Goal: Task Accomplishment & Management: Use online tool/utility

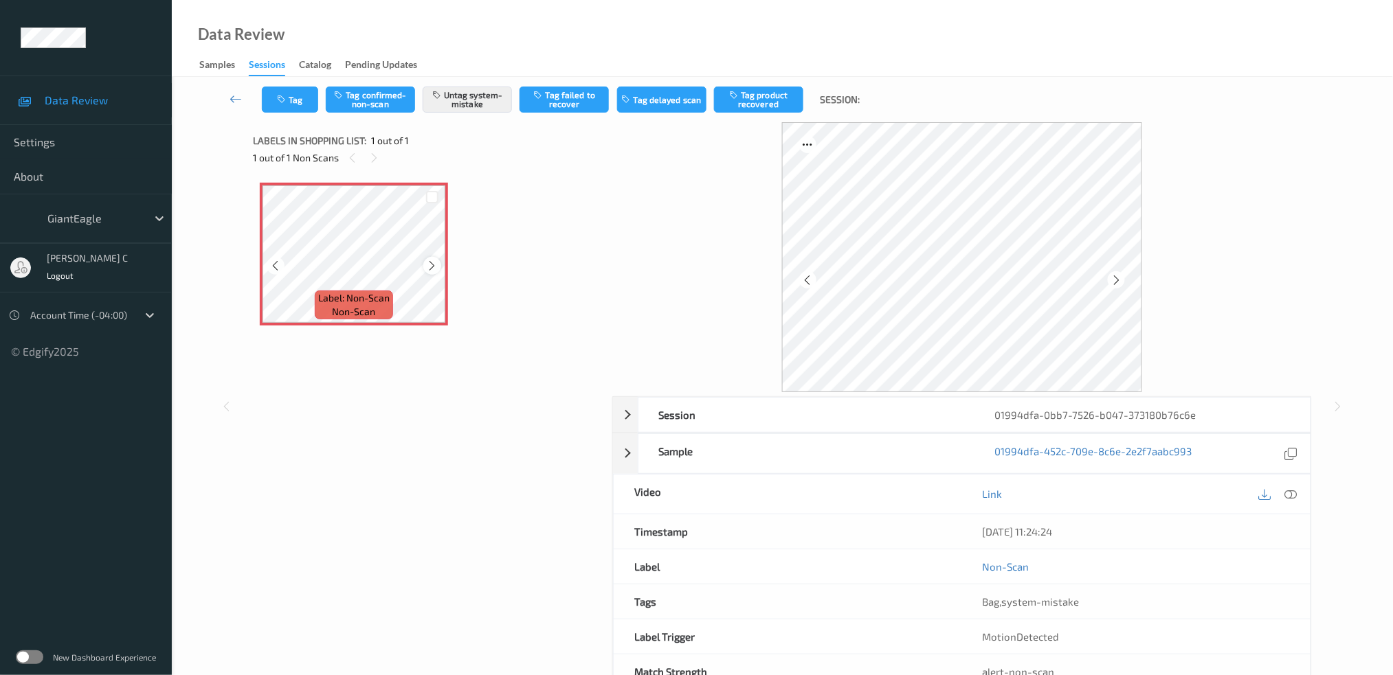
click at [430, 266] on icon at bounding box center [433, 266] width 12 height 12
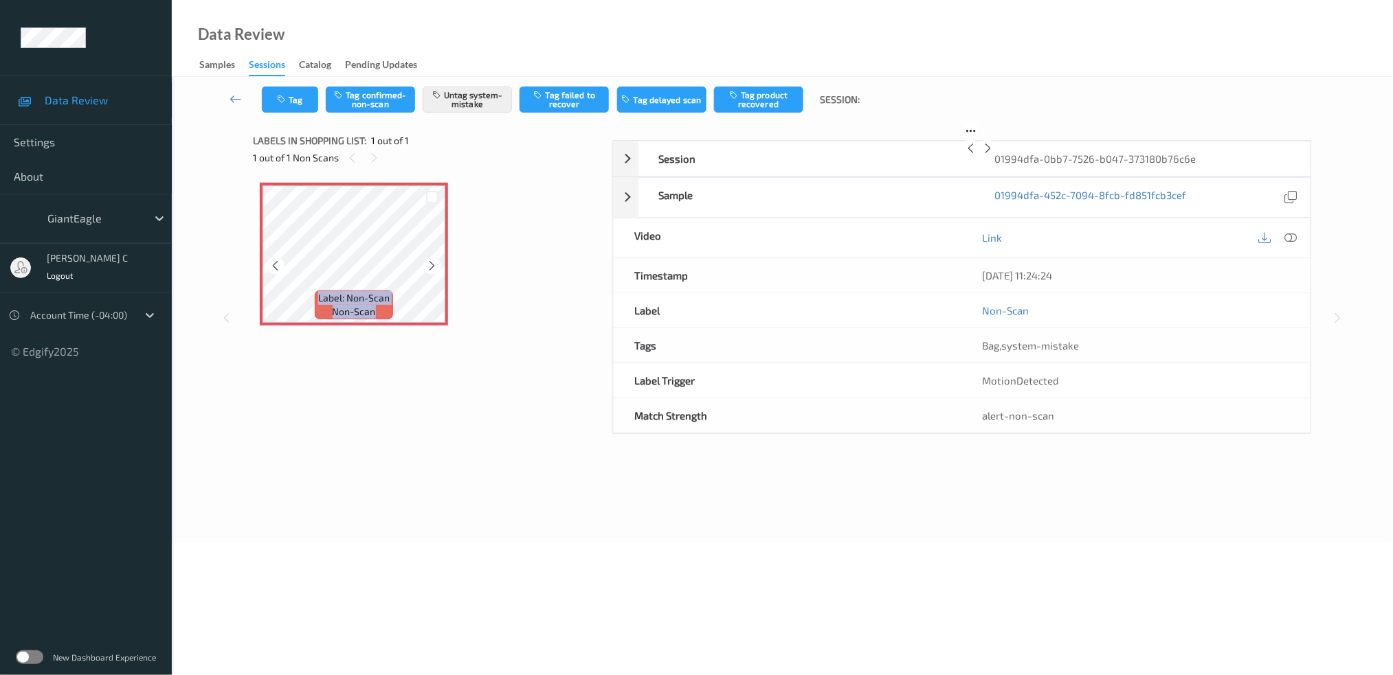
click at [430, 266] on icon at bounding box center [433, 266] width 12 height 12
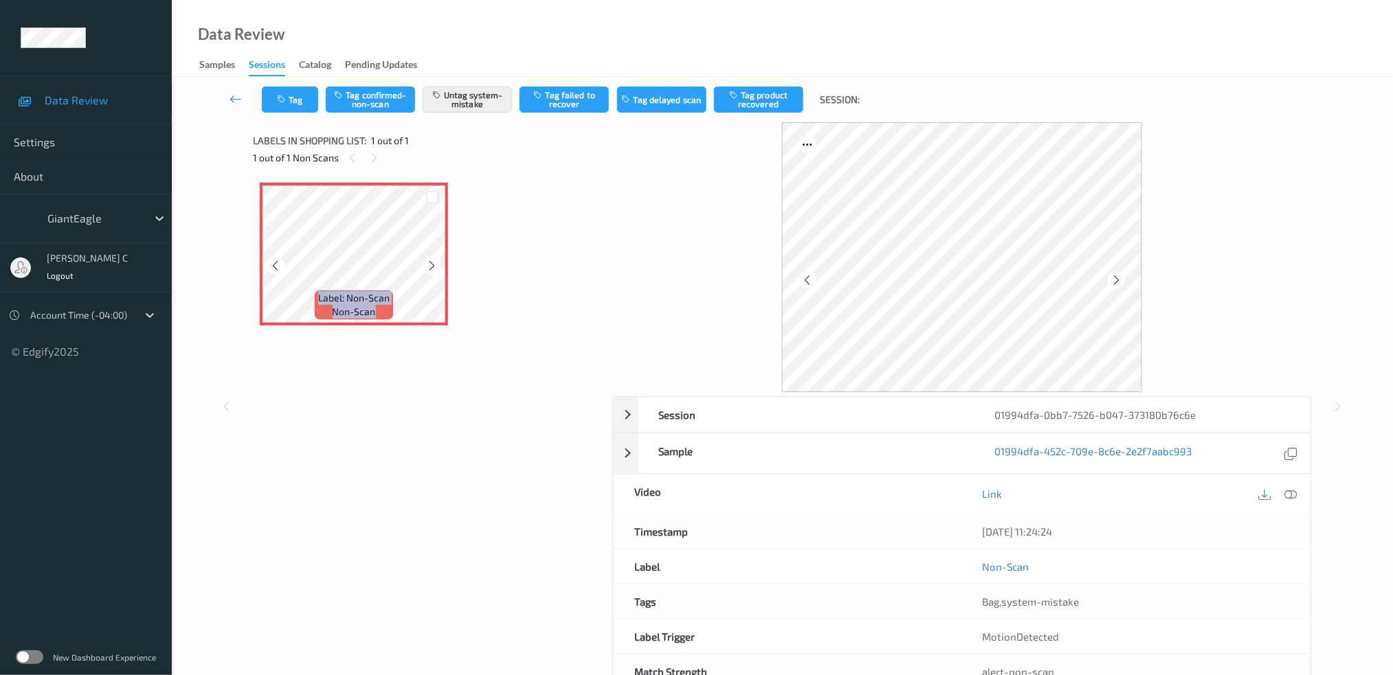
click at [430, 266] on icon at bounding box center [433, 266] width 12 height 12
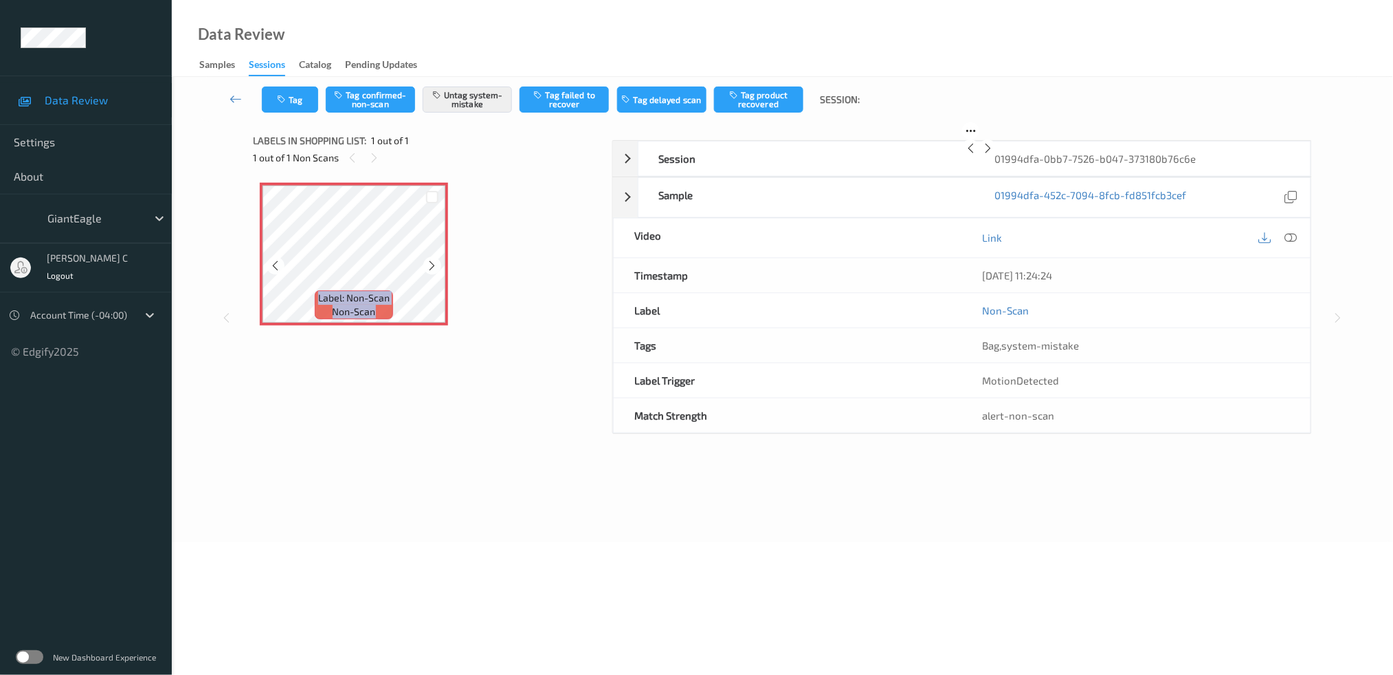
click at [430, 266] on icon at bounding box center [433, 266] width 12 height 12
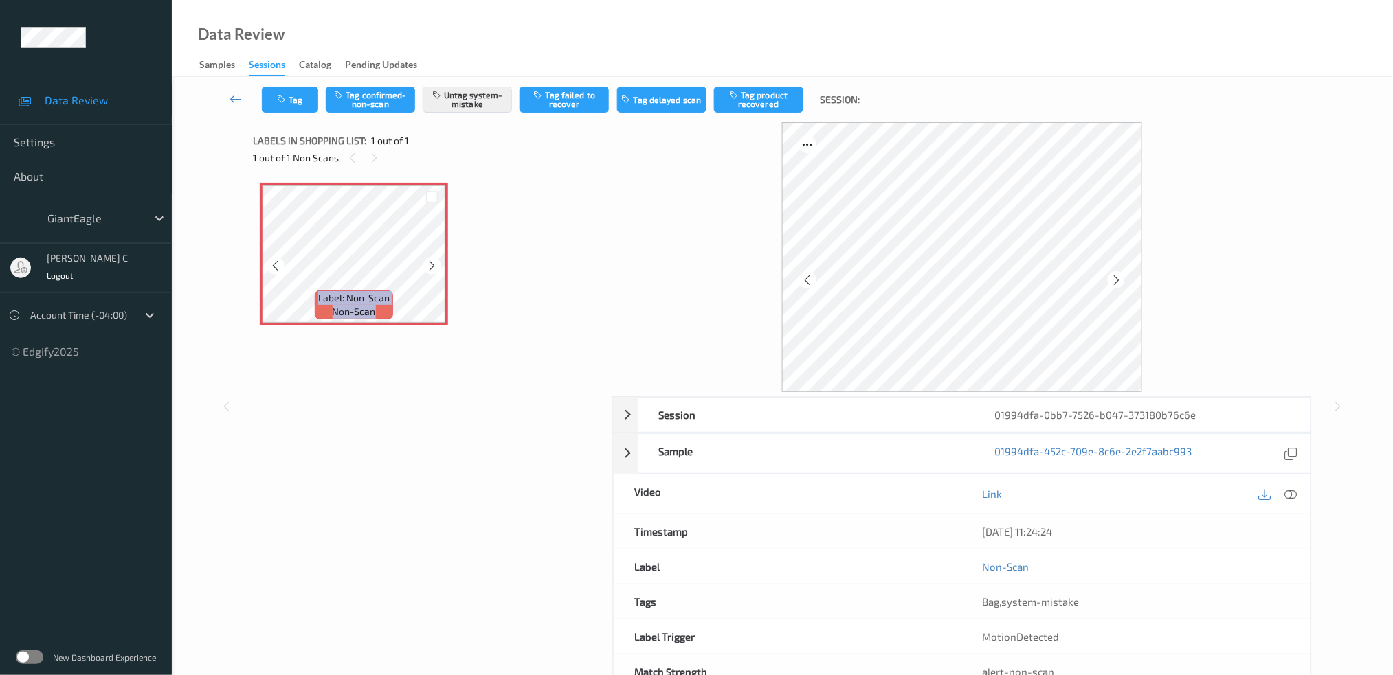
click at [430, 266] on icon at bounding box center [433, 266] width 12 height 12
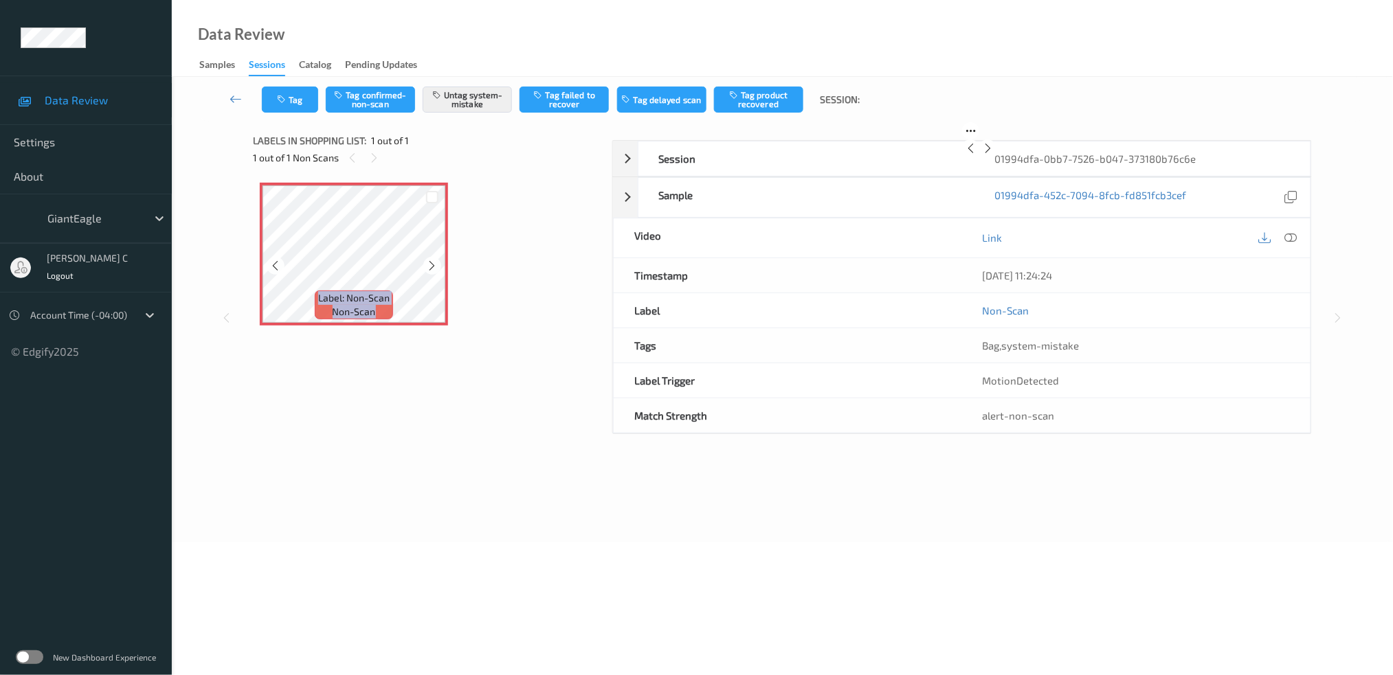
click at [430, 266] on icon at bounding box center [433, 266] width 12 height 12
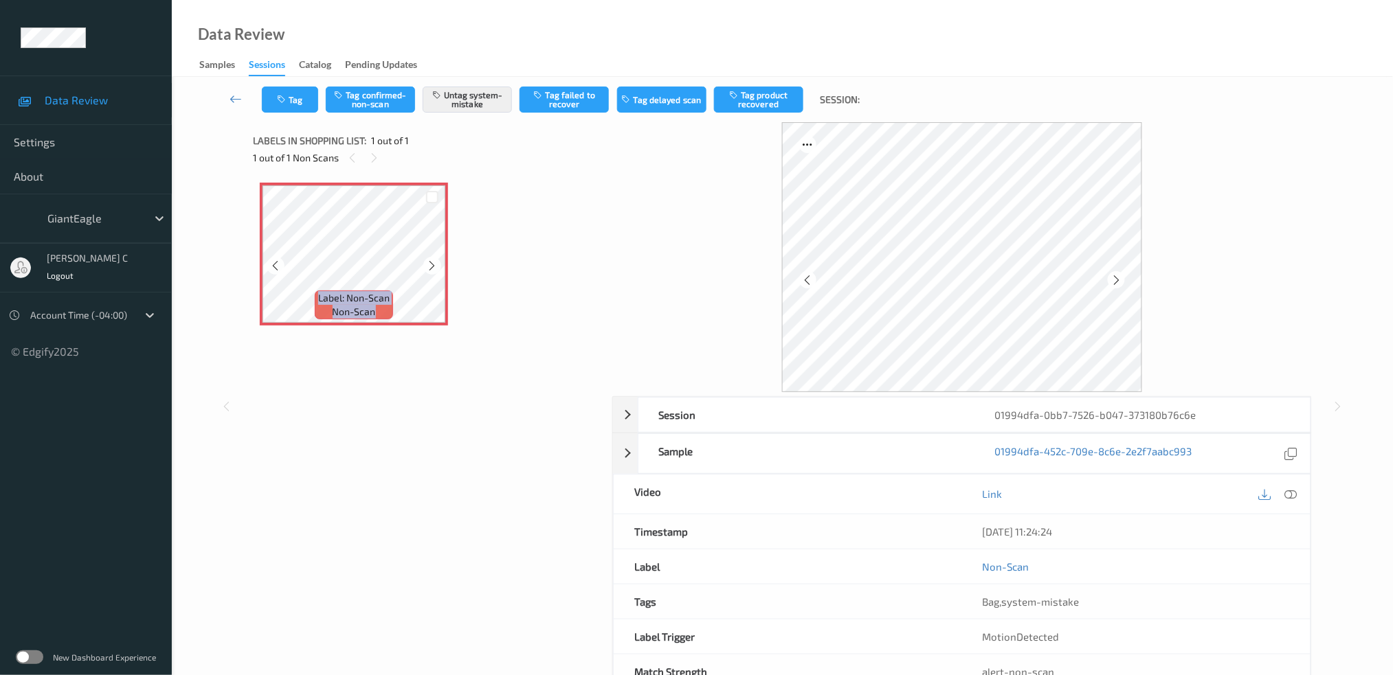
click at [430, 266] on icon at bounding box center [433, 266] width 12 height 12
click at [1286, 497] on icon at bounding box center [1290, 494] width 12 height 12
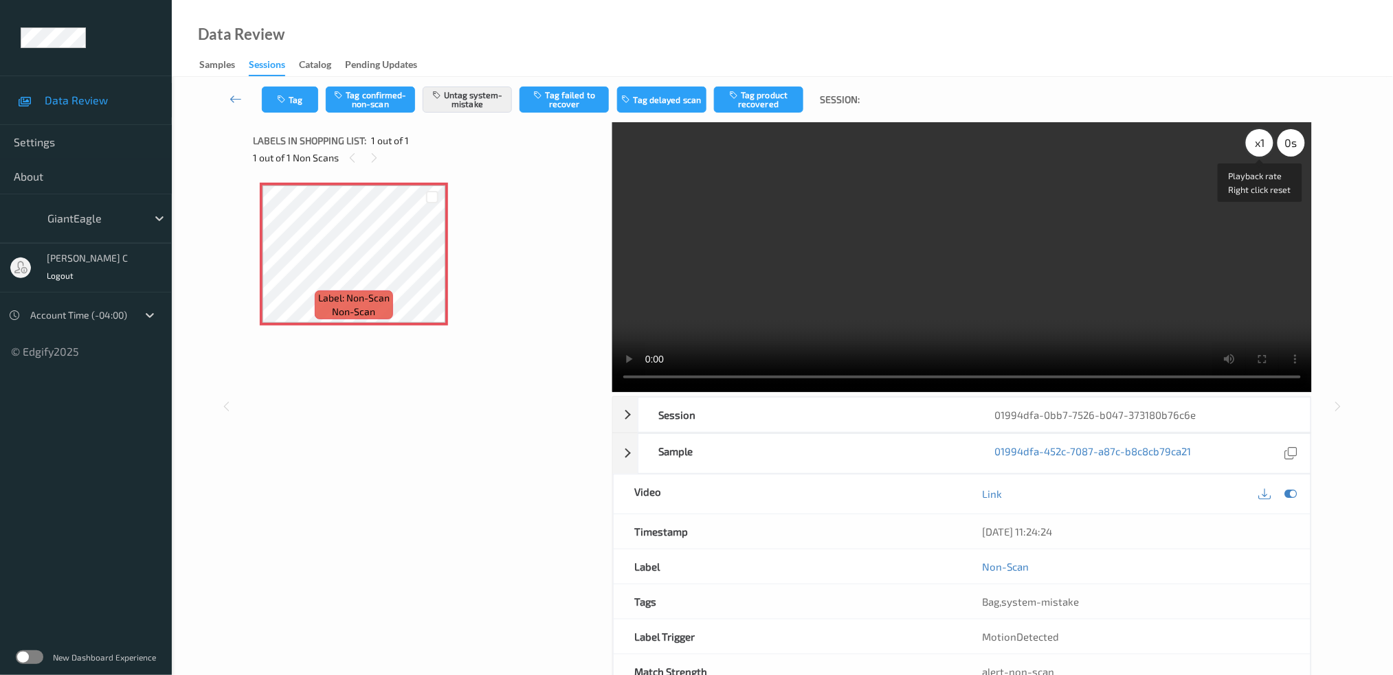
click at [1261, 150] on div "x 1" at bounding box center [1259, 142] width 27 height 27
click at [302, 101] on button "Tag" at bounding box center [290, 100] width 56 height 26
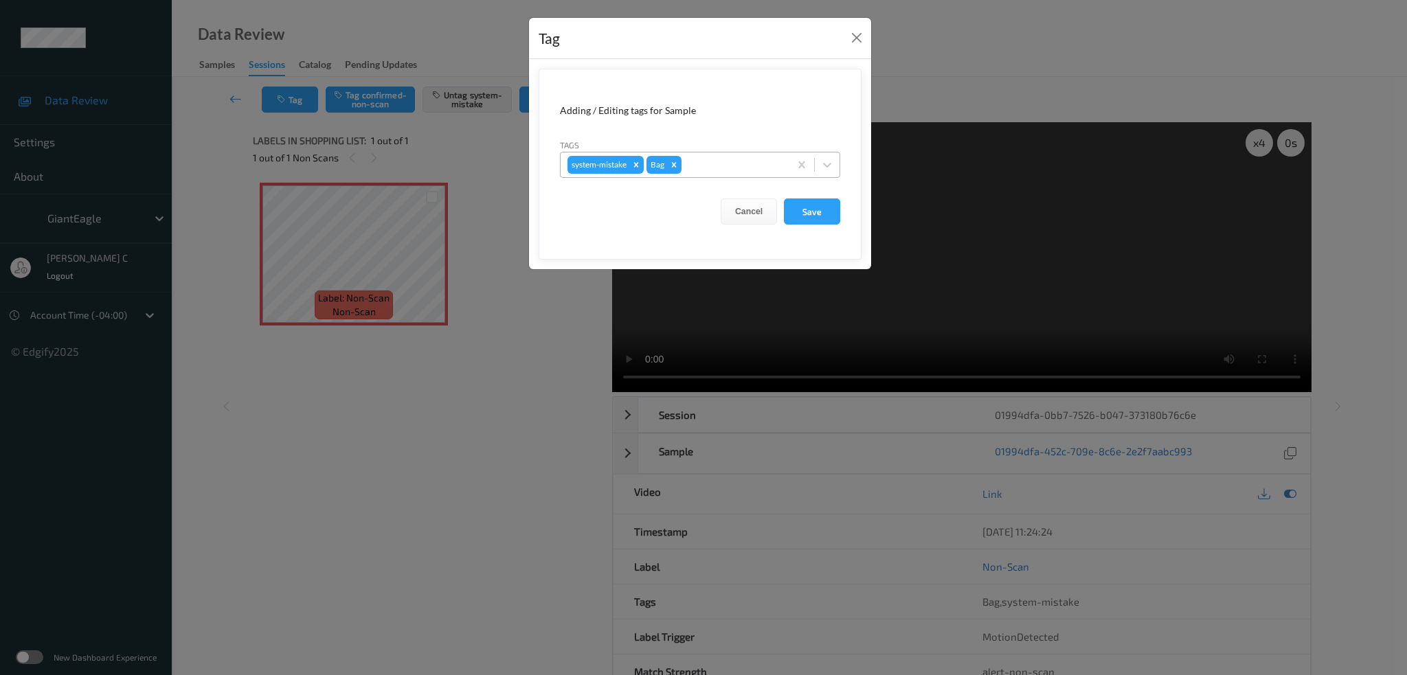
click at [708, 170] on div at bounding box center [733, 165] width 98 height 16
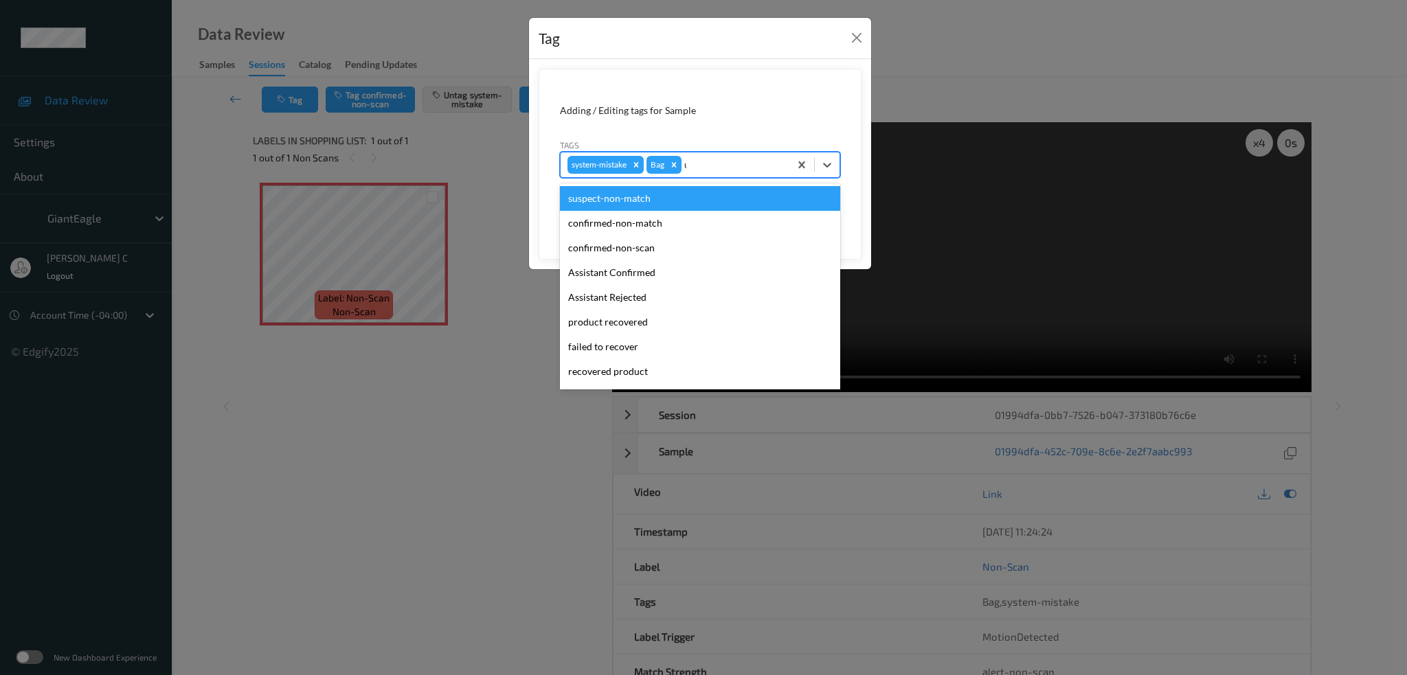
type input "un"
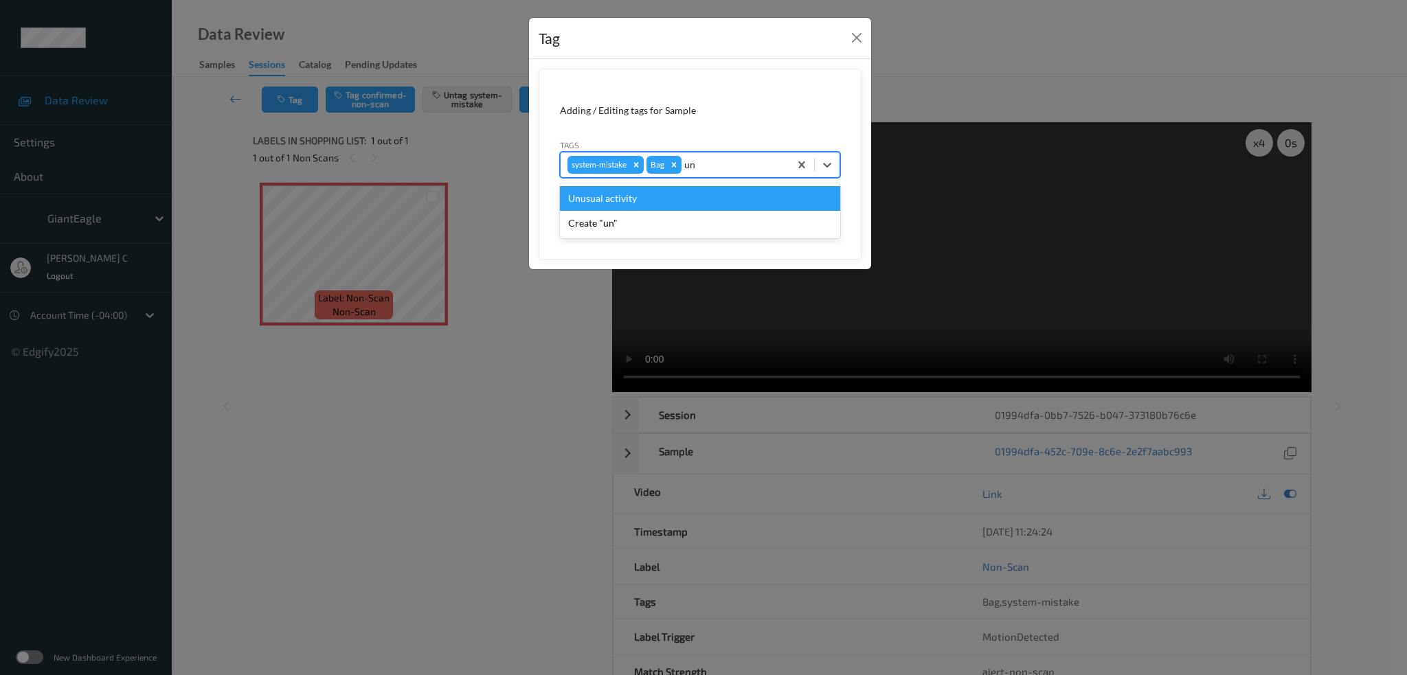
click at [667, 193] on div "Unusual activity" at bounding box center [700, 198] width 280 height 25
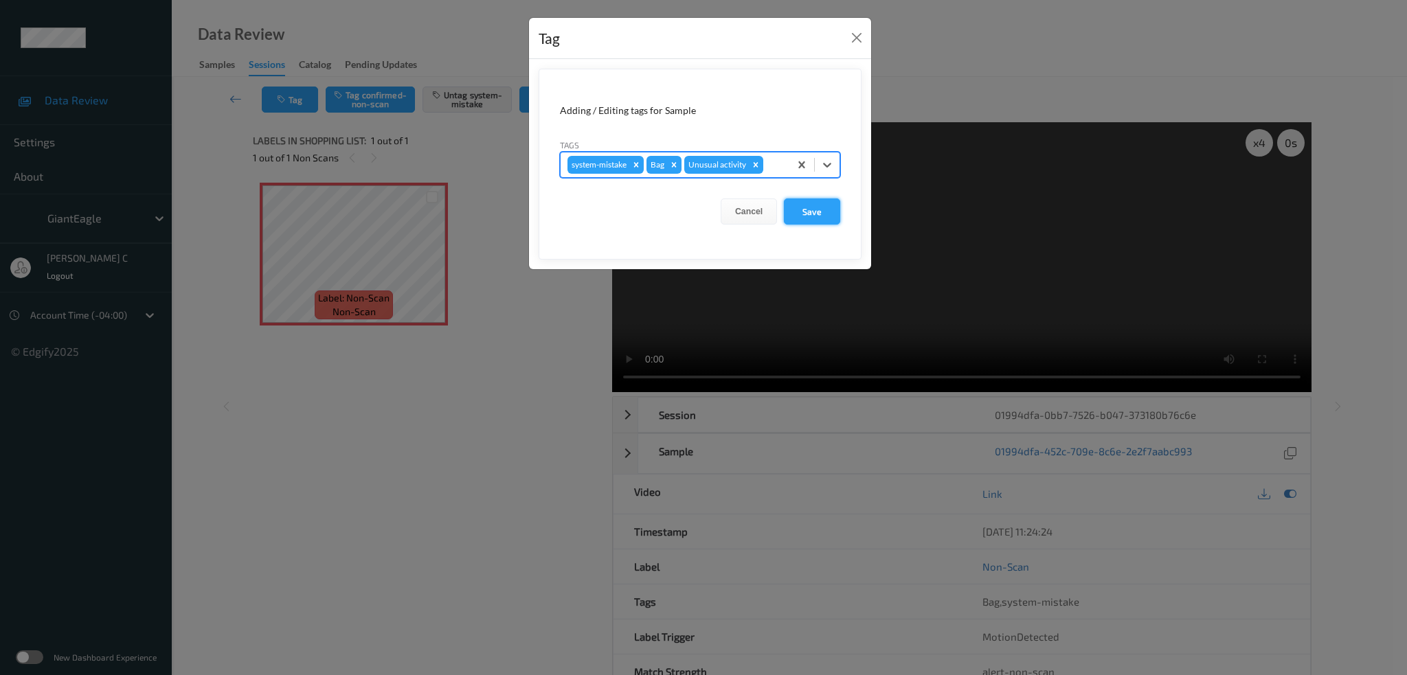
click at [796, 218] on button "Save" at bounding box center [812, 212] width 56 height 26
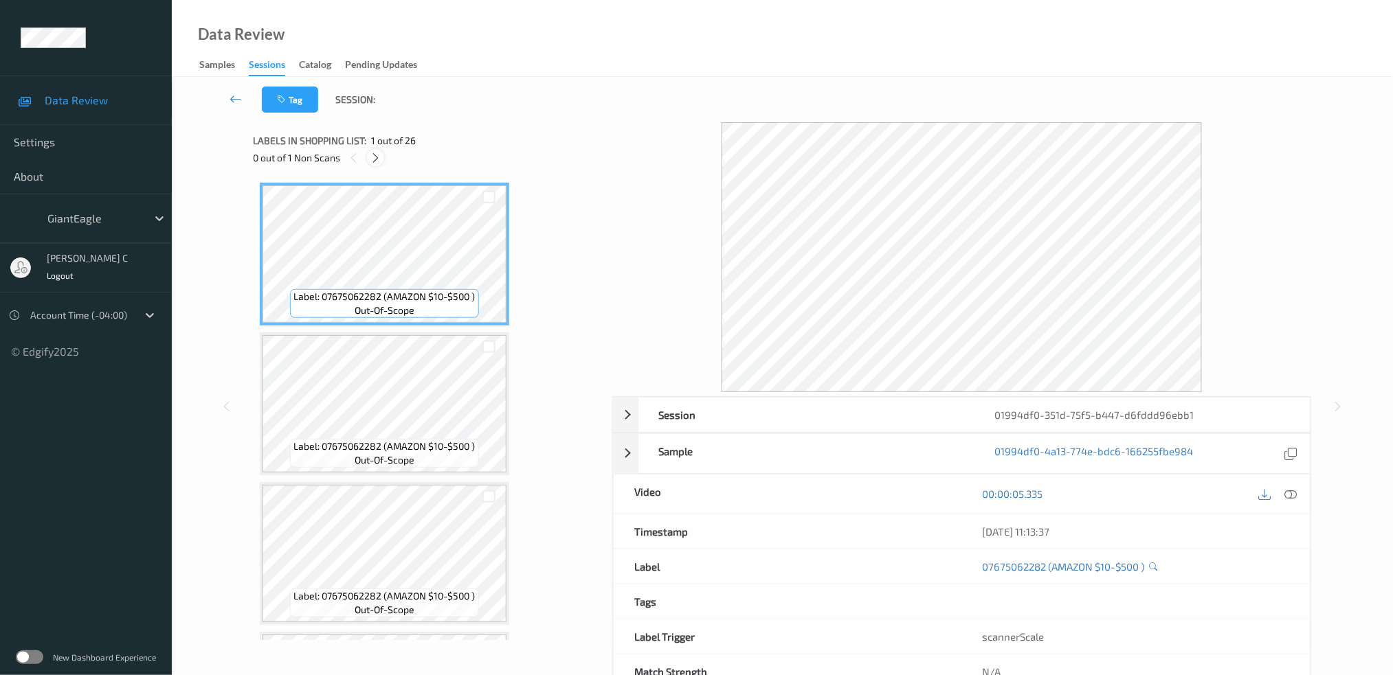
click at [372, 163] on icon at bounding box center [376, 158] width 12 height 12
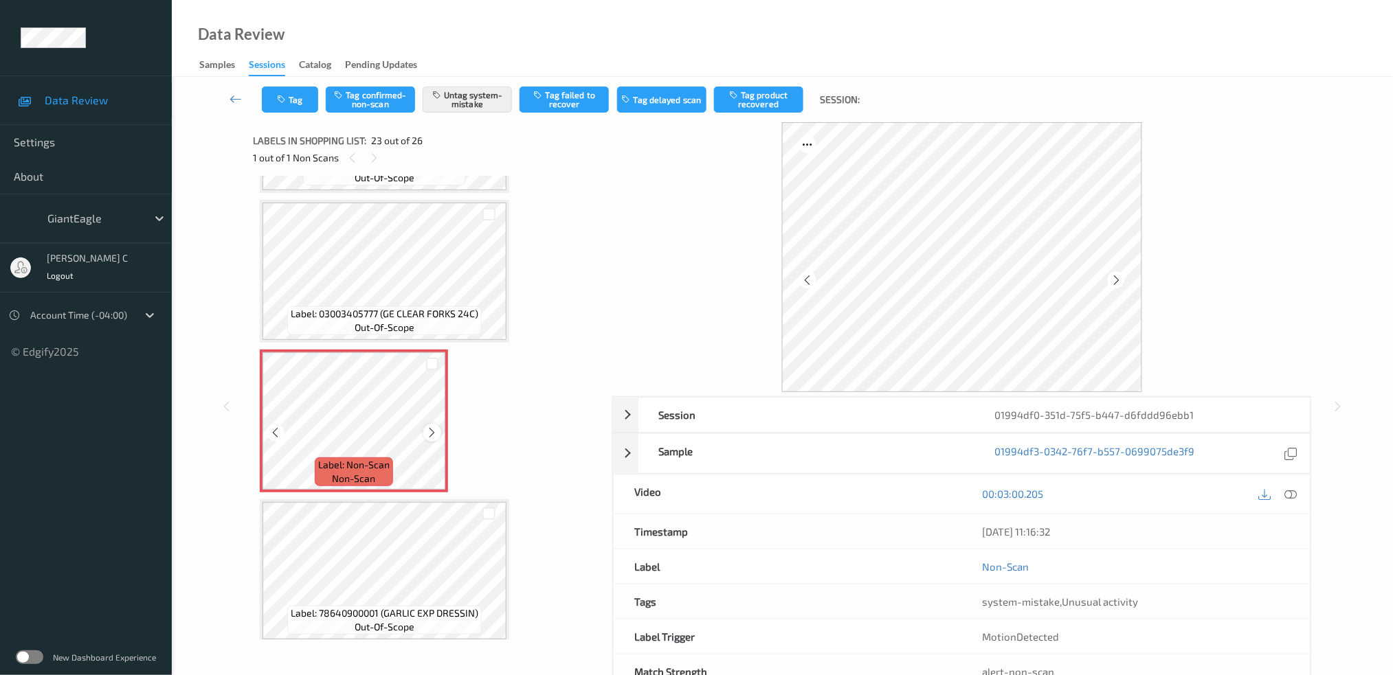
click at [427, 427] on icon at bounding box center [433, 433] width 12 height 12
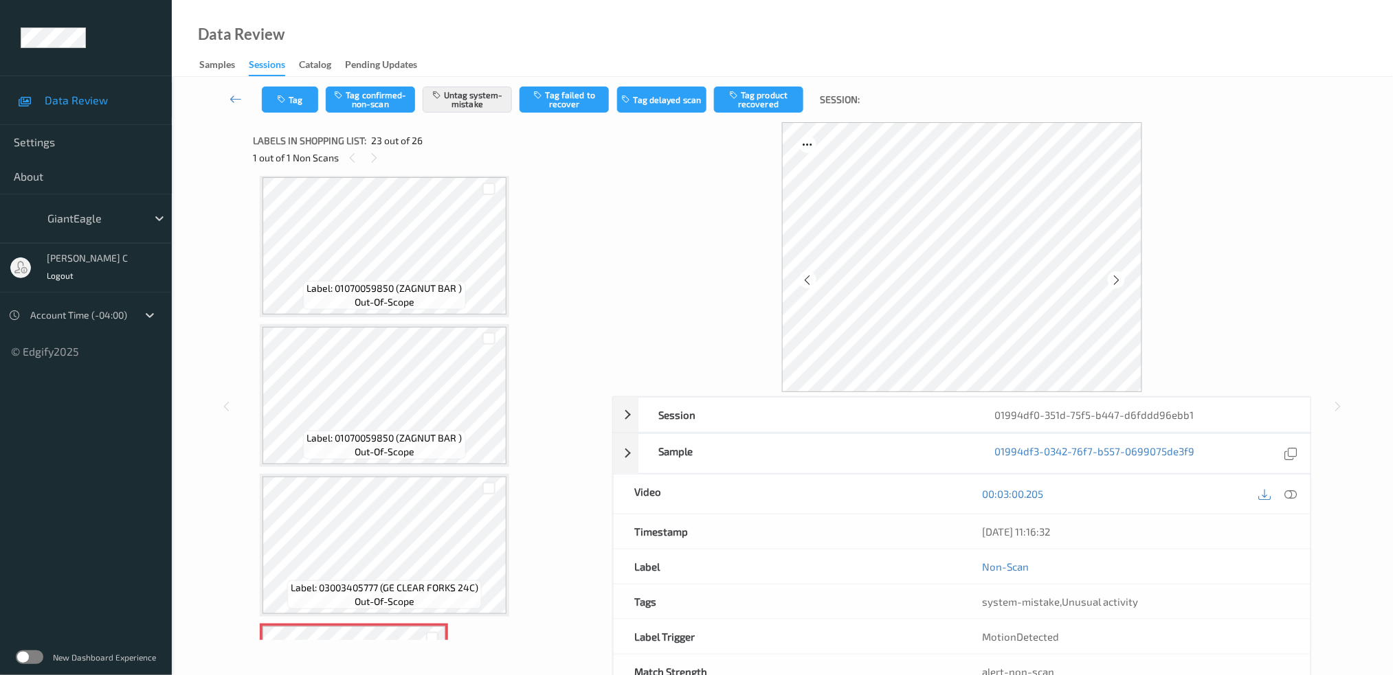
scroll to position [2853, 0]
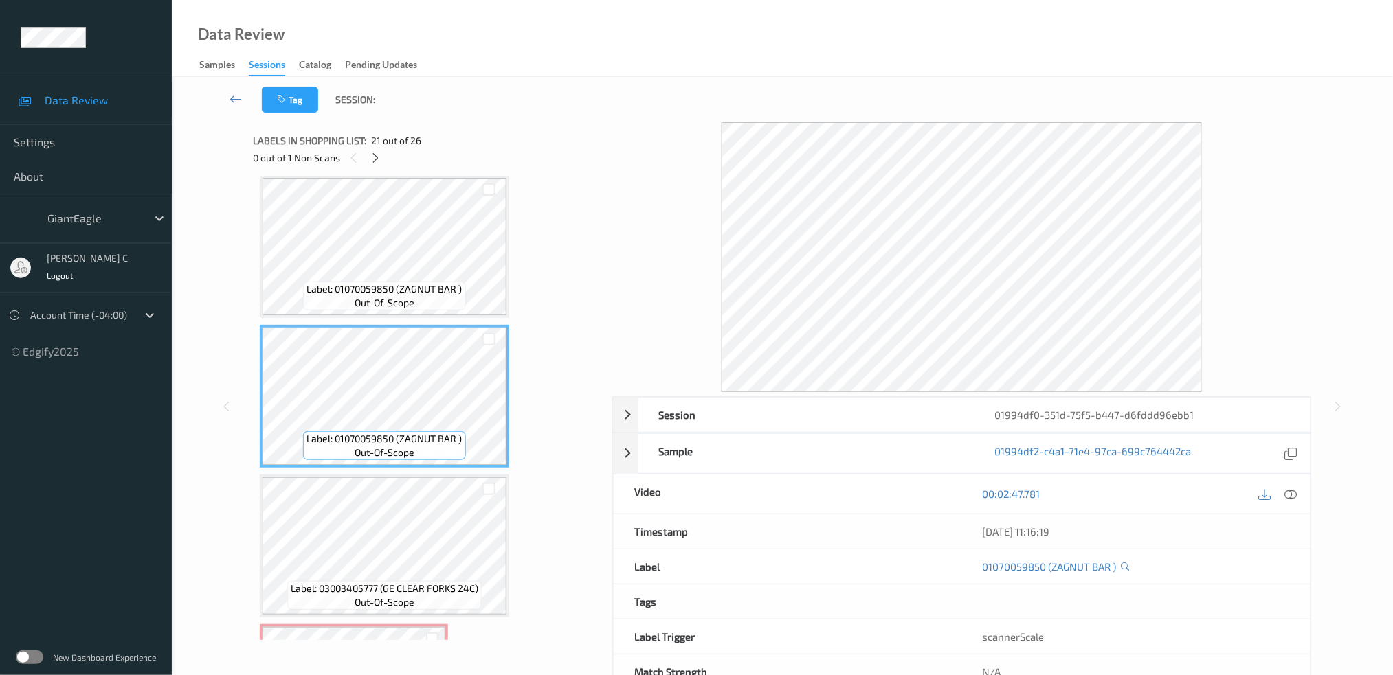
click at [1292, 501] on div at bounding box center [1290, 494] width 19 height 19
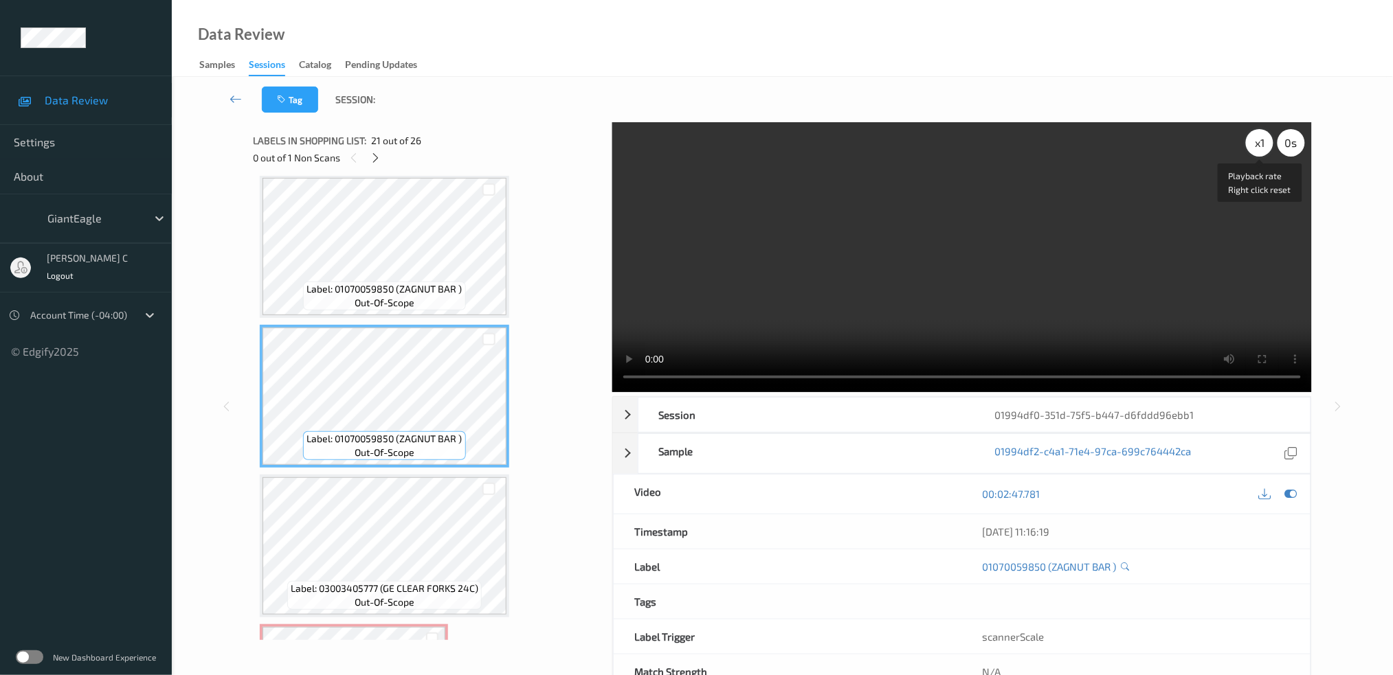
click at [1250, 144] on div "x 1" at bounding box center [1259, 142] width 27 height 27
click at [1249, 144] on div "x 2" at bounding box center [1259, 142] width 27 height 27
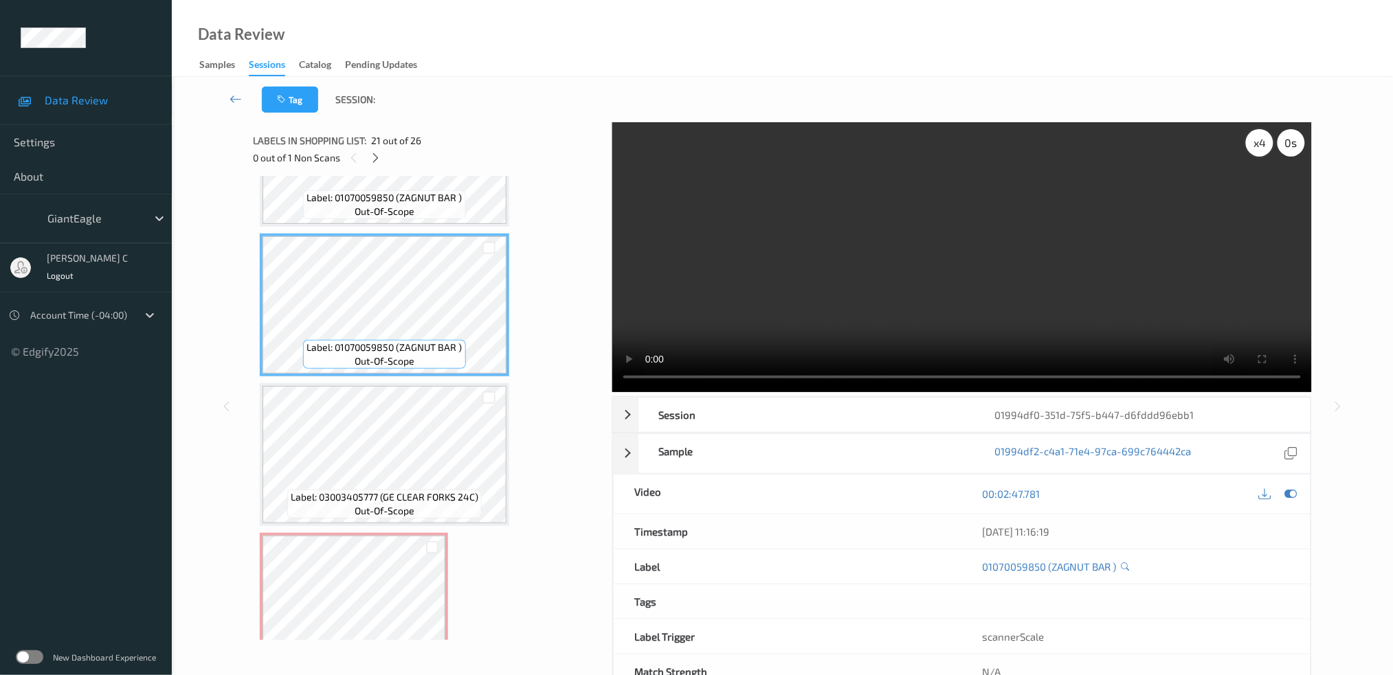
click at [1269, 140] on div "x 4" at bounding box center [1259, 142] width 27 height 27
click at [1269, 140] on div "x 8" at bounding box center [1259, 142] width 27 height 27
click at [1269, 140] on div "x 1" at bounding box center [1259, 142] width 27 height 27
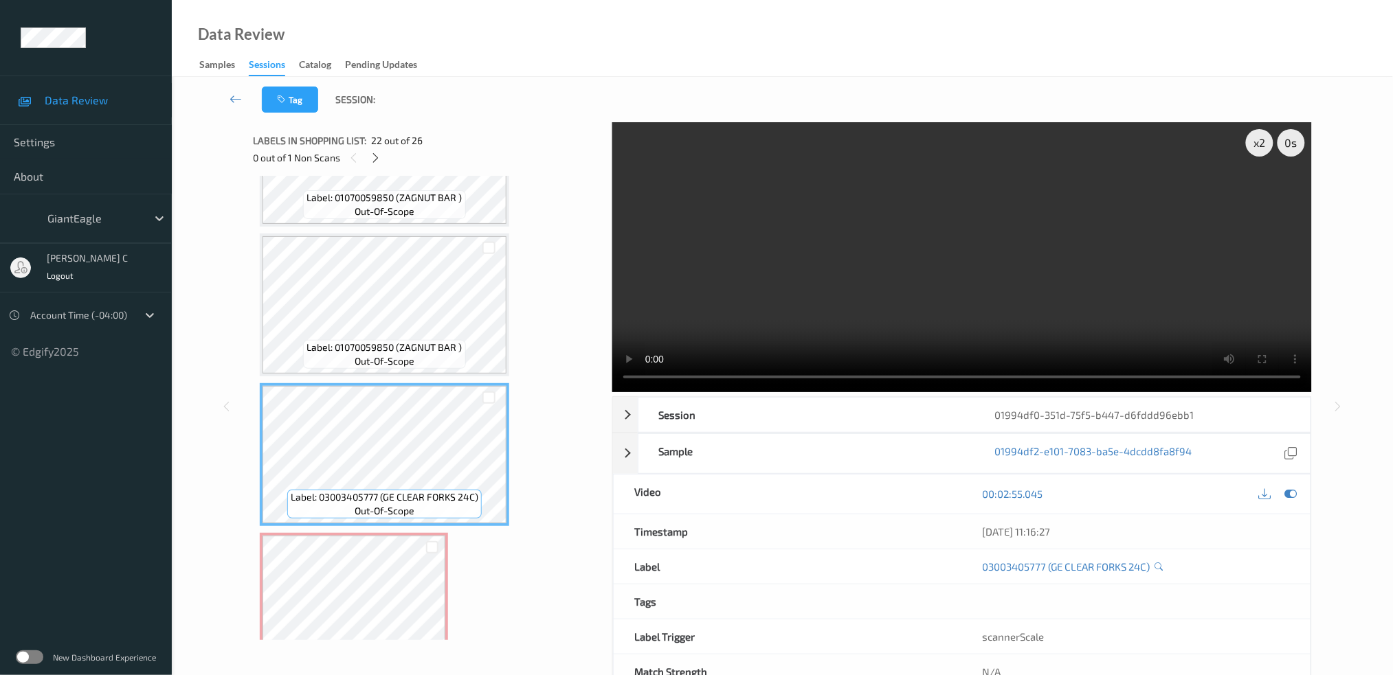
scroll to position [3037, 0]
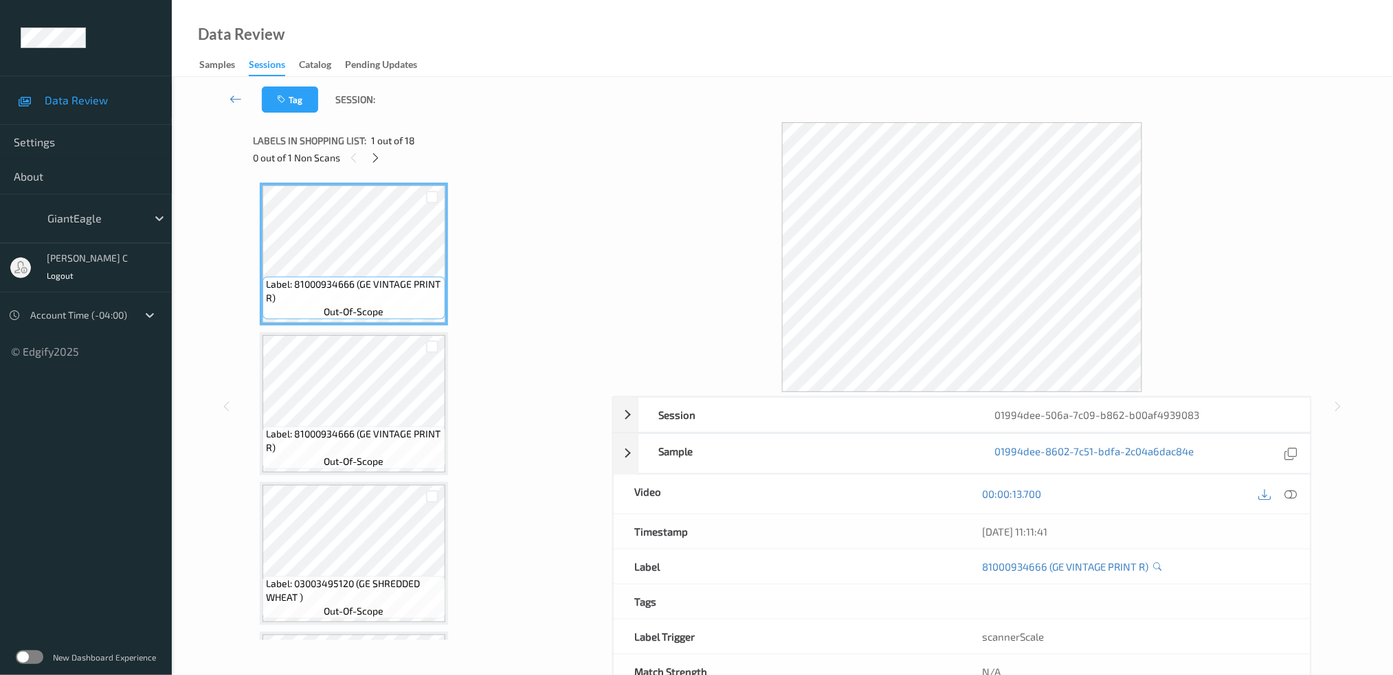
click at [385, 157] on div "0 out of 1 Non Scans" at bounding box center [428, 157] width 350 height 17
click at [383, 157] on div "0 out of 1 Non Scans" at bounding box center [428, 157] width 350 height 17
click at [378, 155] on icon at bounding box center [376, 158] width 12 height 12
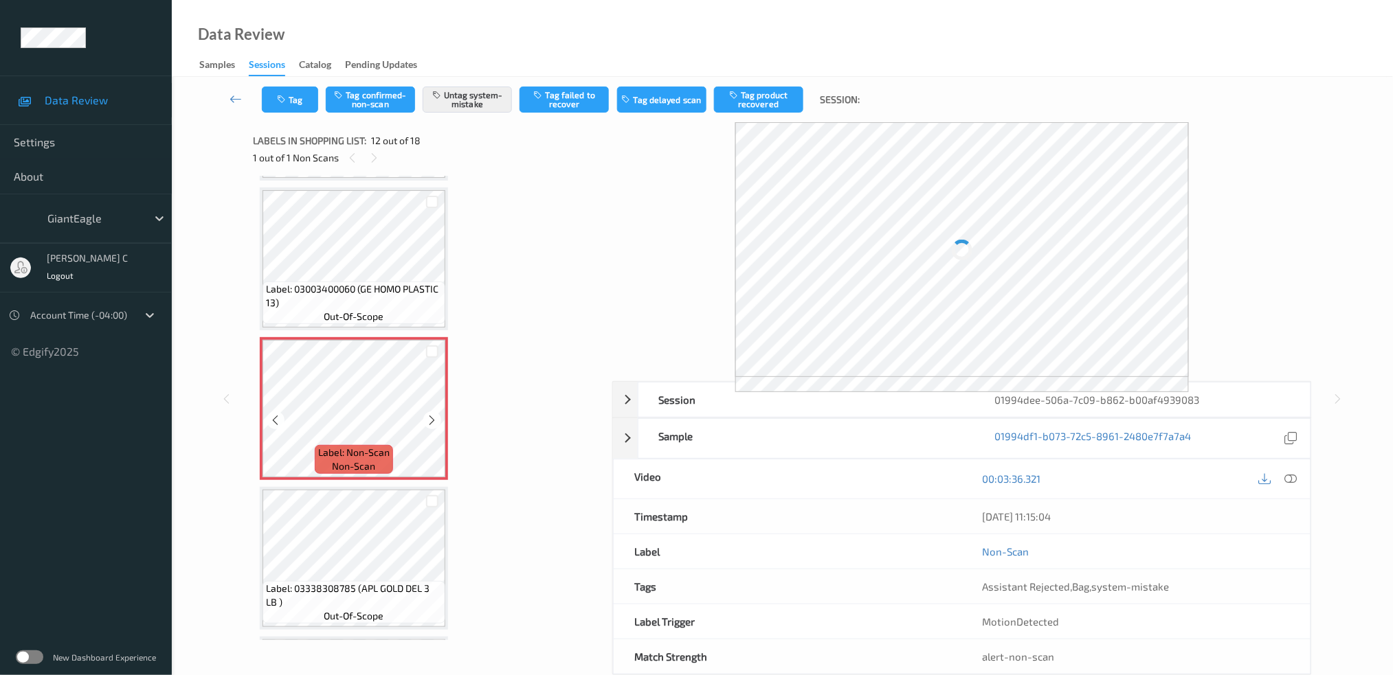
scroll to position [1402, 0]
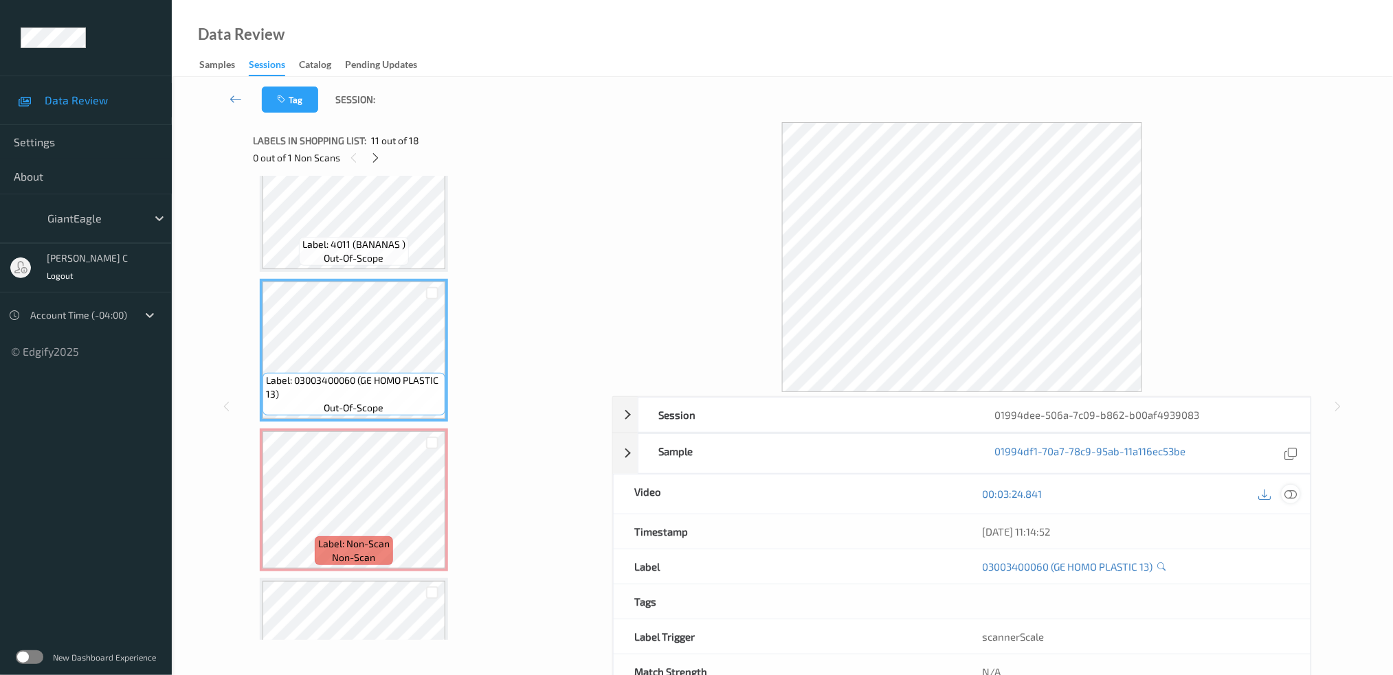
click at [1290, 498] on icon at bounding box center [1290, 494] width 12 height 12
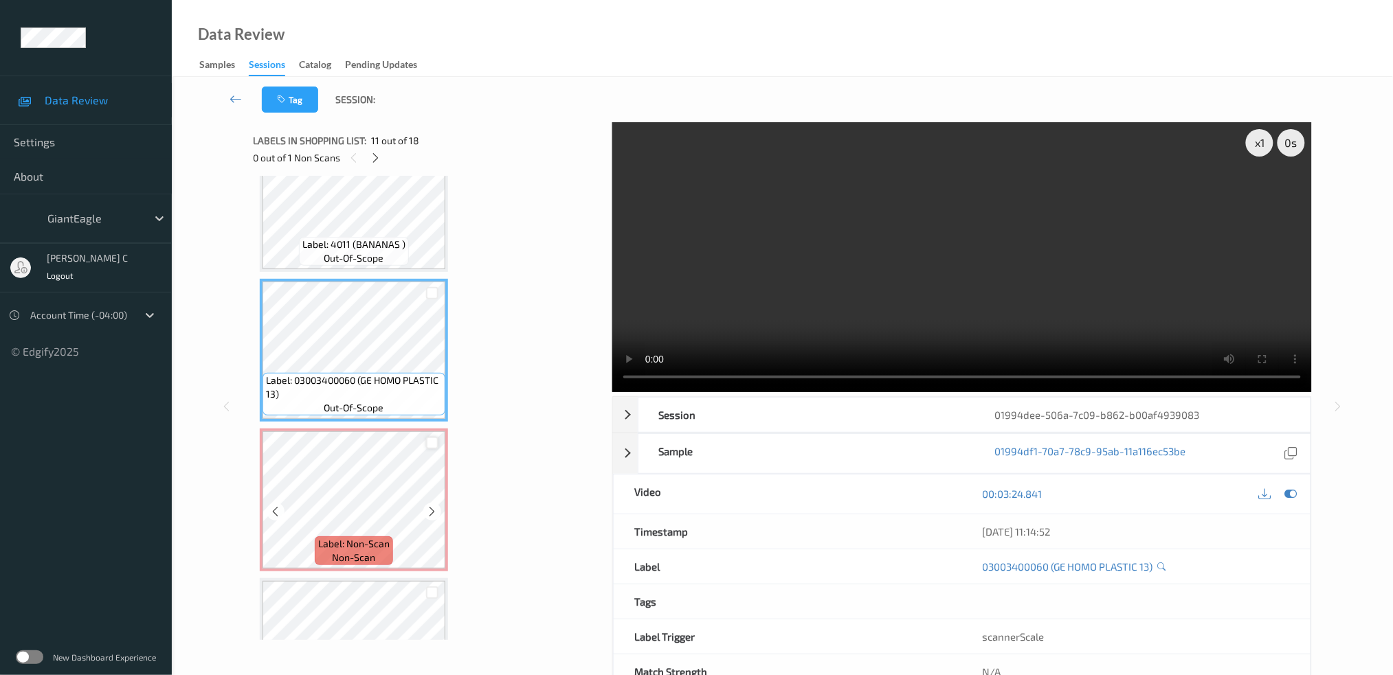
click at [431, 437] on div at bounding box center [432, 443] width 13 height 13
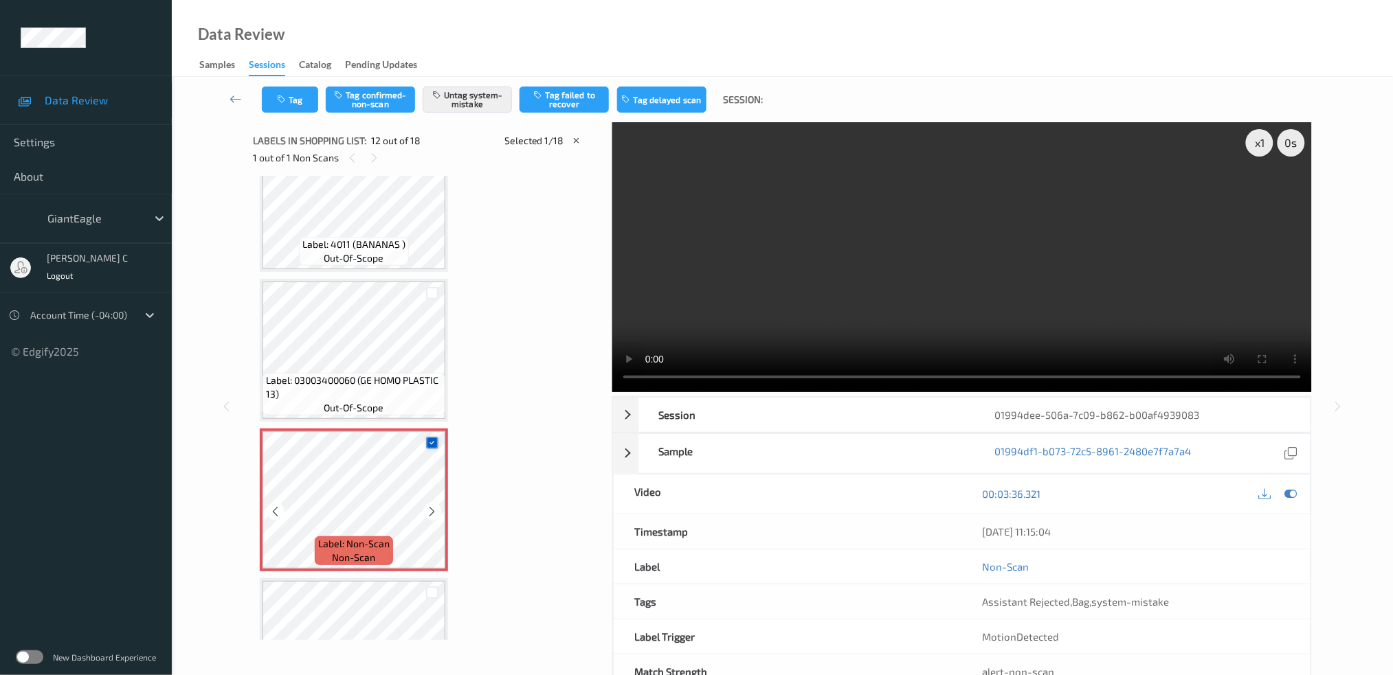
click at [431, 438] on icon at bounding box center [432, 442] width 9 height 9
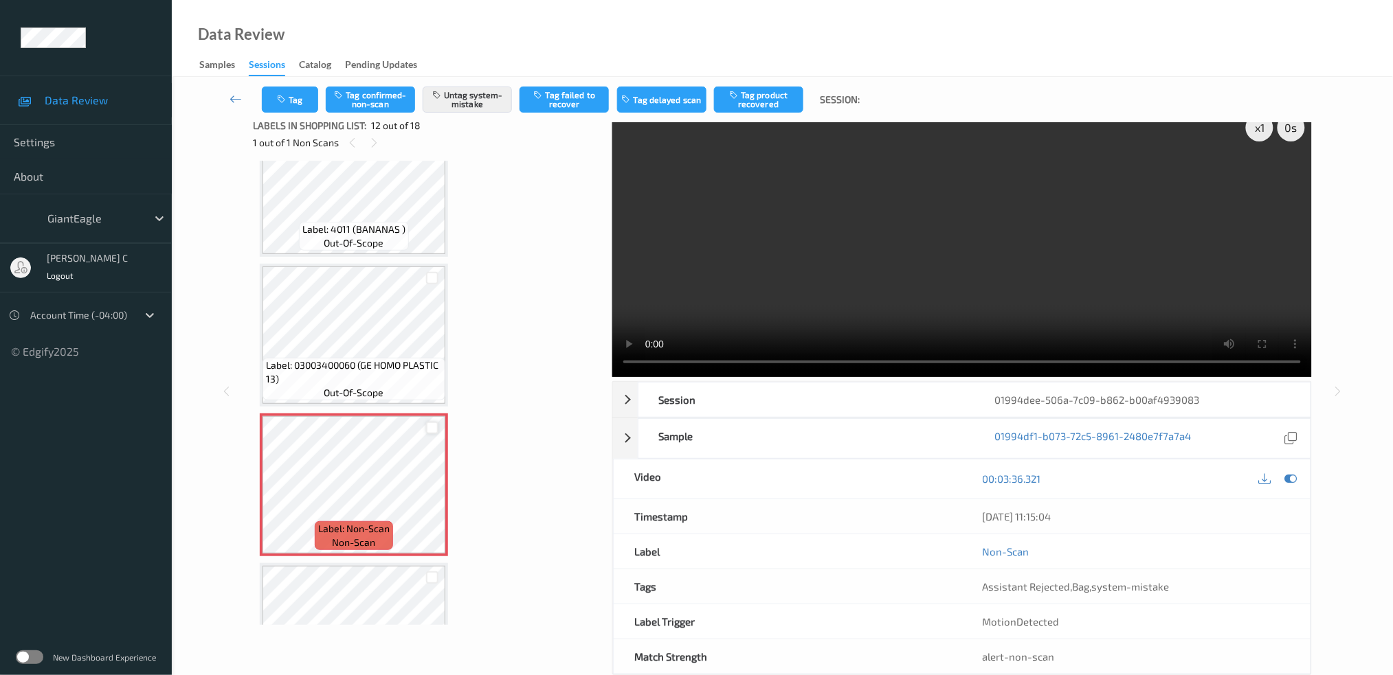
scroll to position [0, 0]
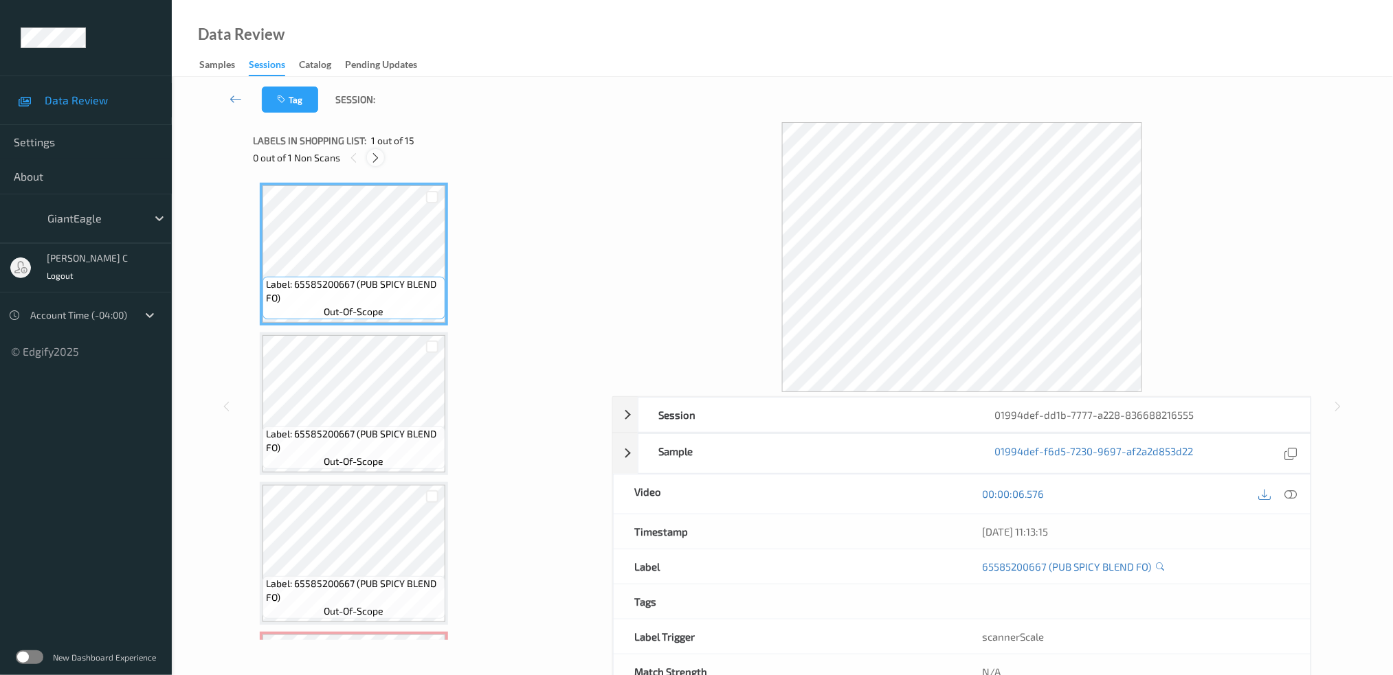
click at [372, 153] on icon at bounding box center [376, 158] width 12 height 12
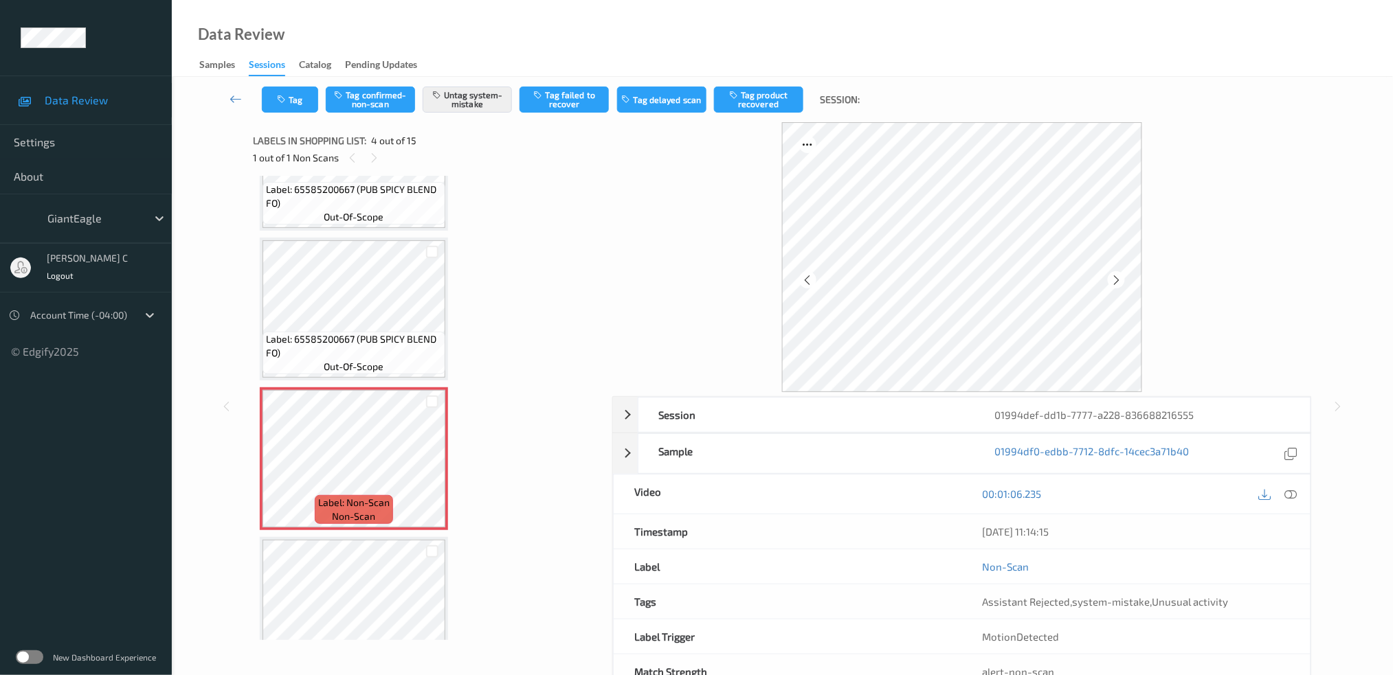
scroll to position [212, 0]
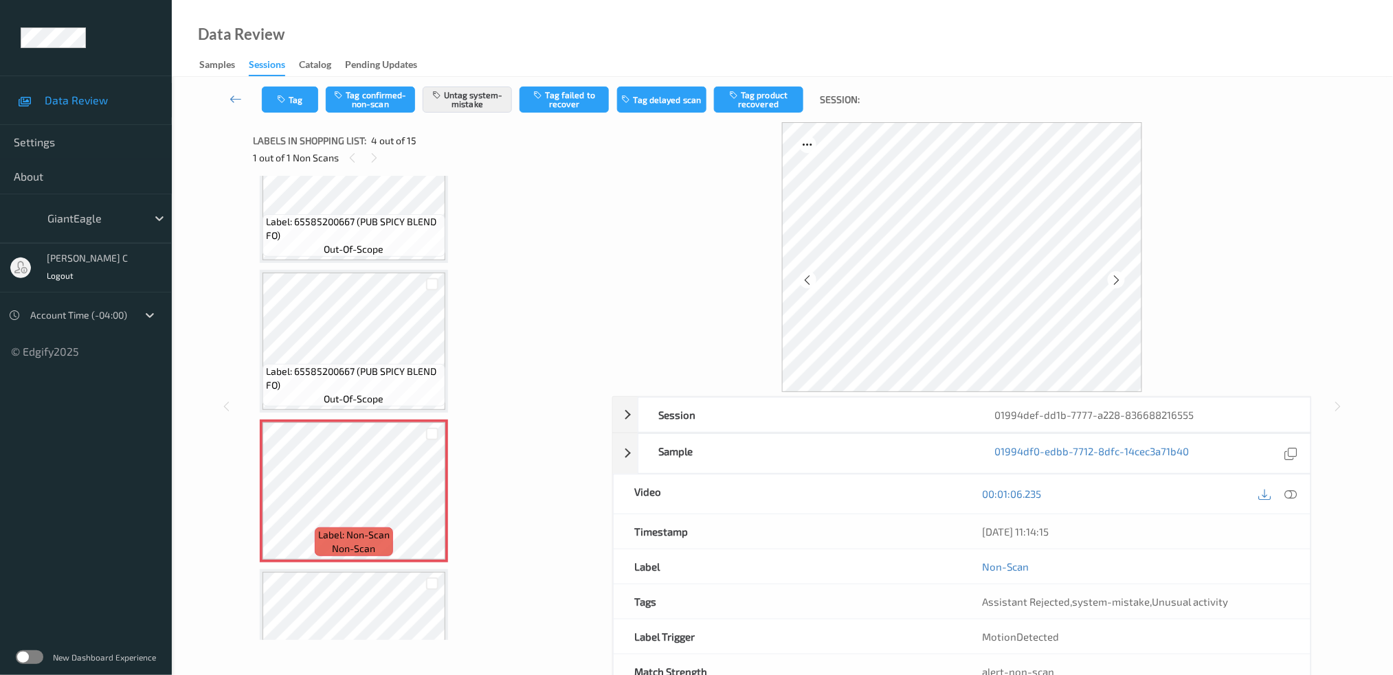
click at [327, 227] on span "Label: 65585200667 (PUB SPICY BLEND FO)" at bounding box center [354, 228] width 176 height 27
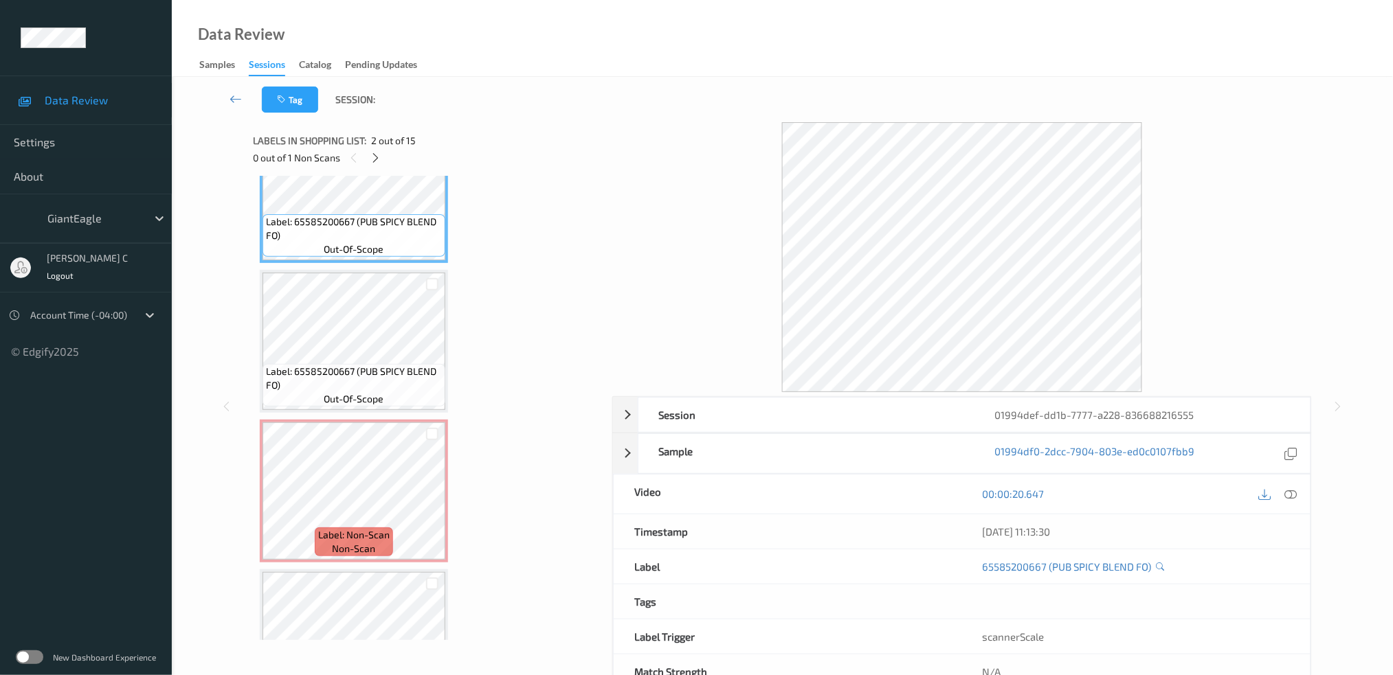
click at [1290, 495] on icon at bounding box center [1290, 494] width 12 height 12
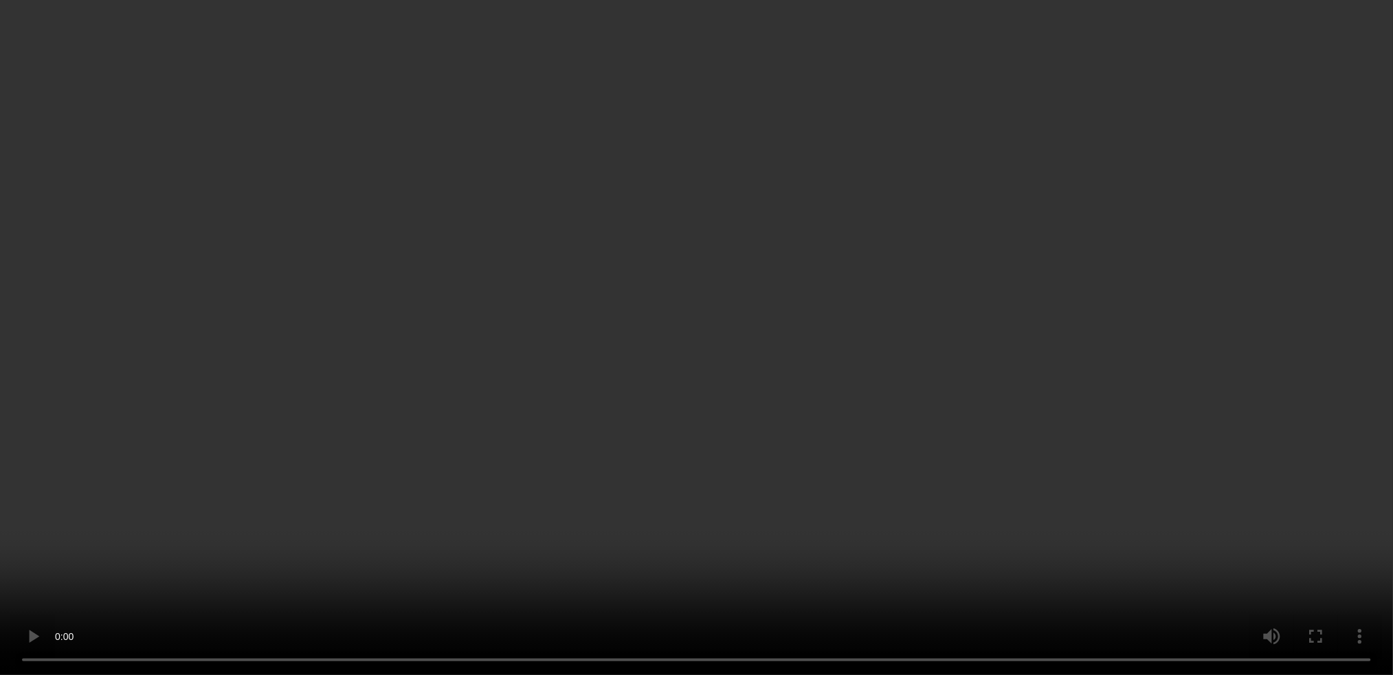
scroll to position [304, 0]
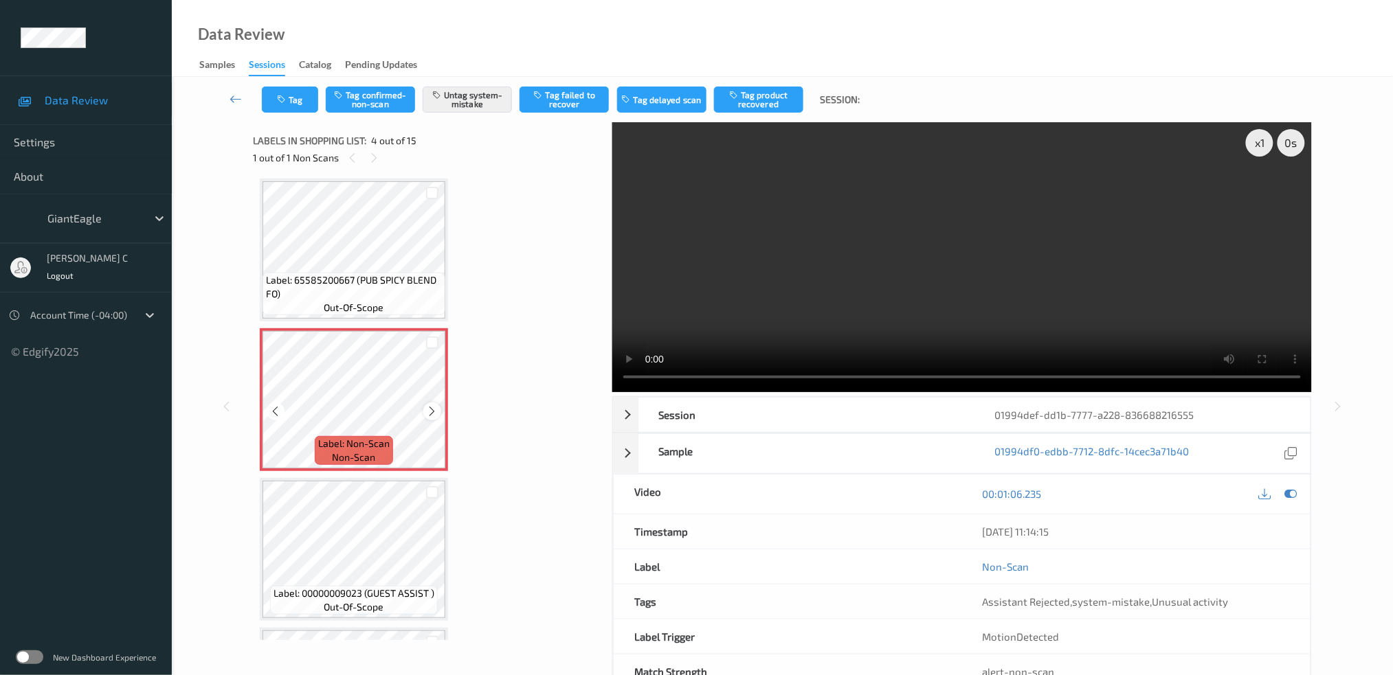
click at [434, 407] on icon at bounding box center [433, 411] width 12 height 12
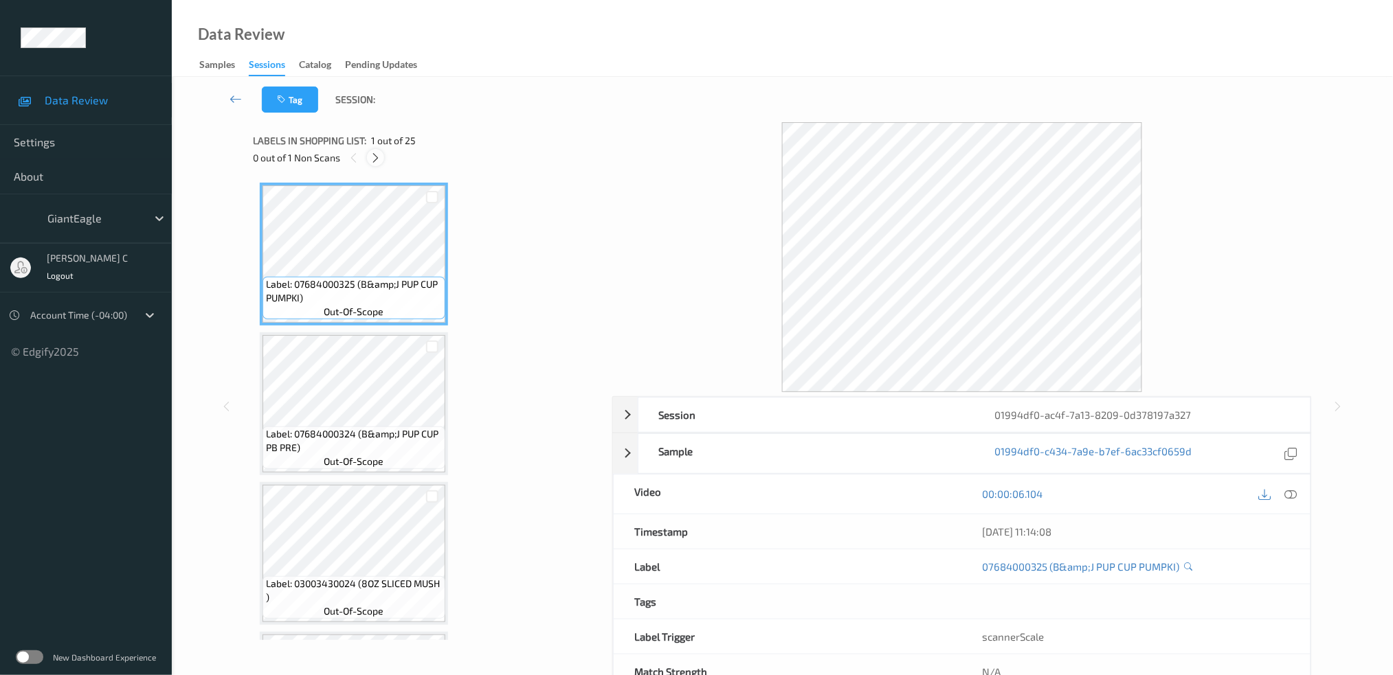
click at [370, 164] on icon at bounding box center [376, 158] width 12 height 12
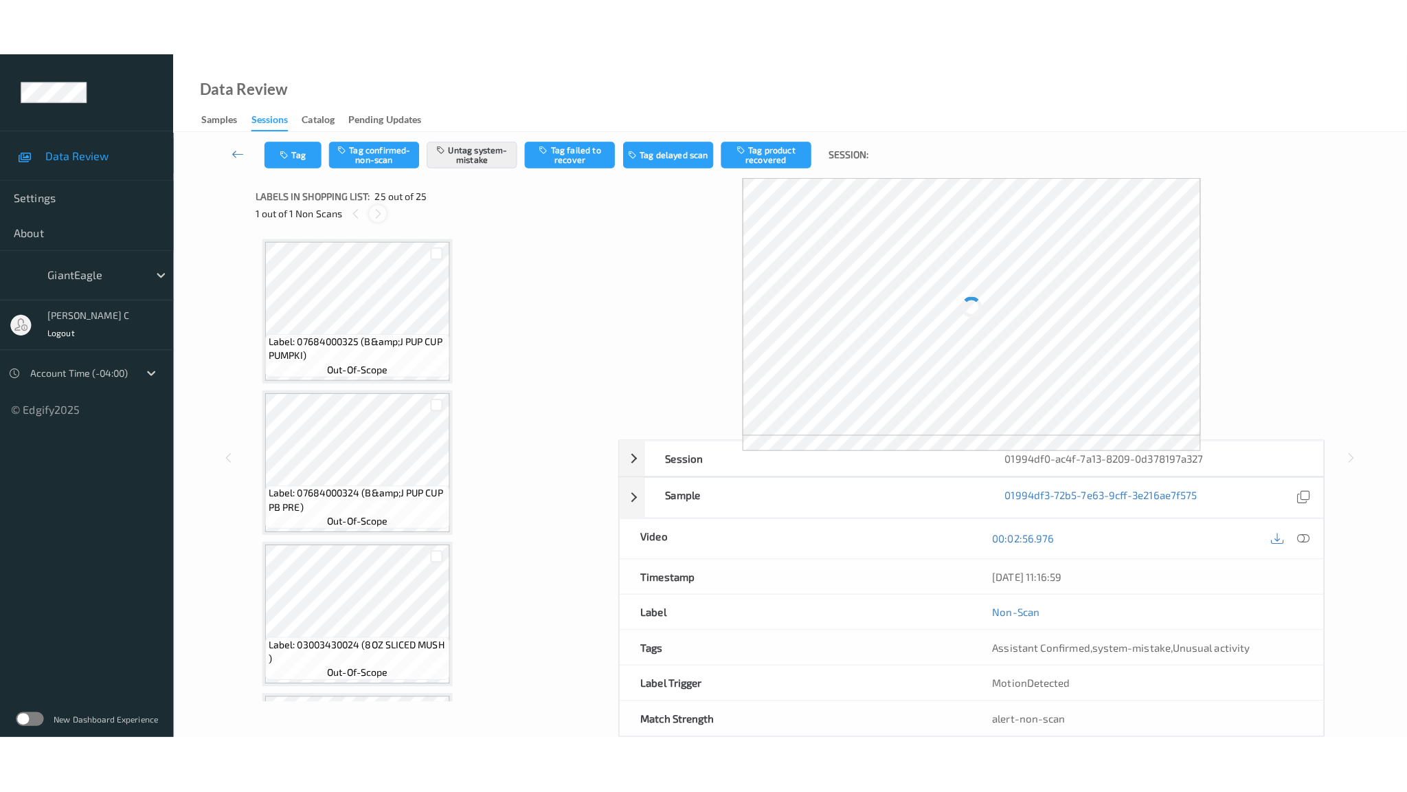
scroll to position [3259, 0]
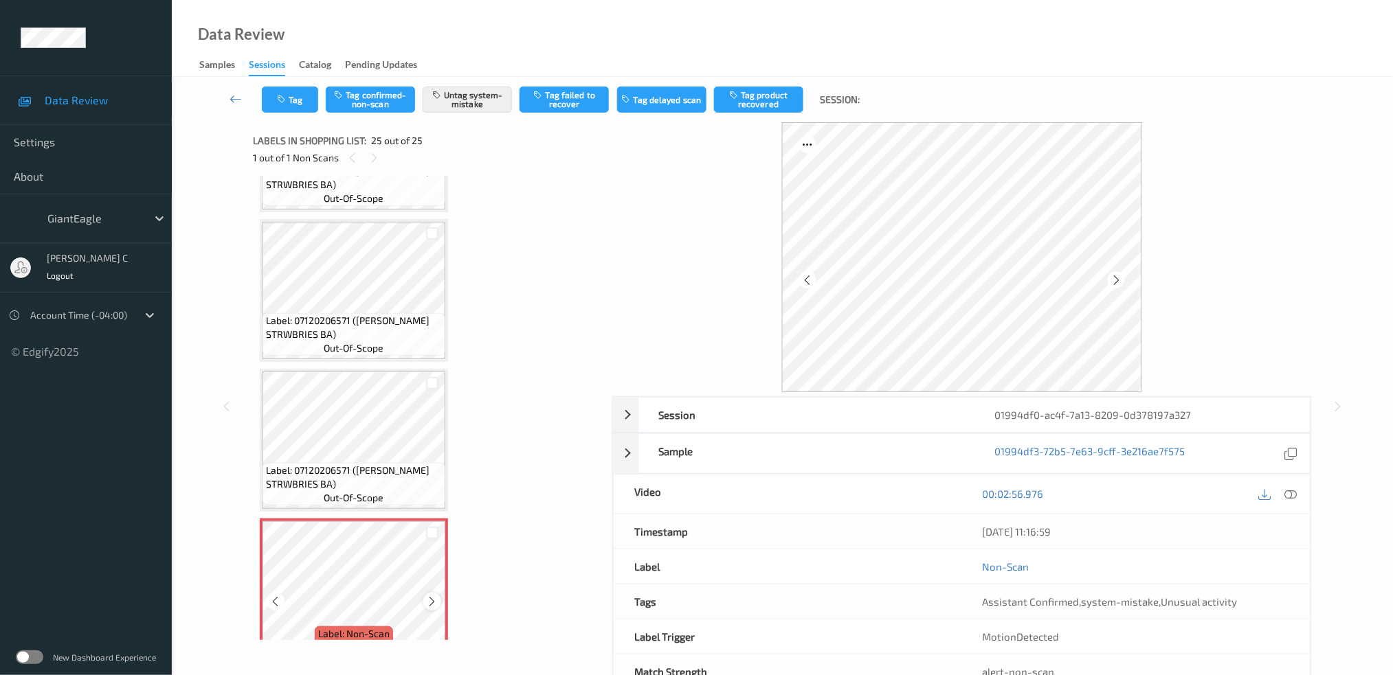
click at [423, 593] on div at bounding box center [431, 601] width 17 height 17
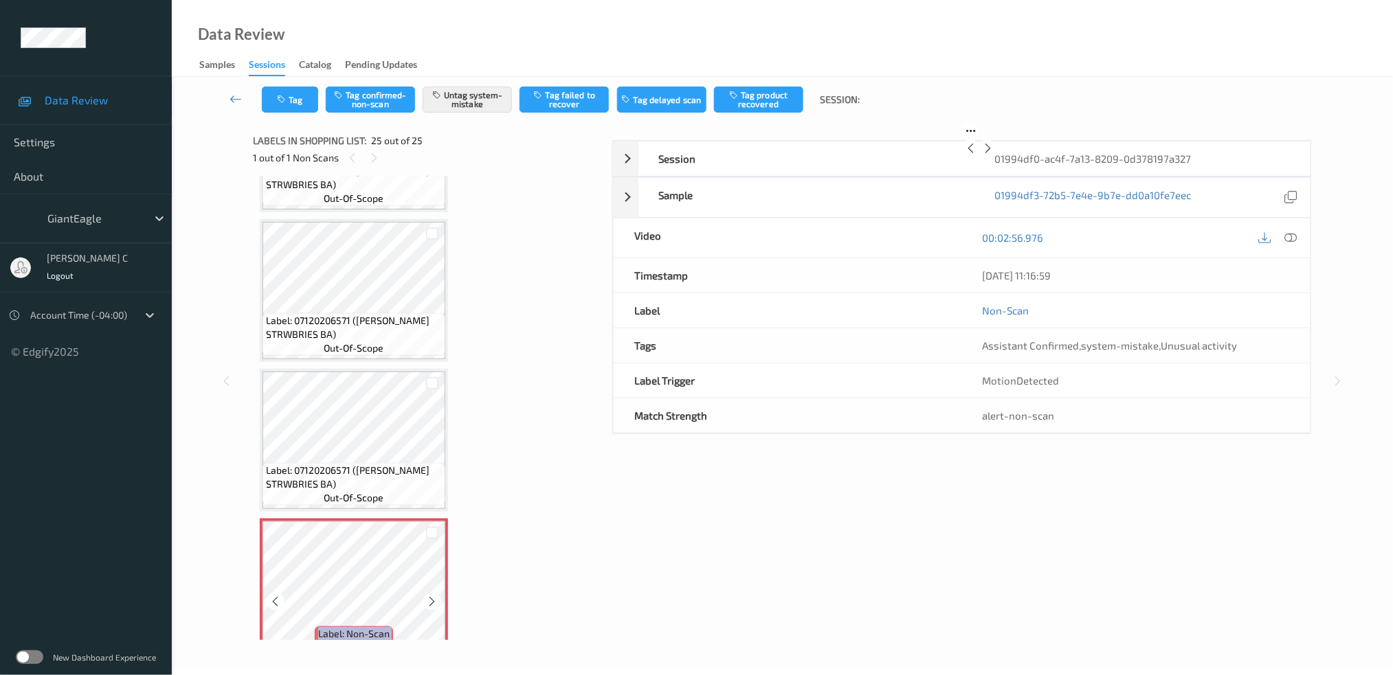
click at [423, 593] on div at bounding box center [431, 601] width 17 height 17
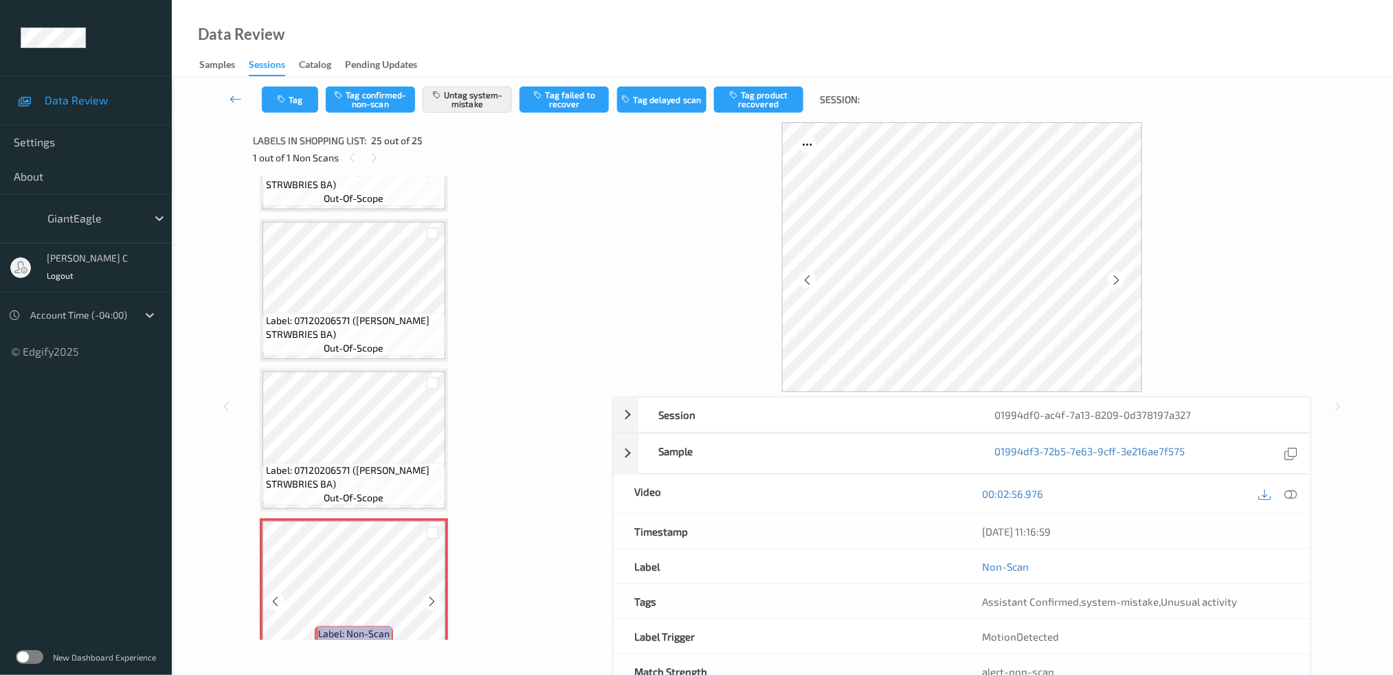
click at [423, 593] on div at bounding box center [431, 601] width 17 height 17
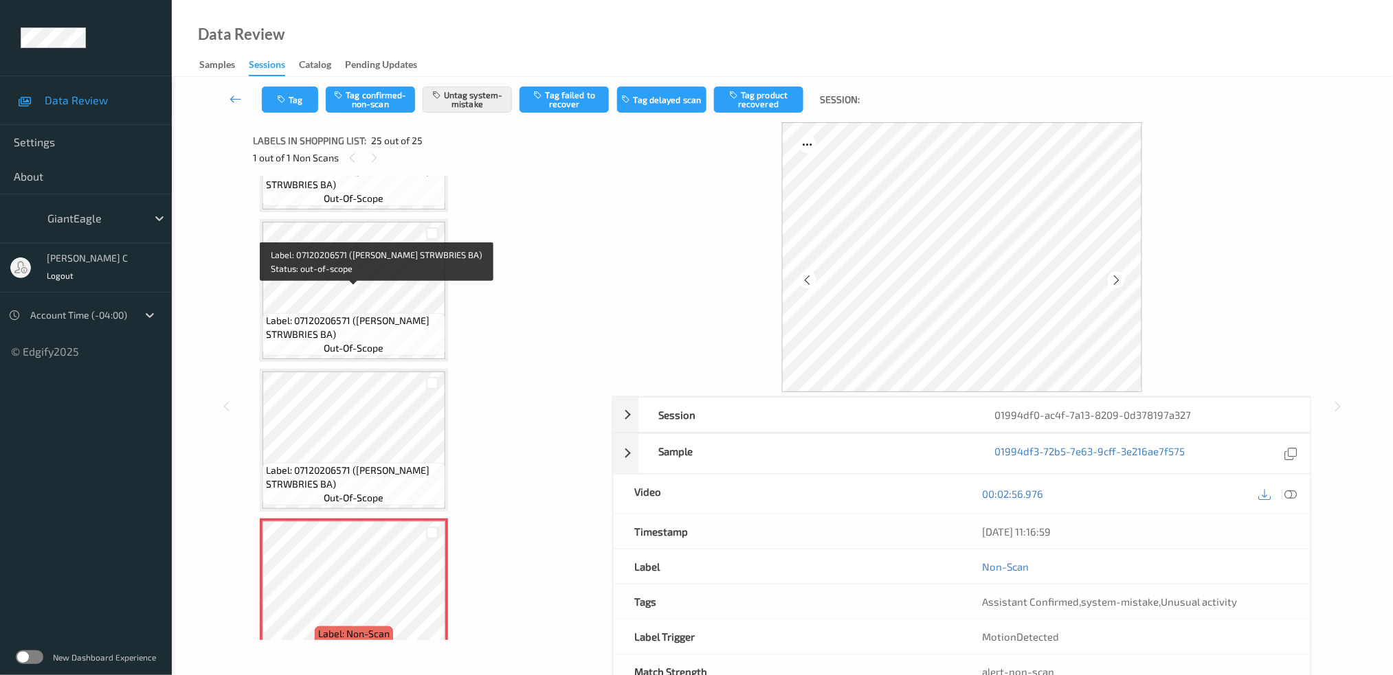
click at [360, 314] on span "Label: 07120206571 (DOLE STRWBRIES BA)" at bounding box center [354, 327] width 176 height 27
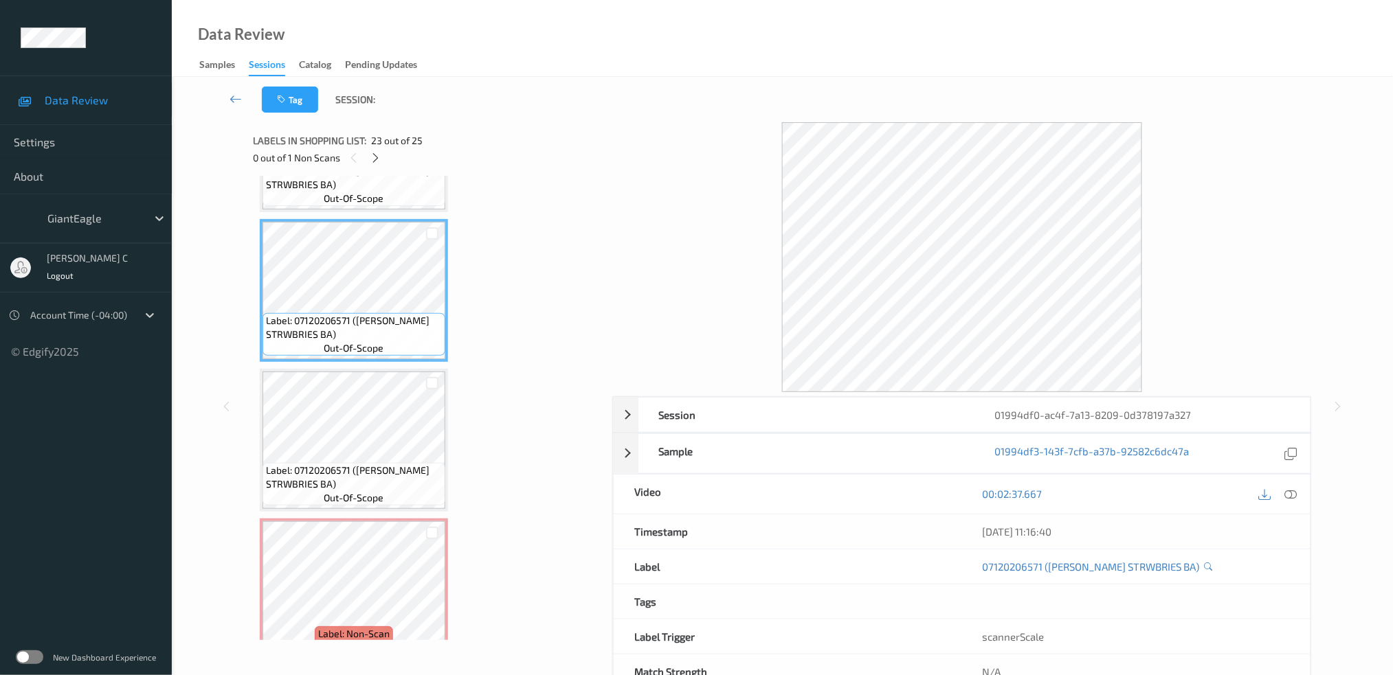
drag, startPoint x: 1292, startPoint y: 497, endPoint x: 1301, endPoint y: 506, distance: 13.1
click at [1294, 497] on icon at bounding box center [1290, 494] width 12 height 12
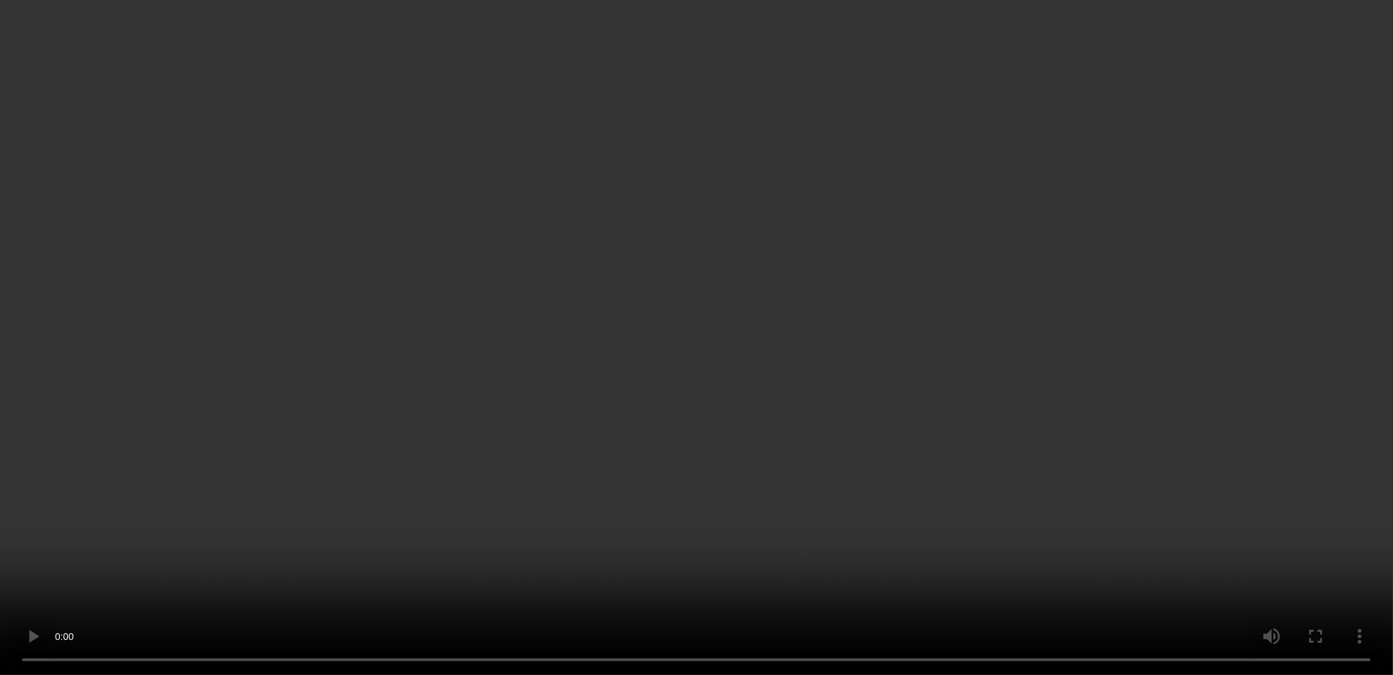
scroll to position [2960, 0]
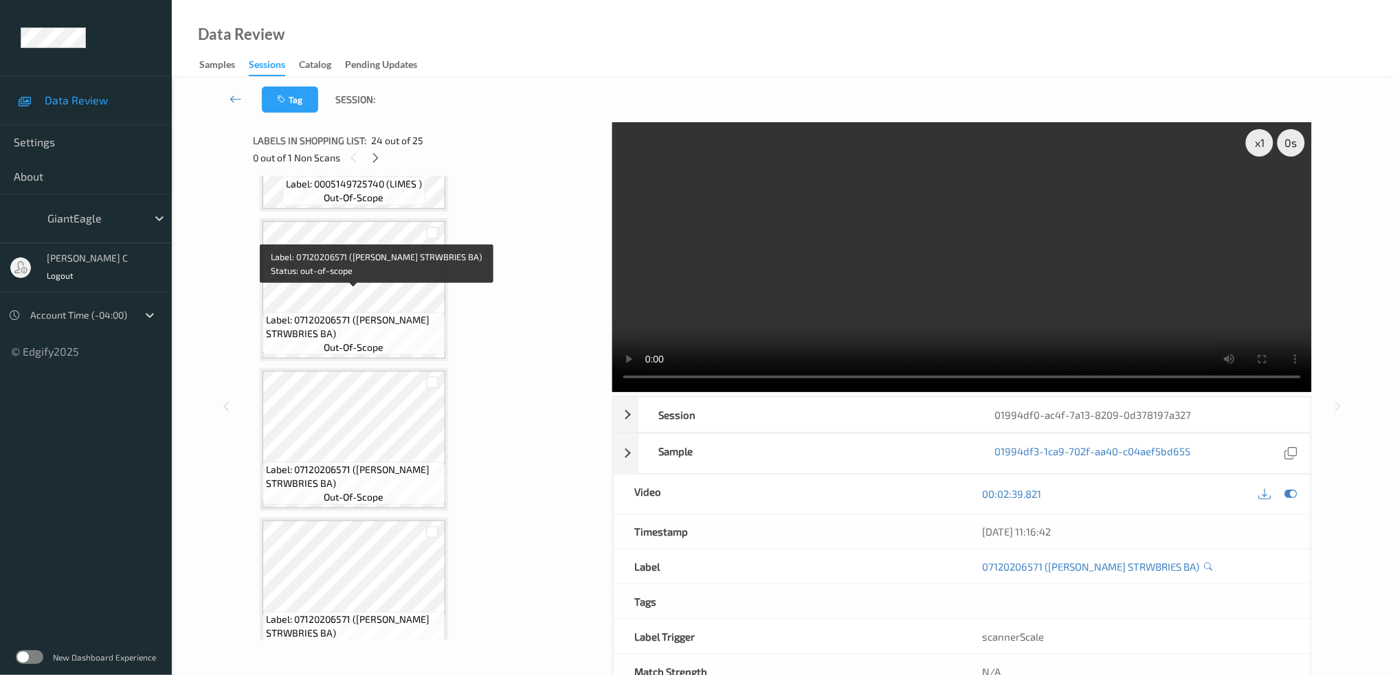
click at [356, 341] on span "out-of-scope" at bounding box center [354, 348] width 60 height 14
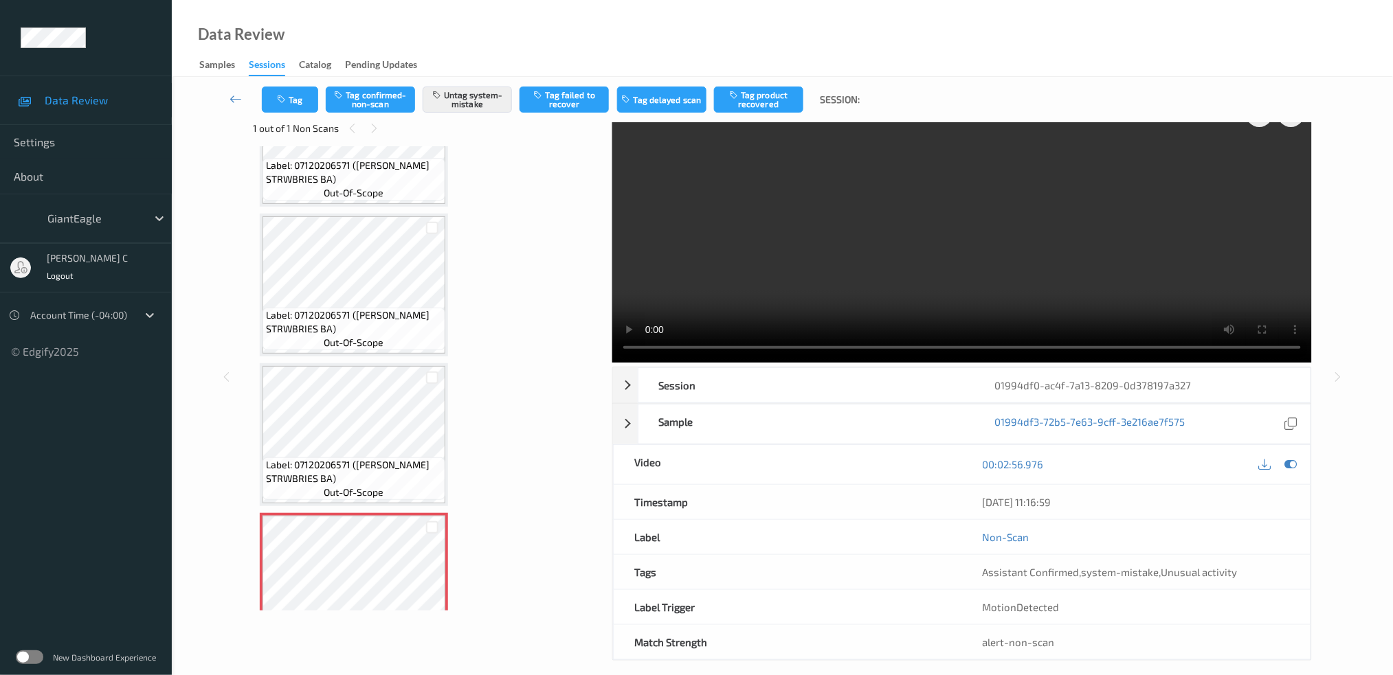
scroll to position [43, 0]
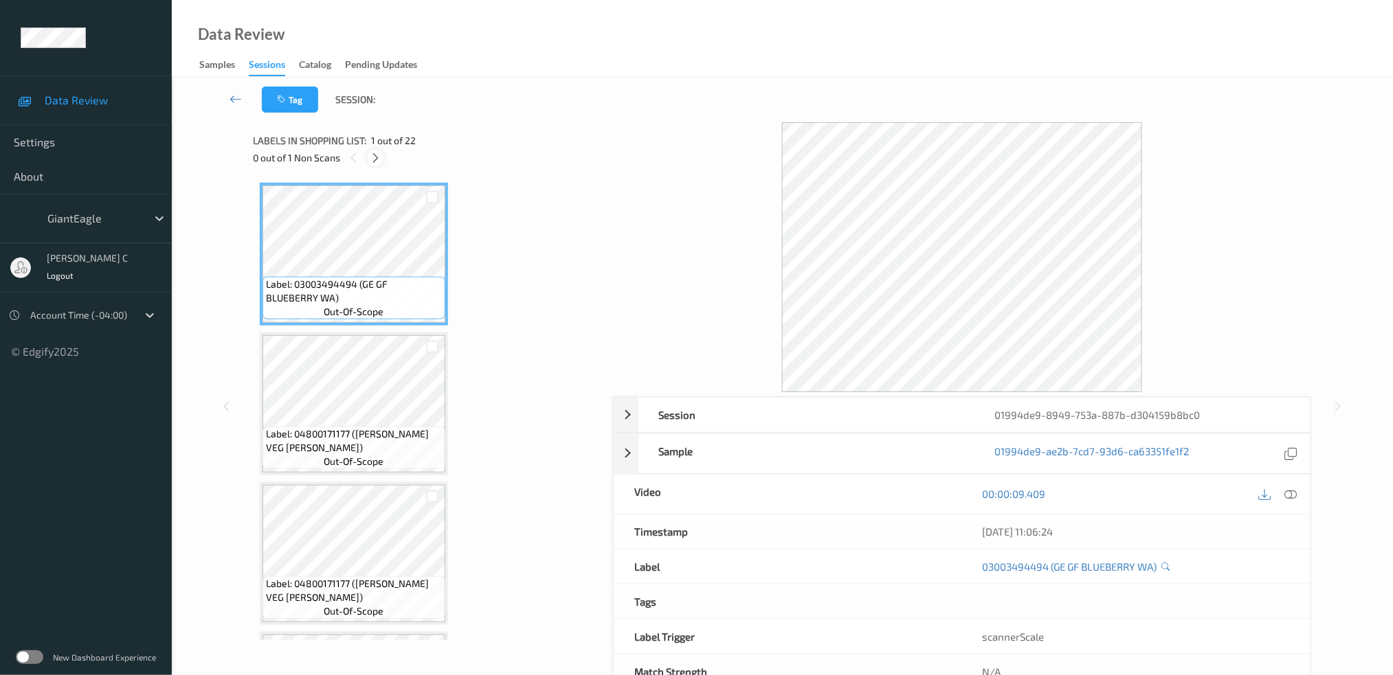
click at [377, 166] on div at bounding box center [375, 157] width 17 height 17
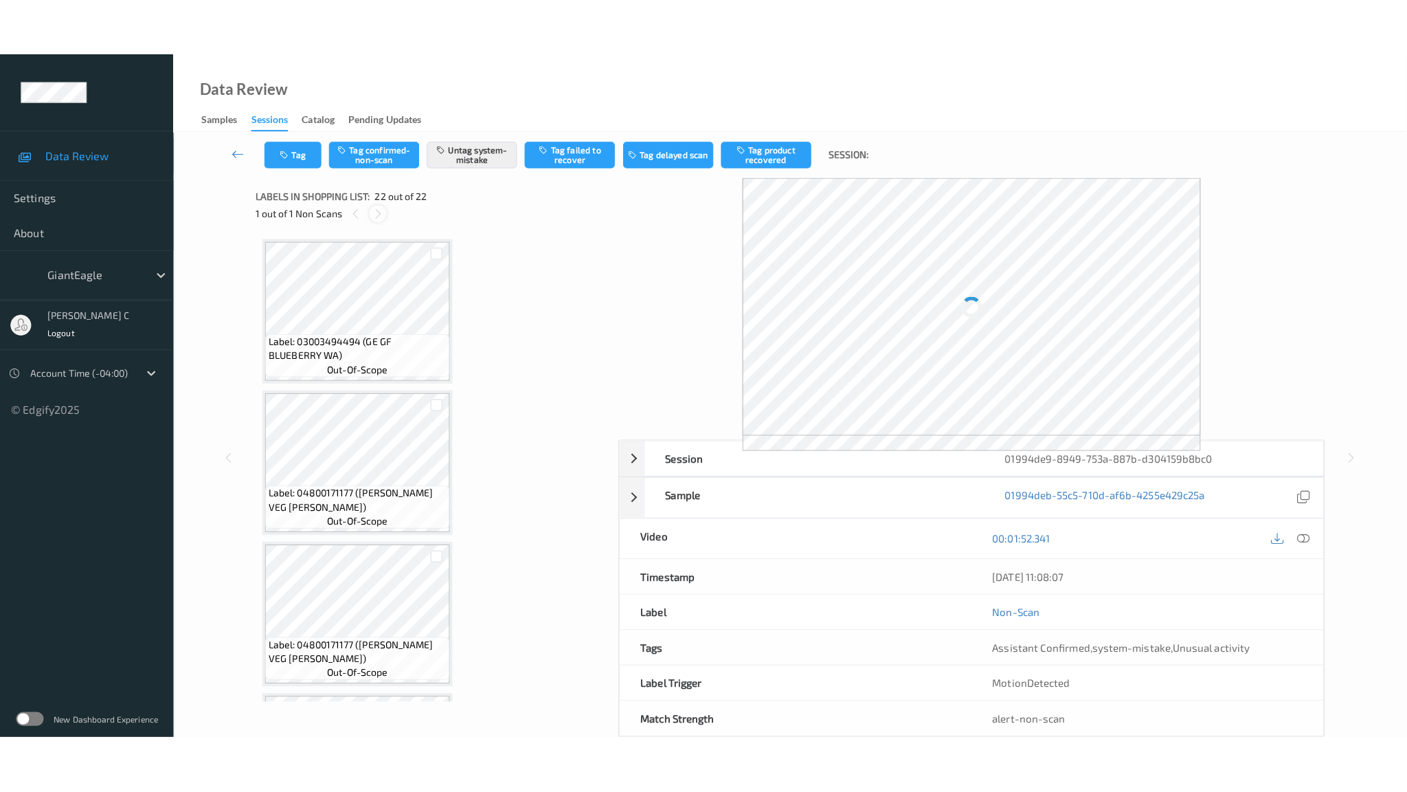
scroll to position [2813, 0]
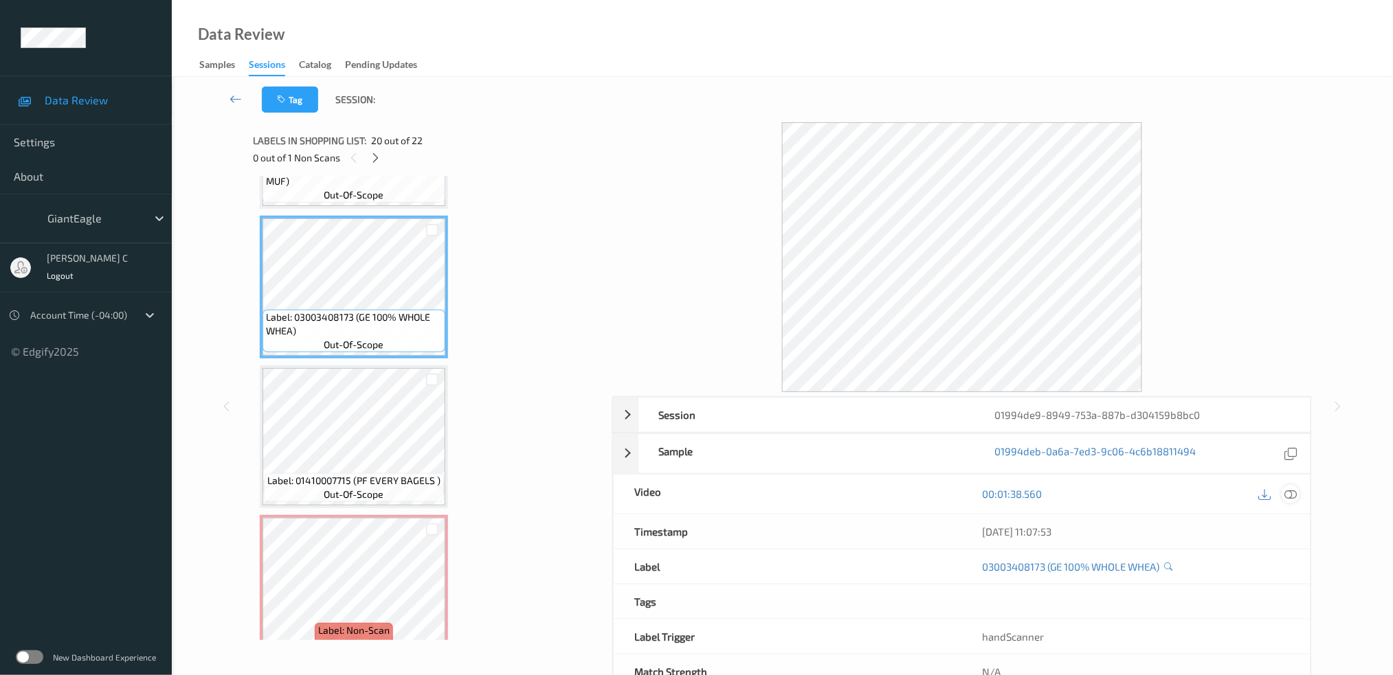
click at [1288, 497] on icon at bounding box center [1290, 494] width 12 height 12
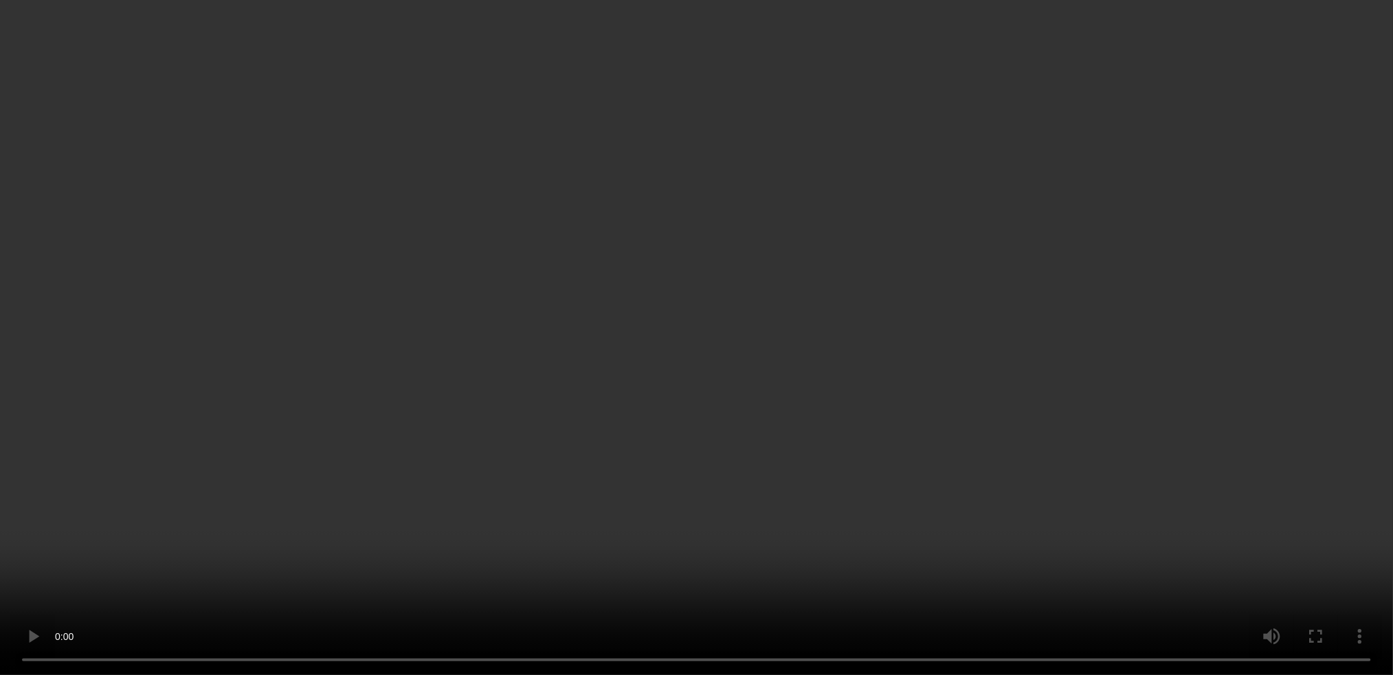
scroll to position [2721, 0]
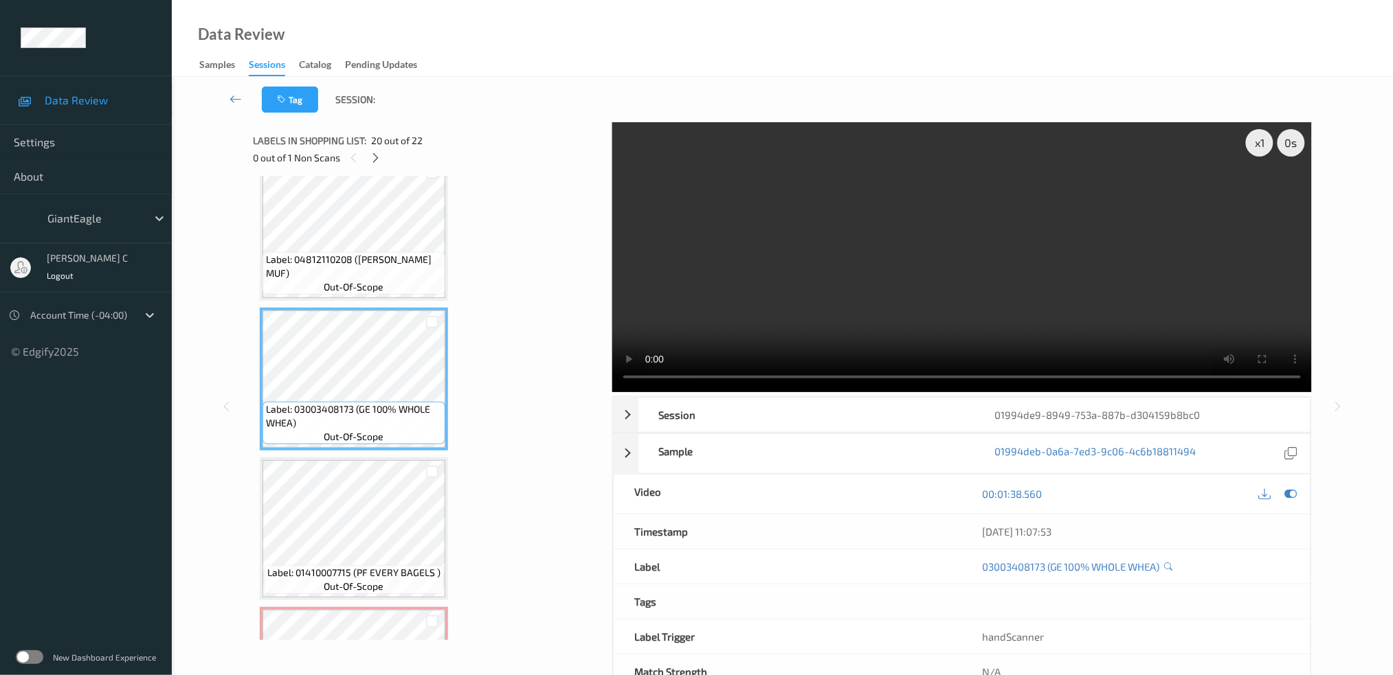
click at [347, 253] on span "Label: 04812110208 ([PERSON_NAME] MUF)" at bounding box center [354, 266] width 176 height 27
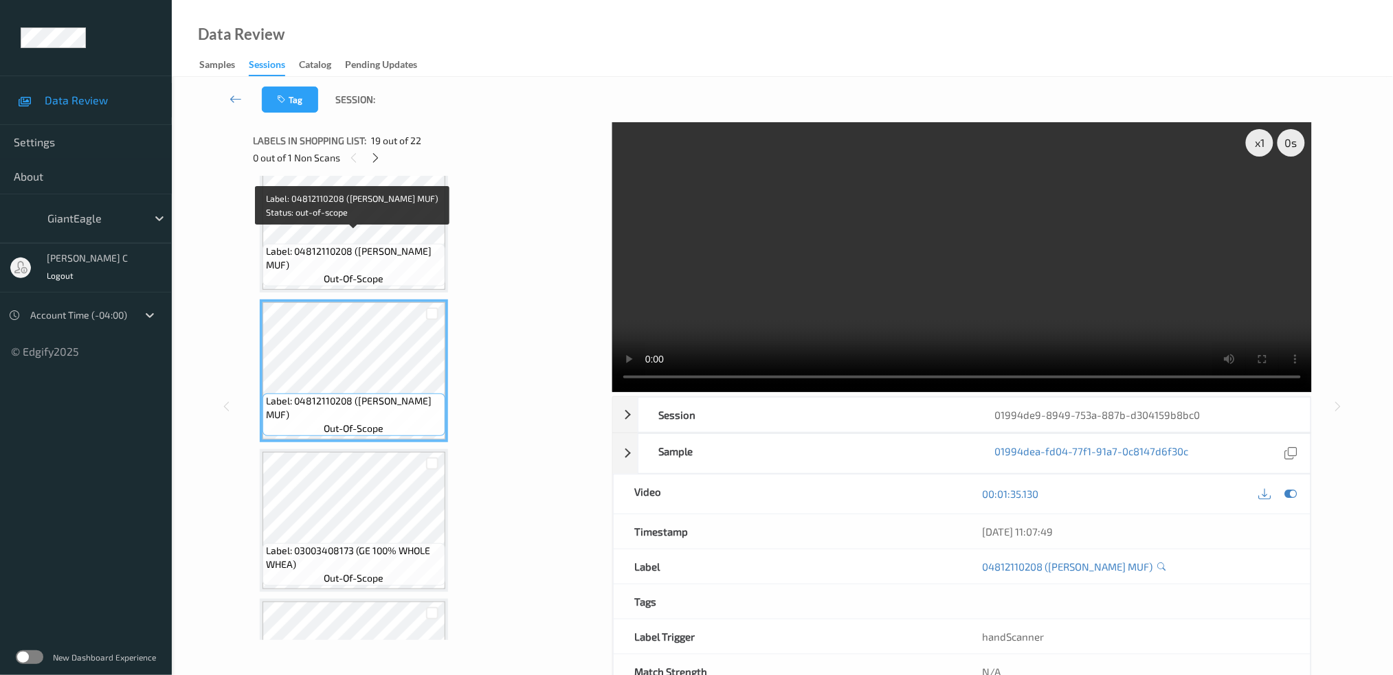
scroll to position [2537, 0]
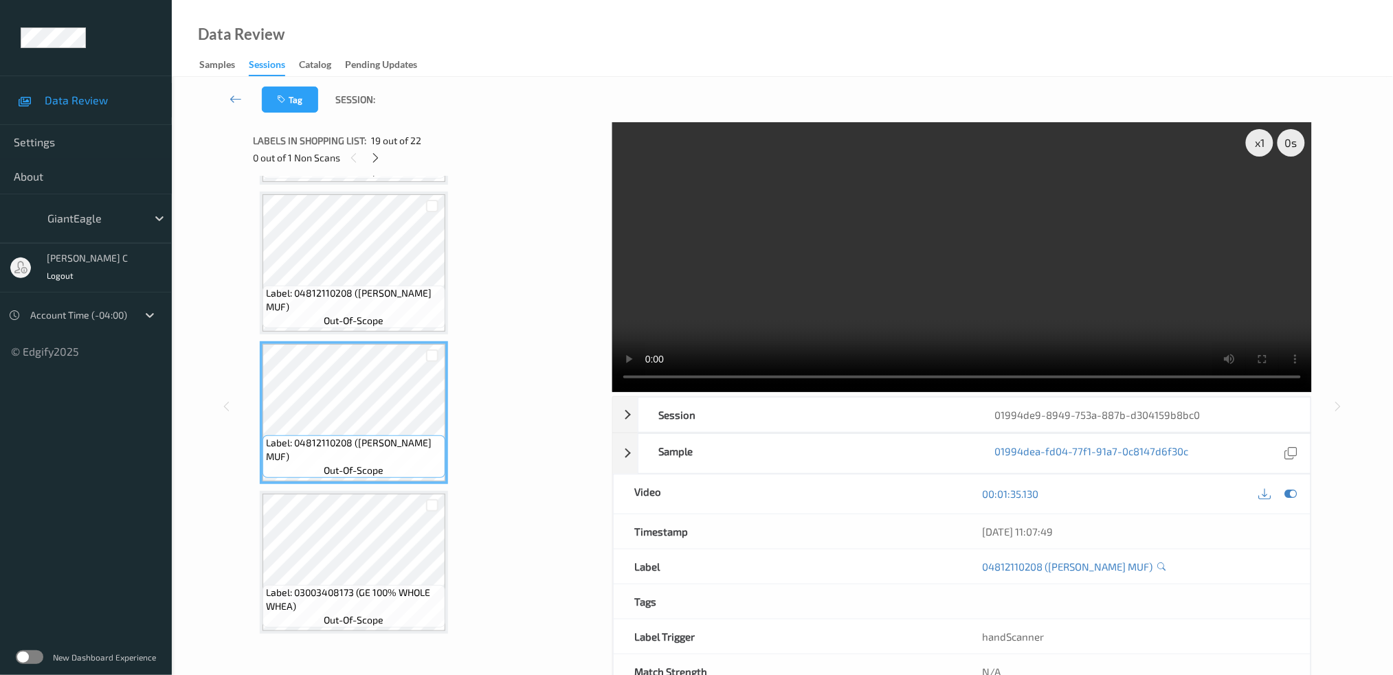
click at [1292, 502] on div at bounding box center [1290, 494] width 19 height 19
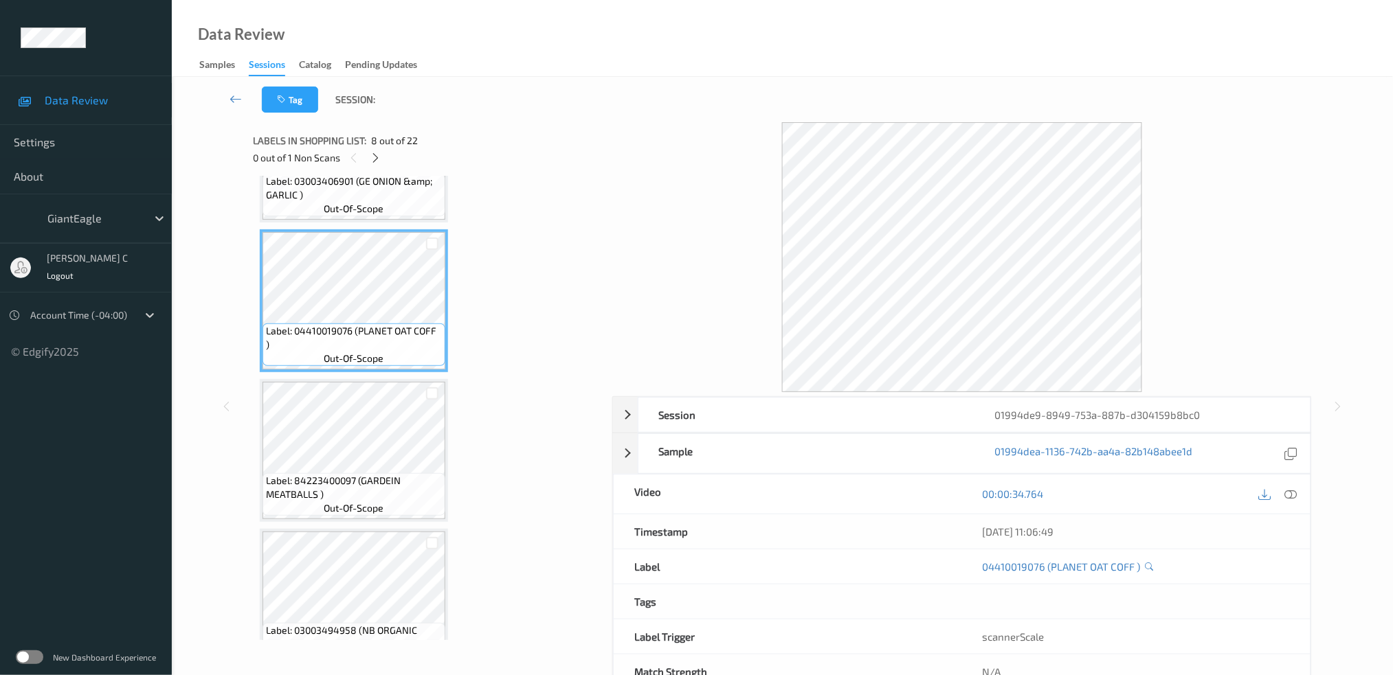
scroll to position [1007, 0]
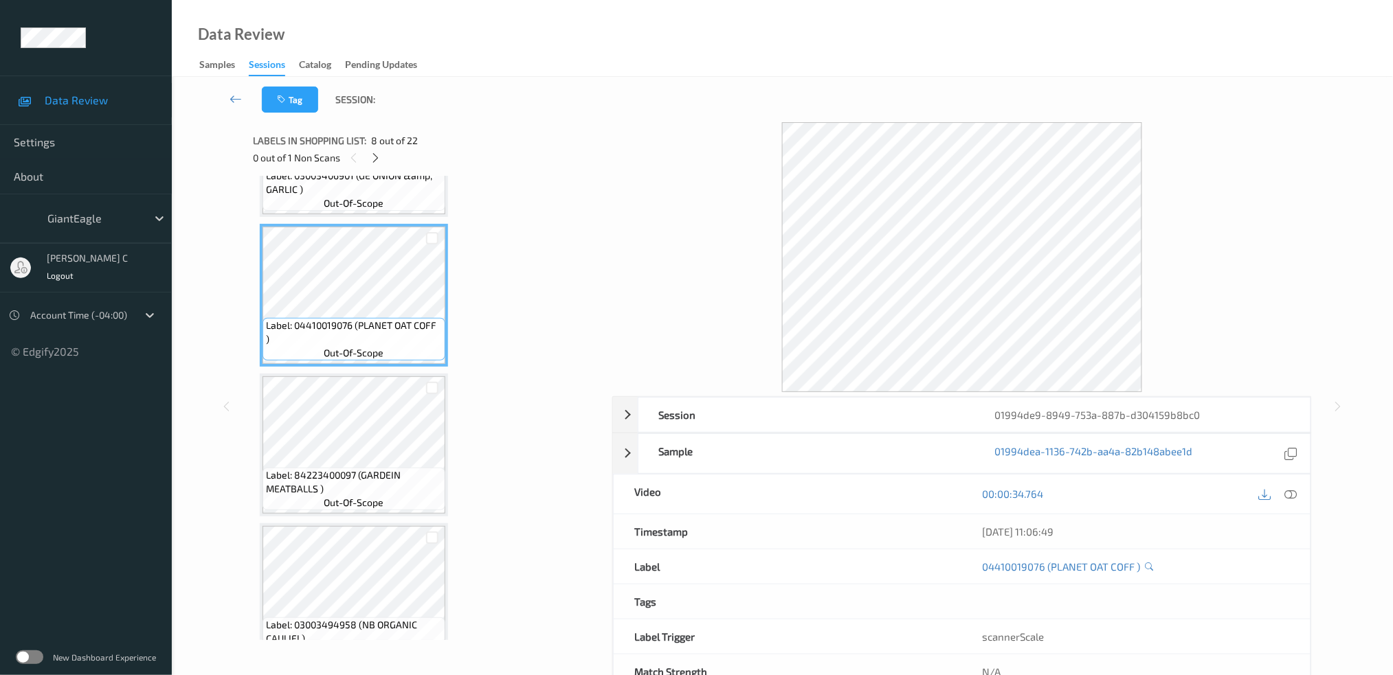
click at [358, 496] on span "out-of-scope" at bounding box center [354, 503] width 60 height 14
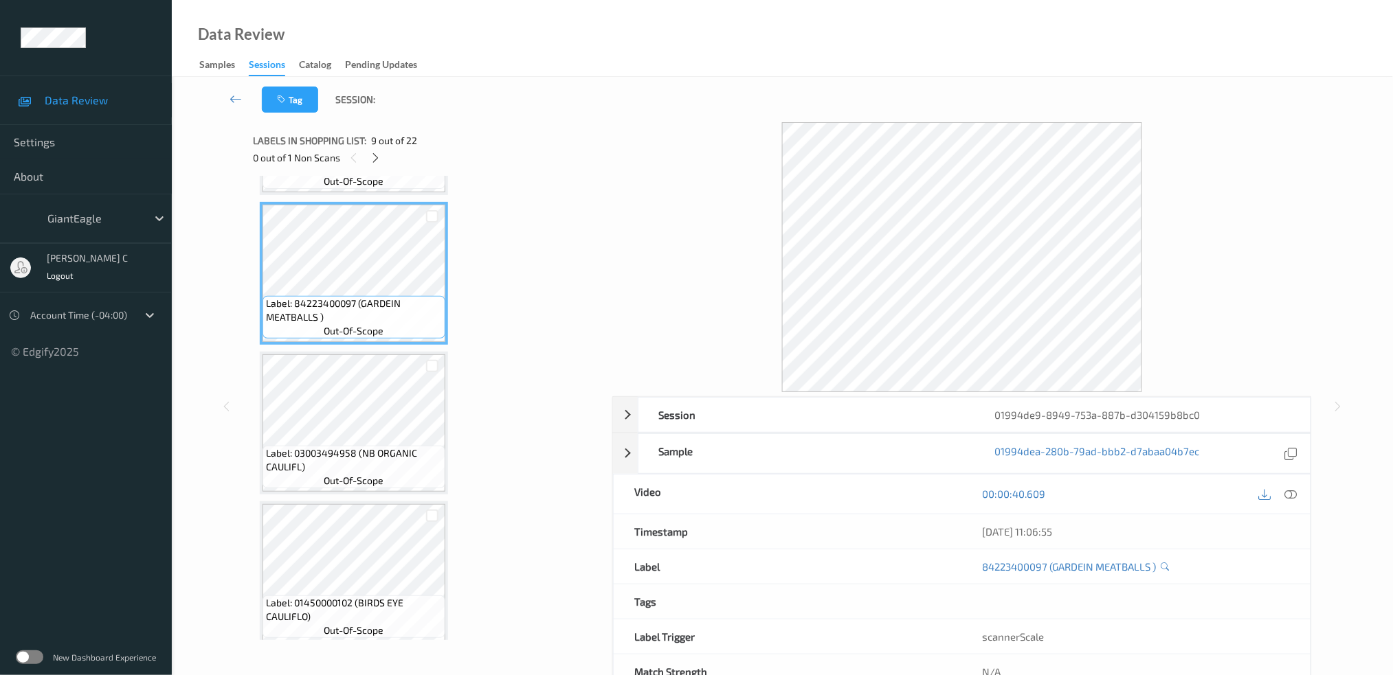
scroll to position [1191, 0]
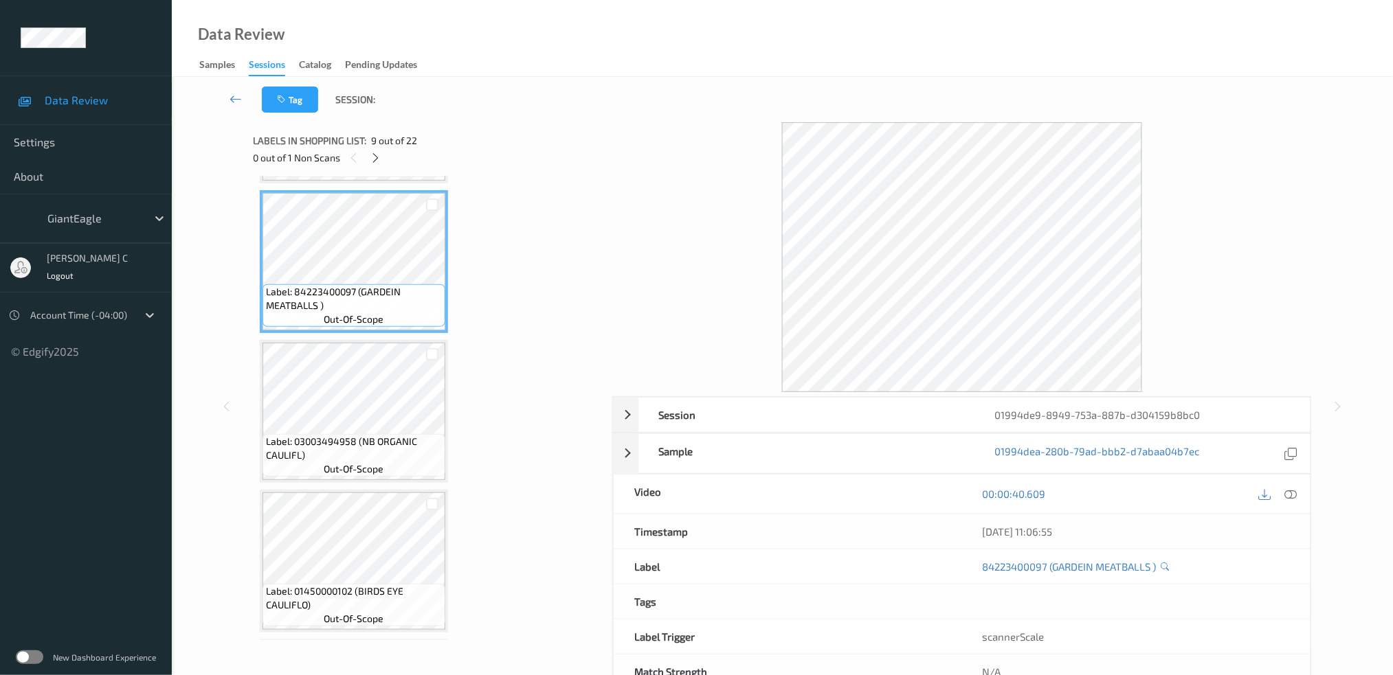
click at [350, 435] on span "Label: 03003494958 (NB ORGANIC CAULIFL)" at bounding box center [354, 448] width 176 height 27
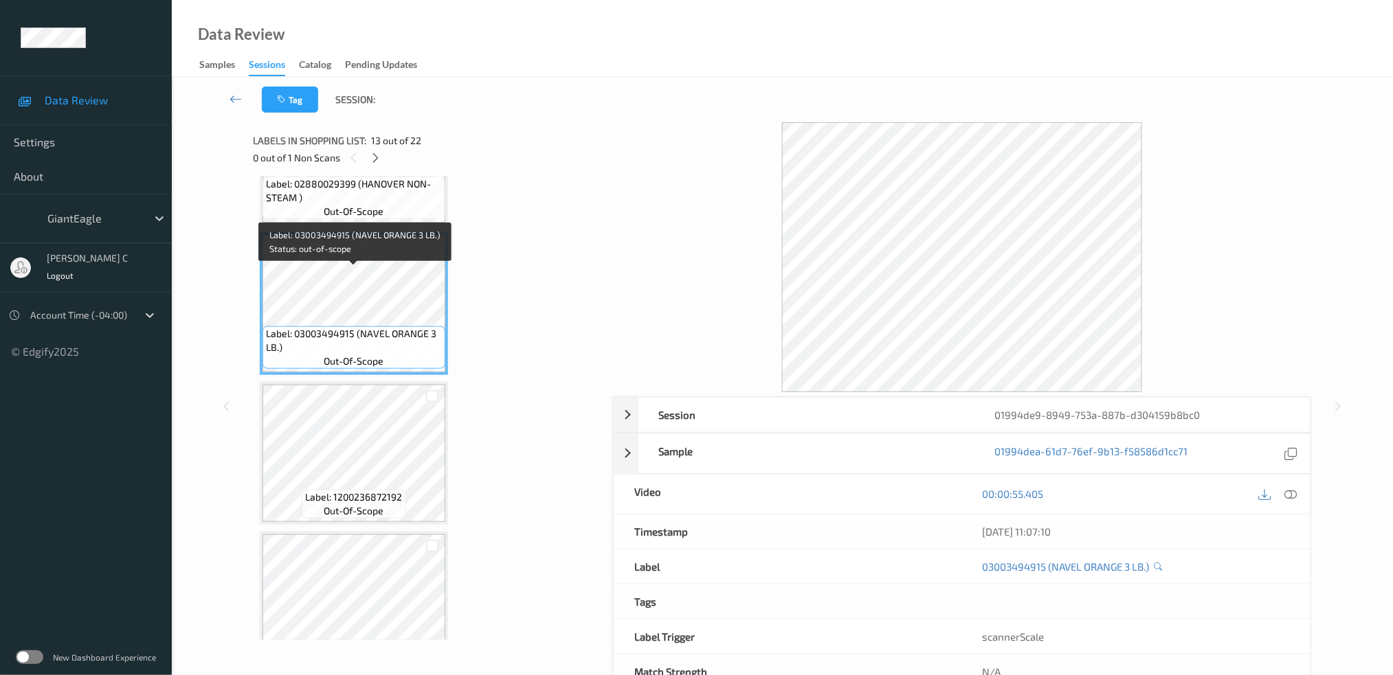
scroll to position [1832, 0]
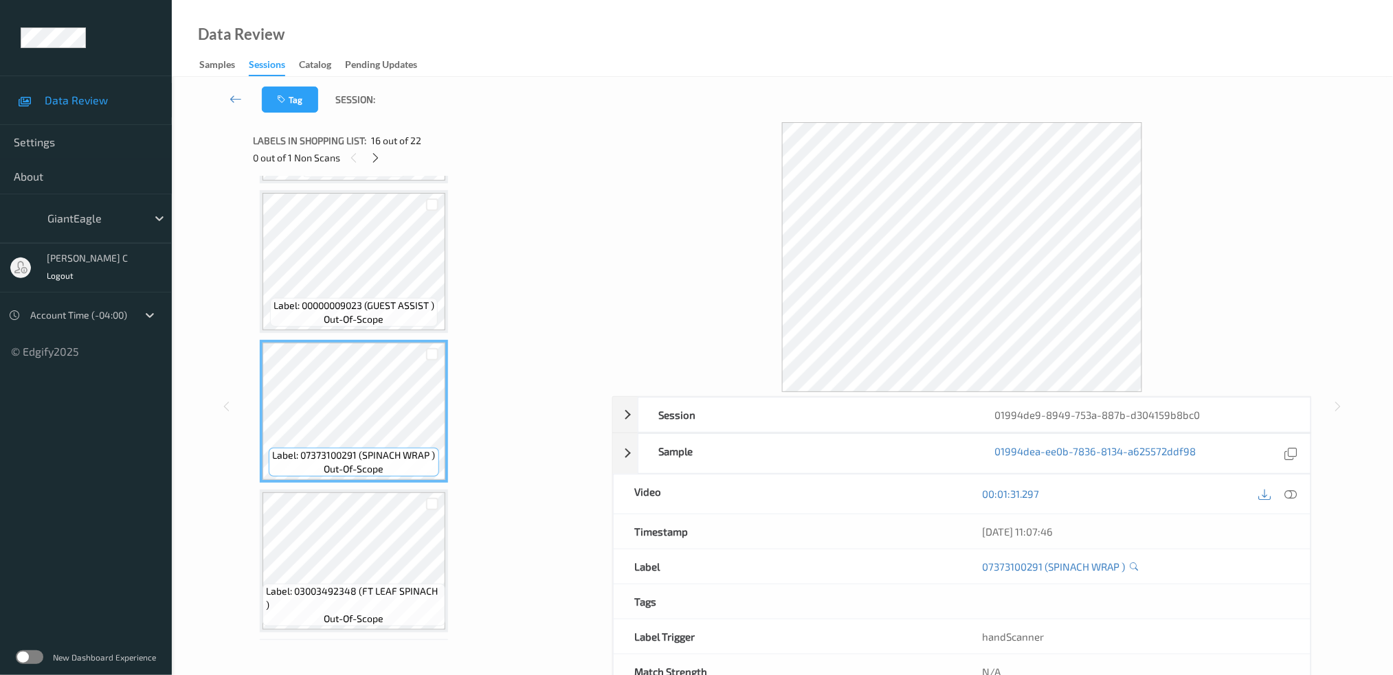
scroll to position [2107, 0]
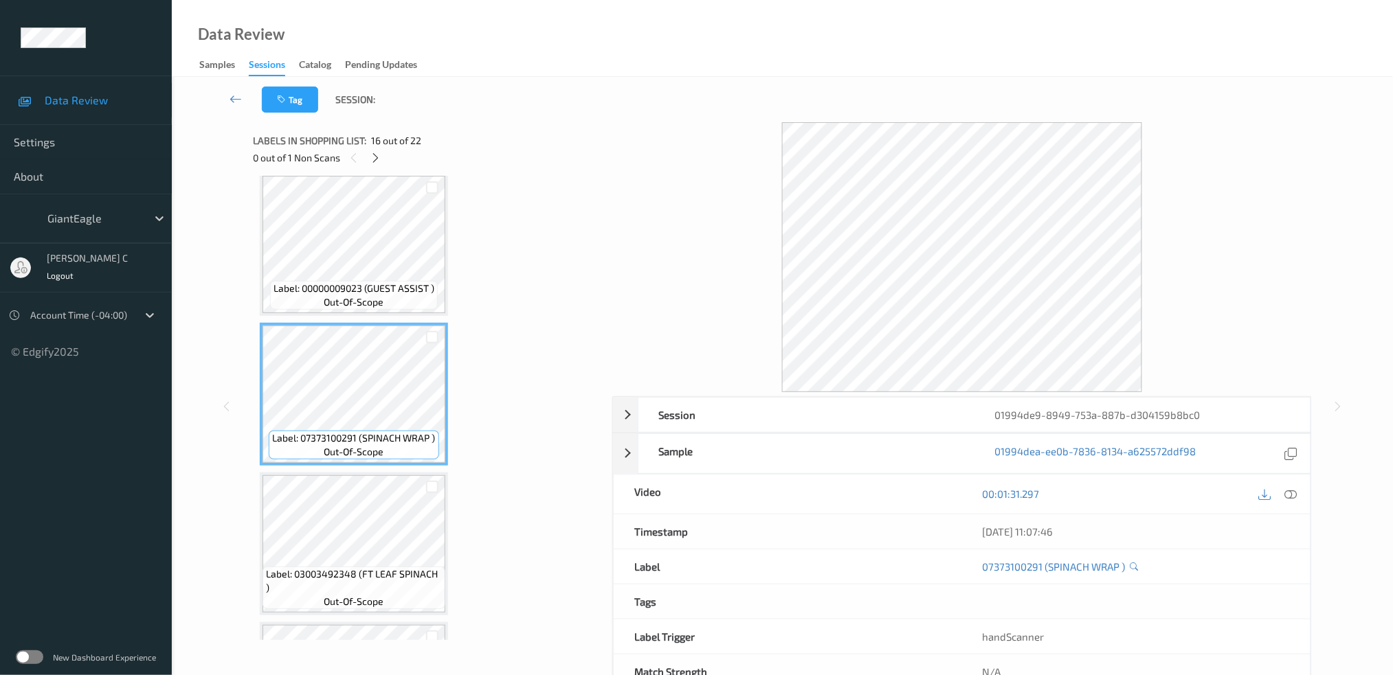
click at [381, 572] on span "Label: 03003492348 (FT LEAF SPINACH )" at bounding box center [354, 581] width 176 height 27
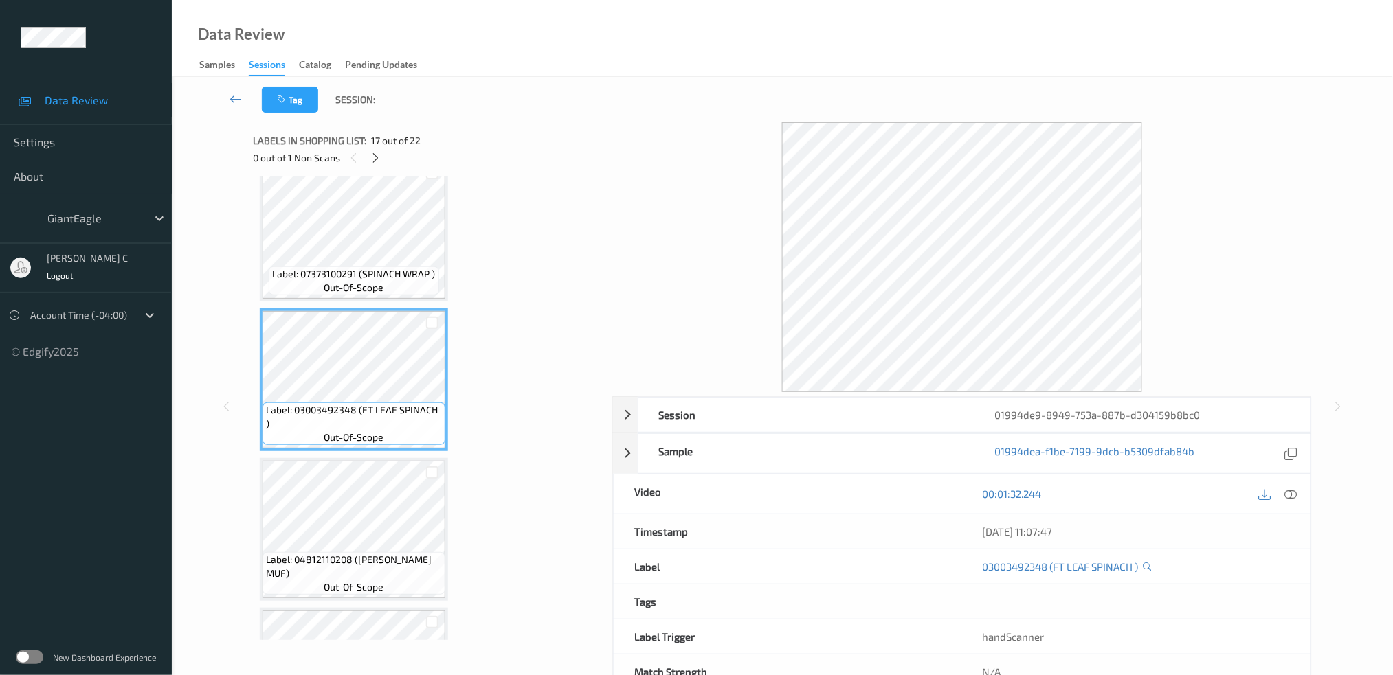
scroll to position [2290, 0]
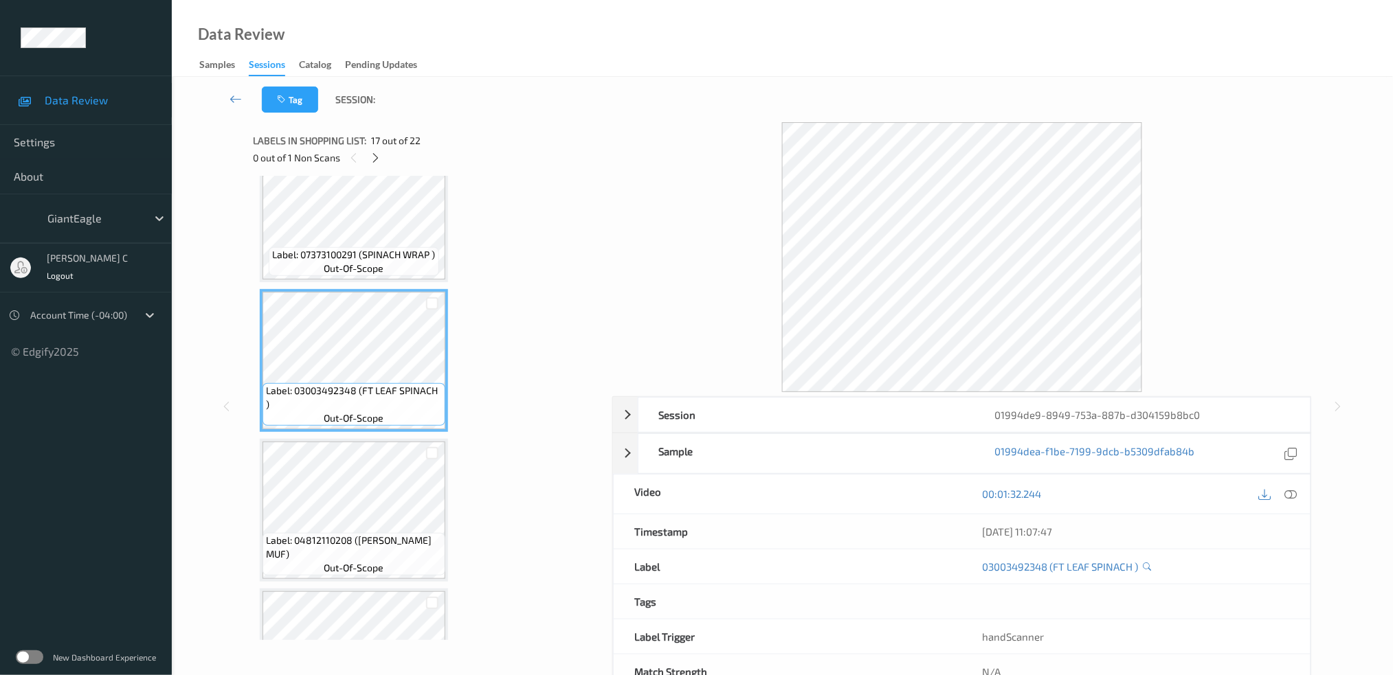
click at [387, 547] on div "Label: 04812110208 (THOMAS ENGLISH MUF) out-of-scope" at bounding box center [353, 554] width 183 height 43
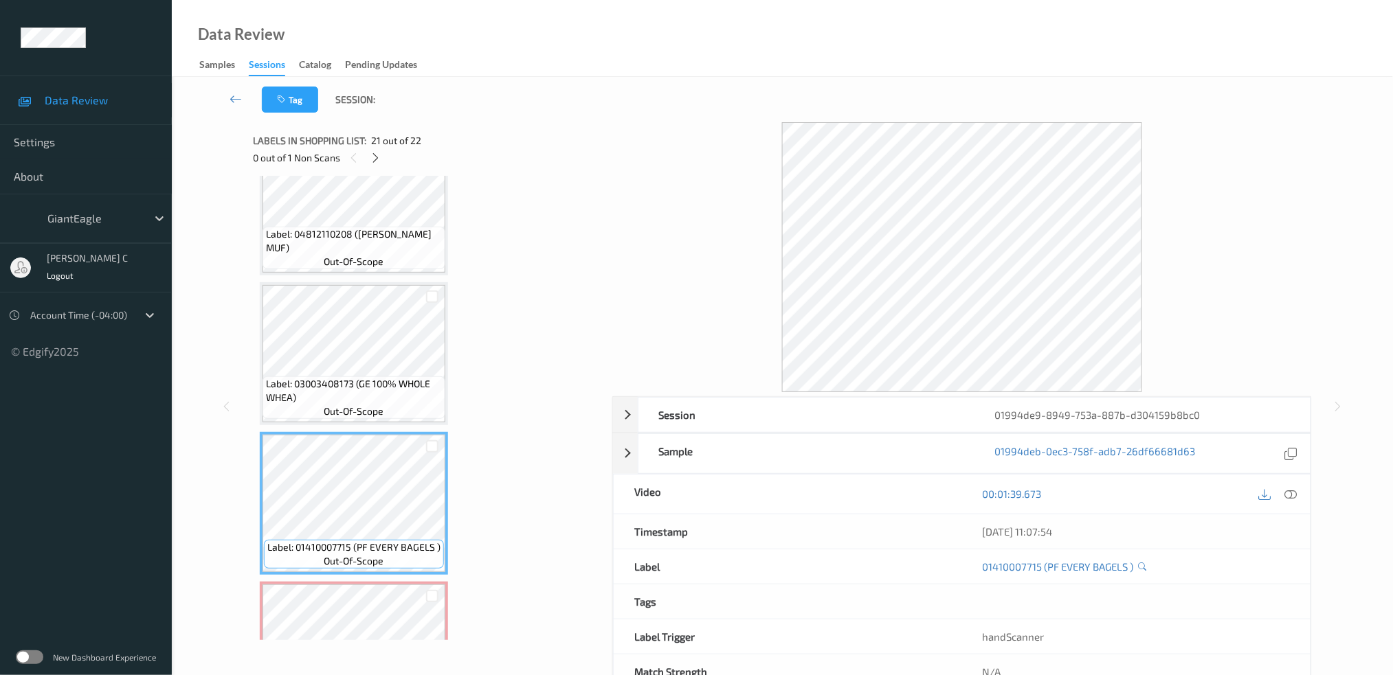
scroll to position [2812, 0]
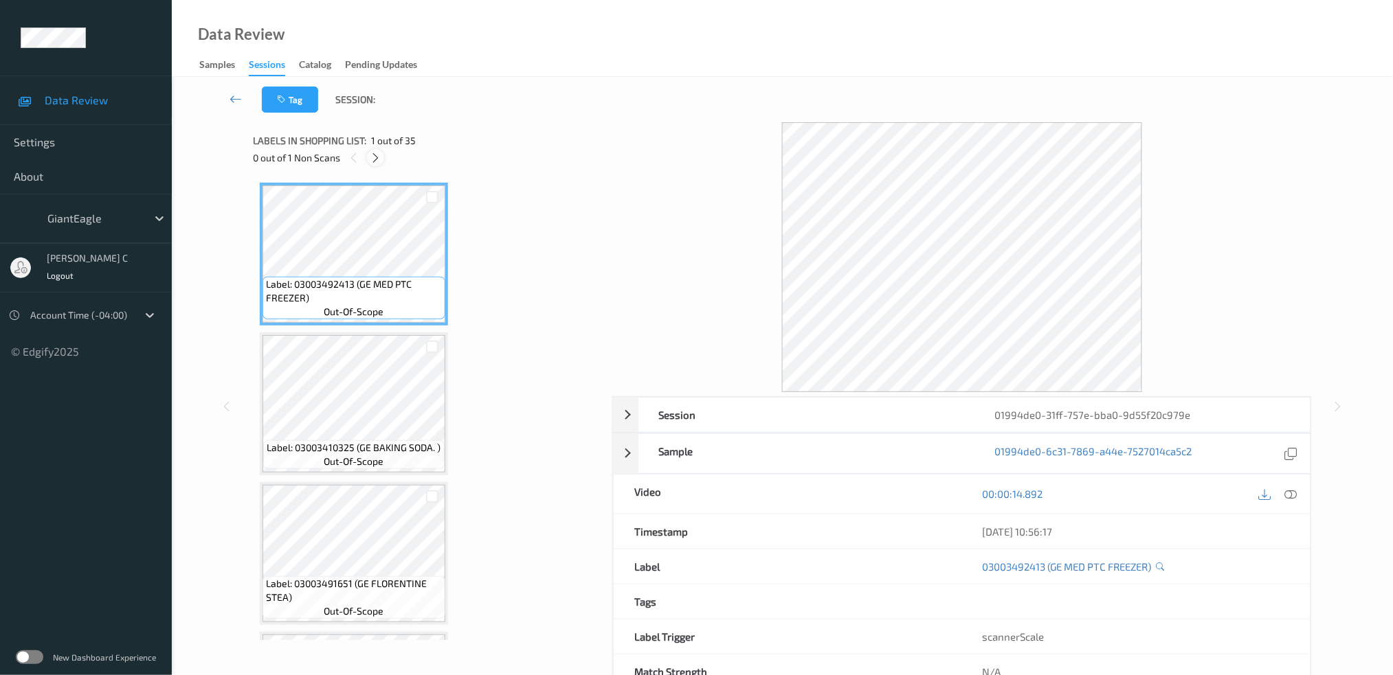
click at [379, 160] on icon at bounding box center [376, 158] width 12 height 12
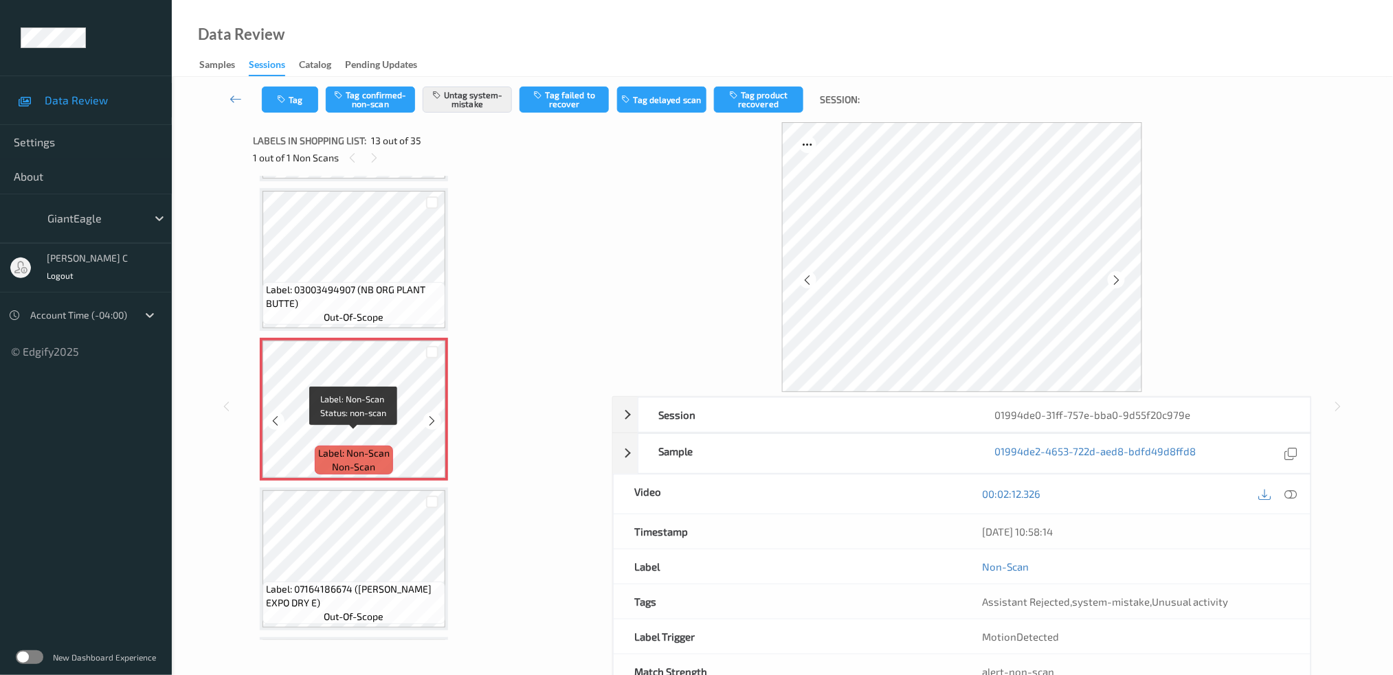
click at [359, 447] on span "Label: Non-Scan" at bounding box center [353, 454] width 71 height 14
click at [427, 415] on icon at bounding box center [433, 421] width 12 height 12
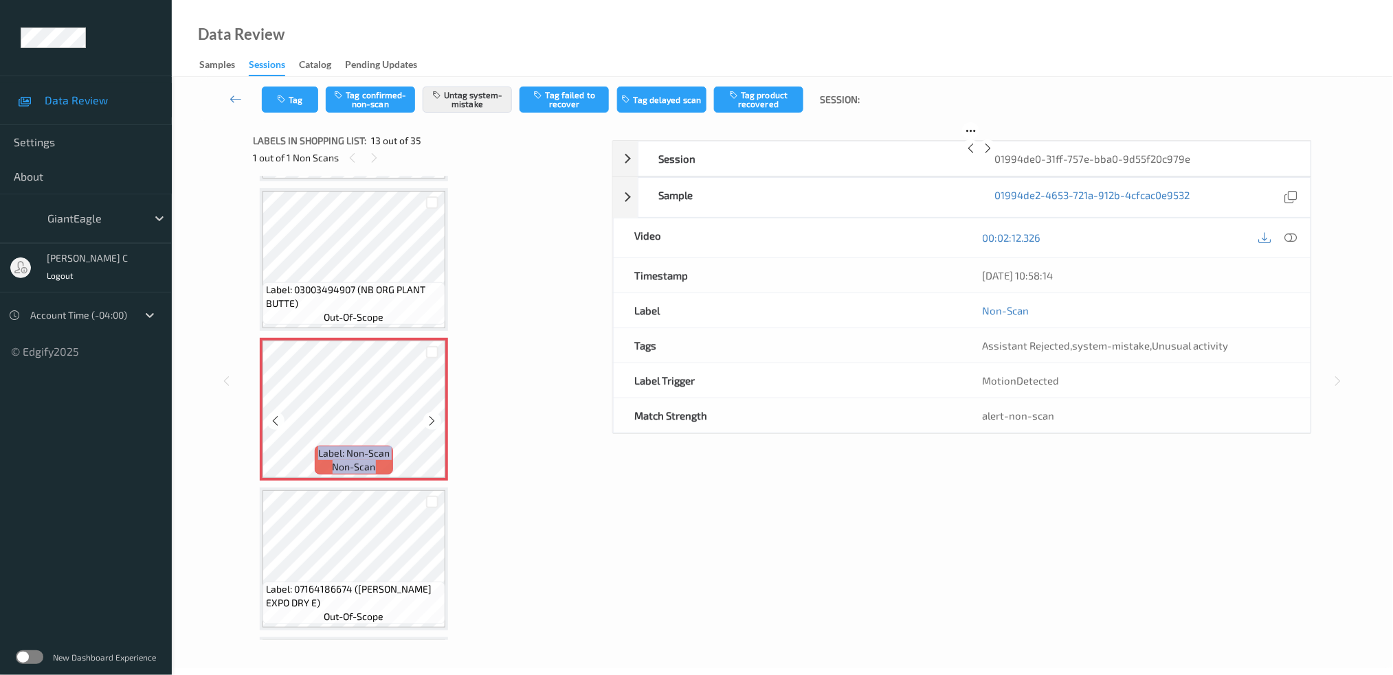
click at [427, 415] on icon at bounding box center [433, 421] width 12 height 12
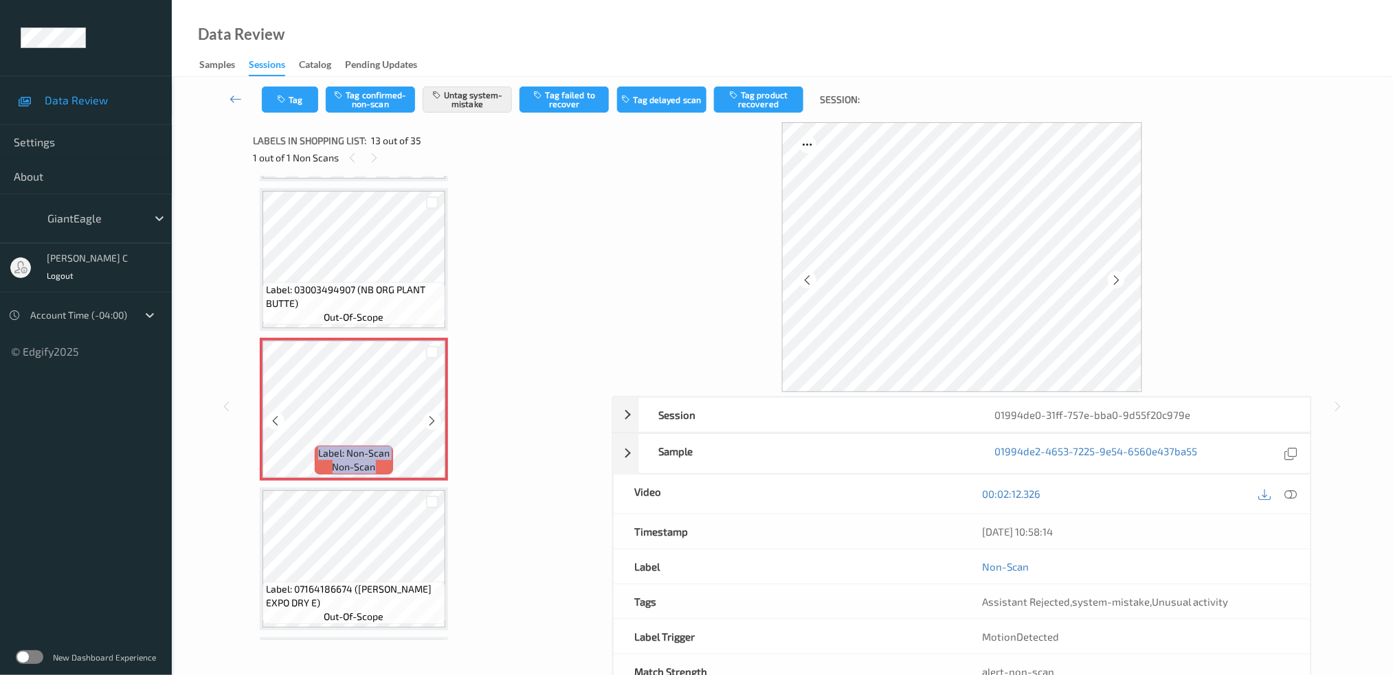
click at [427, 415] on icon at bounding box center [433, 421] width 12 height 12
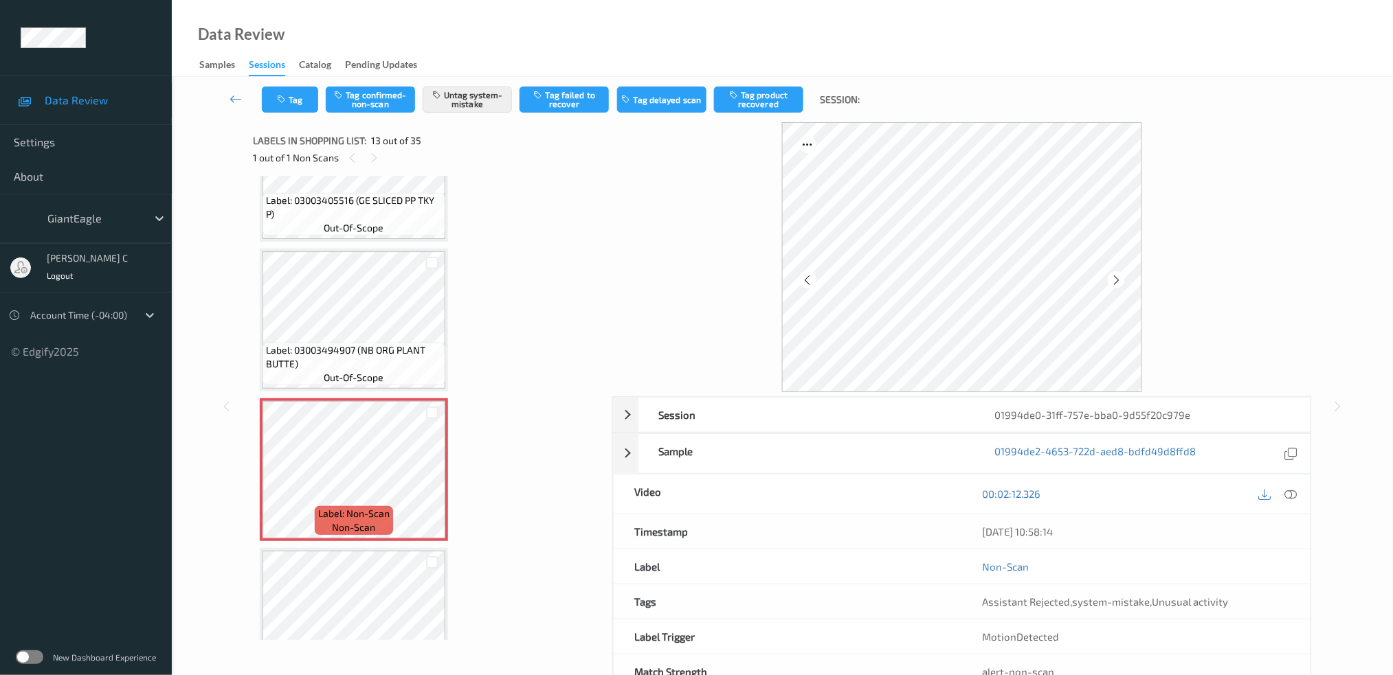
scroll to position [1551, 0]
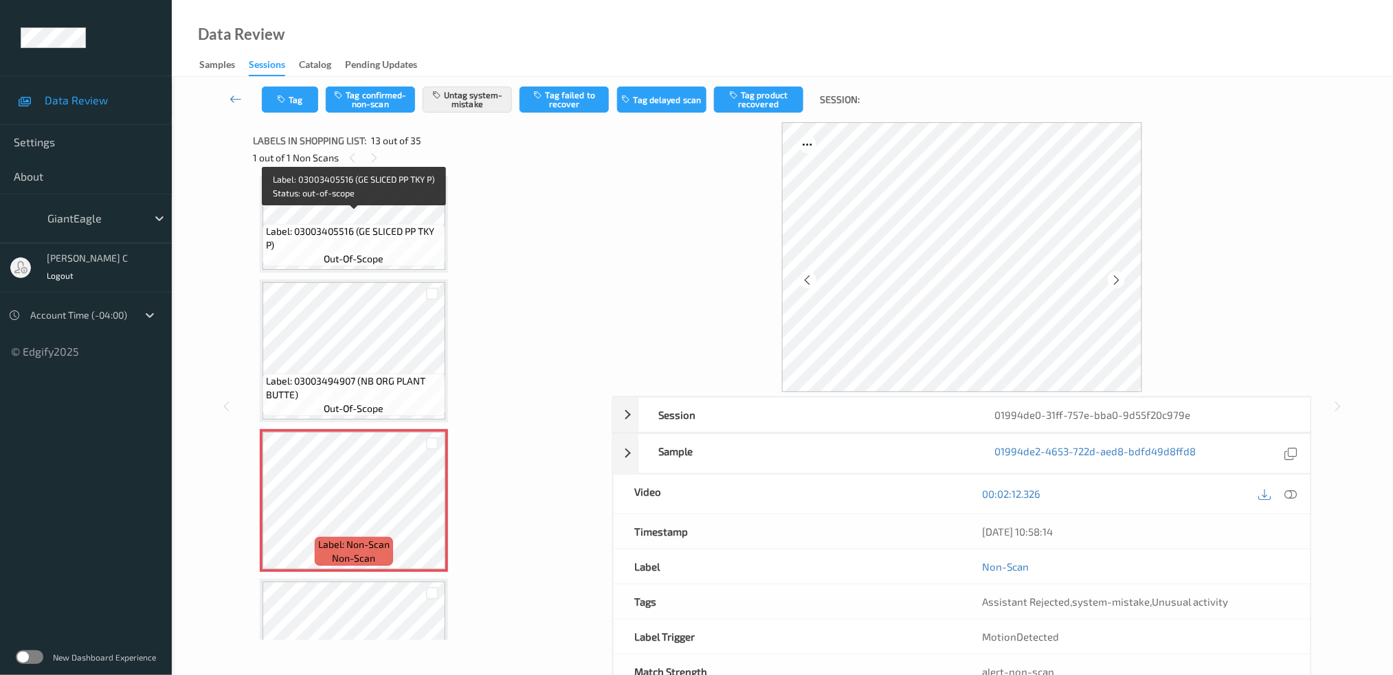
click at [359, 225] on span "Label: 03003405516 (GE SLICED PP TKY P)" at bounding box center [354, 238] width 176 height 27
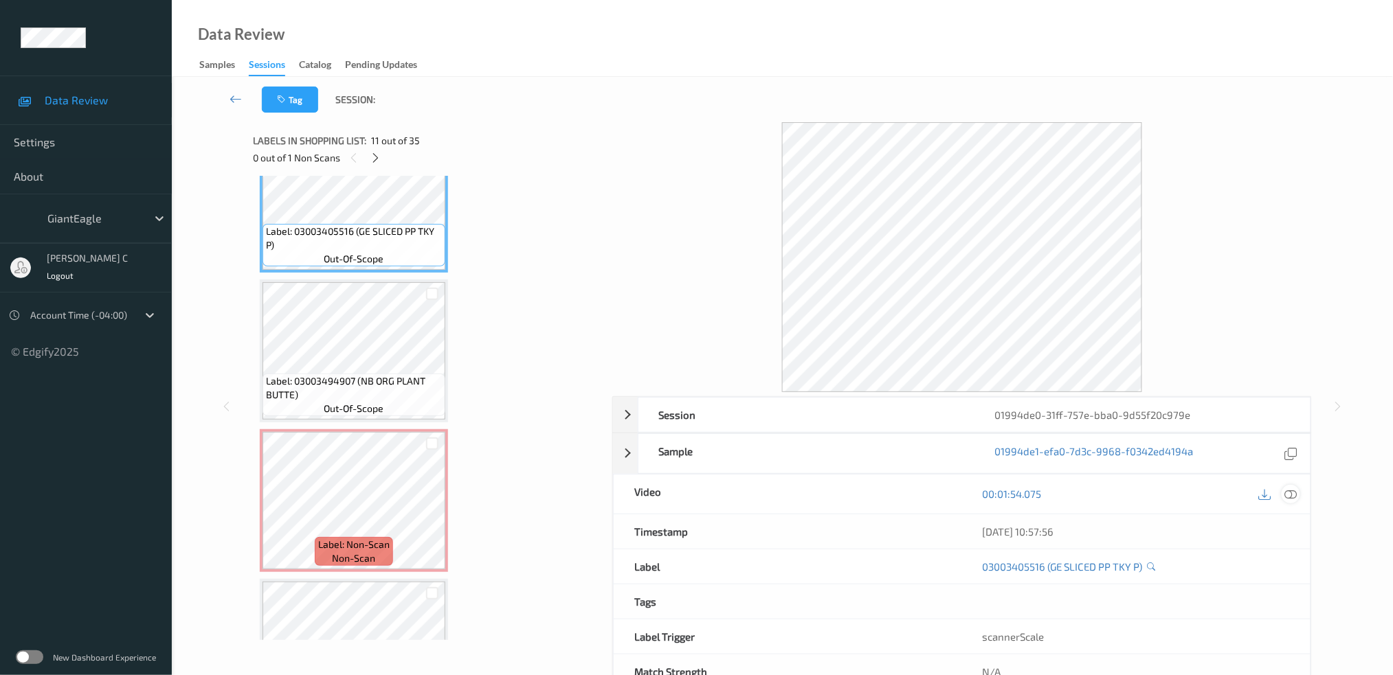
click at [1287, 495] on icon at bounding box center [1290, 494] width 12 height 12
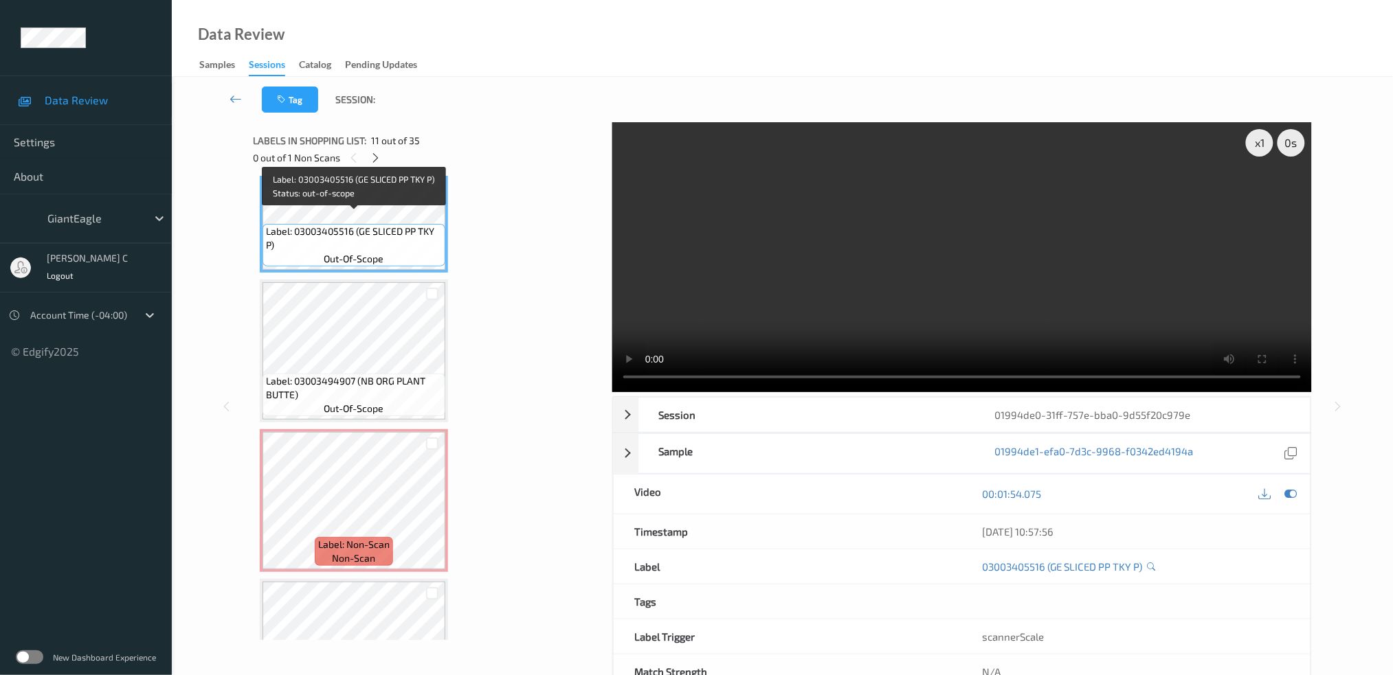
click at [333, 230] on span "Label: 03003405516 (GE SLICED PP TKY P)" at bounding box center [354, 238] width 176 height 27
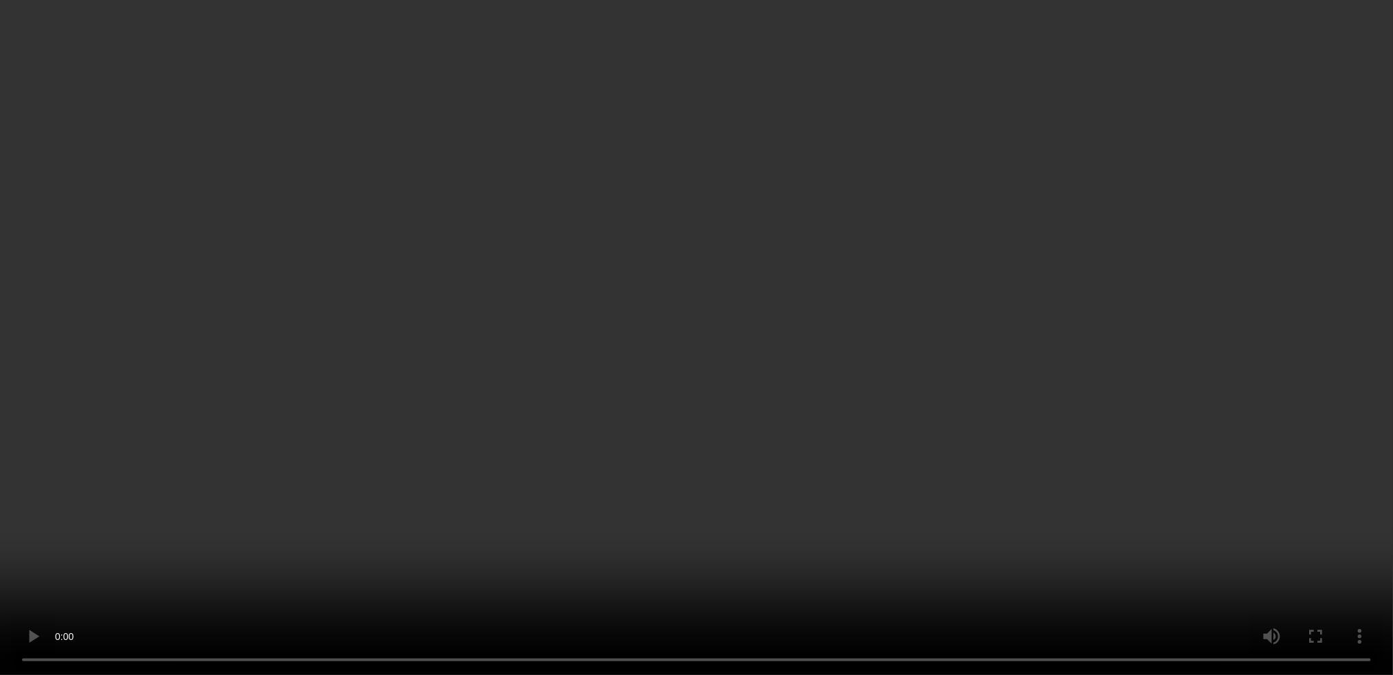
scroll to position [1733, 0]
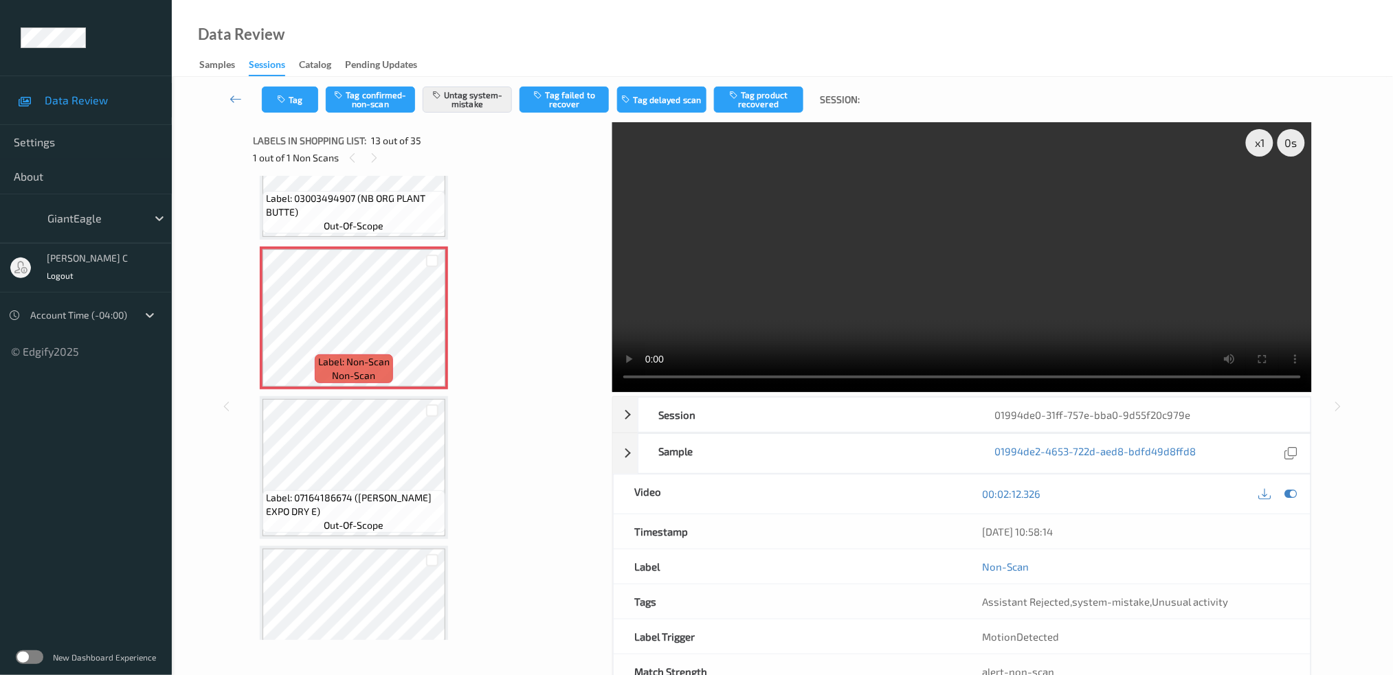
click at [1295, 495] on icon at bounding box center [1290, 494] width 12 height 12
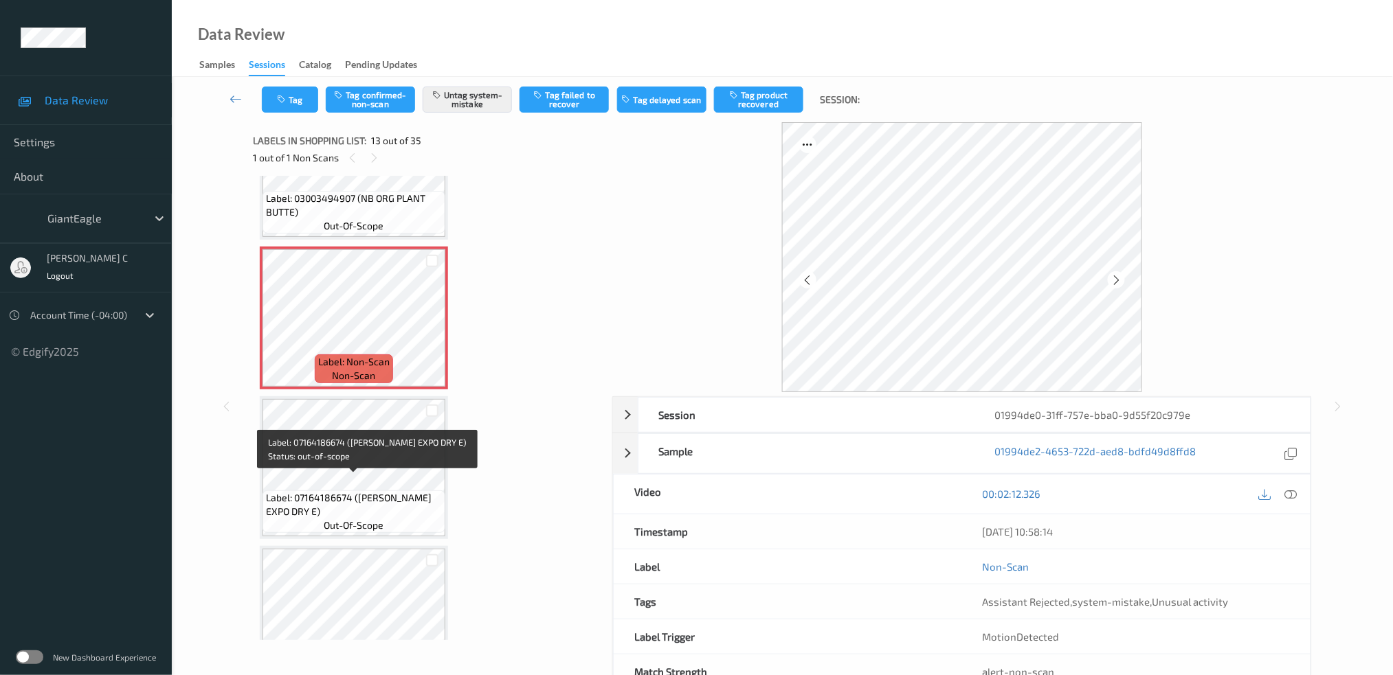
click at [322, 504] on div "Label: 07164186674 (SANFORD EXPO DRY E) out-of-scope" at bounding box center [353, 512] width 183 height 43
click at [432, 322] on div at bounding box center [431, 329] width 17 height 17
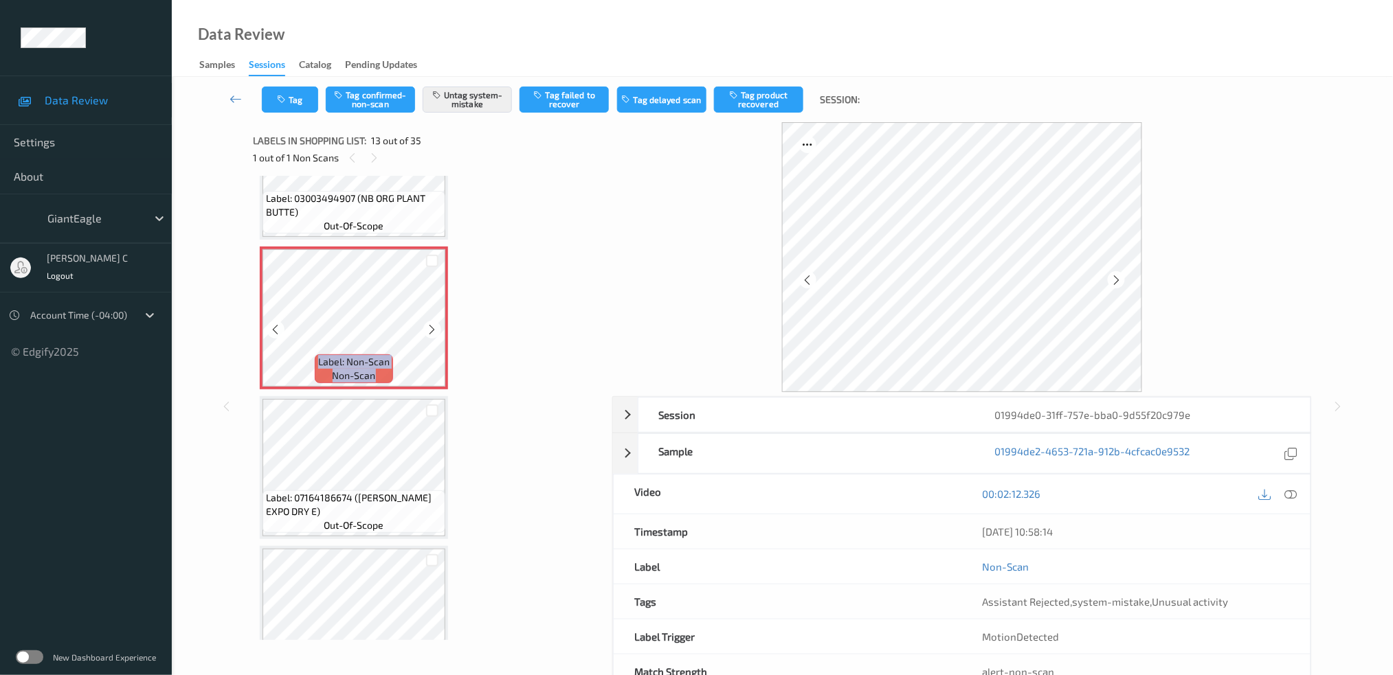
click at [432, 322] on div at bounding box center [431, 329] width 17 height 17
click at [280, 95] on icon "button" at bounding box center [283, 100] width 12 height 10
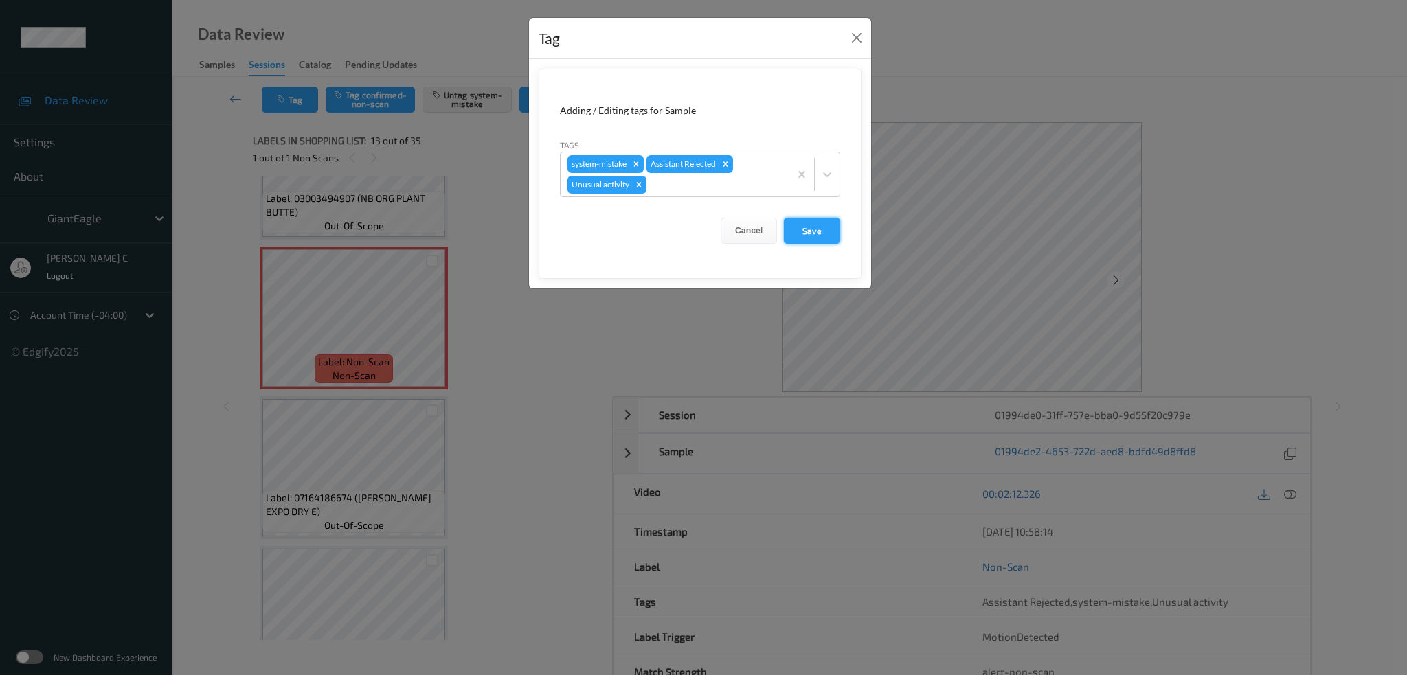
click at [812, 224] on button "Save" at bounding box center [812, 231] width 56 height 26
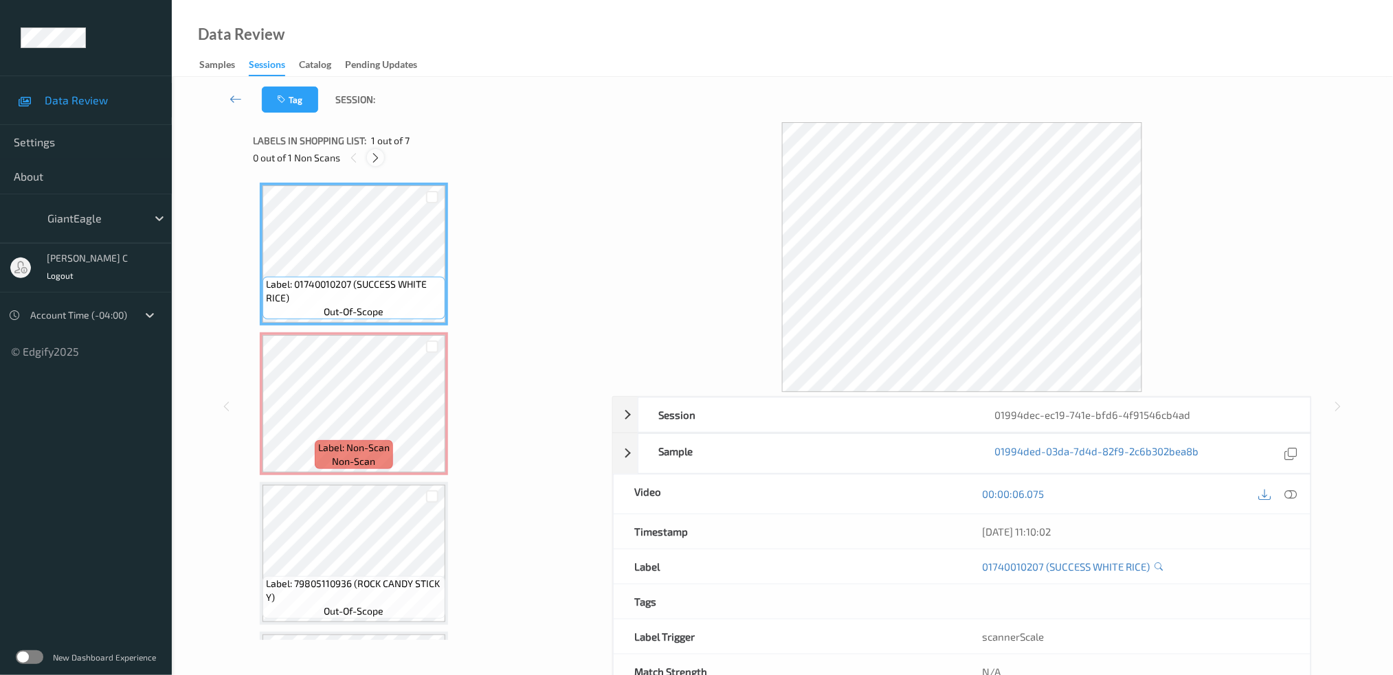
click at [372, 155] on icon at bounding box center [376, 158] width 12 height 12
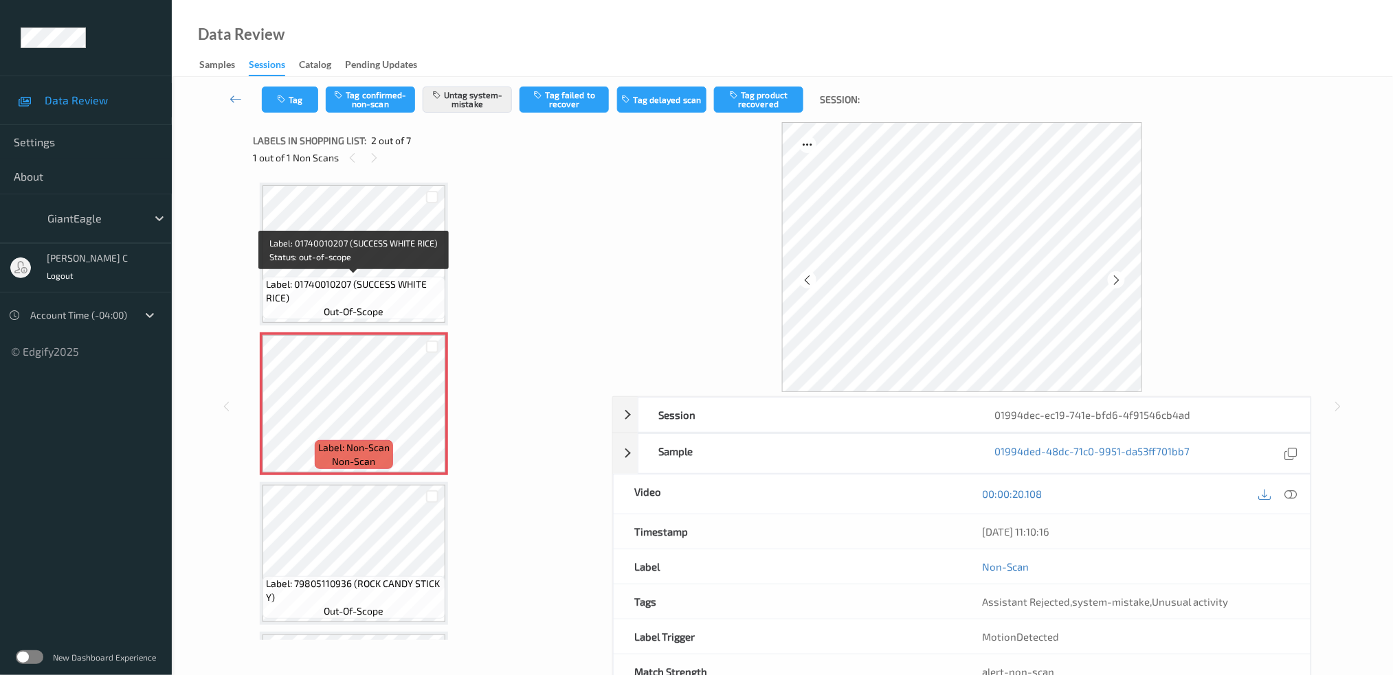
click at [368, 281] on span "Label: 01740010207 (SUCCESS WHITE RICE)" at bounding box center [354, 291] width 176 height 27
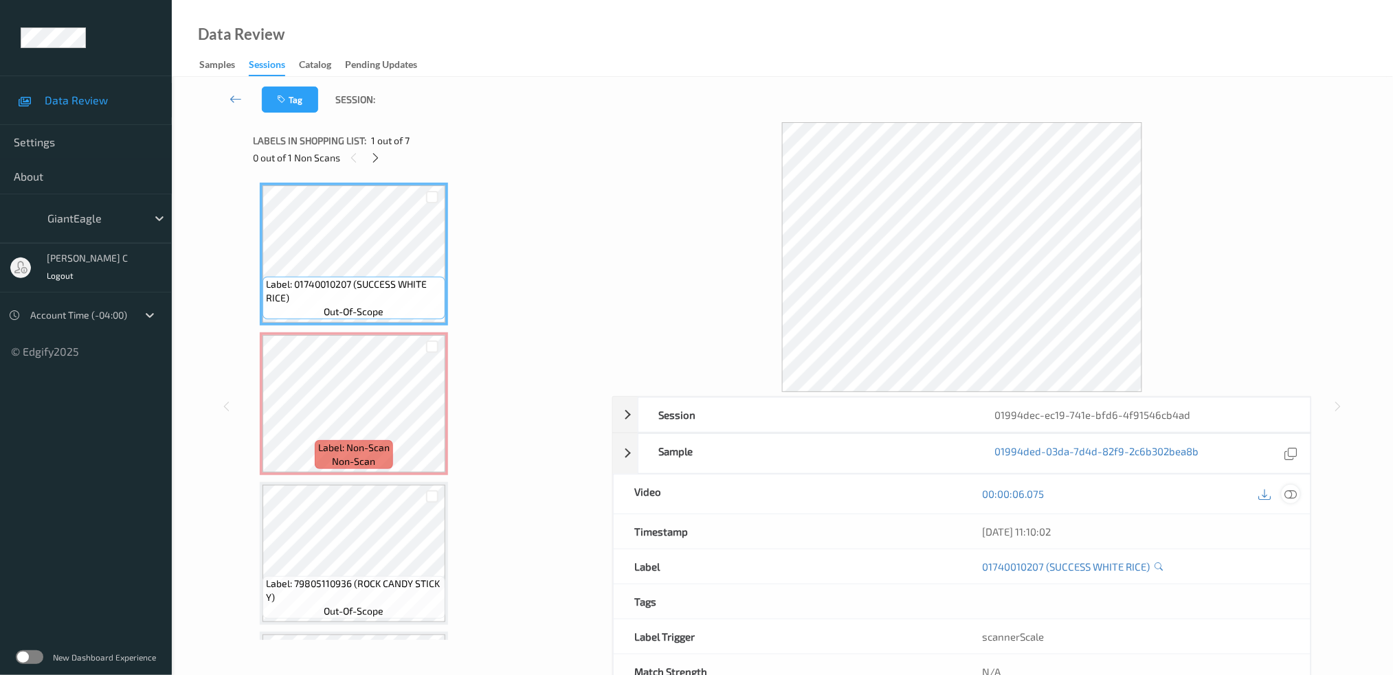
click at [1290, 485] on div at bounding box center [1290, 494] width 19 height 19
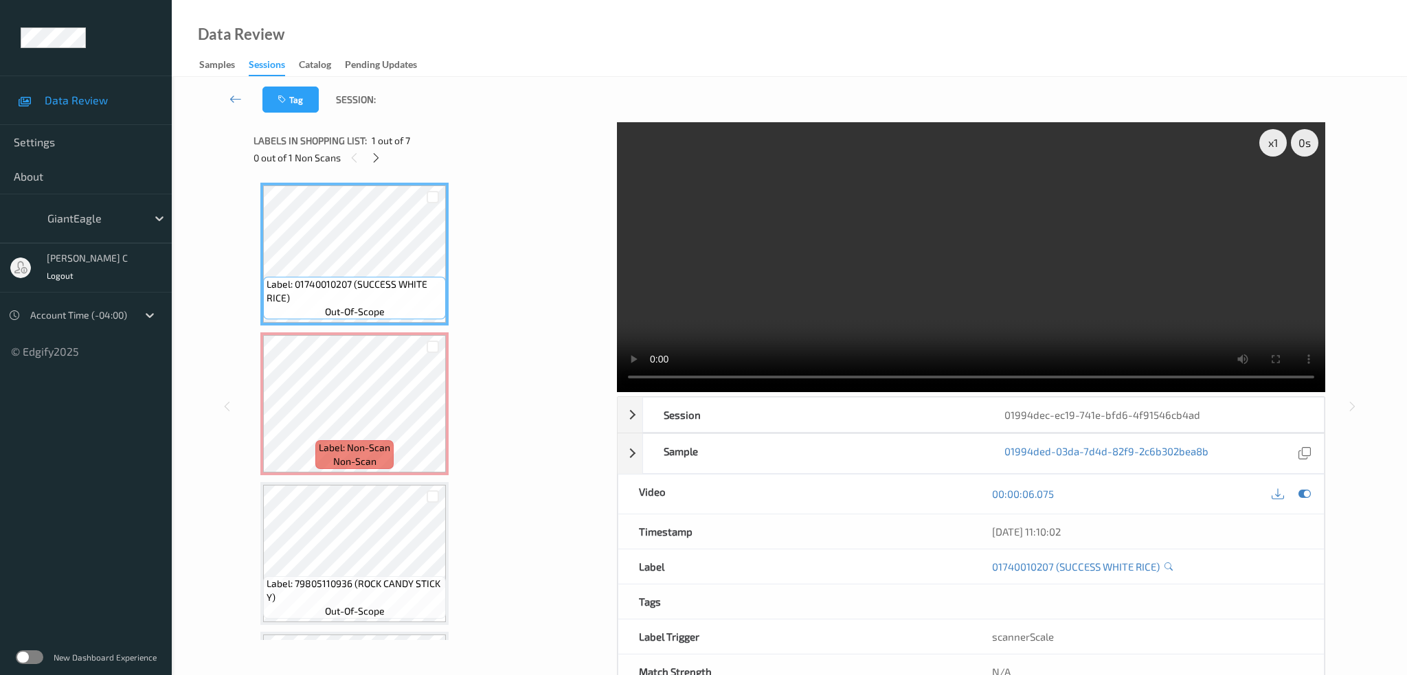
click at [632, 175] on video at bounding box center [971, 257] width 708 height 270
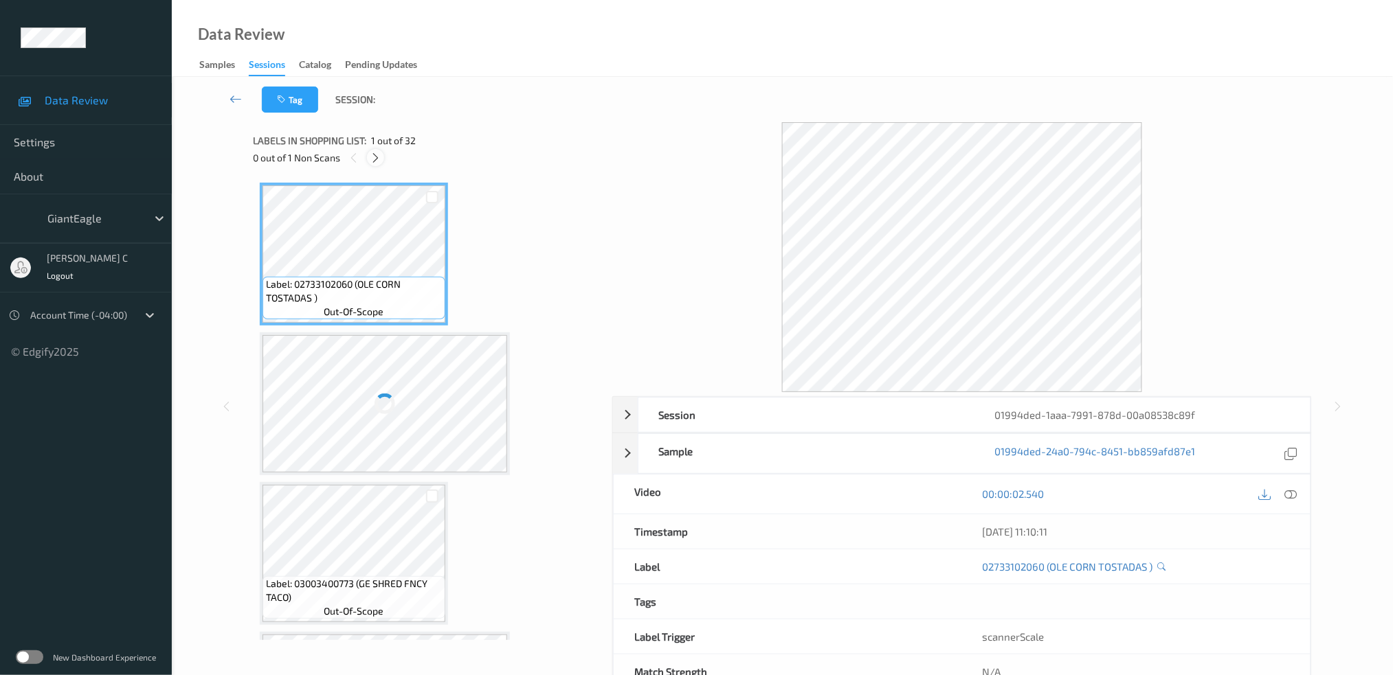
click at [378, 162] on icon at bounding box center [376, 158] width 12 height 12
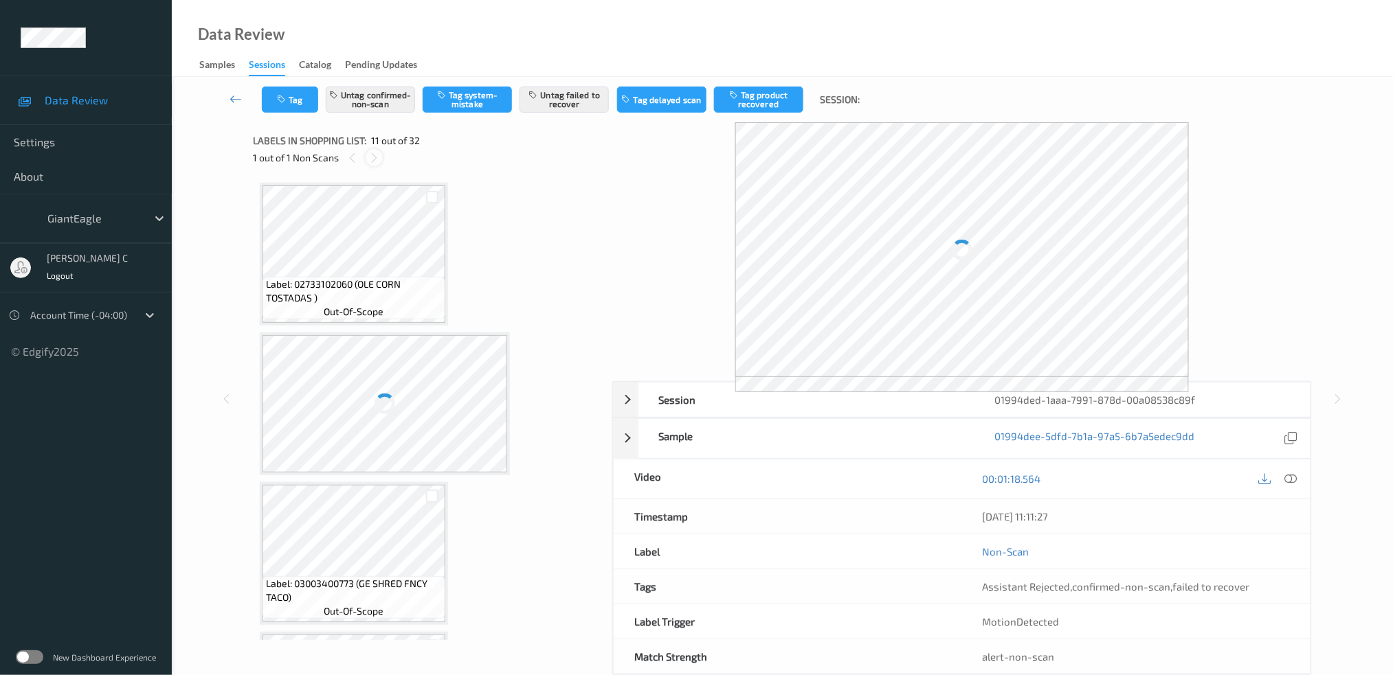
scroll to position [1345, 0]
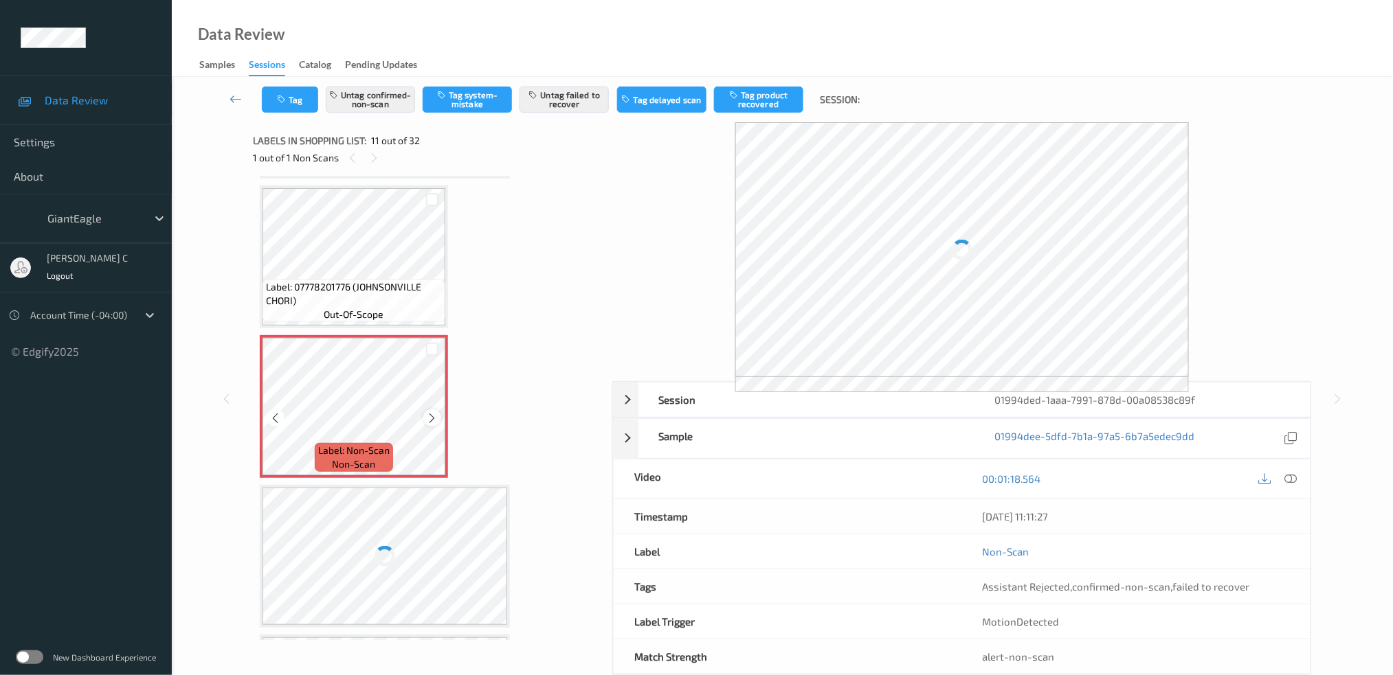
click at [433, 412] on icon at bounding box center [433, 418] width 12 height 12
click at [262, 352] on div at bounding box center [262, 345] width 0 height 14
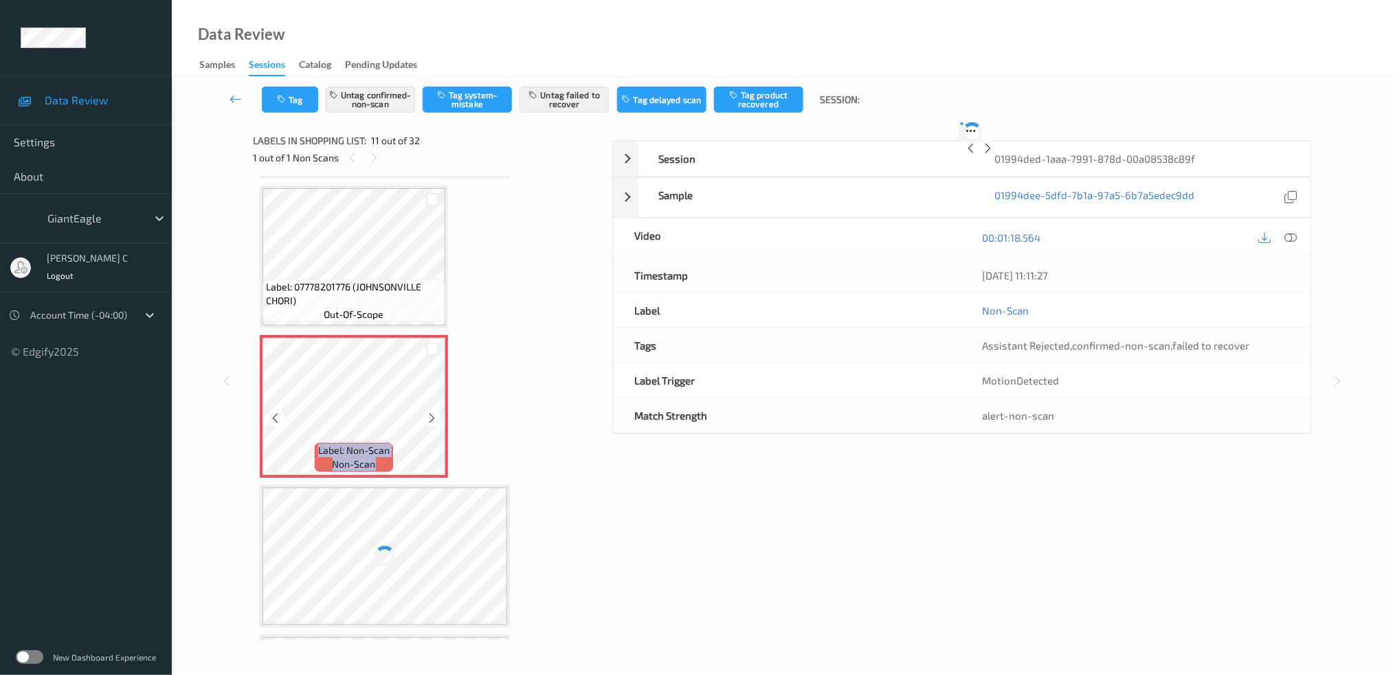
click at [433, 412] on icon at bounding box center [433, 418] width 12 height 12
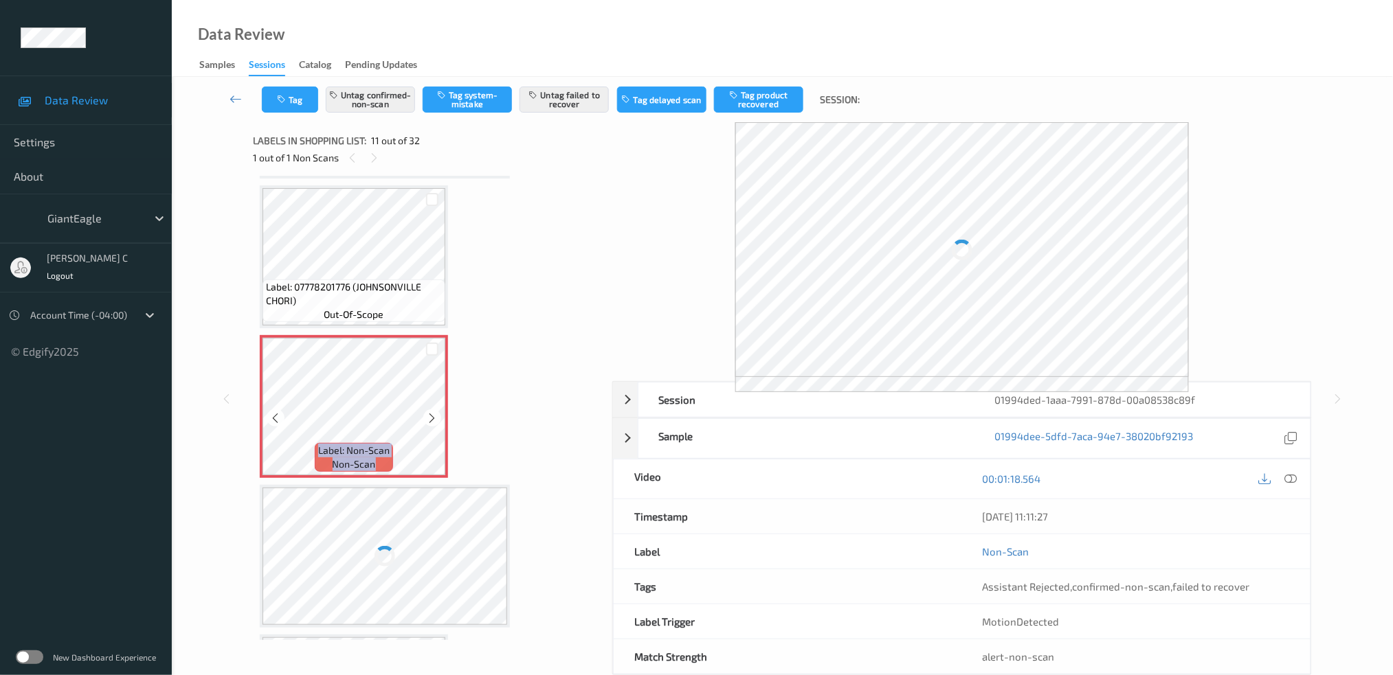
click at [433, 412] on icon at bounding box center [433, 418] width 12 height 12
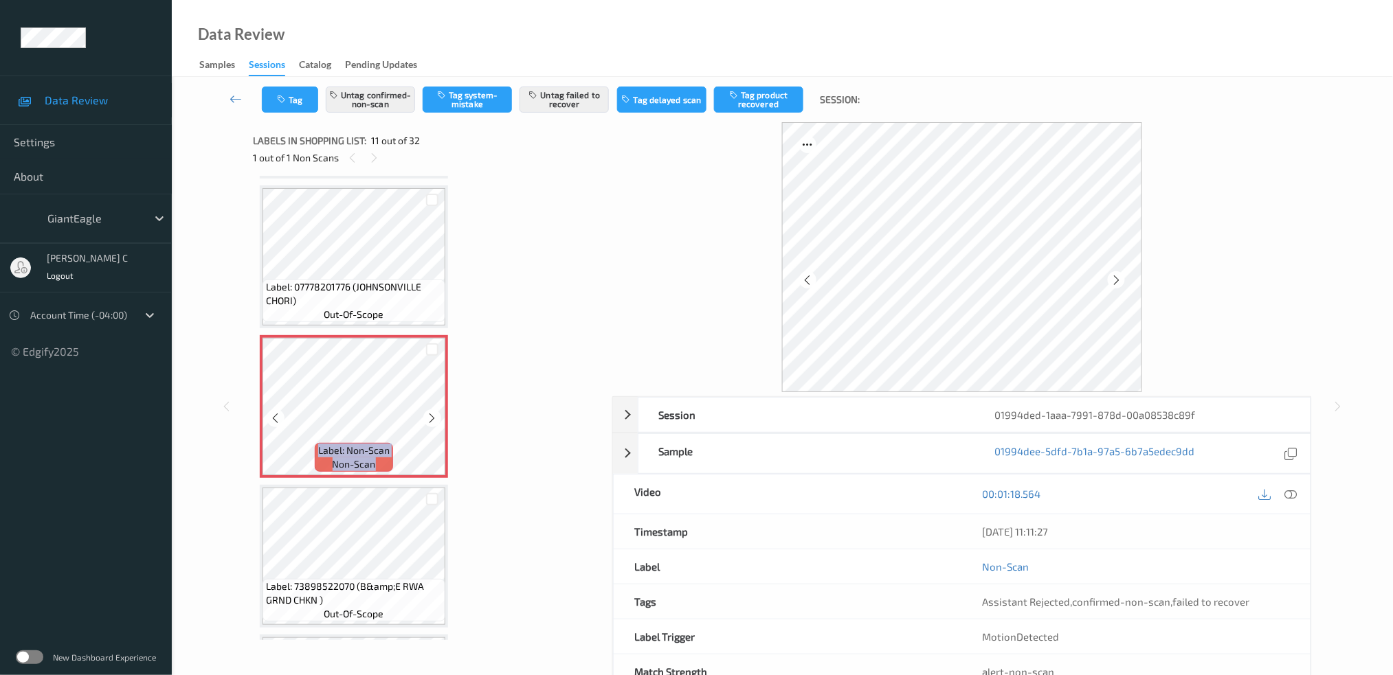
click at [433, 412] on icon at bounding box center [433, 418] width 12 height 12
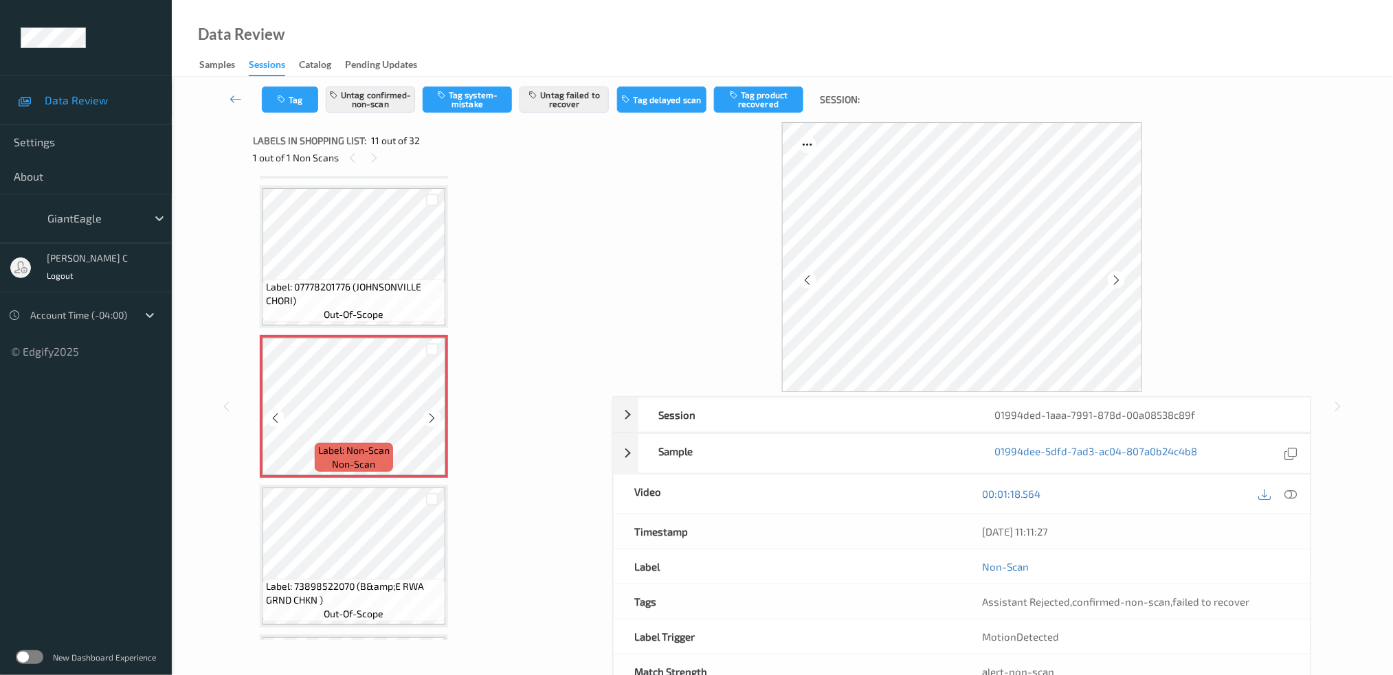
scroll to position [1254, 0]
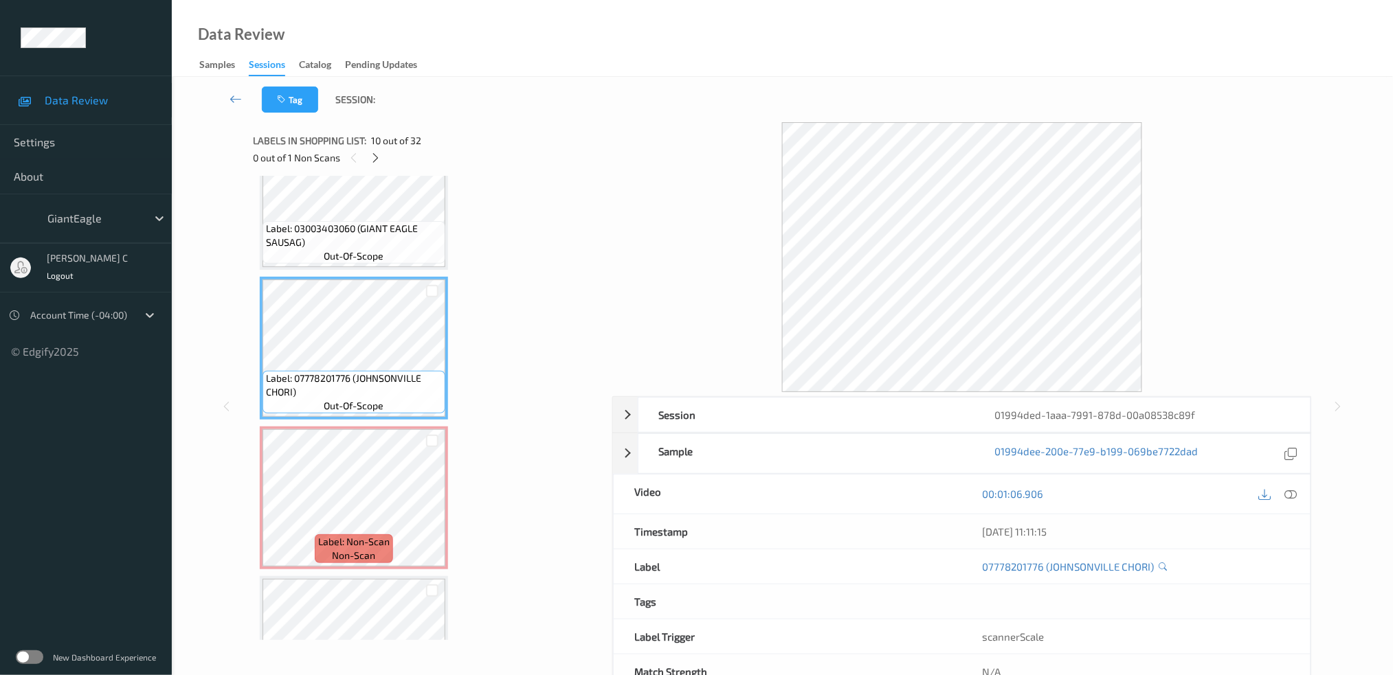
click at [350, 222] on span "Label: 03003403060 (GIANT EAGLE SAUSAG)" at bounding box center [354, 235] width 176 height 27
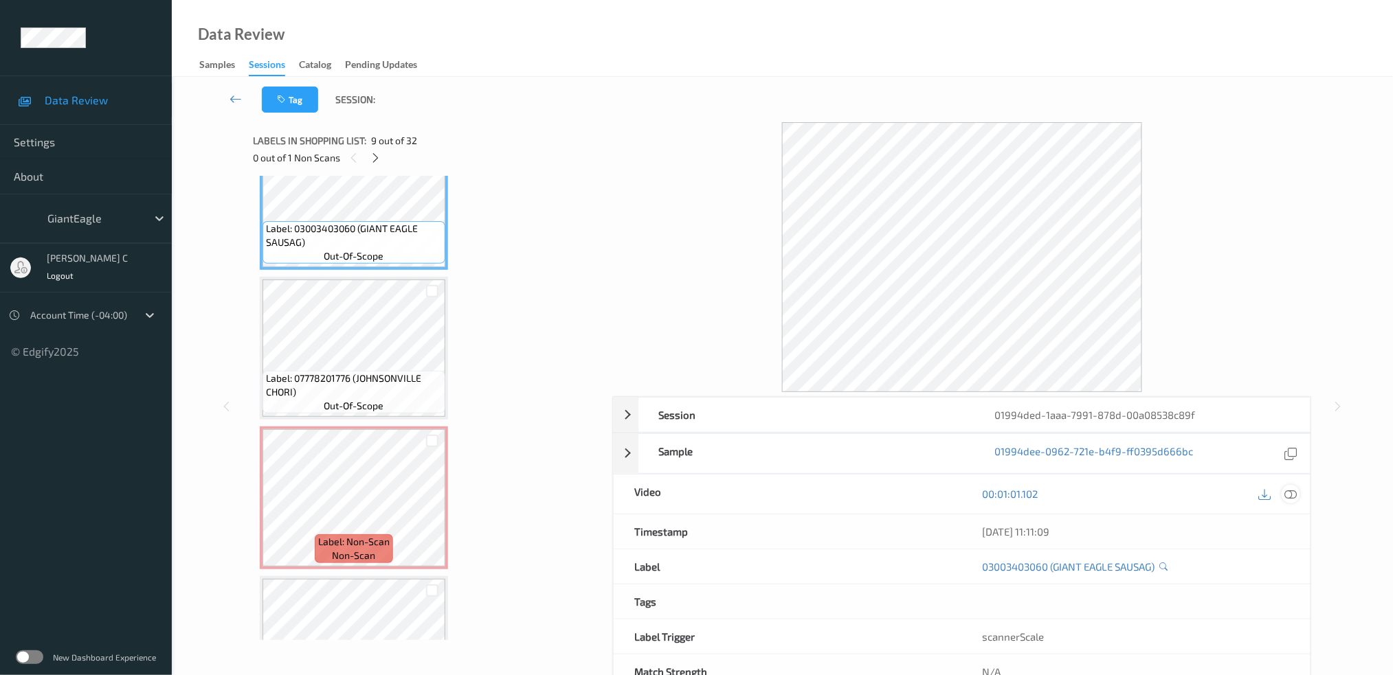
click at [1287, 499] on icon at bounding box center [1290, 494] width 12 height 12
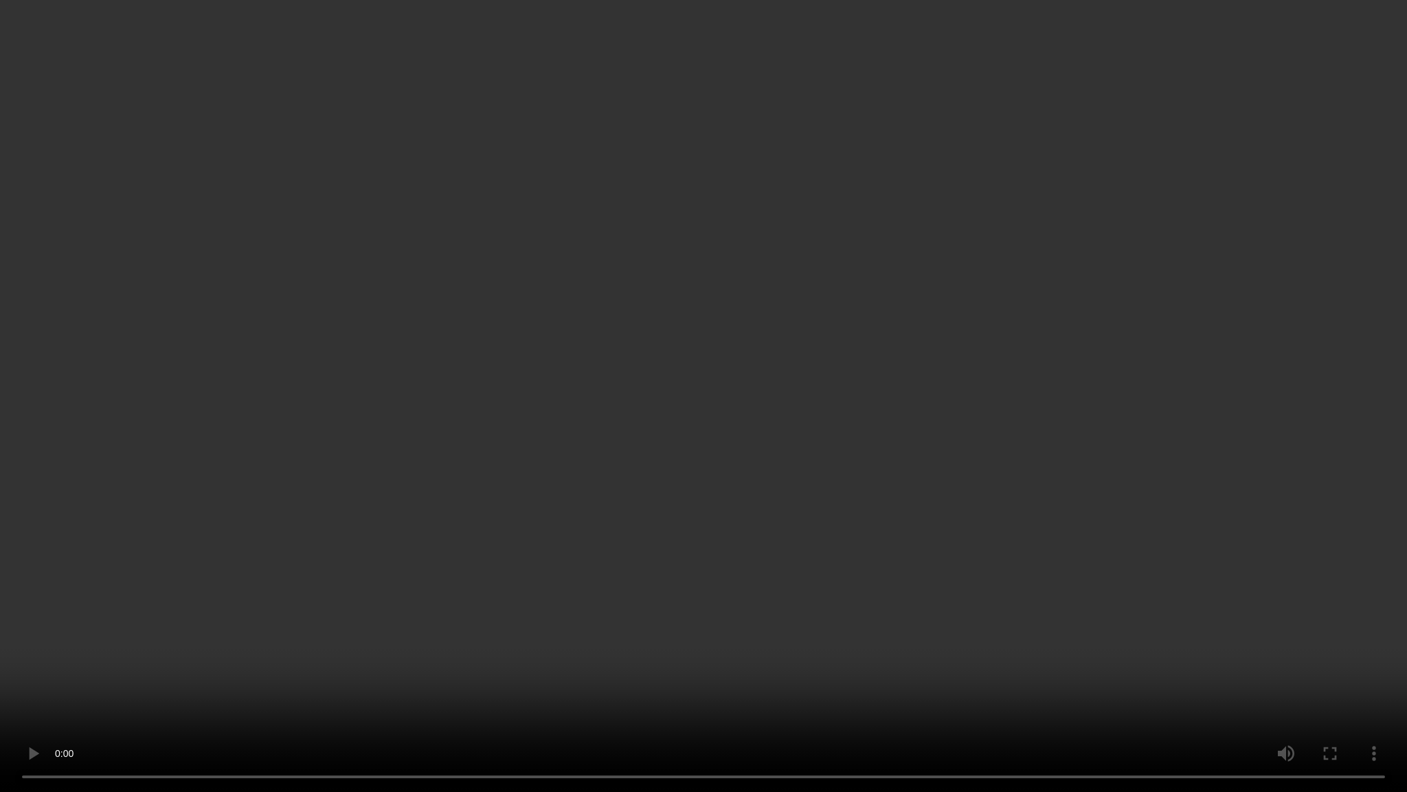
click at [431, 643] on video at bounding box center [703, 396] width 1407 height 792
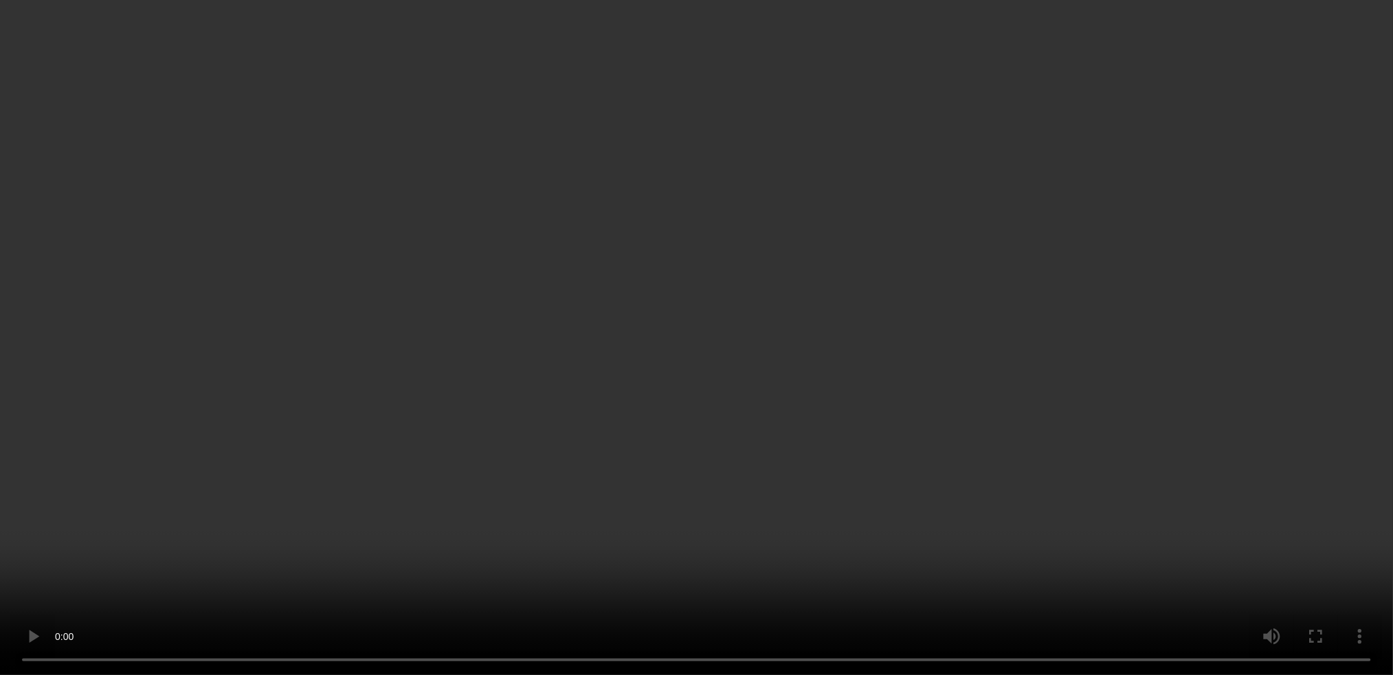
scroll to position [1345, 0]
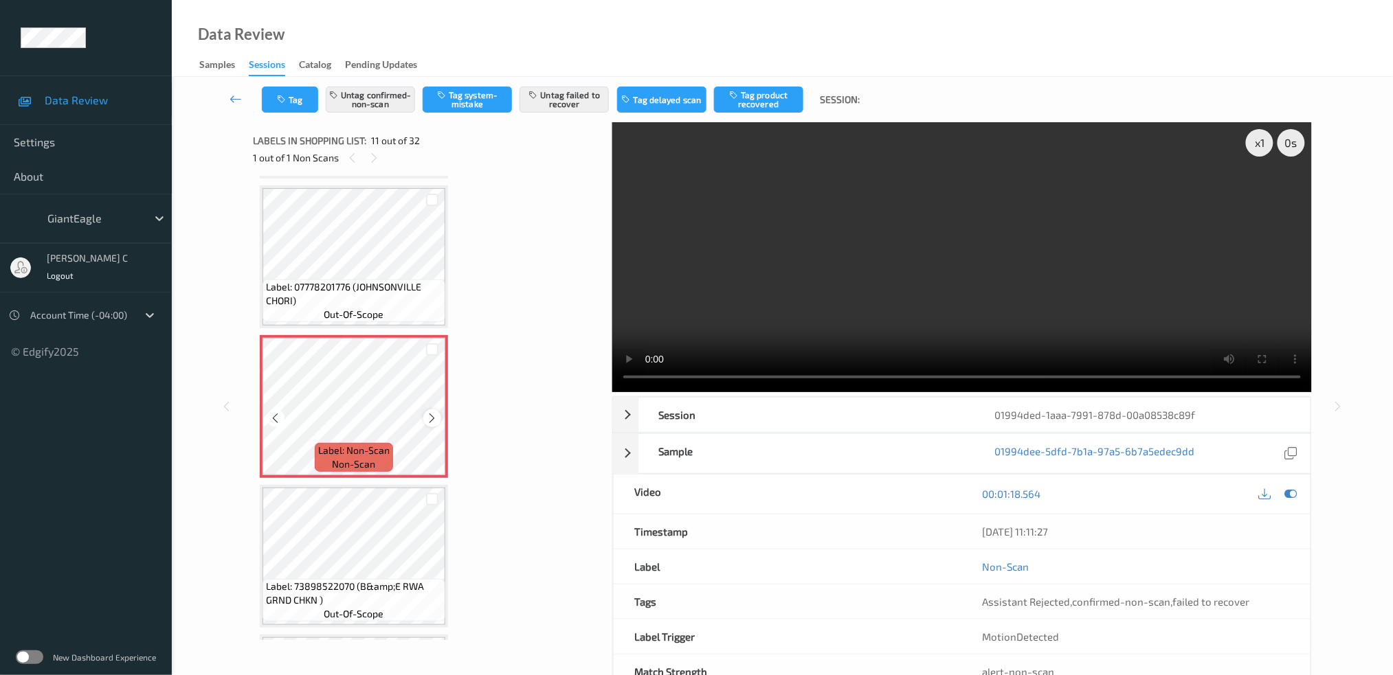
click at [431, 412] on icon at bounding box center [433, 418] width 12 height 12
click at [388, 585] on span "Label: 73898522070 (B&amp;E RWA GRND CHKN )" at bounding box center [354, 593] width 176 height 27
click at [429, 412] on icon at bounding box center [433, 418] width 12 height 12
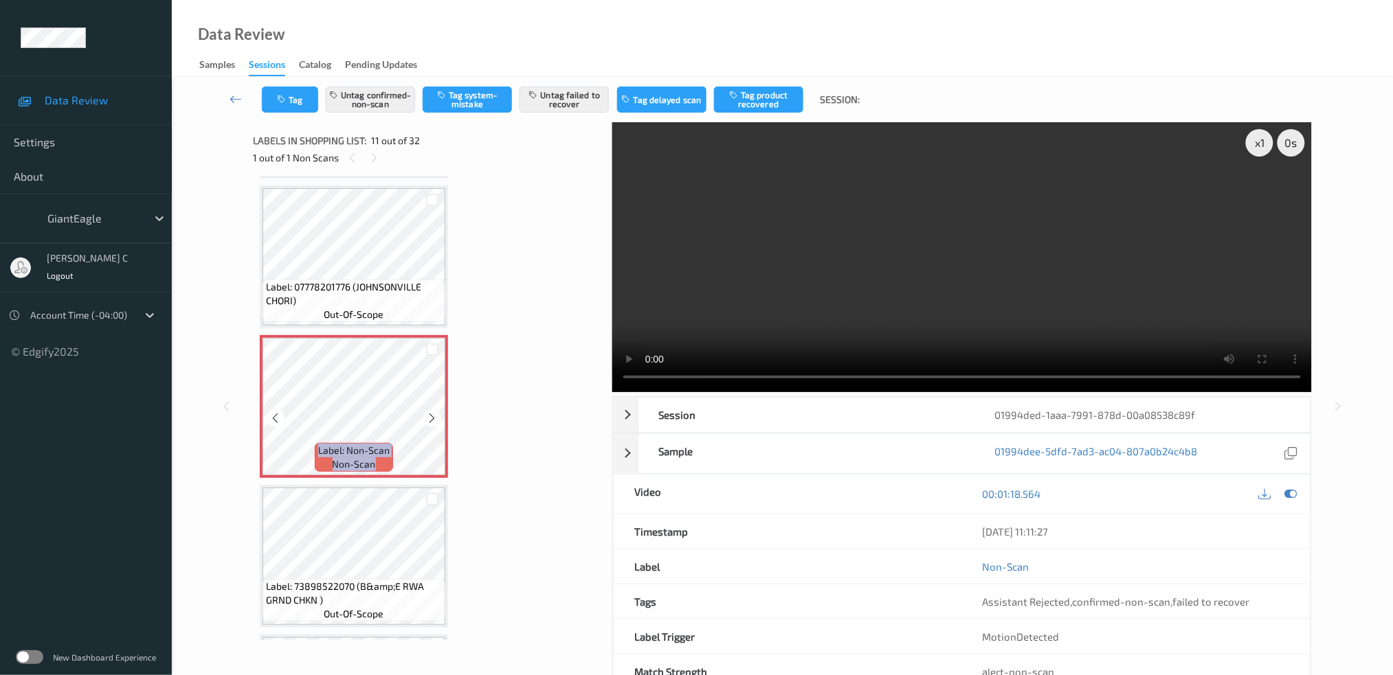
click at [429, 412] on icon at bounding box center [433, 418] width 12 height 12
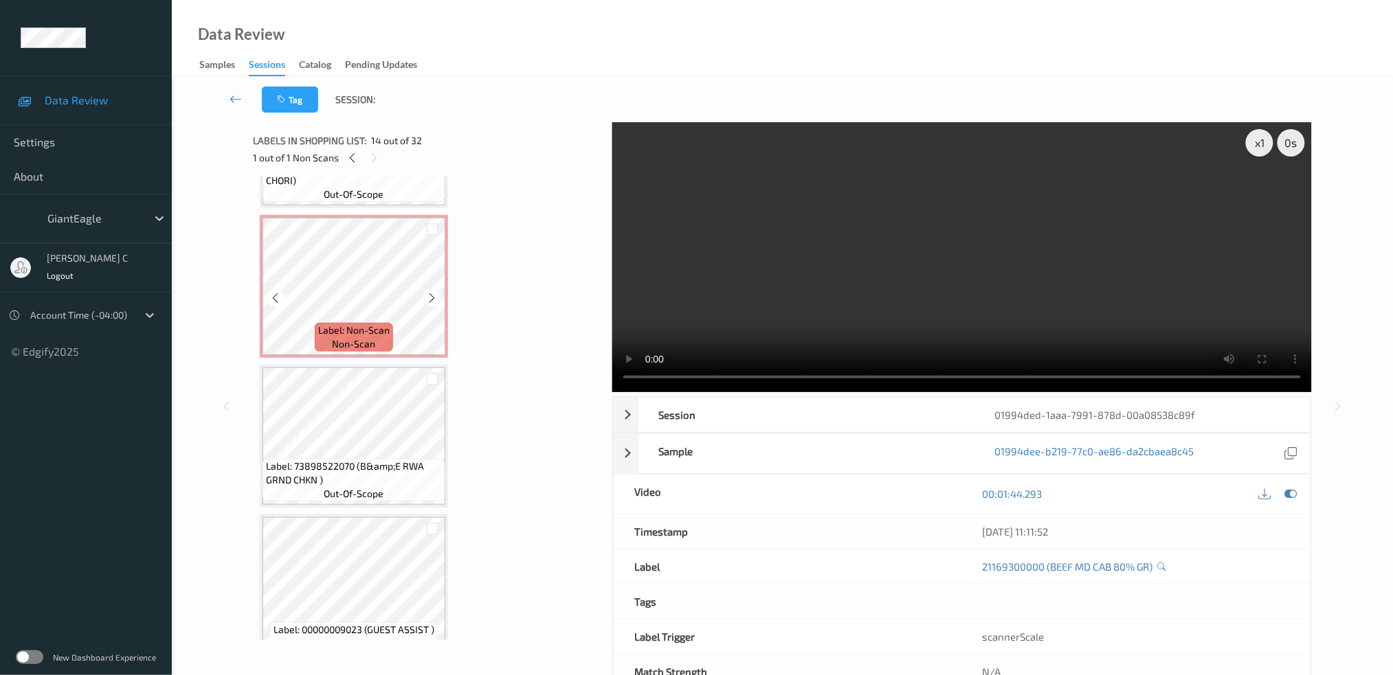
scroll to position [1437, 0]
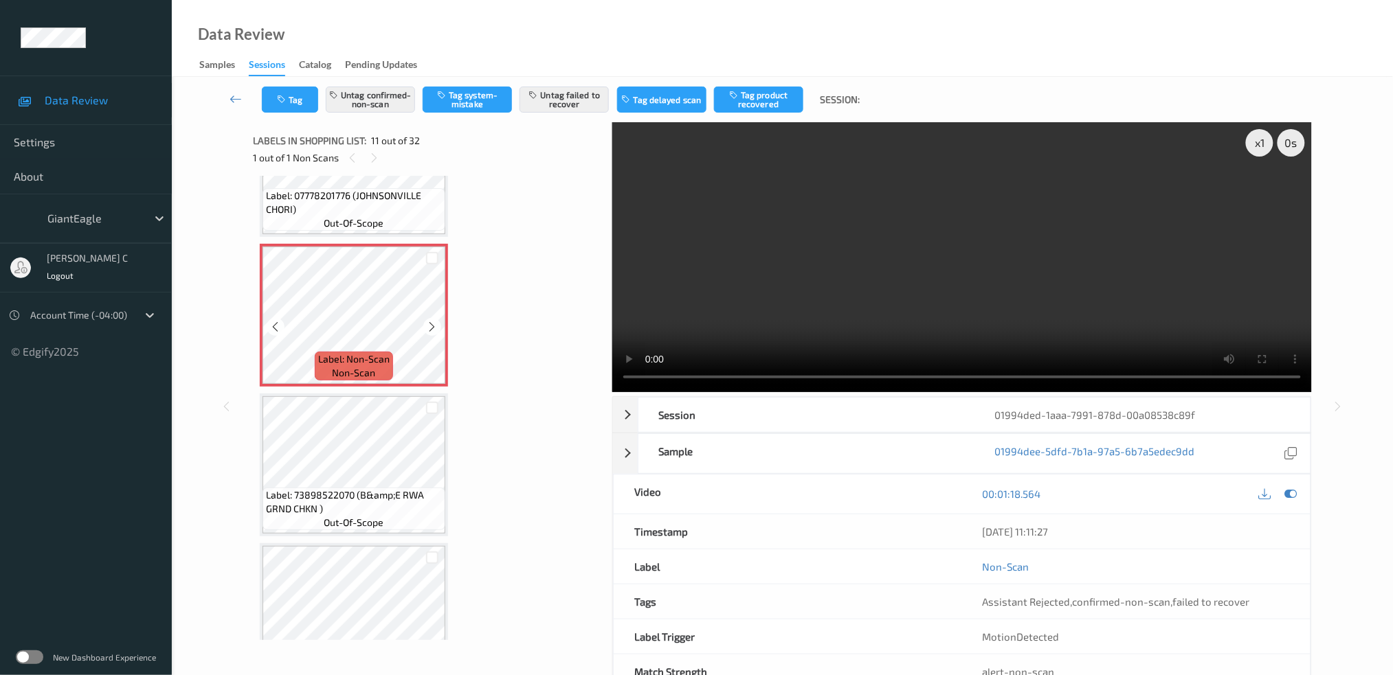
click at [366, 198] on span "Label: 07778201776 (JOHNSONVILLE CHORI)" at bounding box center [354, 202] width 176 height 27
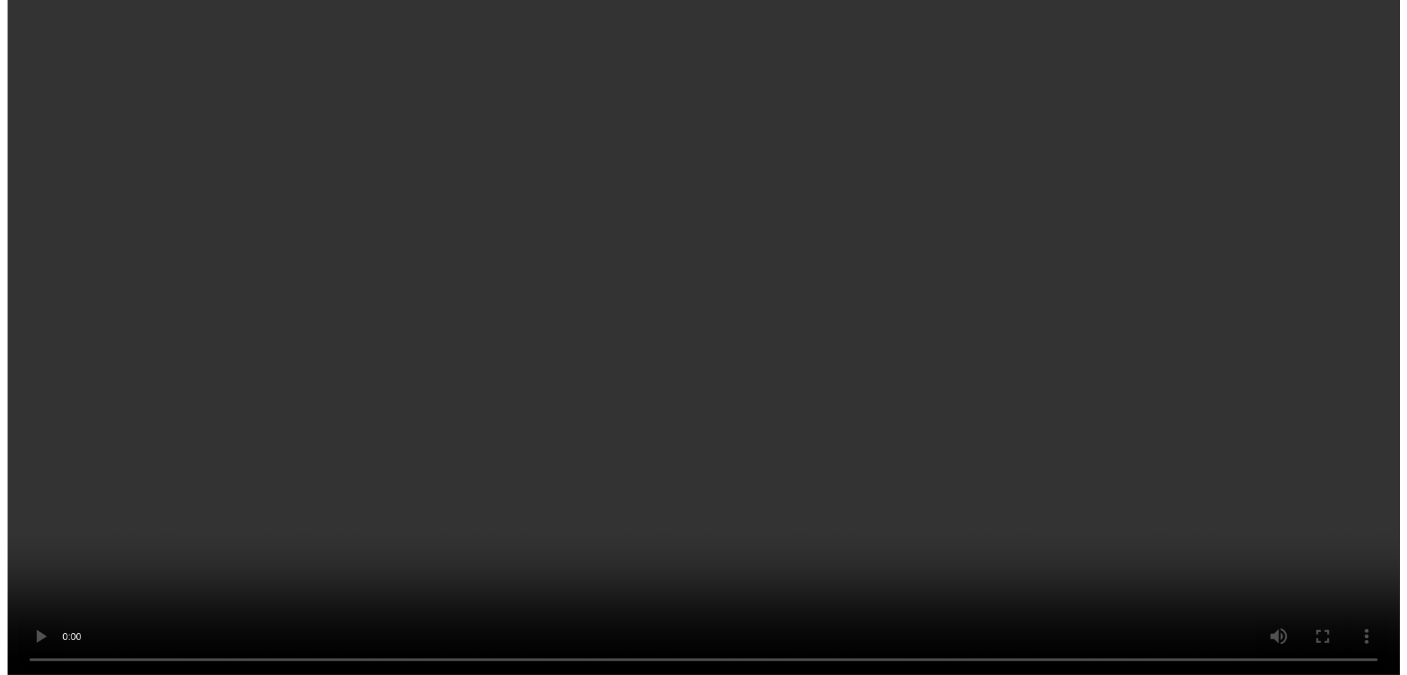
scroll to position [1529, 0]
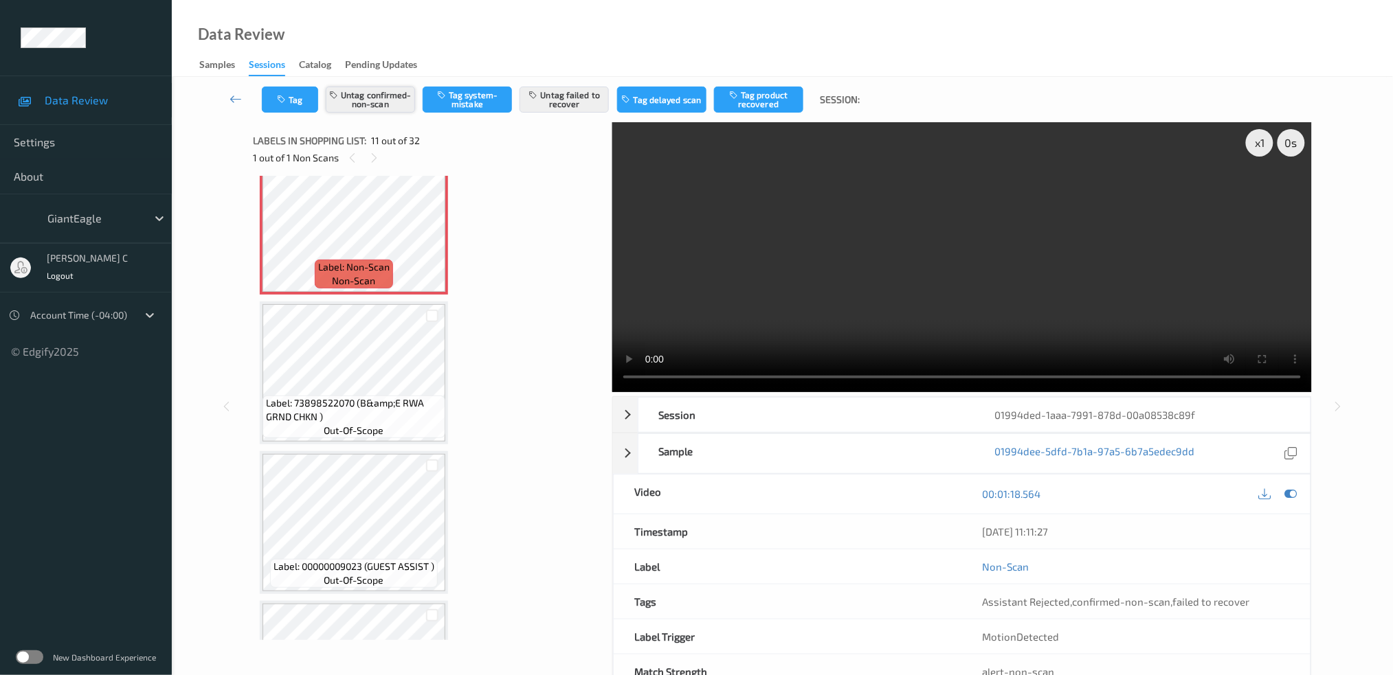
click at [368, 112] on button "Untag confirmed-non-scan" at bounding box center [370, 100] width 89 height 26
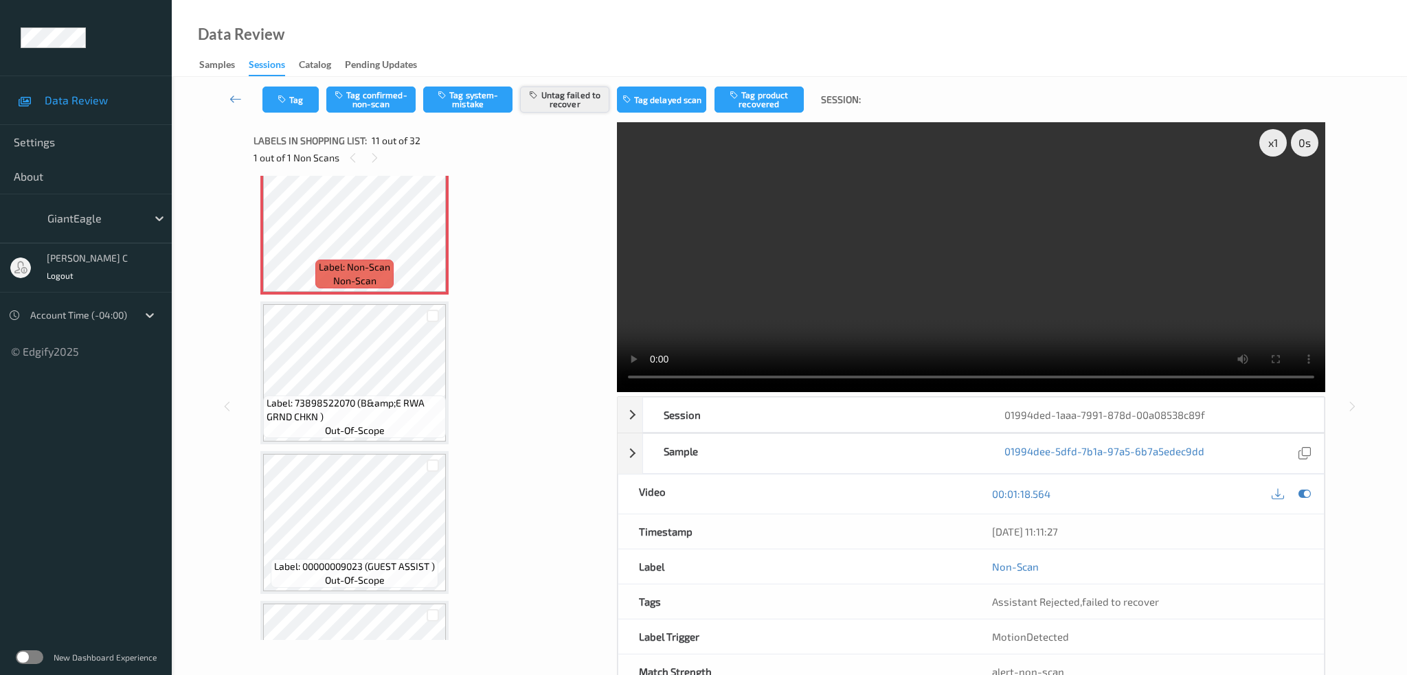
click at [575, 100] on button "Untag failed to recover" at bounding box center [564, 100] width 89 height 26
click at [484, 97] on button "Tag system-mistake" at bounding box center [467, 100] width 89 height 26
click at [295, 103] on button "Tag" at bounding box center [290, 100] width 56 height 26
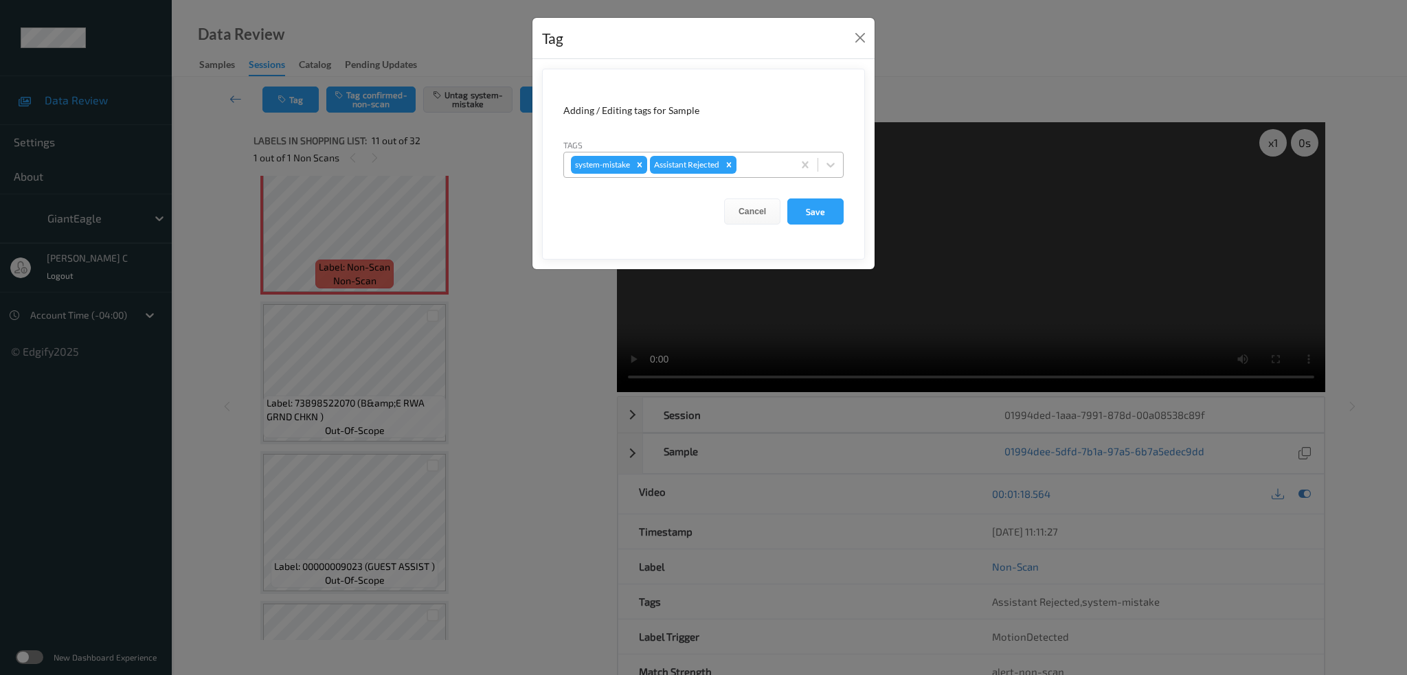
click at [750, 172] on div at bounding box center [762, 165] width 47 height 16
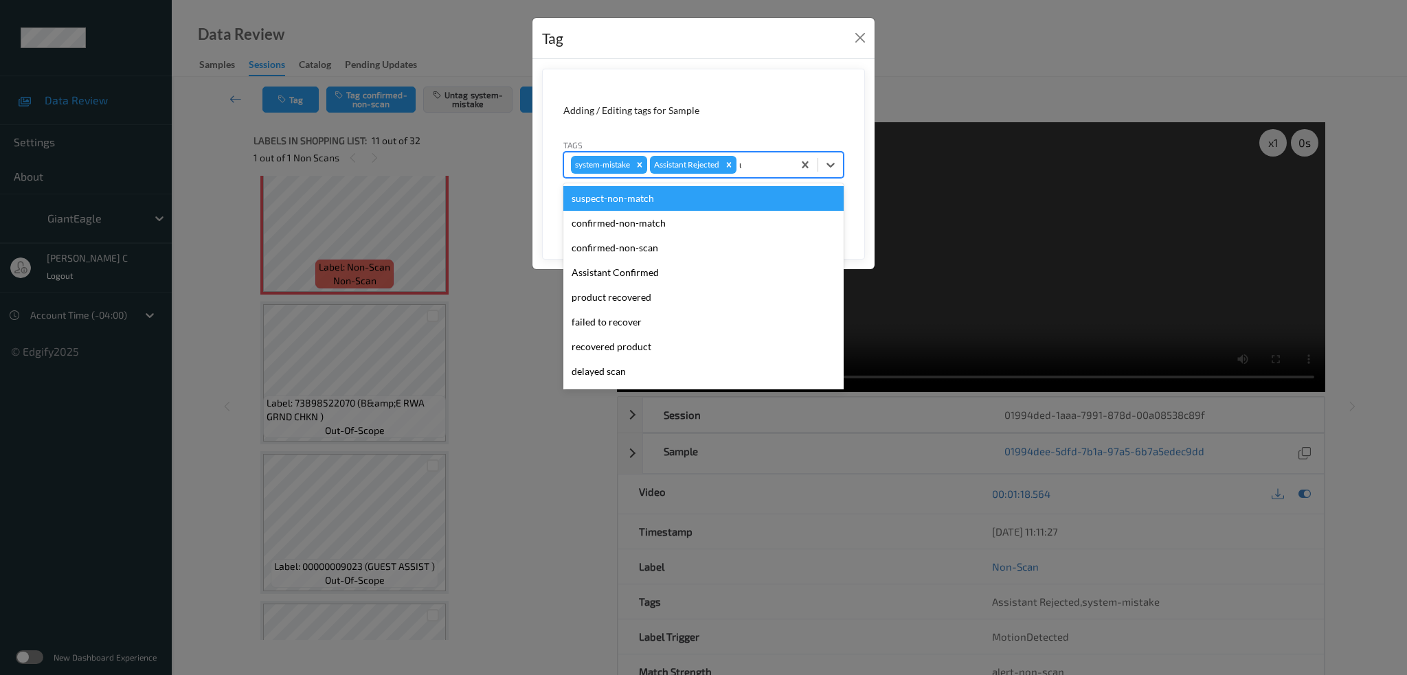
type input "un"
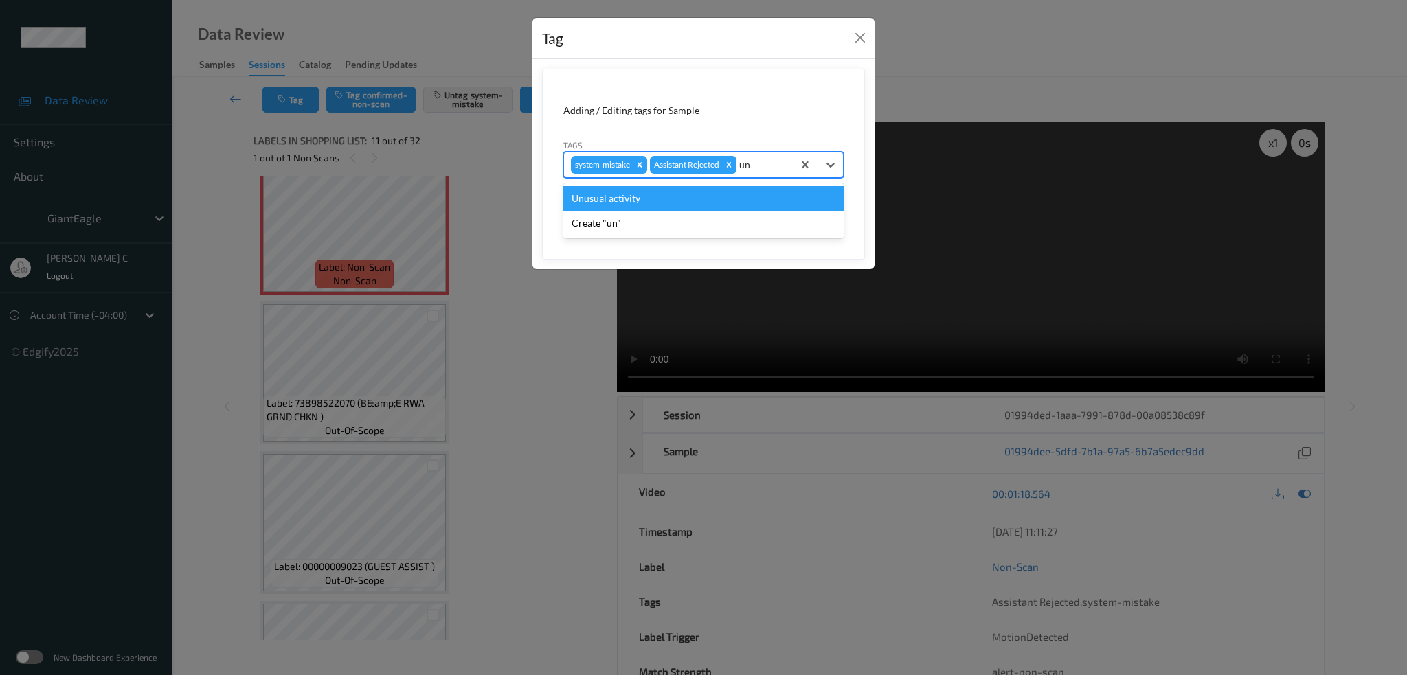
click at [686, 203] on div "Unusual activity" at bounding box center [703, 198] width 280 height 25
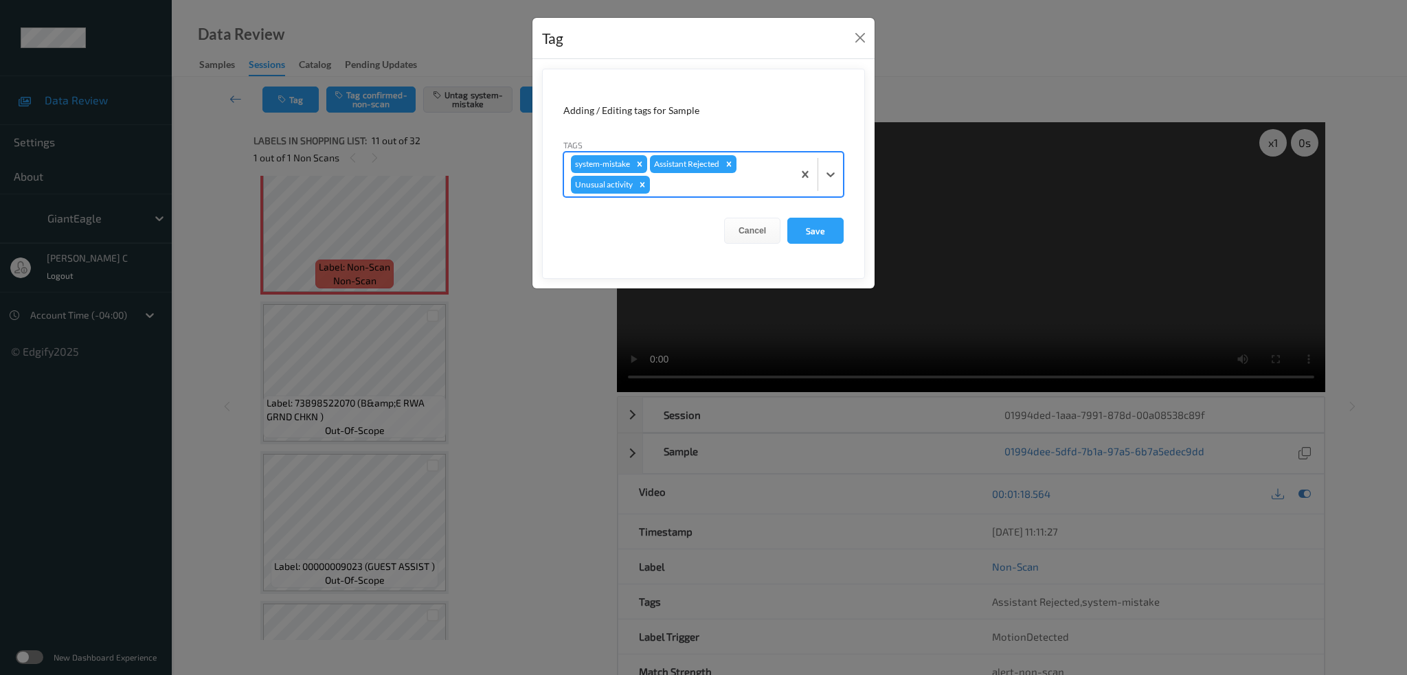
click at [799, 244] on form "Adding / Editing tags for Sample Tags option Unusual activity, selected. Select…" at bounding box center [703, 174] width 323 height 210
click at [798, 232] on button "Save" at bounding box center [815, 231] width 56 height 26
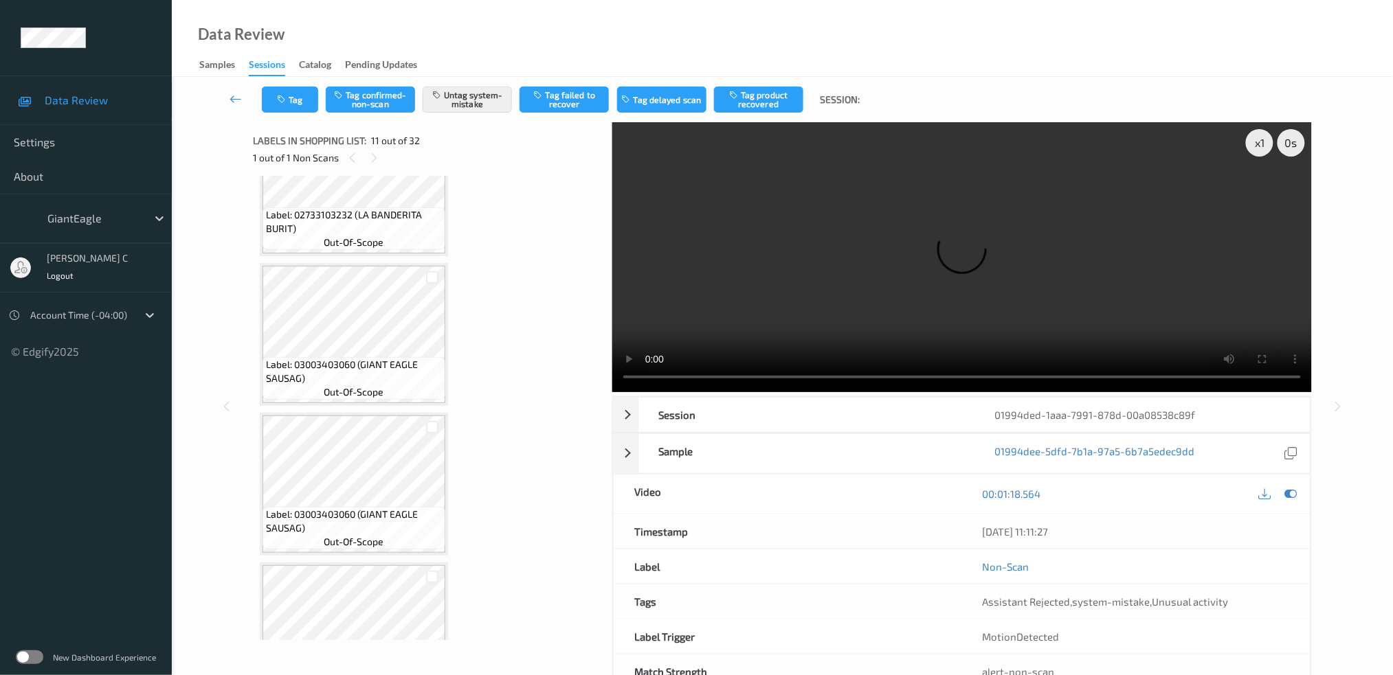
scroll to position [1185, 0]
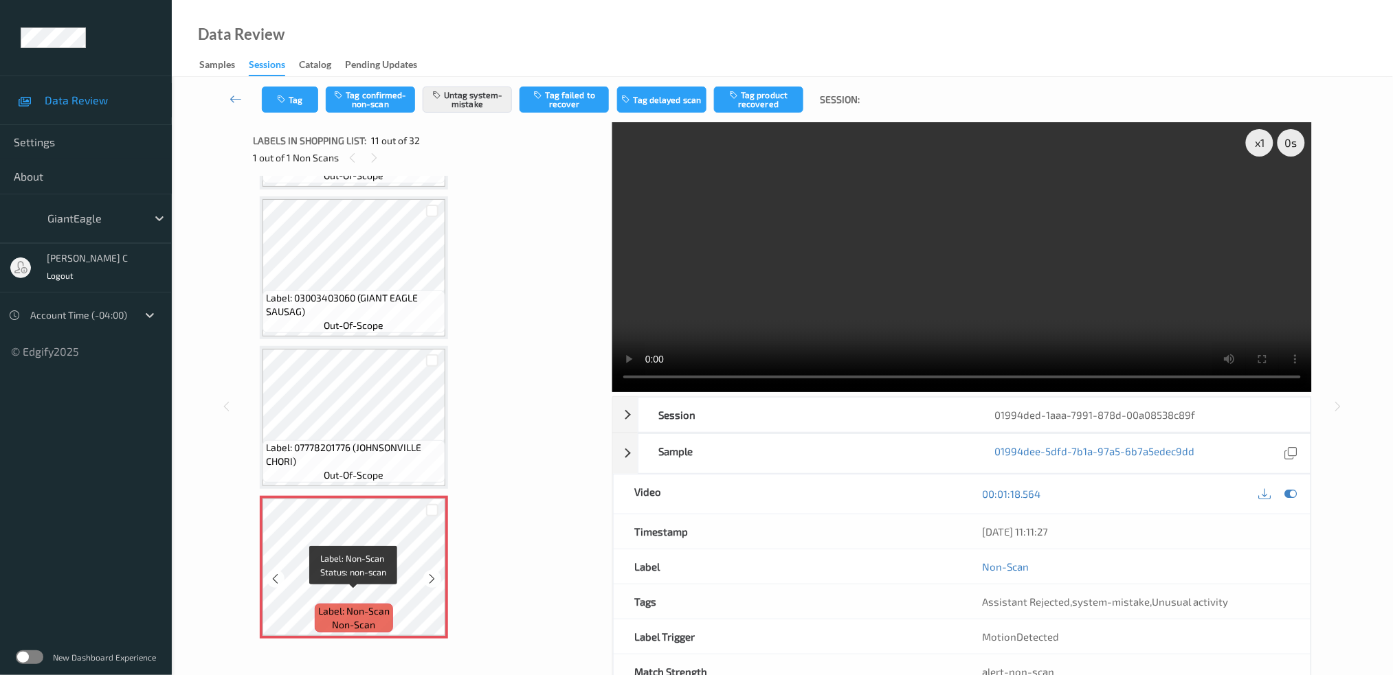
click at [385, 605] on span "Label: Non-Scan" at bounding box center [353, 612] width 71 height 14
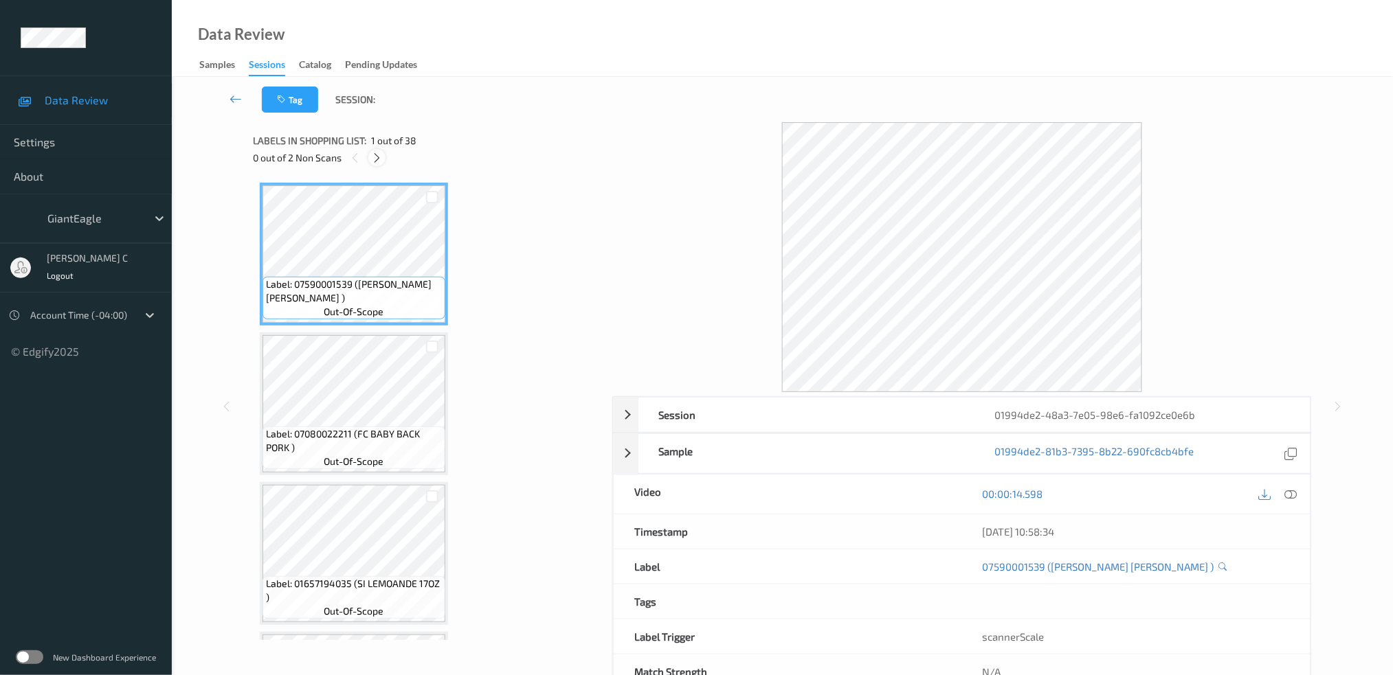
click at [383, 153] on div at bounding box center [376, 157] width 17 height 17
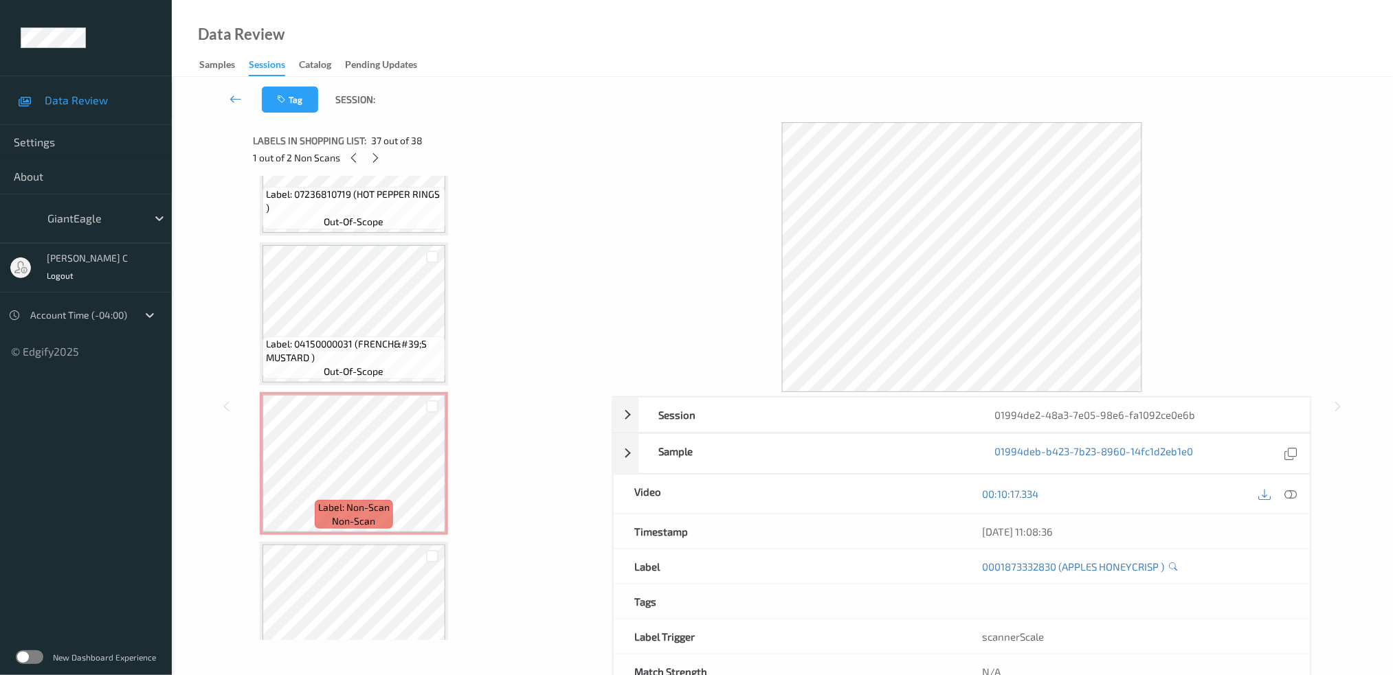
scroll to position [4550, 0]
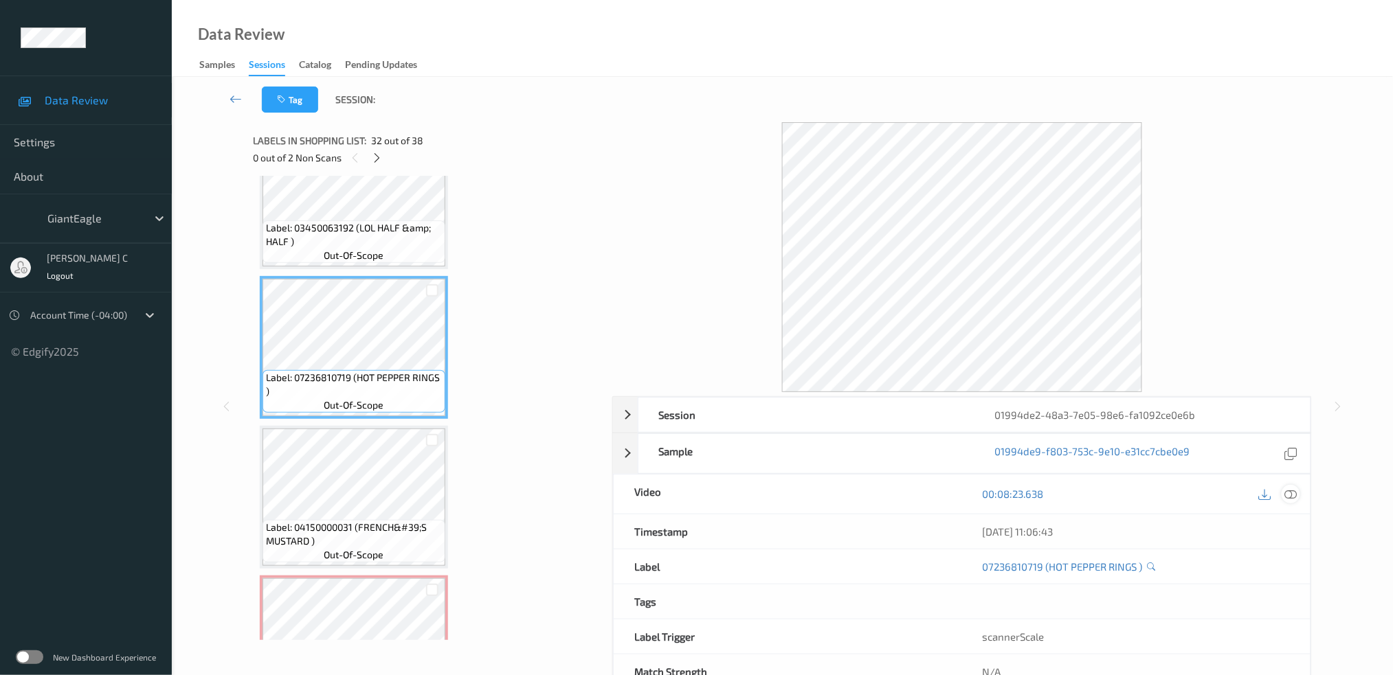
click at [1288, 499] on icon at bounding box center [1290, 494] width 12 height 12
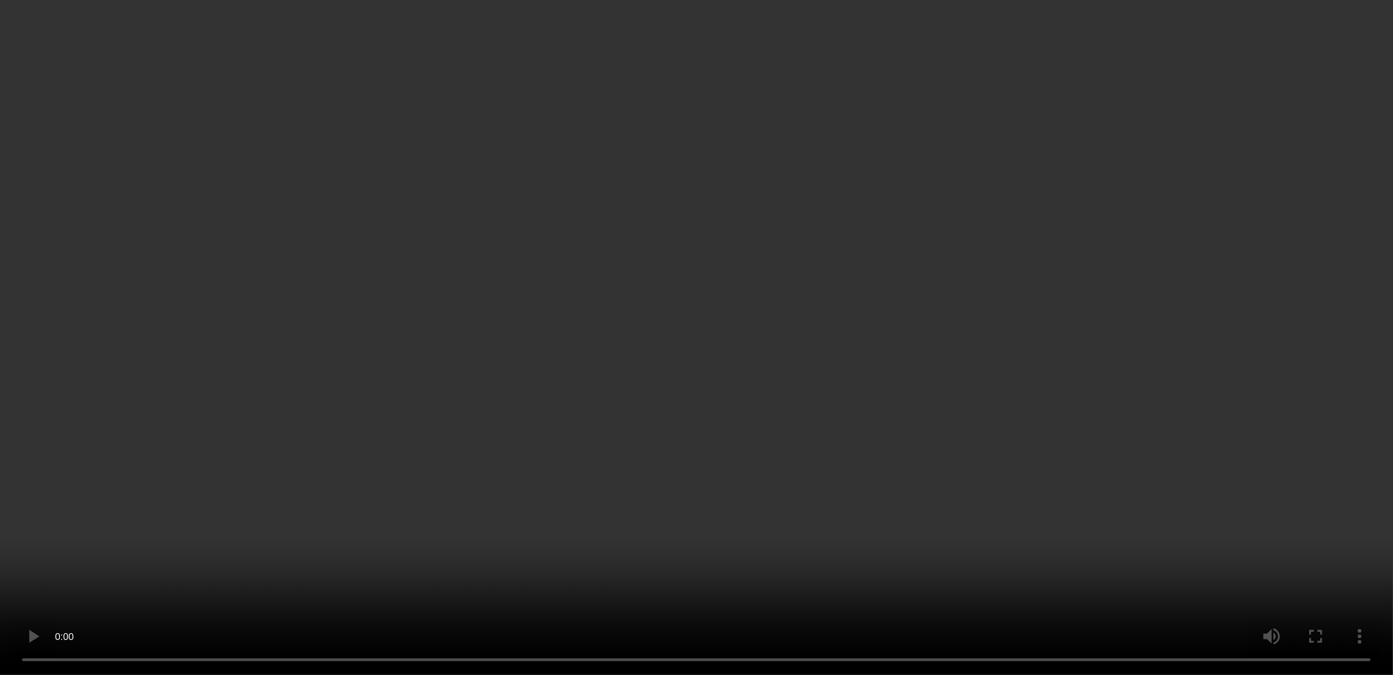
scroll to position [4733, 0]
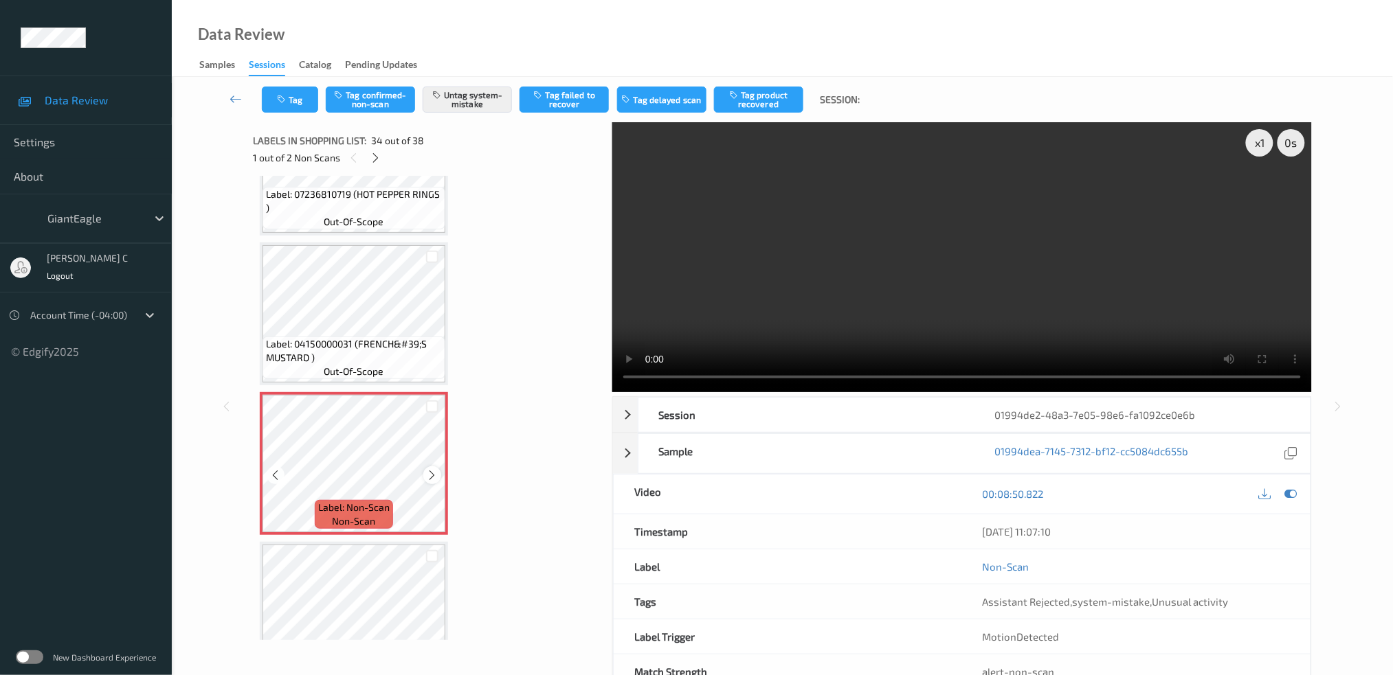
click at [427, 469] on icon at bounding box center [433, 475] width 12 height 12
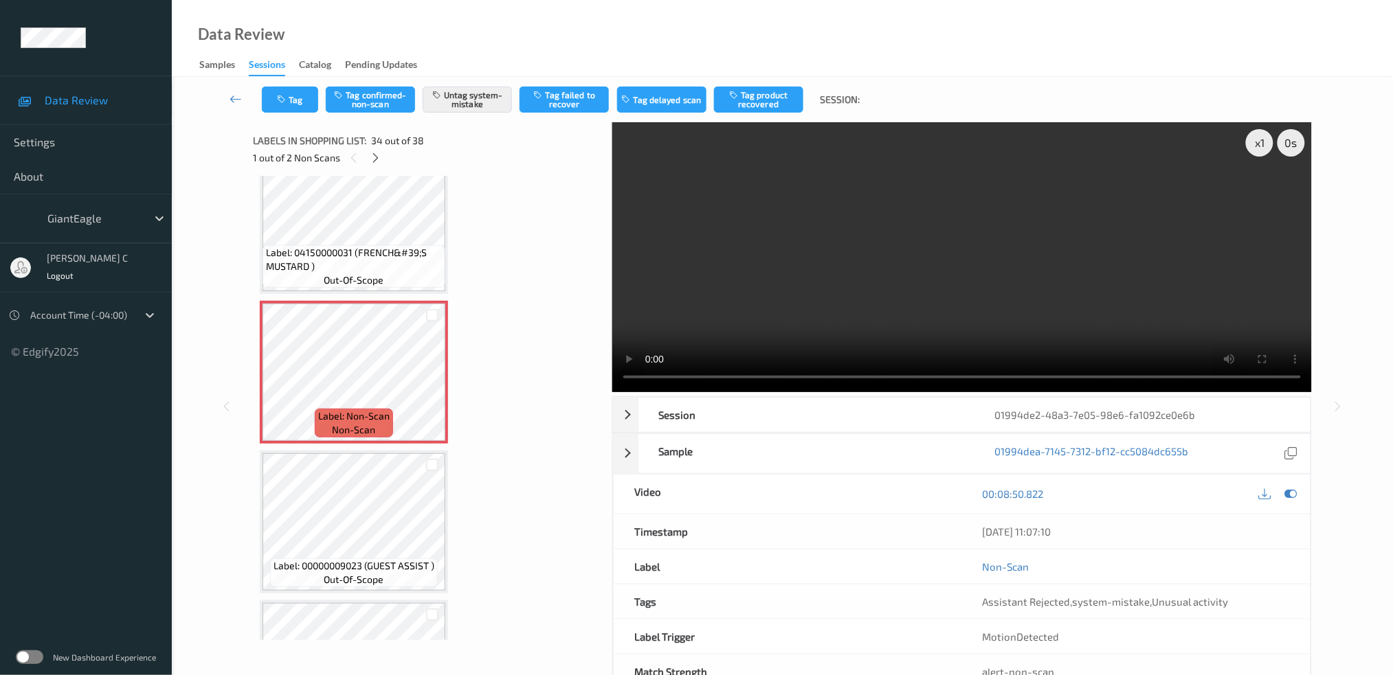
scroll to position [4917, 0]
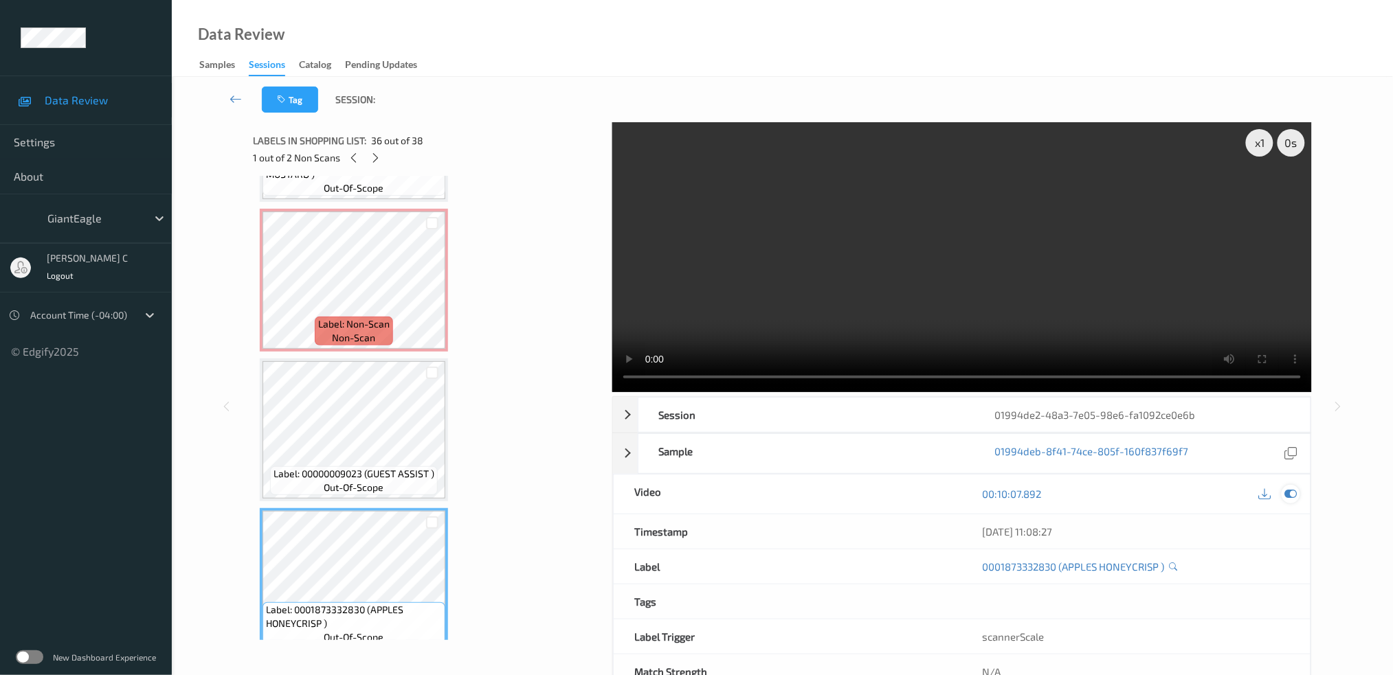
click at [1288, 495] on icon at bounding box center [1290, 494] width 12 height 12
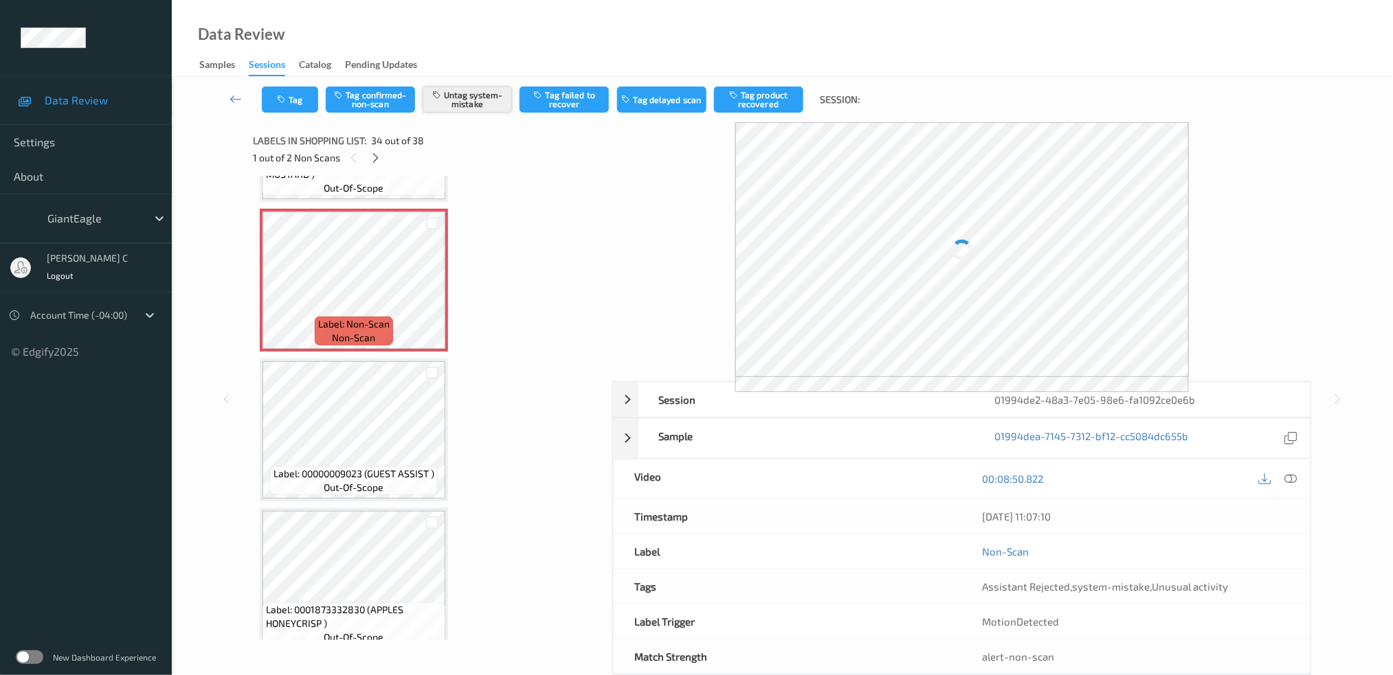
click at [468, 104] on button "Untag system-mistake" at bounding box center [467, 100] width 89 height 26
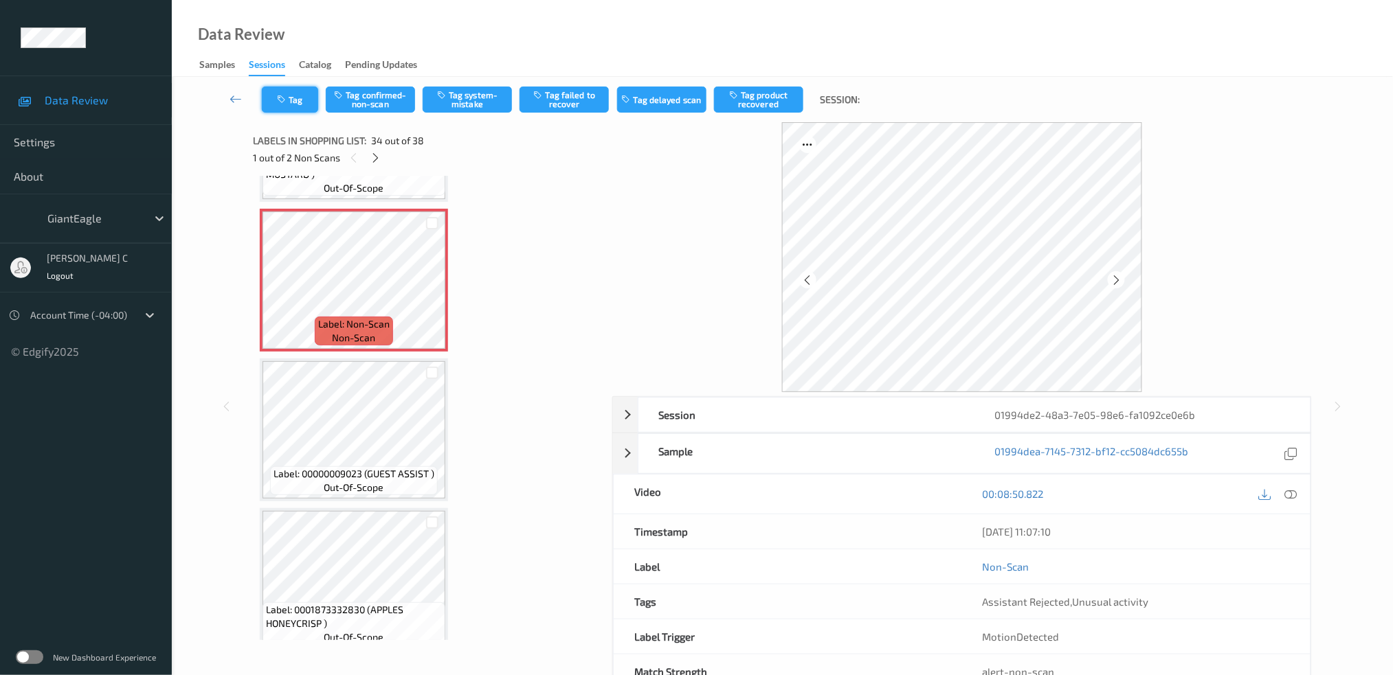
click at [293, 106] on button "Tag" at bounding box center [290, 100] width 56 height 26
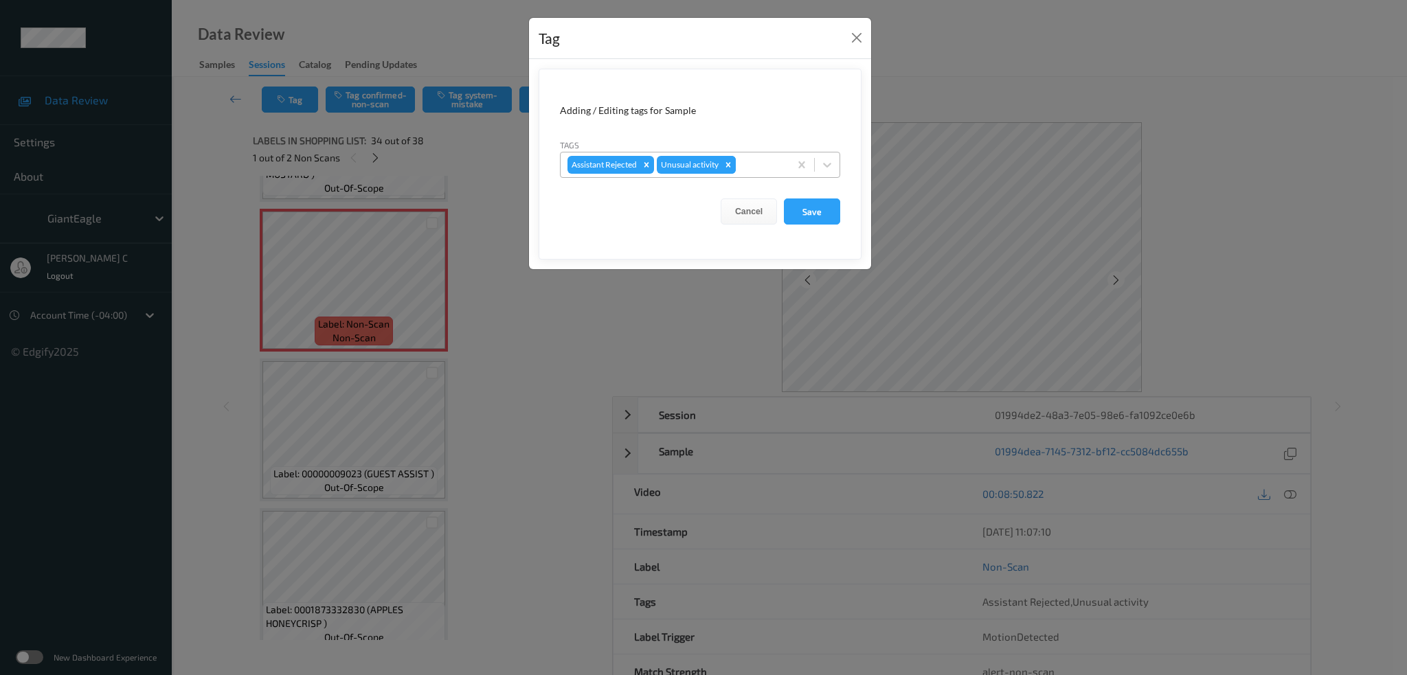
click at [728, 169] on icon "Remove Unusual activity" at bounding box center [728, 165] width 10 height 10
click at [794, 214] on button "Save" at bounding box center [812, 212] width 56 height 26
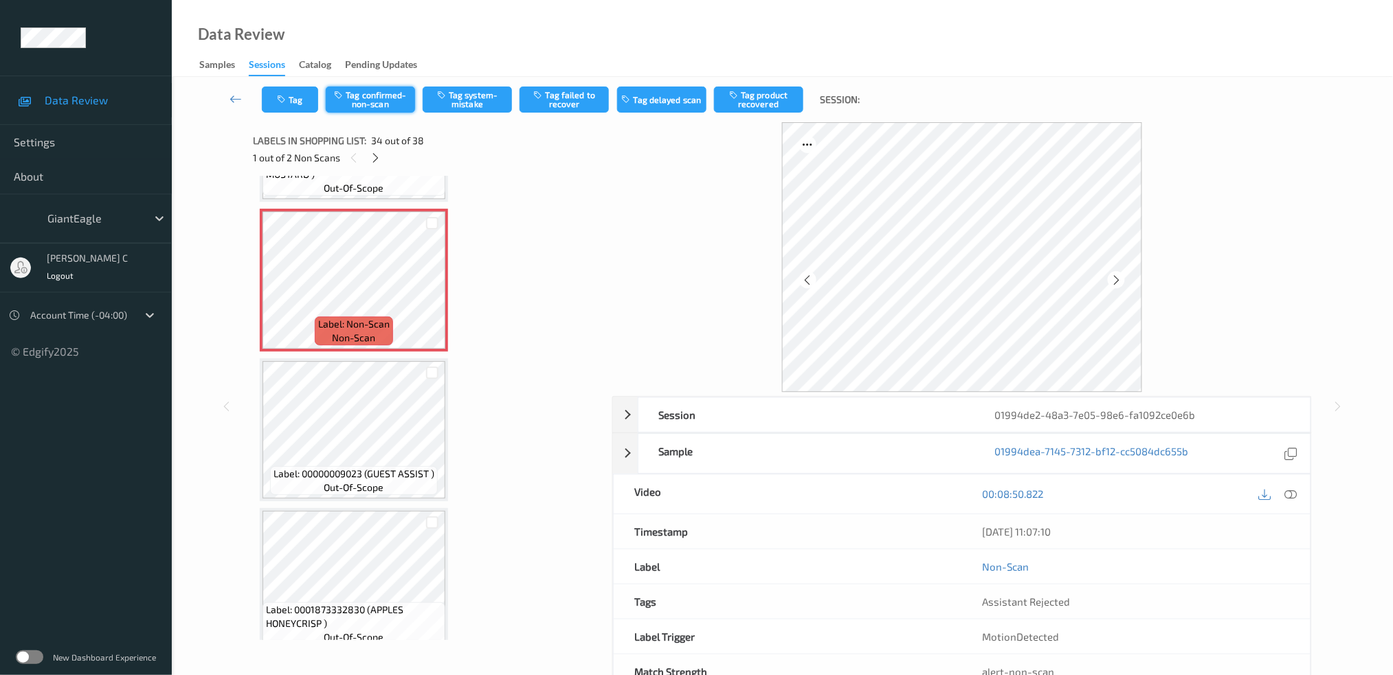
click at [400, 87] on button "Tag confirmed-non-scan" at bounding box center [370, 100] width 89 height 26
click at [792, 101] on button "Tag product recovered" at bounding box center [758, 100] width 89 height 26
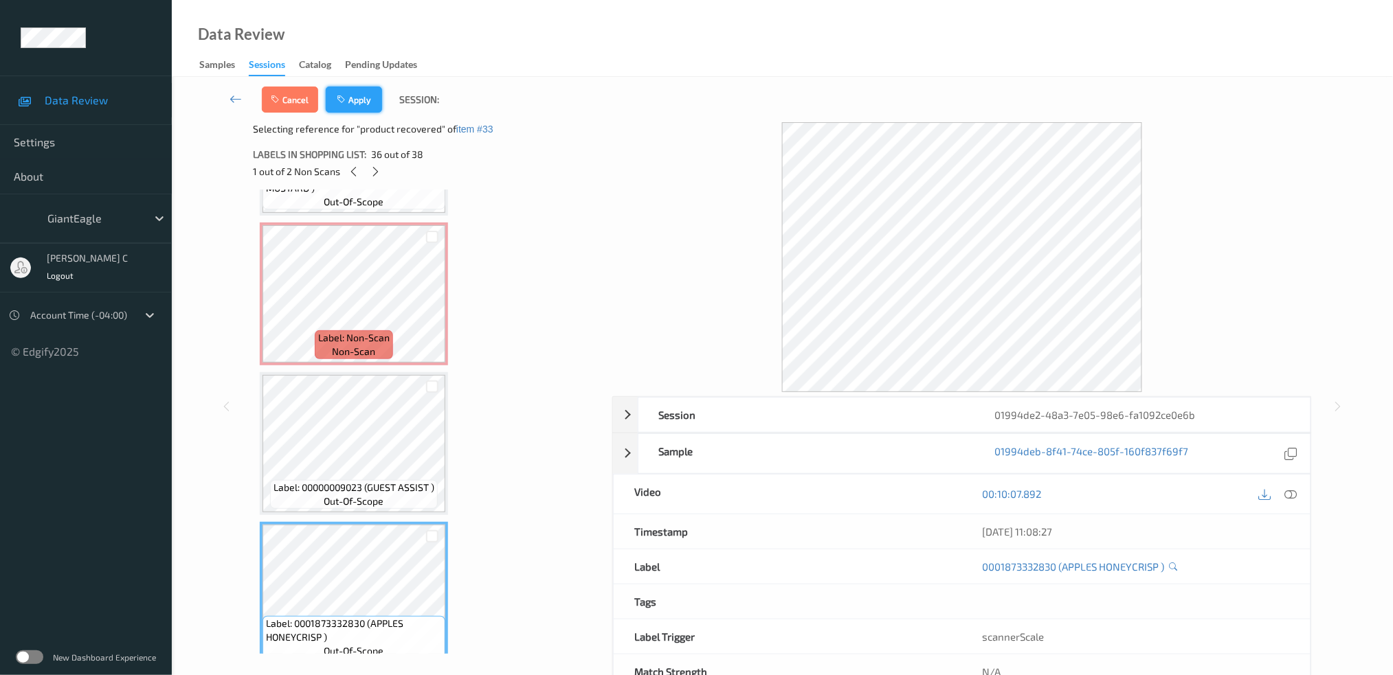
click at [363, 101] on button "Apply" at bounding box center [354, 100] width 56 height 26
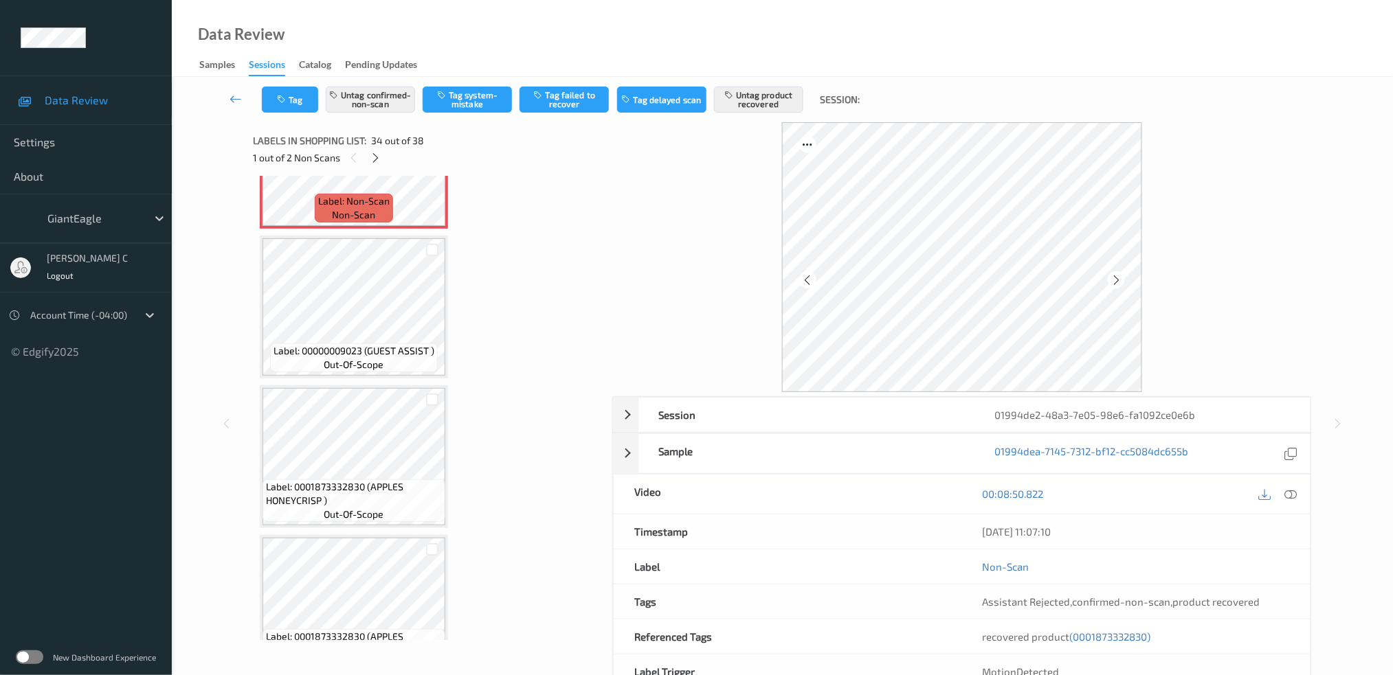
scroll to position [5191, 0]
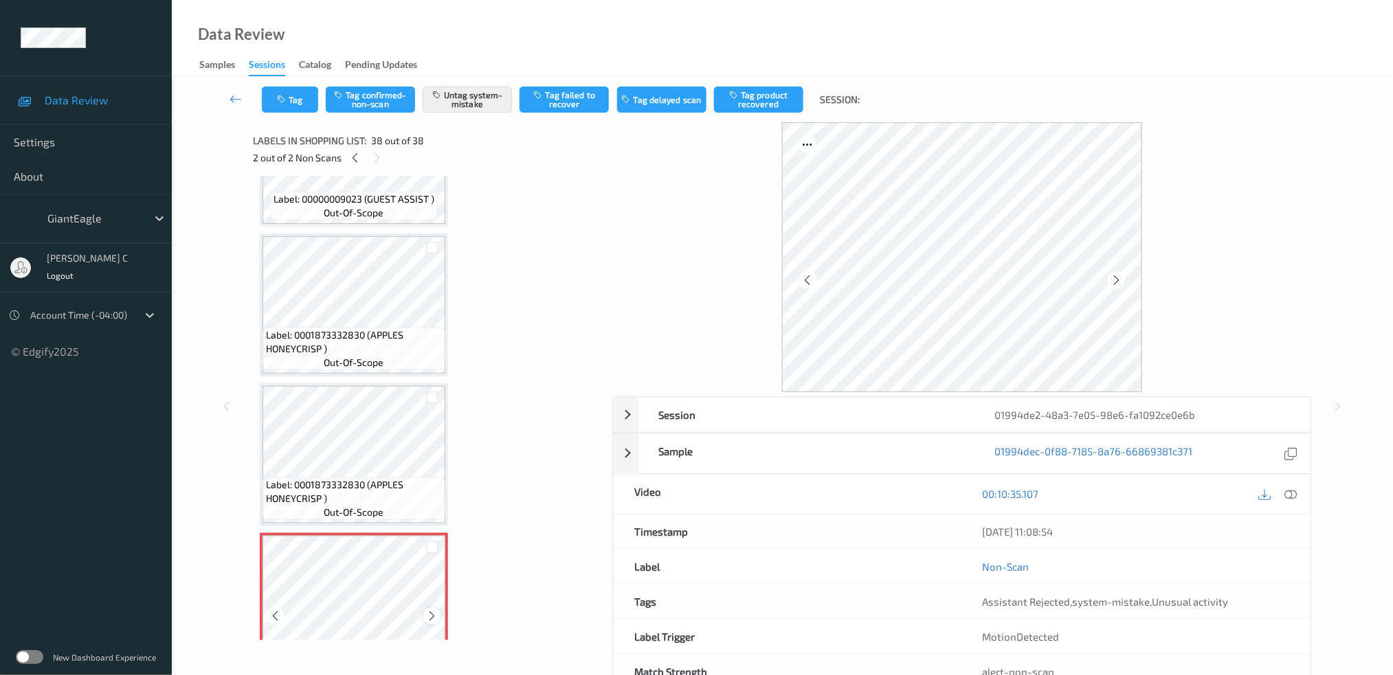
click at [432, 610] on icon at bounding box center [433, 616] width 12 height 12
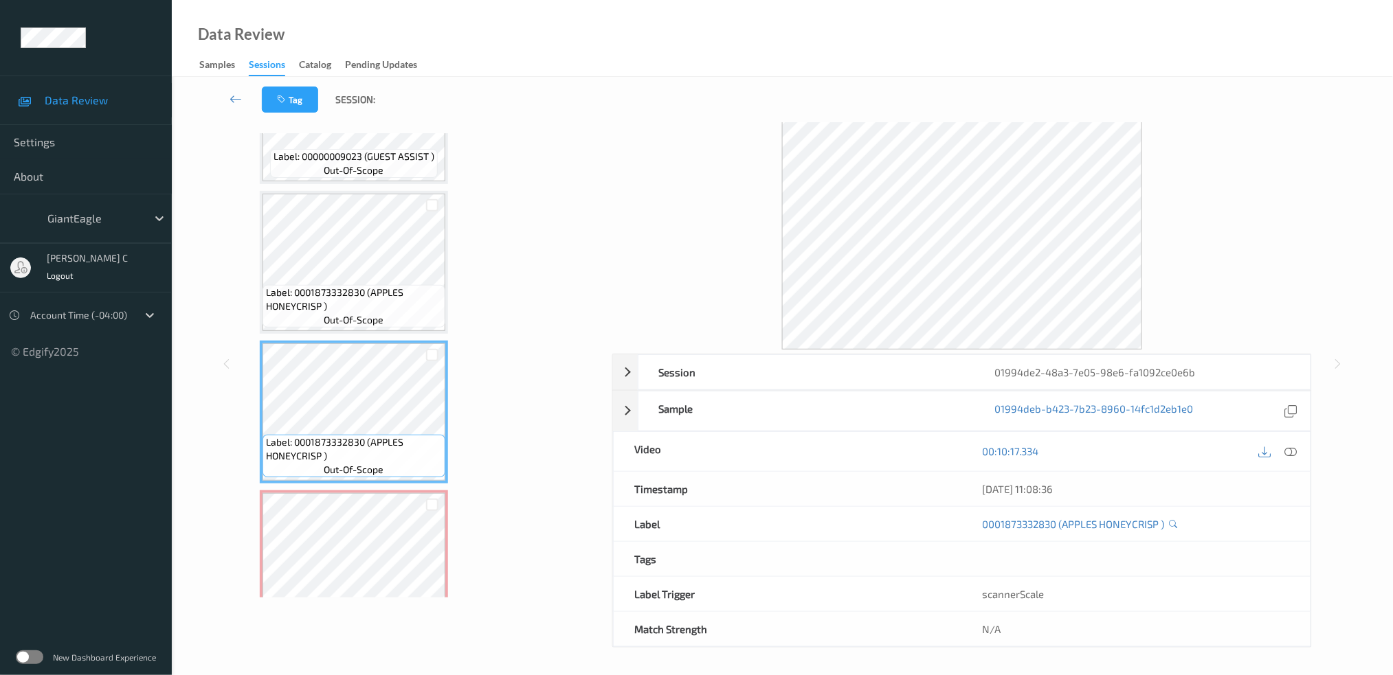
scroll to position [5008, 0]
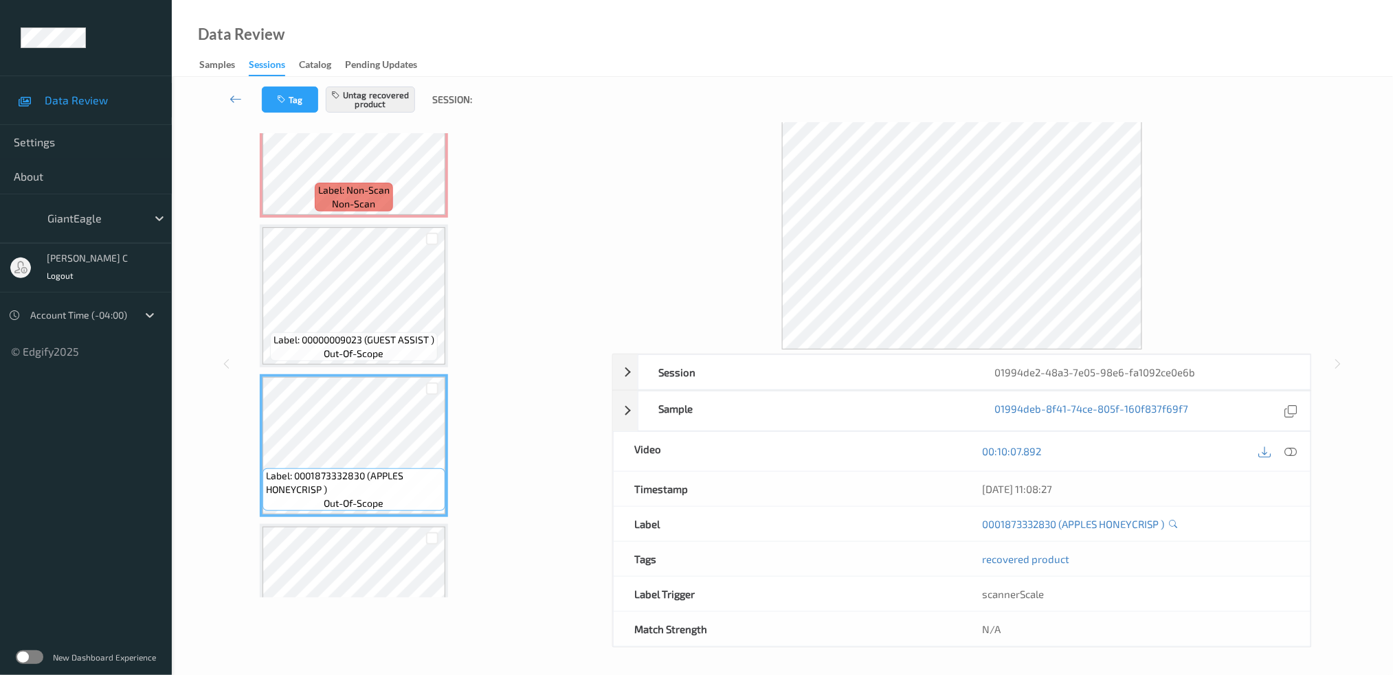
click at [1287, 448] on icon at bounding box center [1290, 451] width 12 height 12
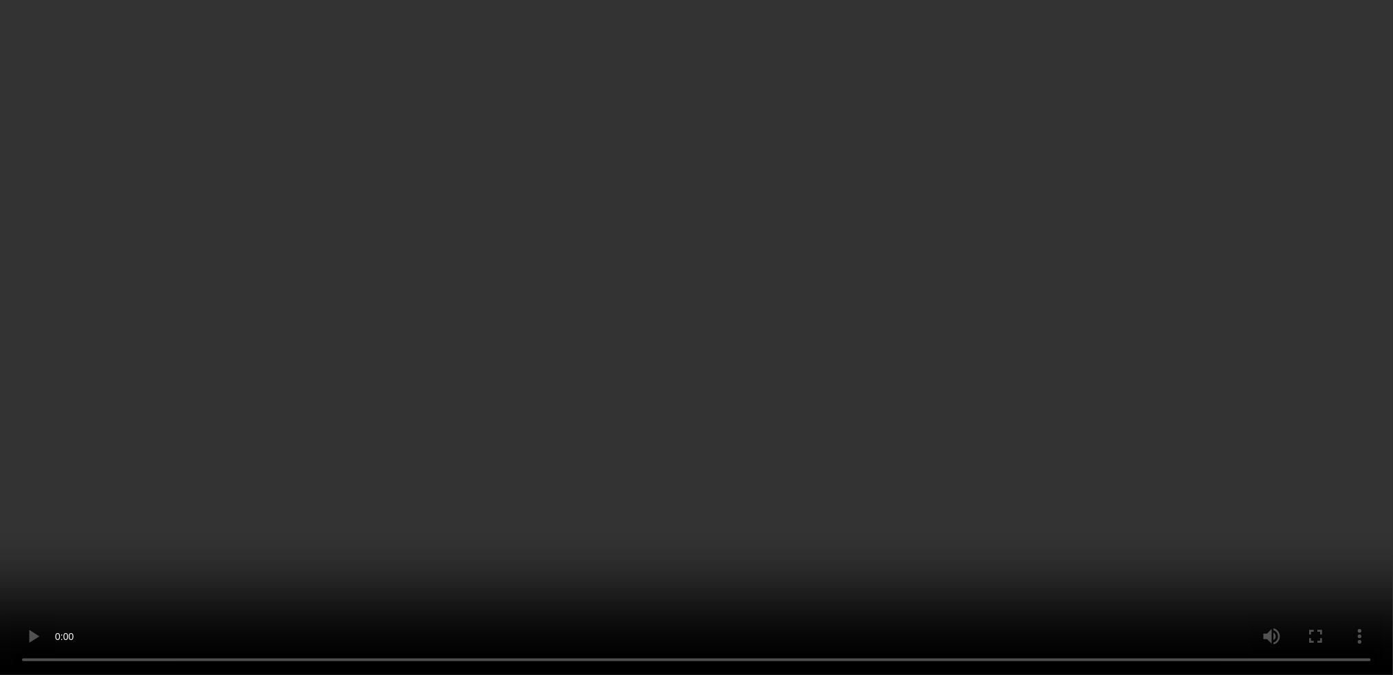
scroll to position [4184, 0]
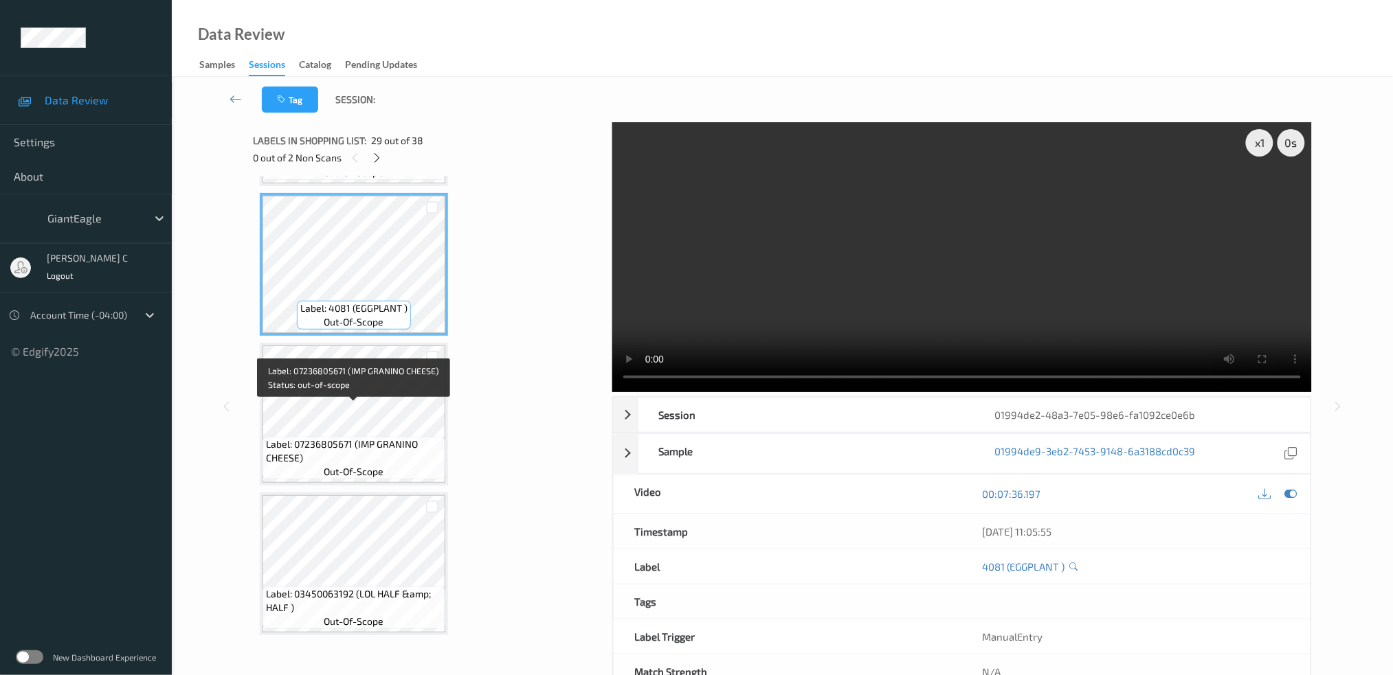
click at [330, 438] on span "Label: 07236805671 (IMP GRANINO CHEESE)" at bounding box center [354, 451] width 176 height 27
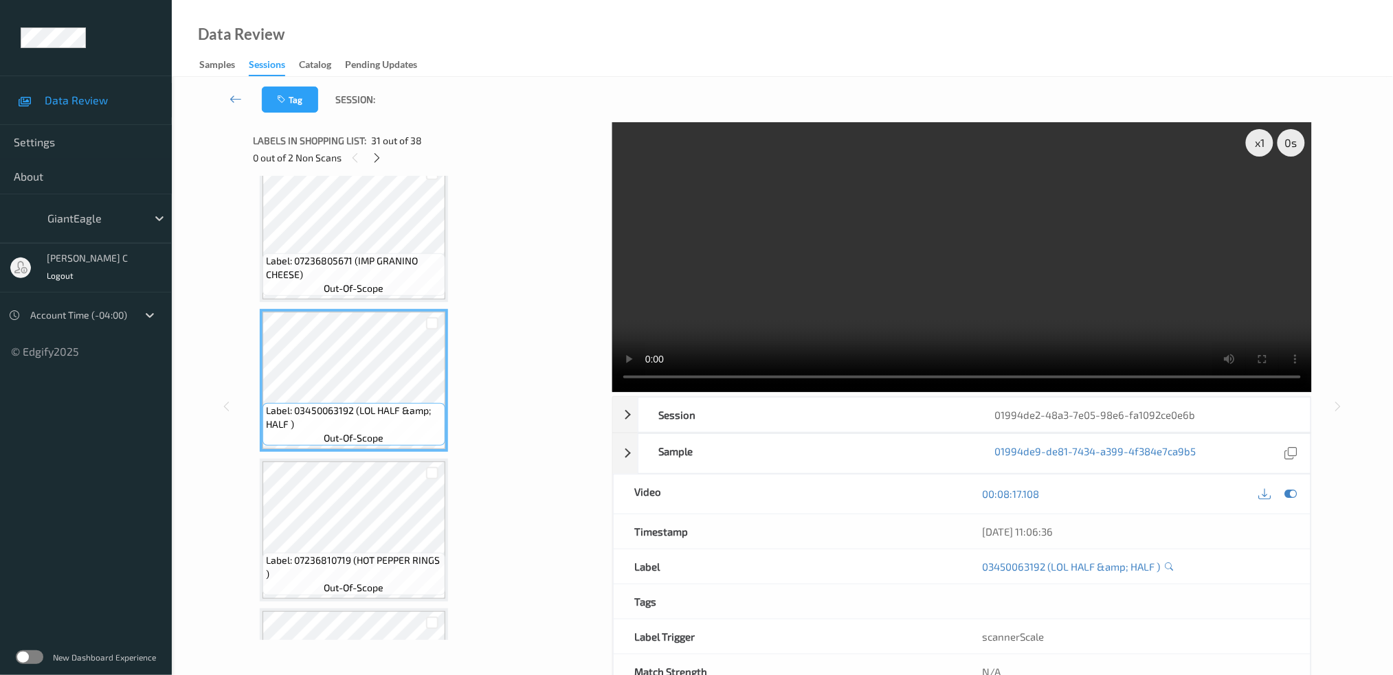
click at [358, 553] on div "Label: 07236810719 (HOT PEPPER RINGS ) out-of-scope" at bounding box center [353, 574] width 183 height 43
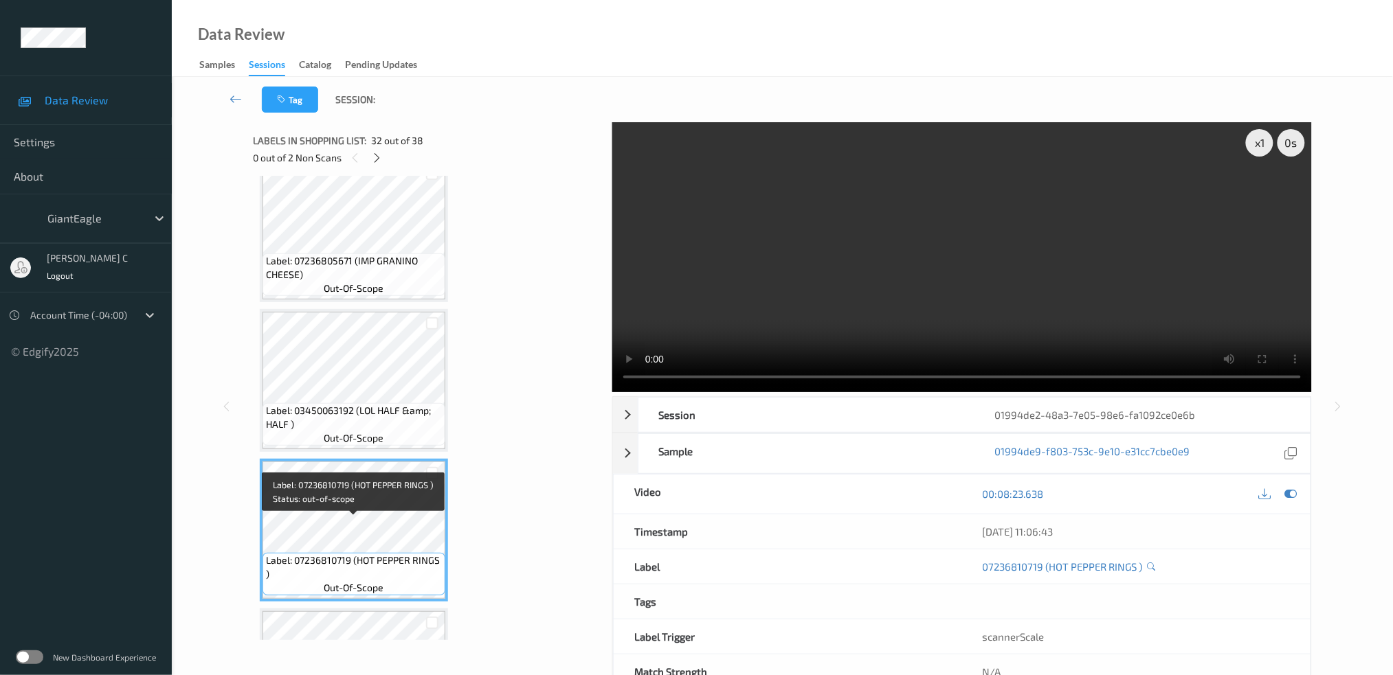
scroll to position [4550, 0]
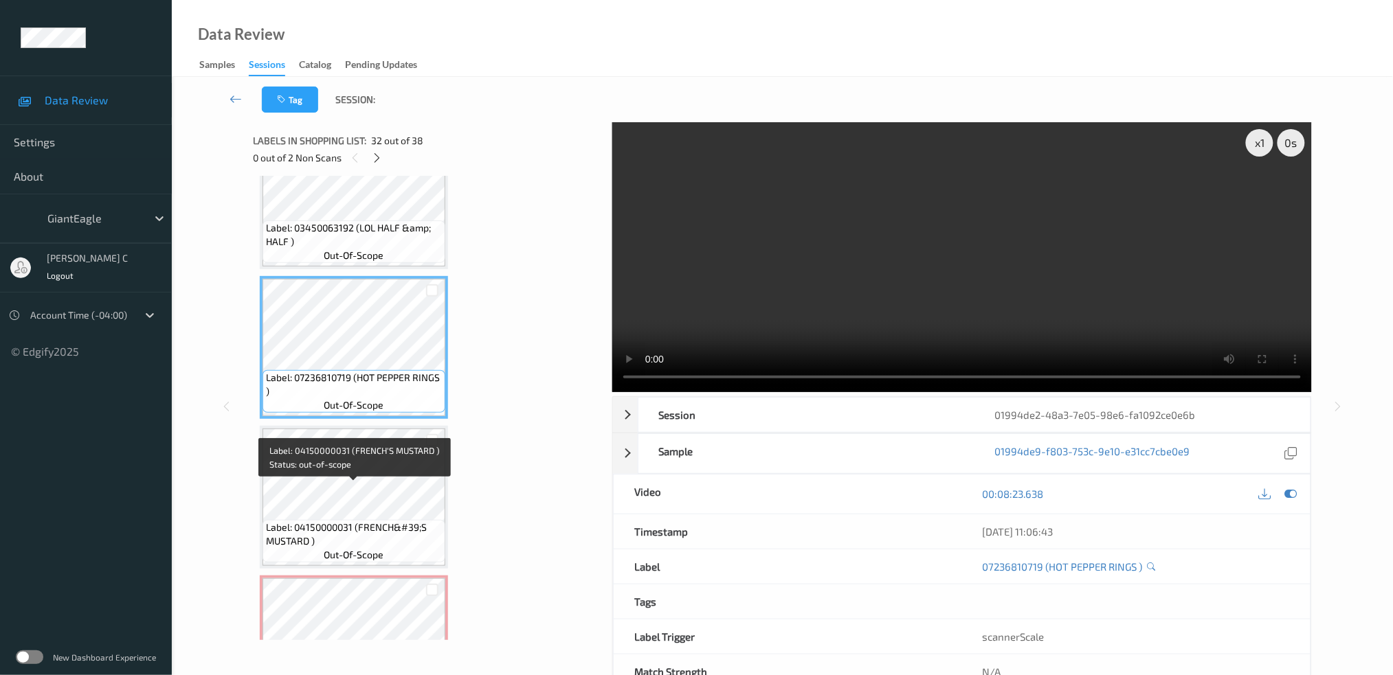
click at [358, 548] on span "out-of-scope" at bounding box center [354, 555] width 60 height 14
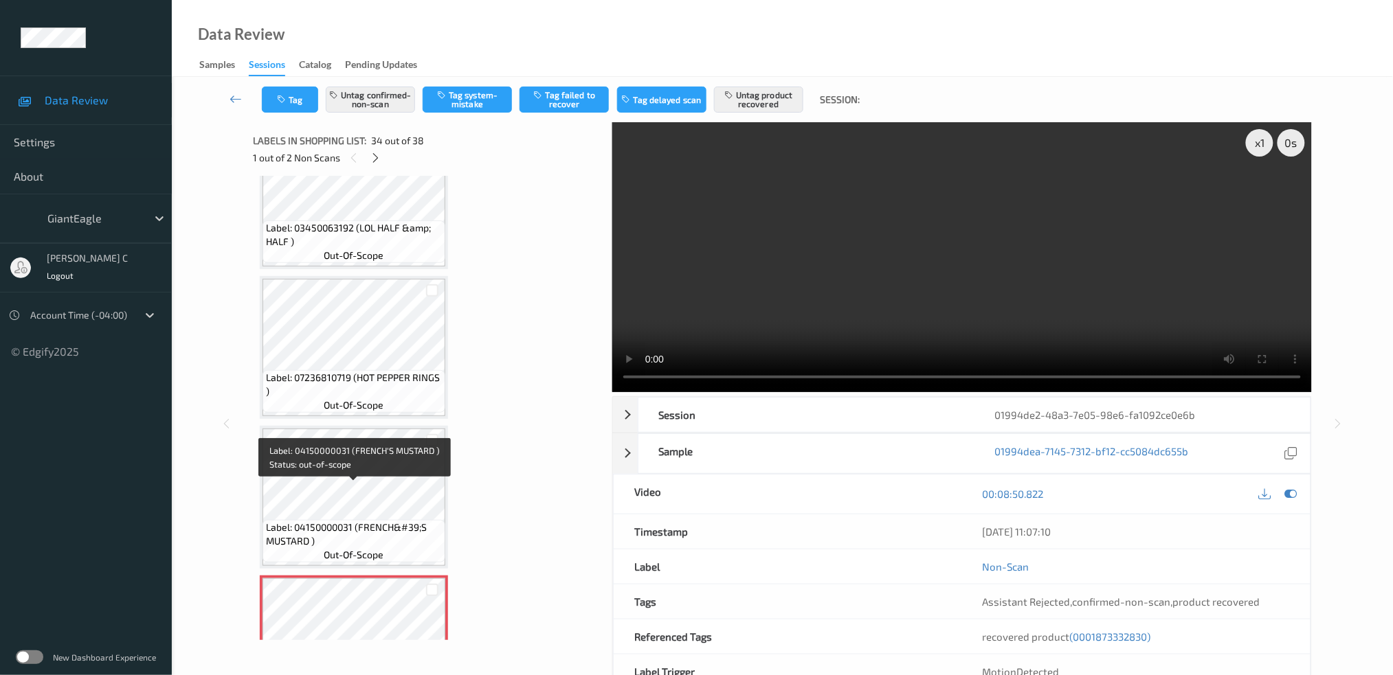
scroll to position [4733, 0]
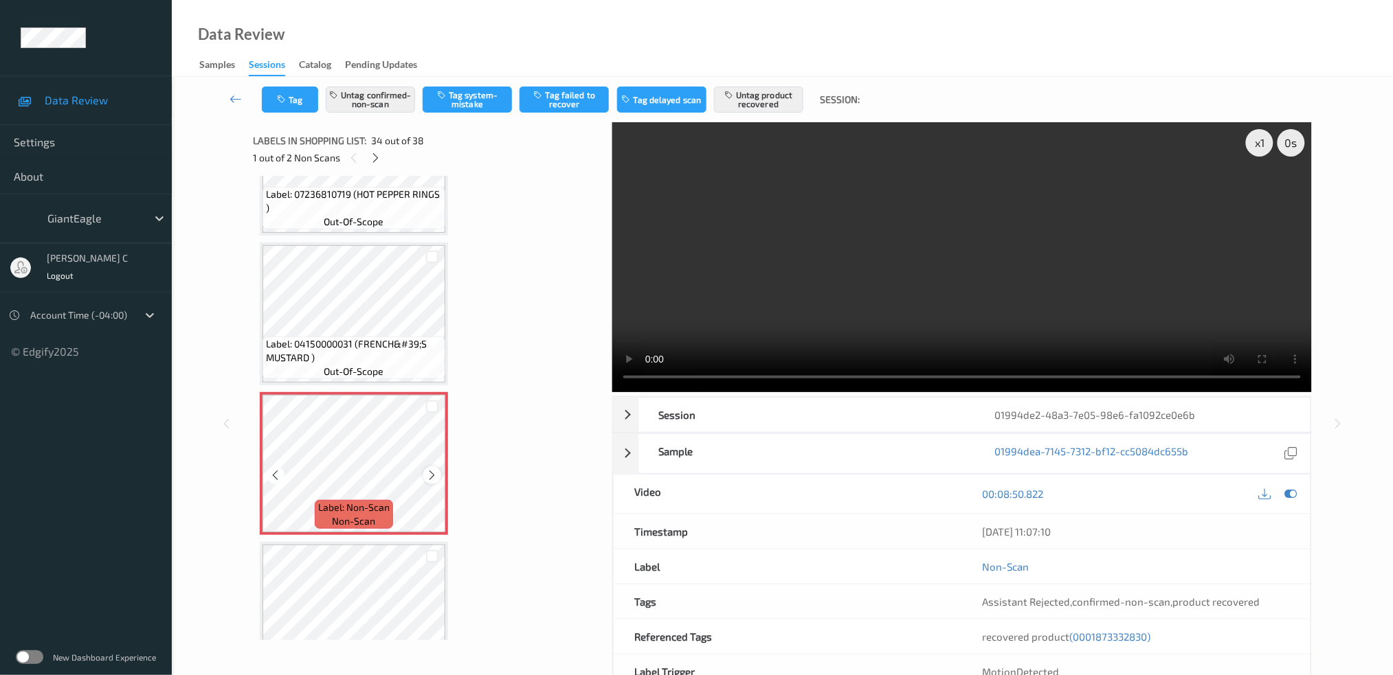
click at [431, 467] on div at bounding box center [431, 475] width 17 height 17
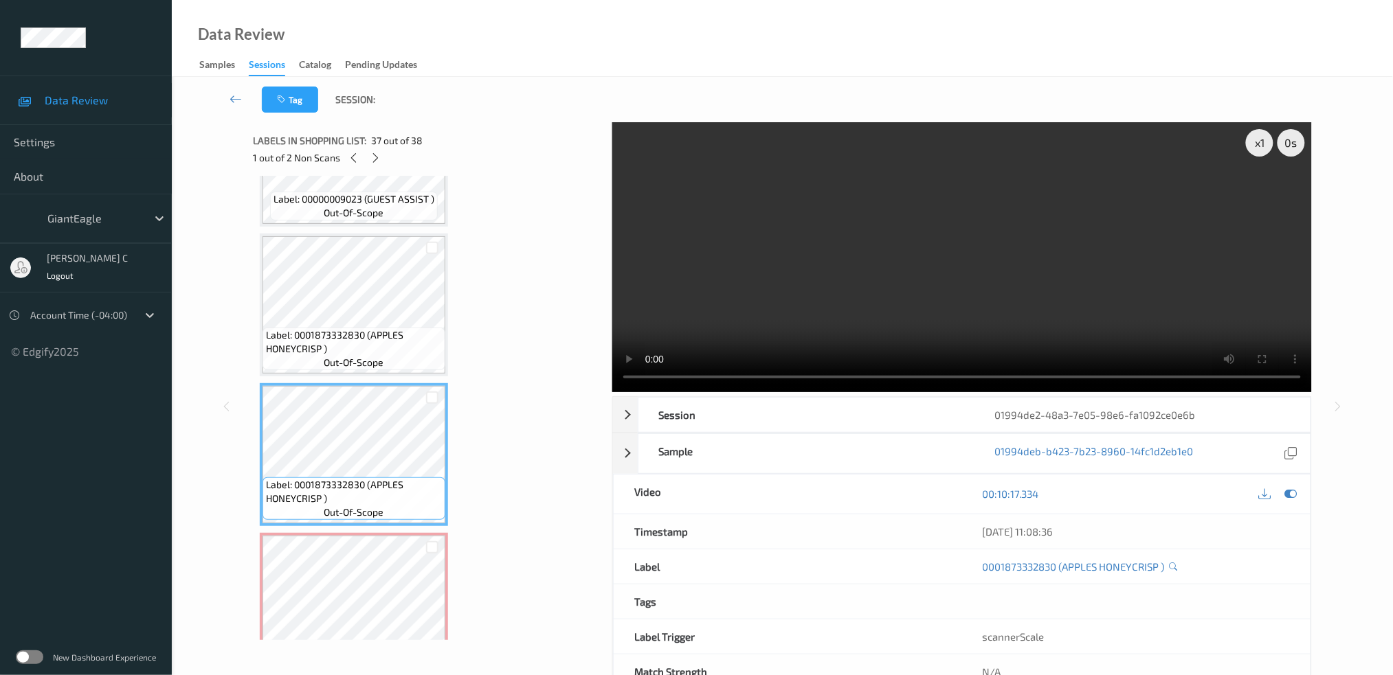
scroll to position [43, 0]
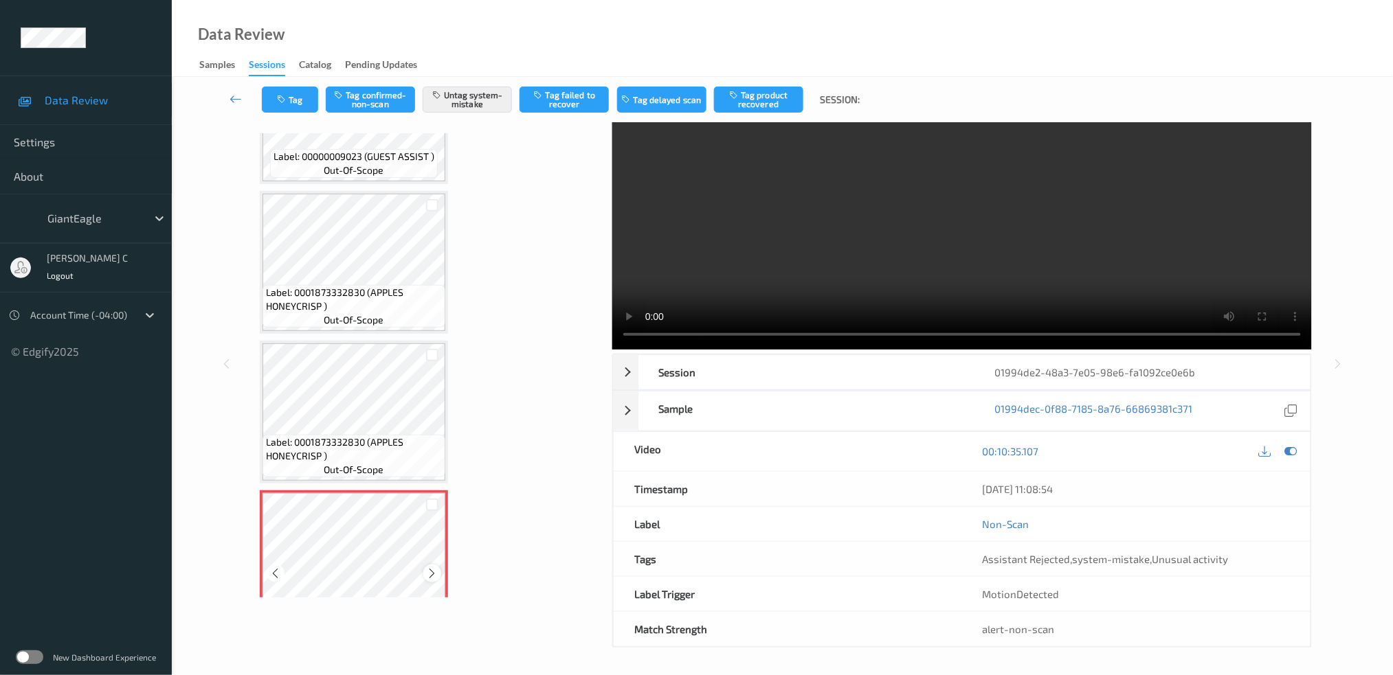
click at [433, 568] on icon at bounding box center [433, 574] width 12 height 12
click at [481, 95] on button "Untag system-mistake" at bounding box center [467, 100] width 89 height 26
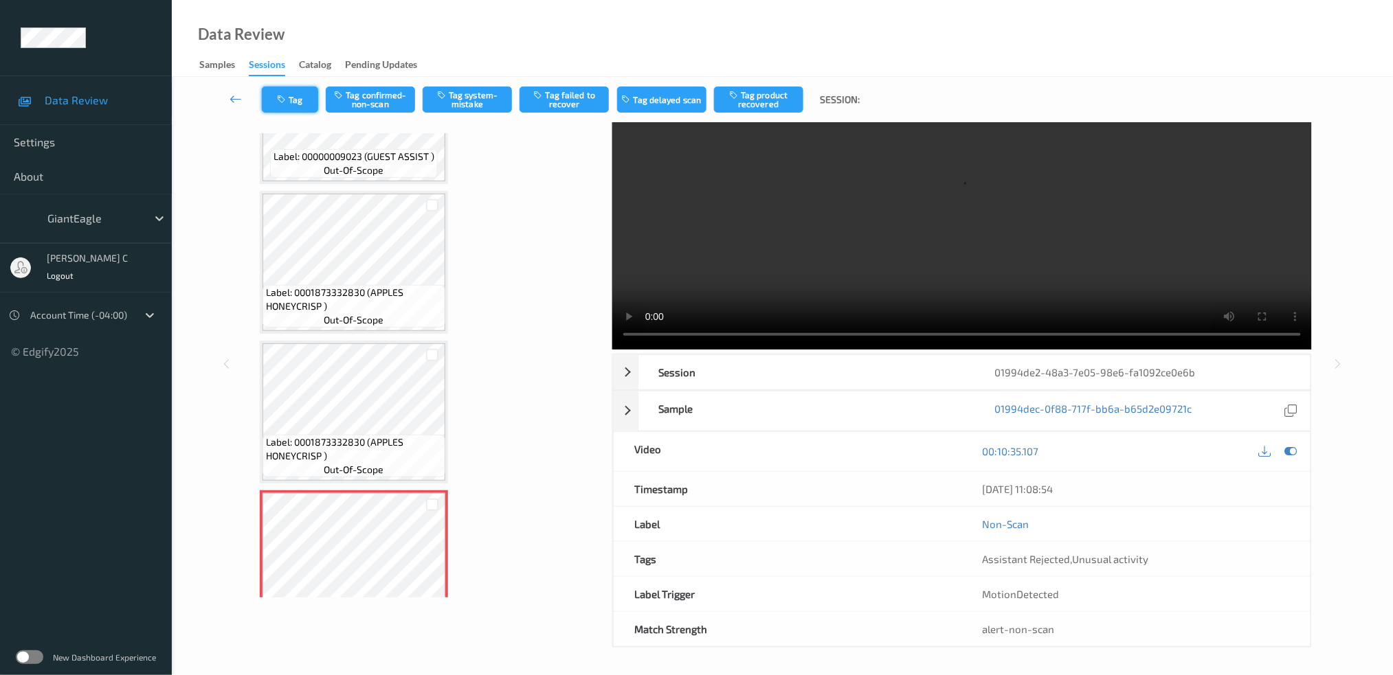
scroll to position [0, 0]
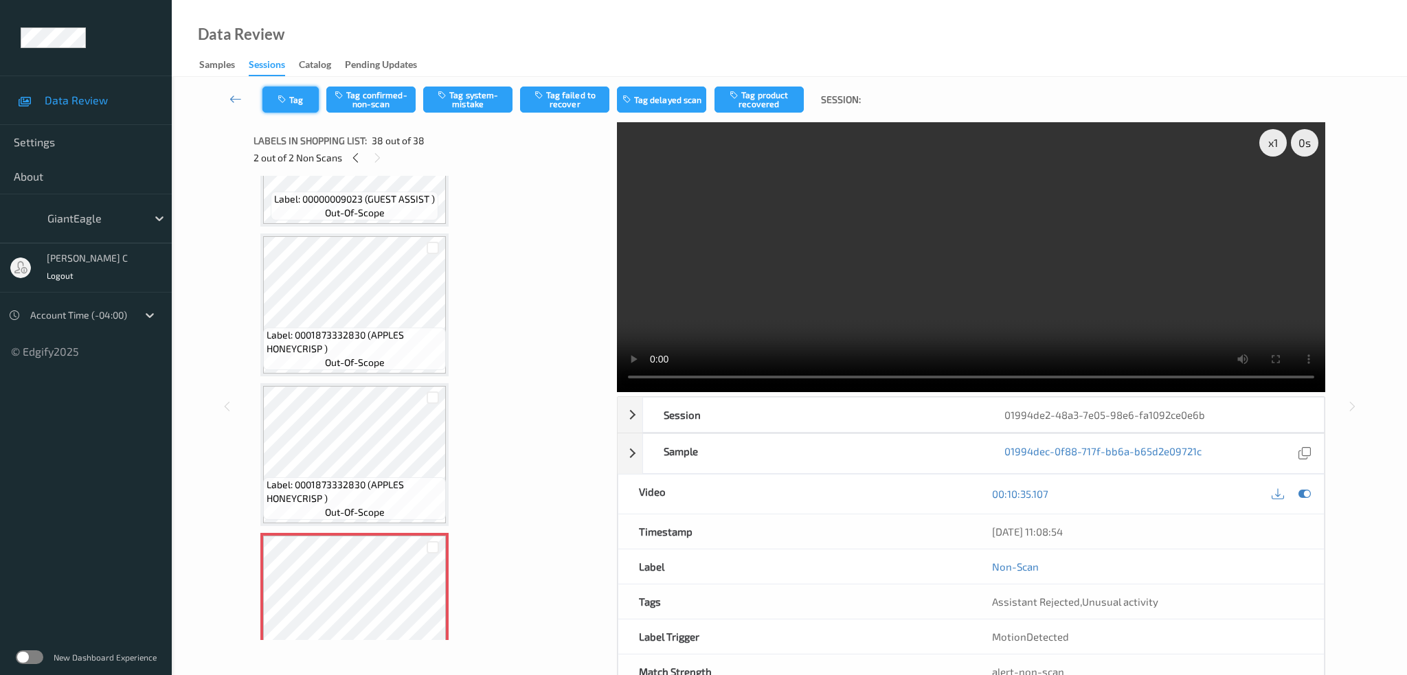
click at [287, 90] on button "Tag" at bounding box center [290, 100] width 56 height 26
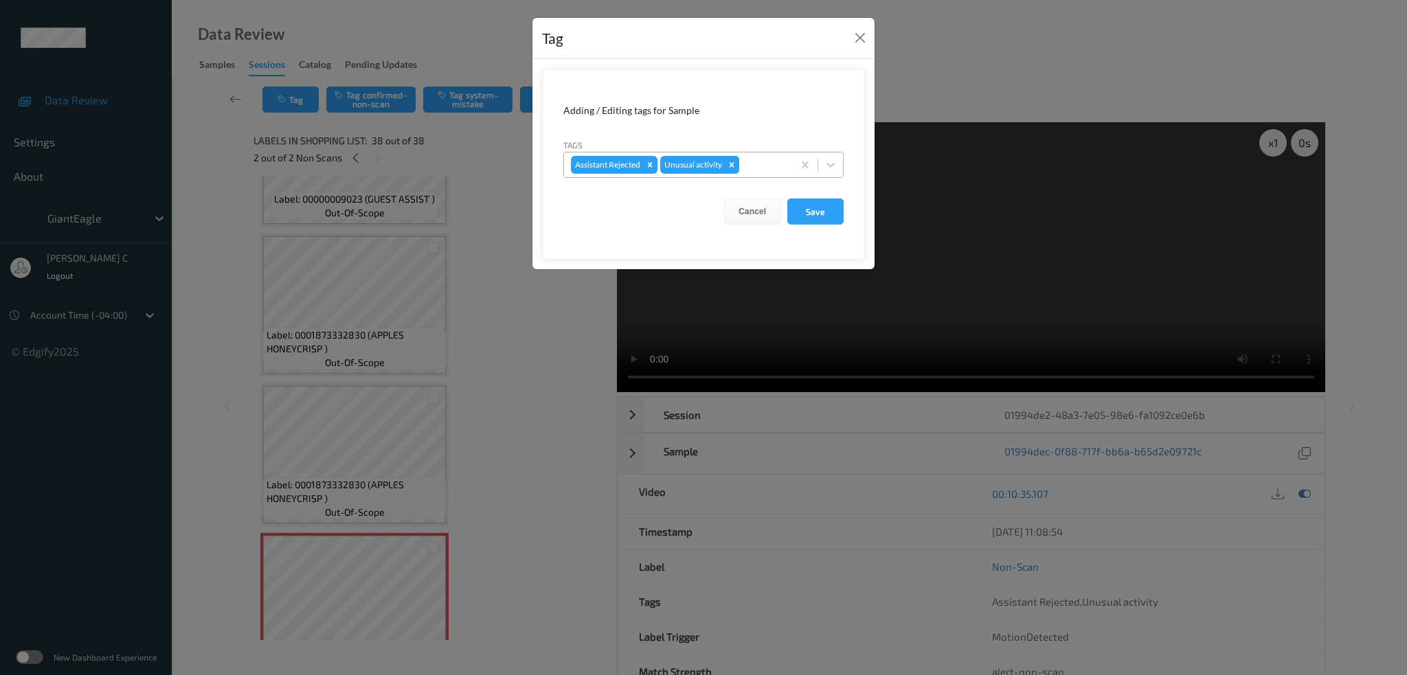
click at [734, 160] on icon "Remove Unusual activity" at bounding box center [732, 165] width 10 height 10
click at [820, 217] on button "Save" at bounding box center [815, 212] width 56 height 26
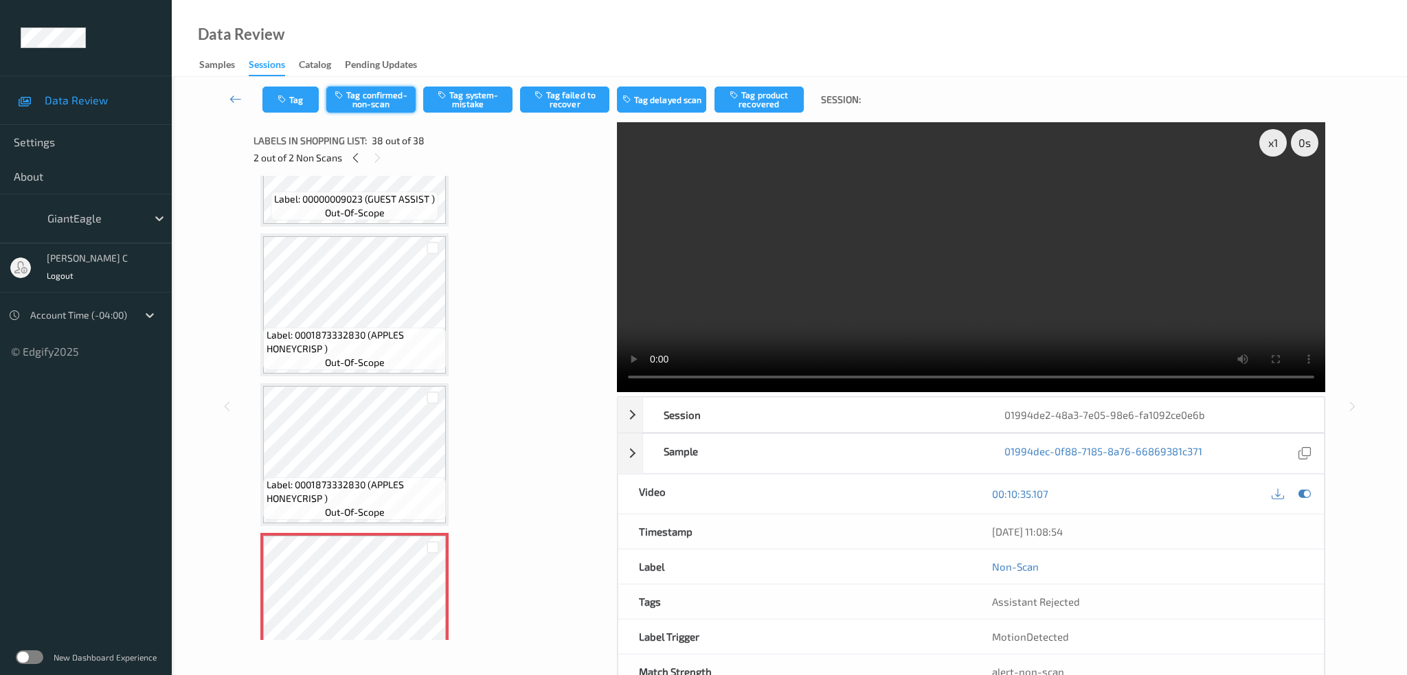
click at [370, 109] on button "Tag confirmed-non-scan" at bounding box center [370, 100] width 89 height 26
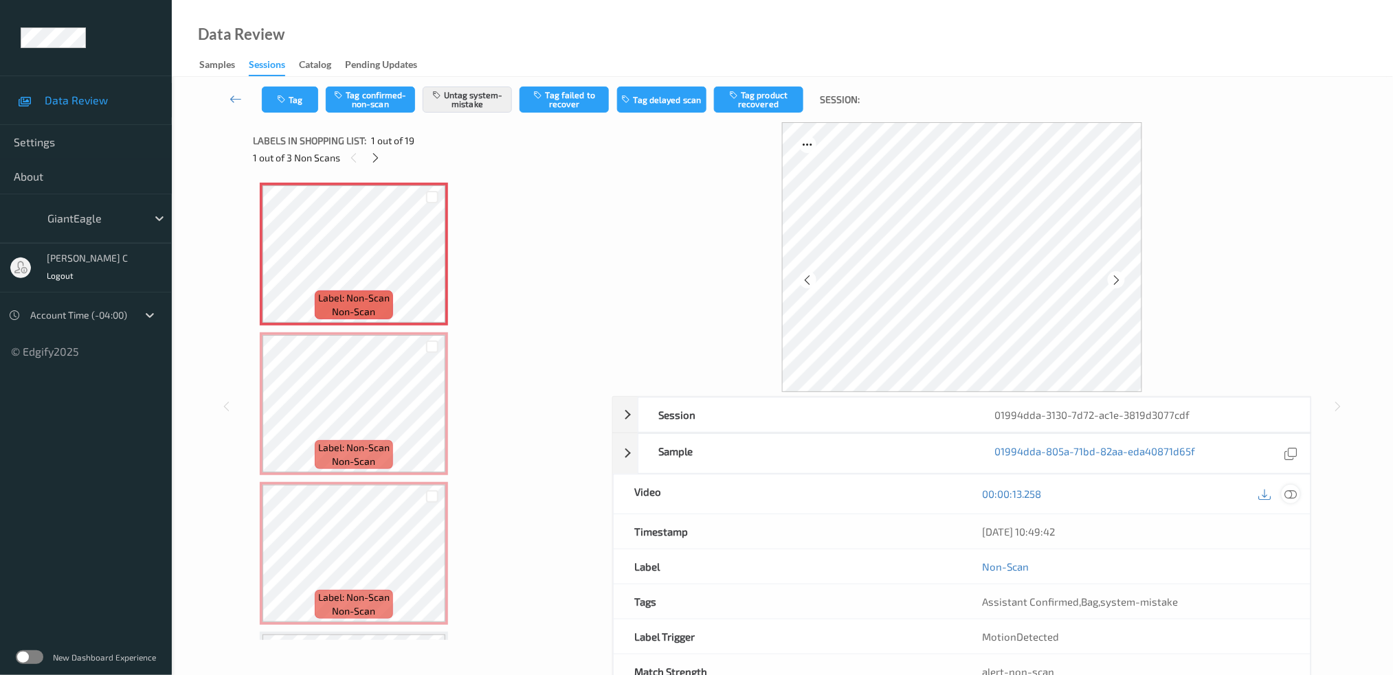
click at [1296, 492] on icon at bounding box center [1290, 494] width 12 height 12
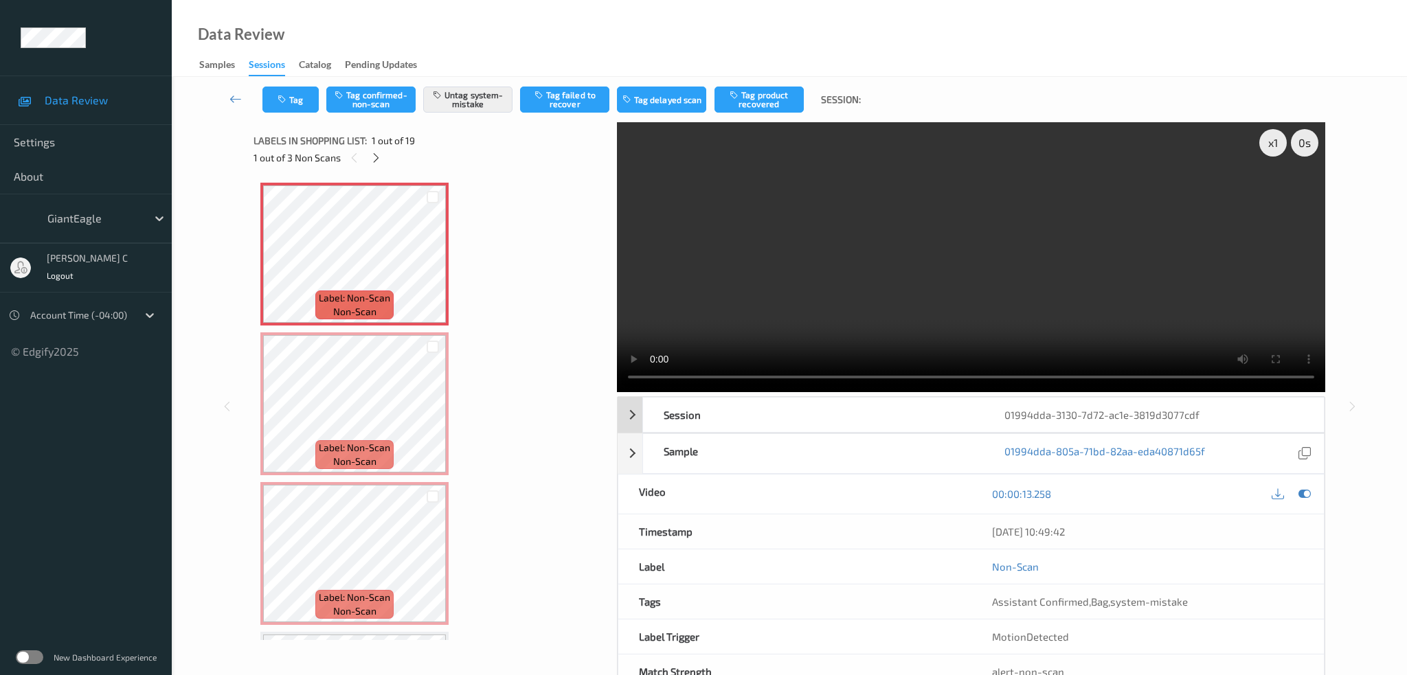
drag, startPoint x: 607, startPoint y: 204, endPoint x: 653, endPoint y: 234, distance: 54.7
click at [611, 204] on div "x 1 0 s Session 01994dda-3130-7d72-ac1e-3819d3077cdf Session ID 01994dda-3130-7…" at bounding box center [790, 406] width 1072 height 568
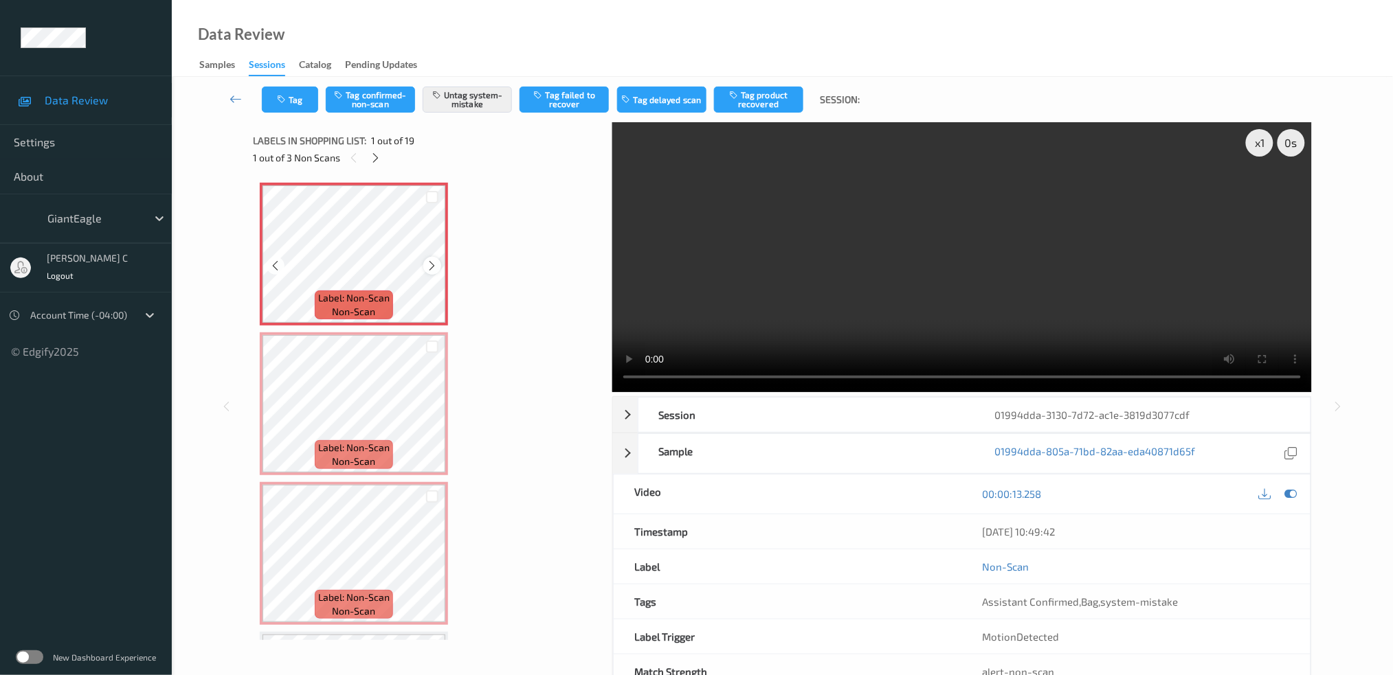
click at [436, 260] on icon at bounding box center [433, 266] width 12 height 12
click at [427, 267] on icon at bounding box center [433, 266] width 12 height 12
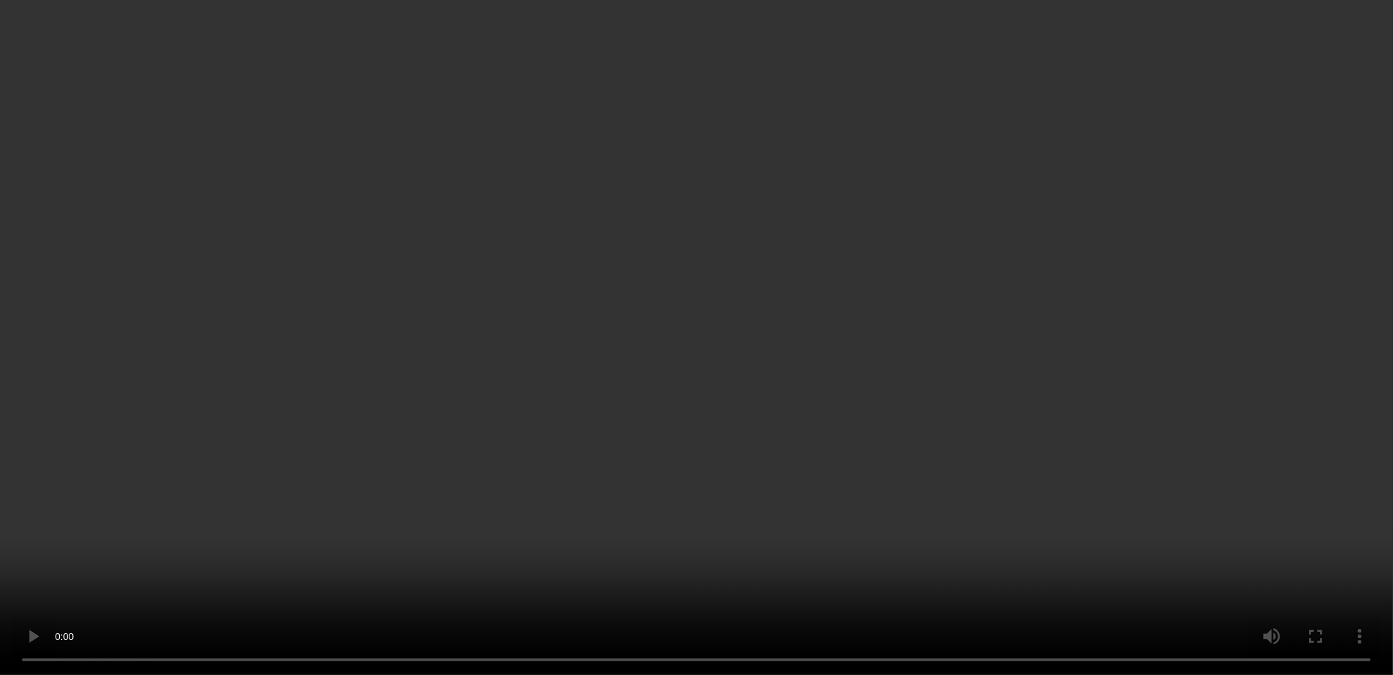
scroll to position [183, 0]
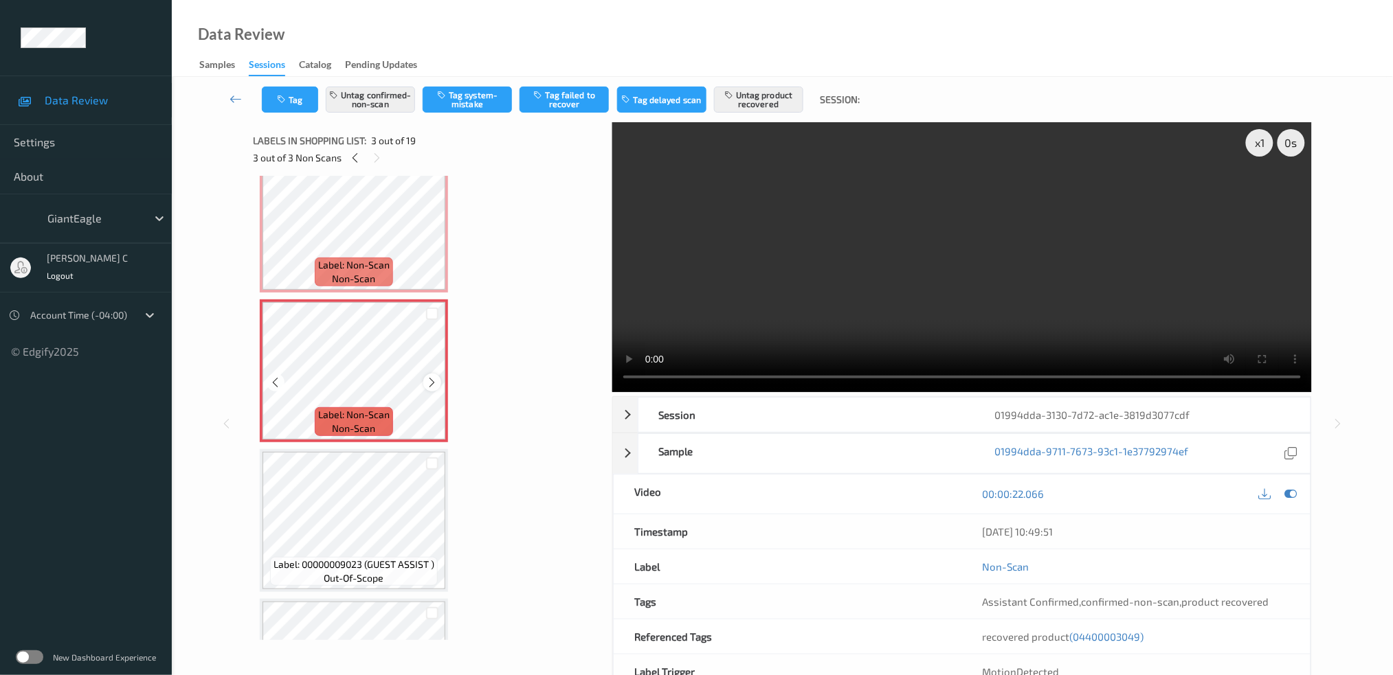
click at [429, 380] on icon at bounding box center [433, 383] width 12 height 12
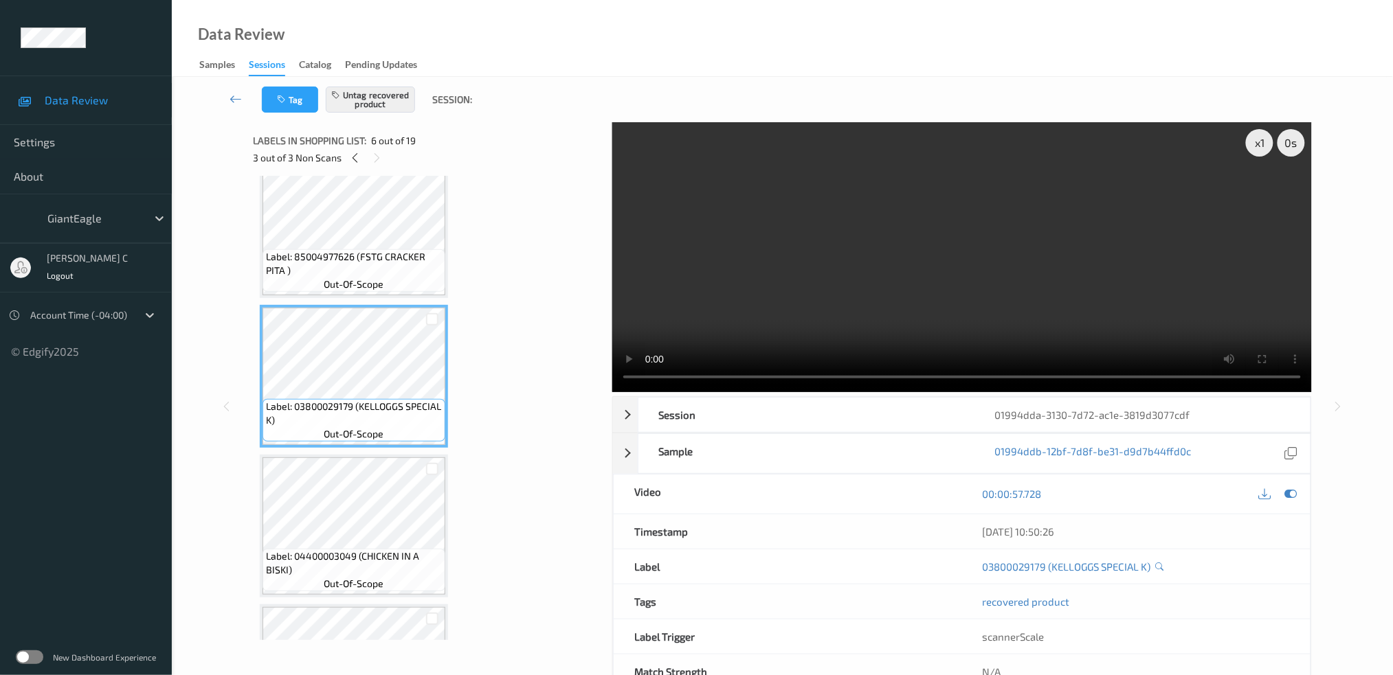
scroll to position [641, 0]
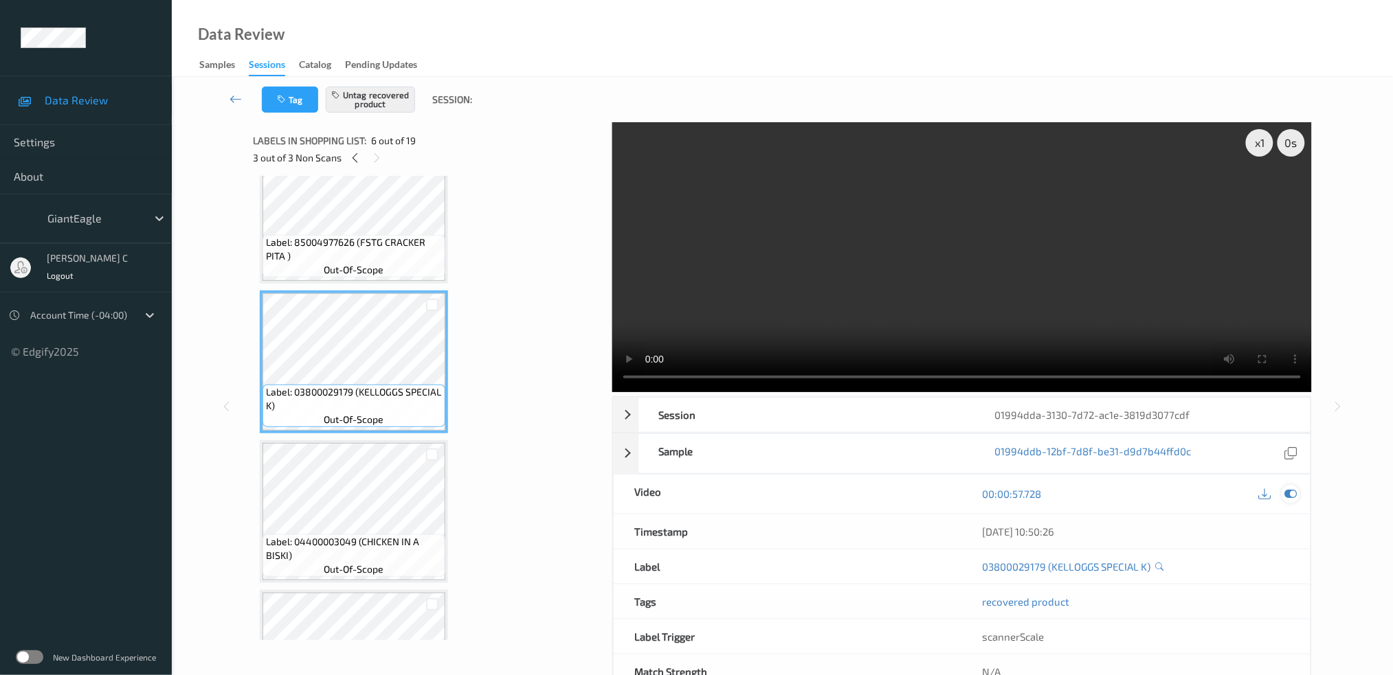
click at [1296, 492] on icon at bounding box center [1290, 494] width 12 height 12
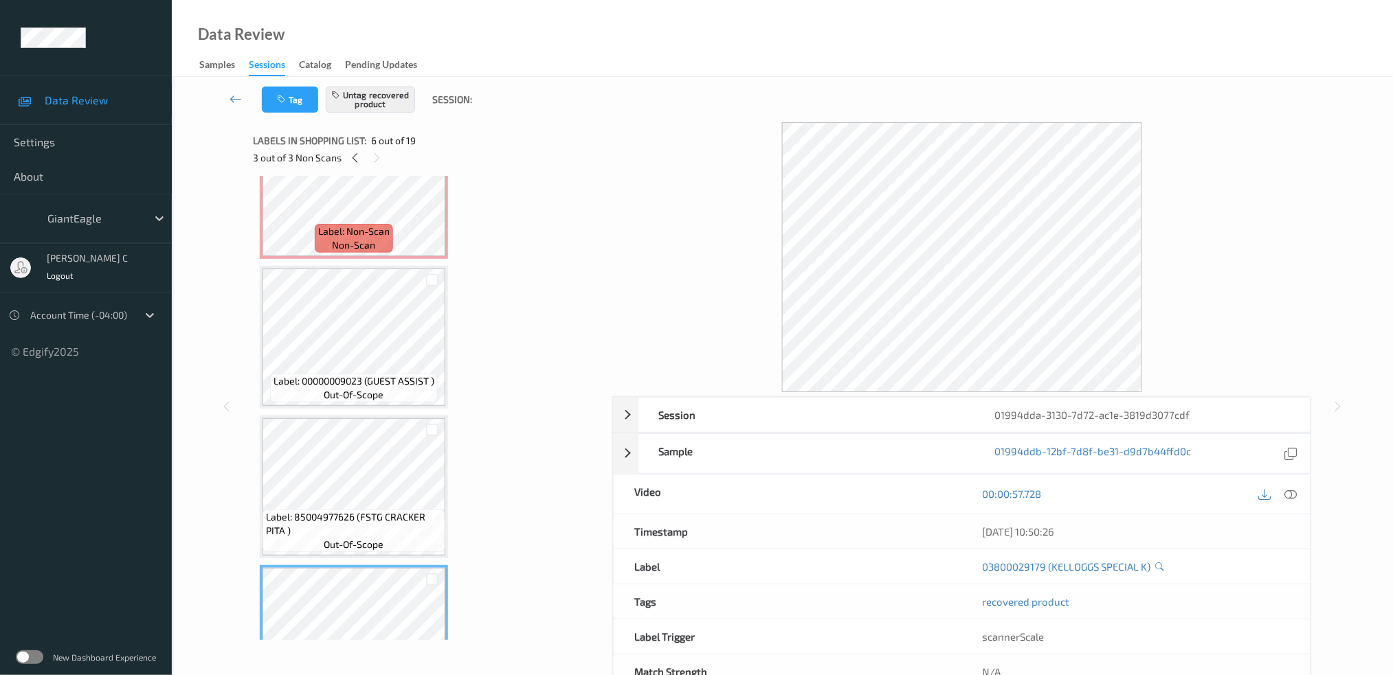
scroll to position [183, 0]
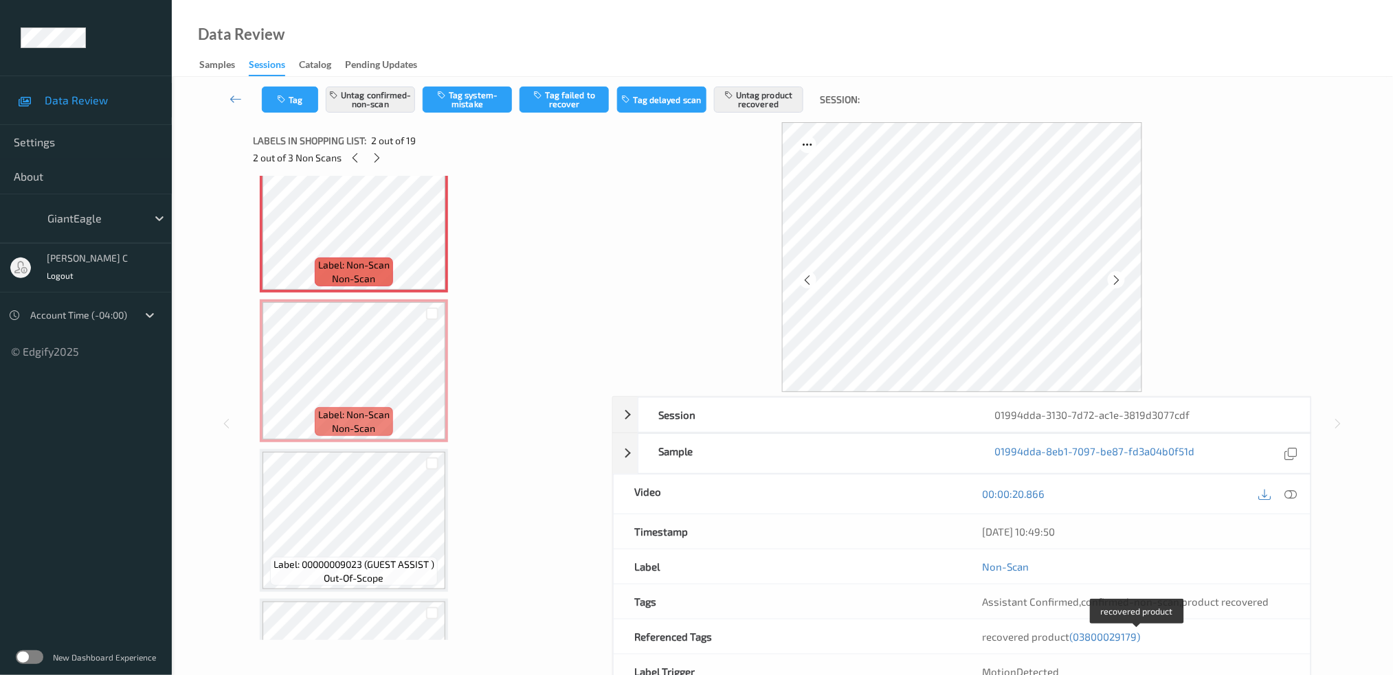
click at [1116, 633] on span "(03800029179)" at bounding box center [1105, 637] width 71 height 12
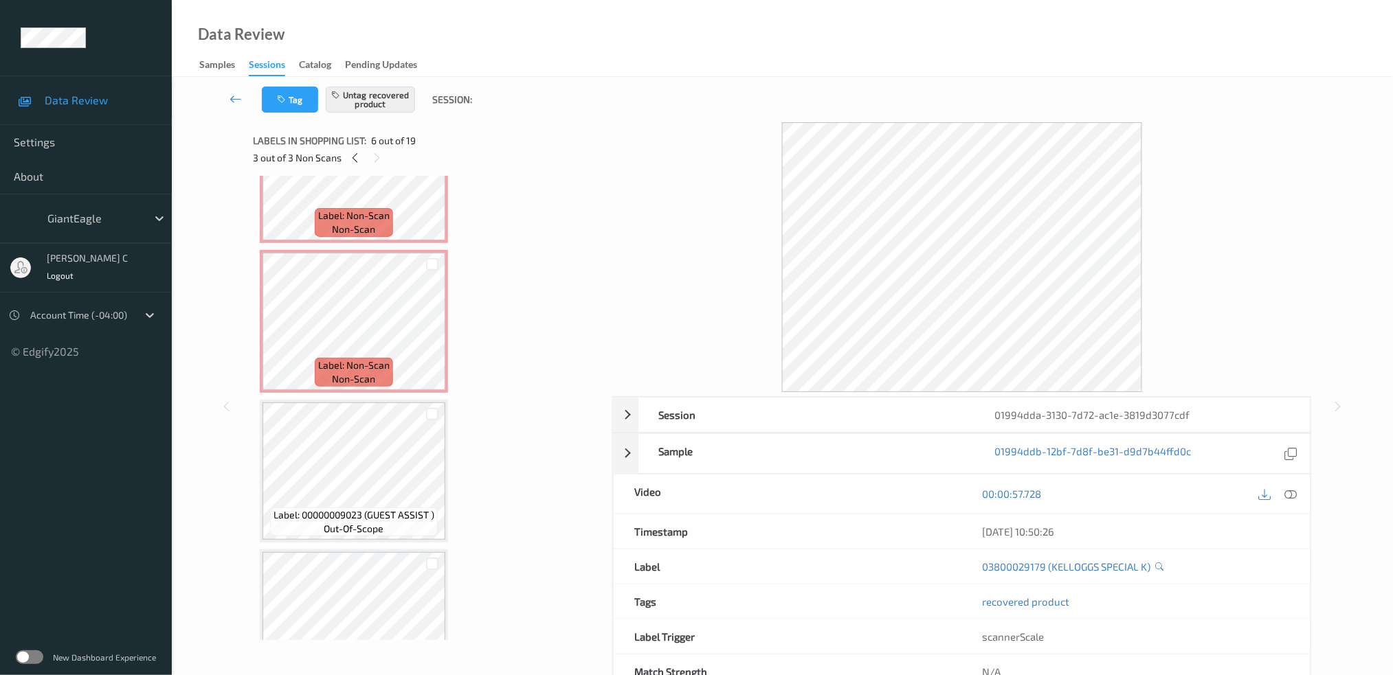
scroll to position [52, 0]
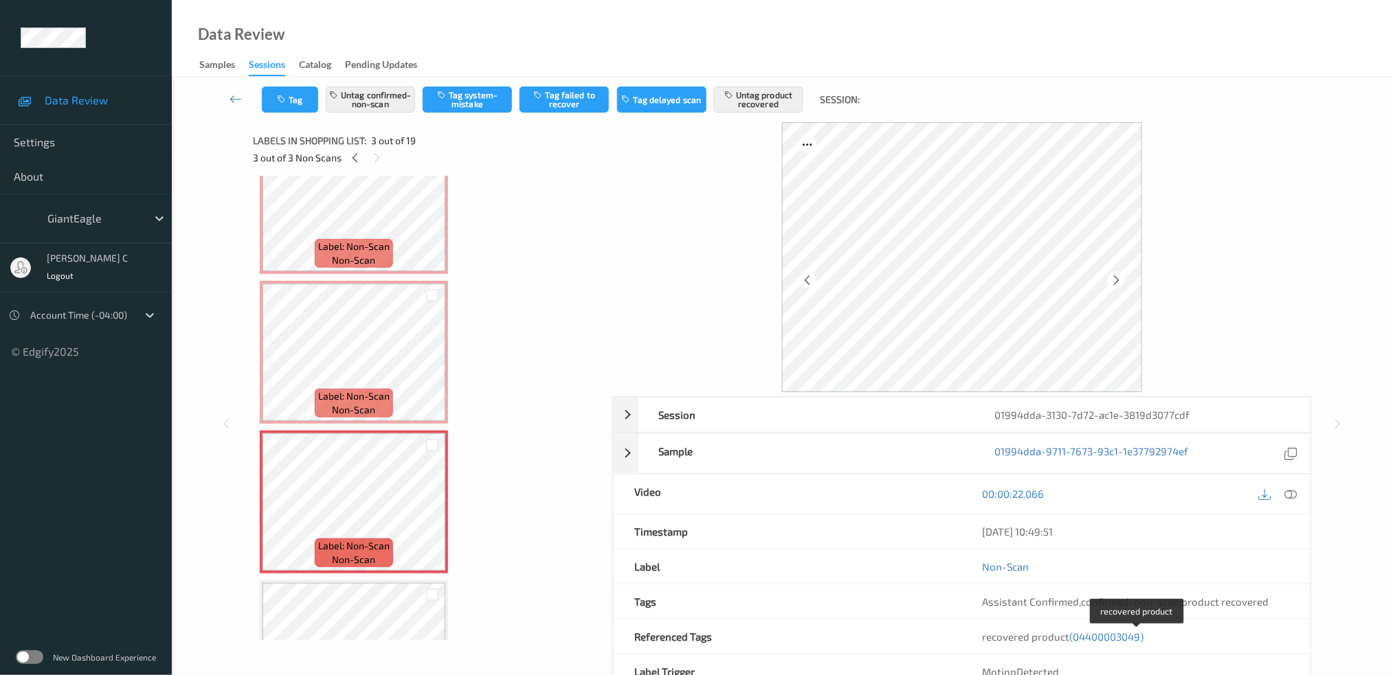
click at [1105, 633] on span "(04400003049)" at bounding box center [1107, 637] width 74 height 12
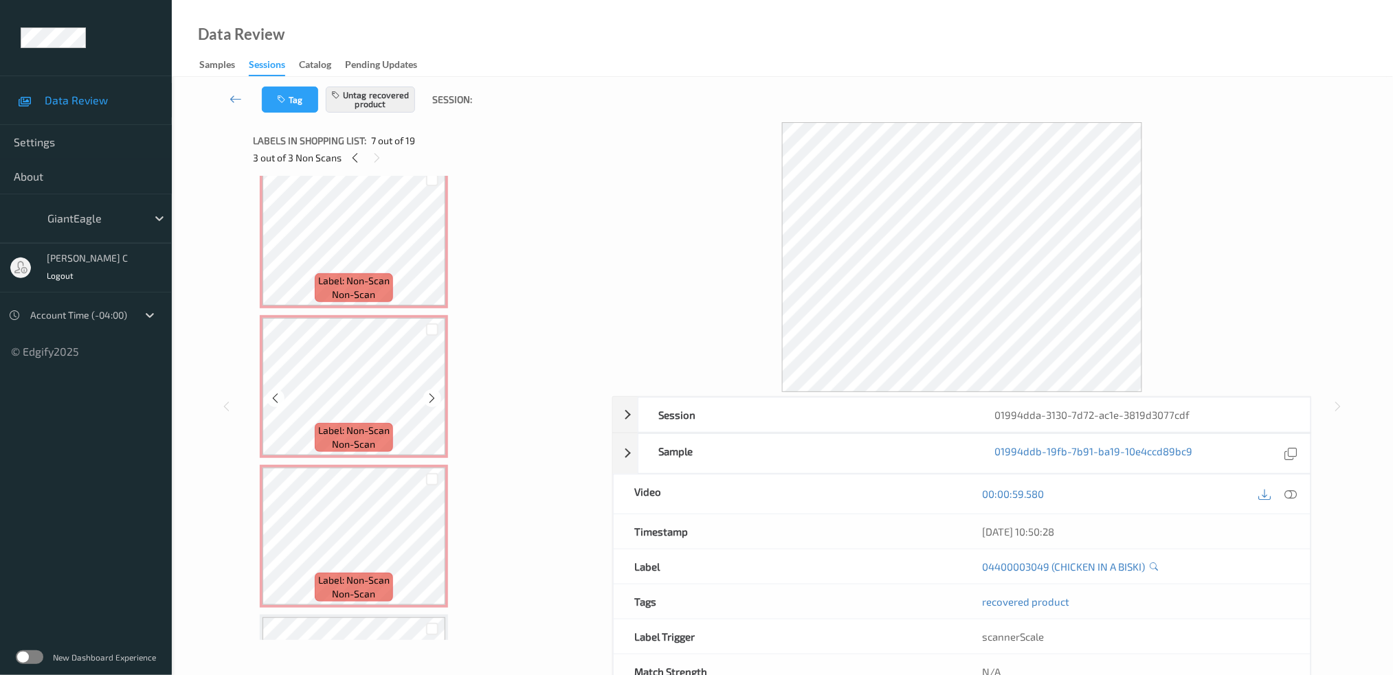
scroll to position [0, 0]
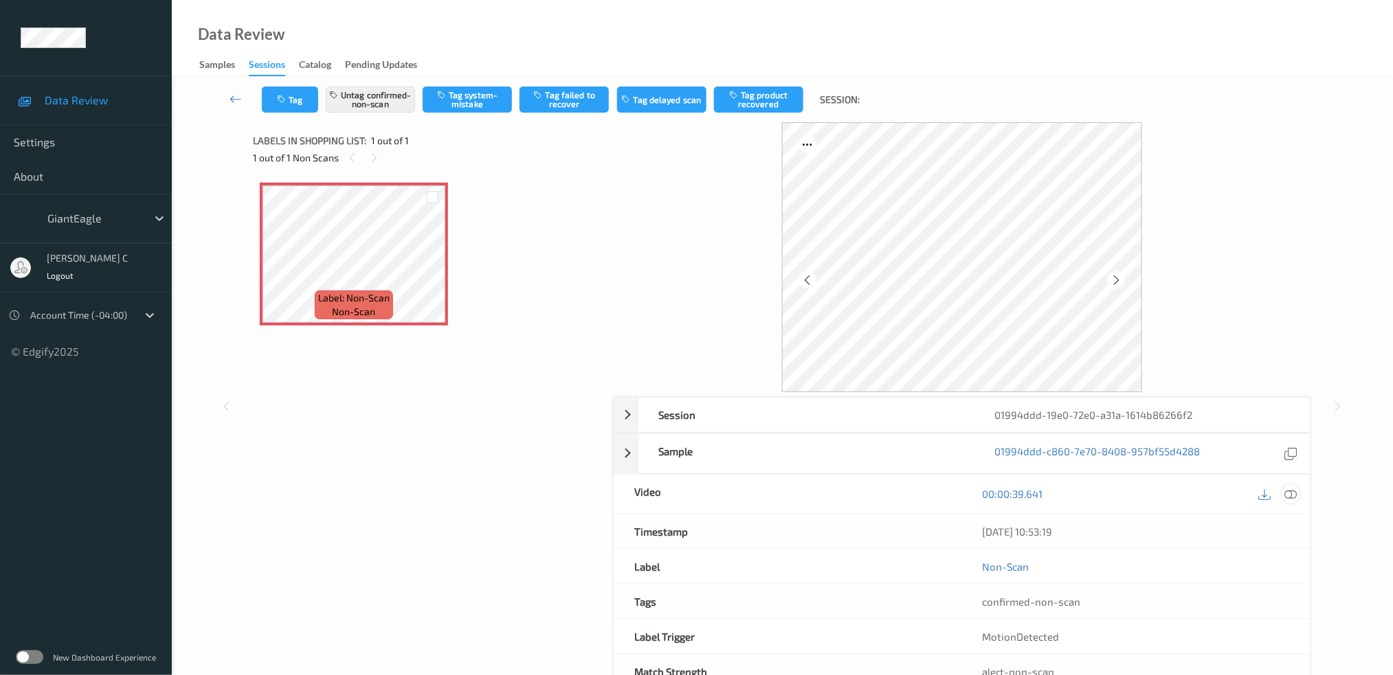
click at [1294, 498] on icon at bounding box center [1290, 494] width 12 height 12
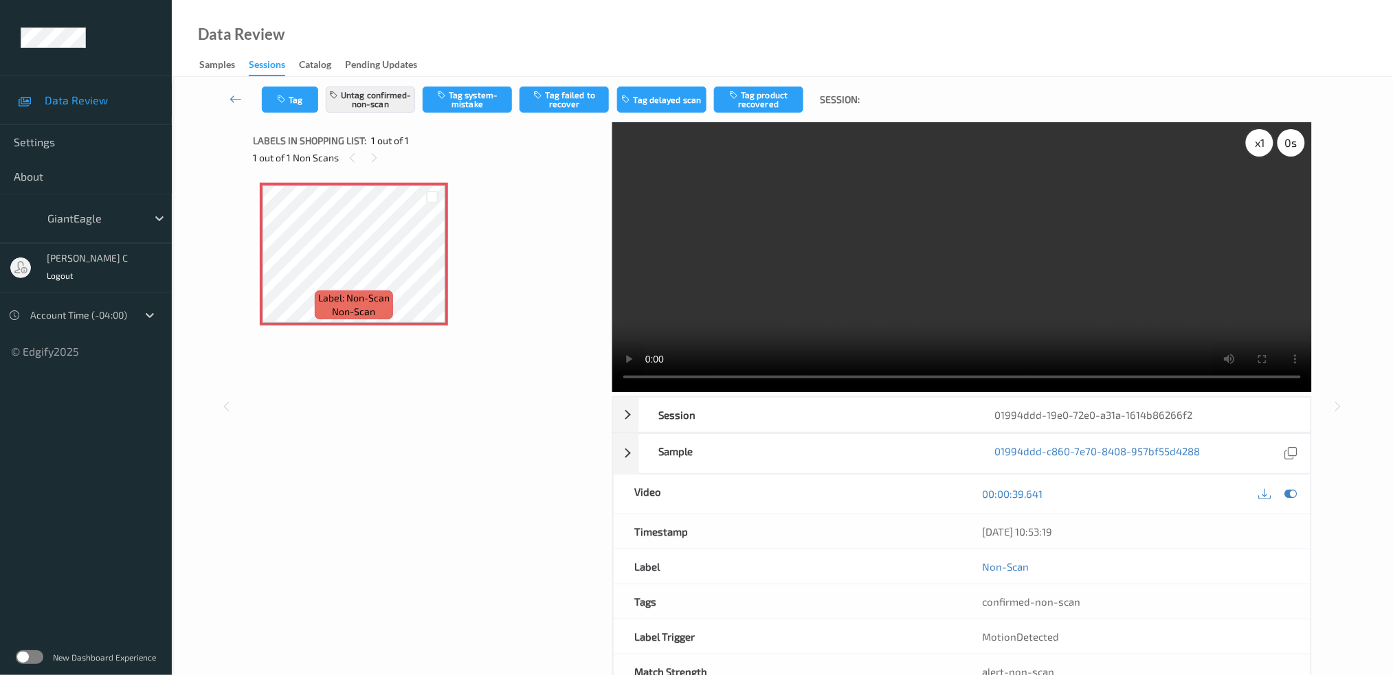
click at [1255, 140] on div "x 1" at bounding box center [1259, 142] width 27 height 27
click at [1255, 140] on div "x 2" at bounding box center [1259, 142] width 27 height 27
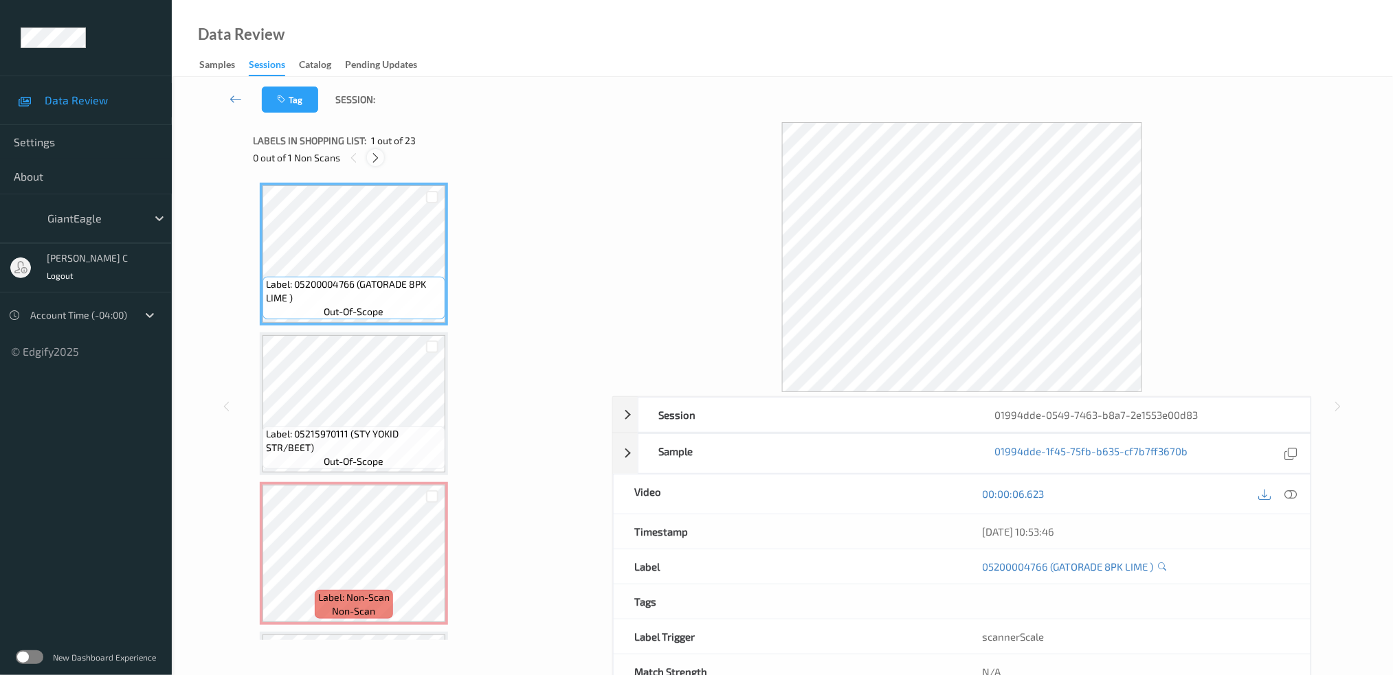
click at [382, 157] on div at bounding box center [375, 157] width 17 height 17
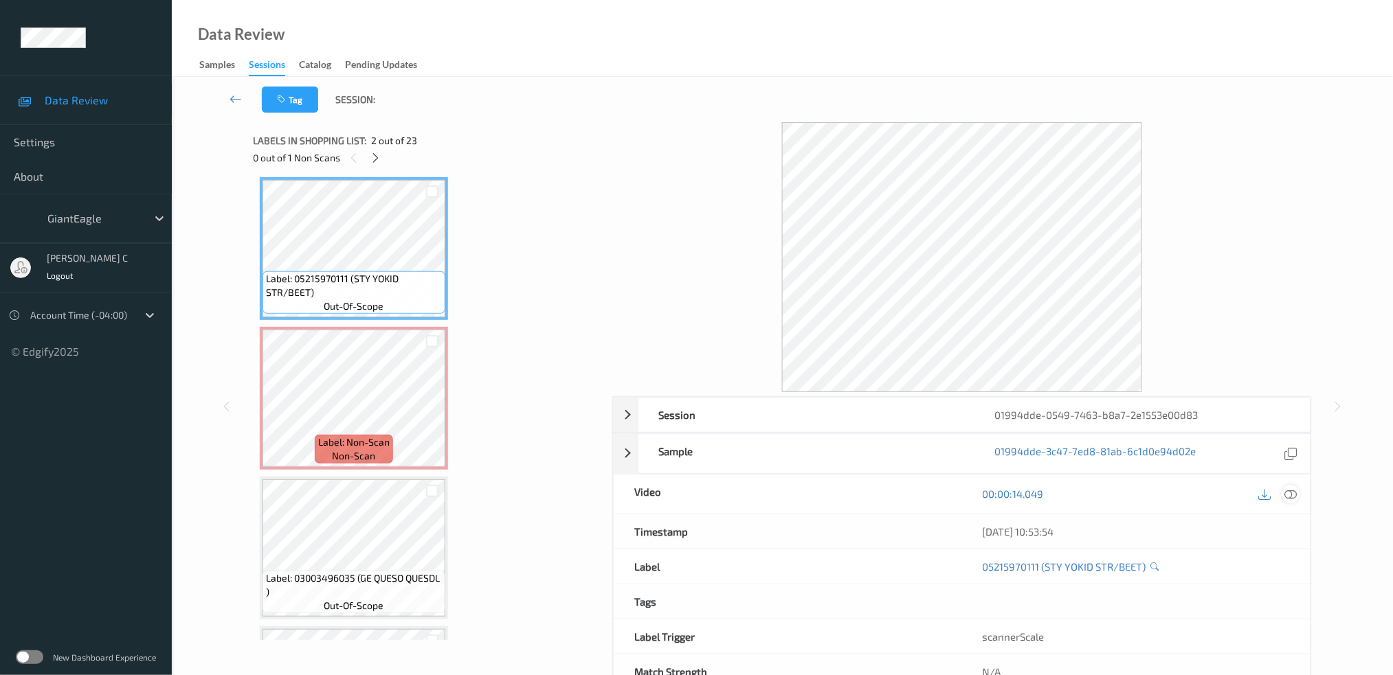
click at [1296, 489] on icon at bounding box center [1290, 494] width 12 height 12
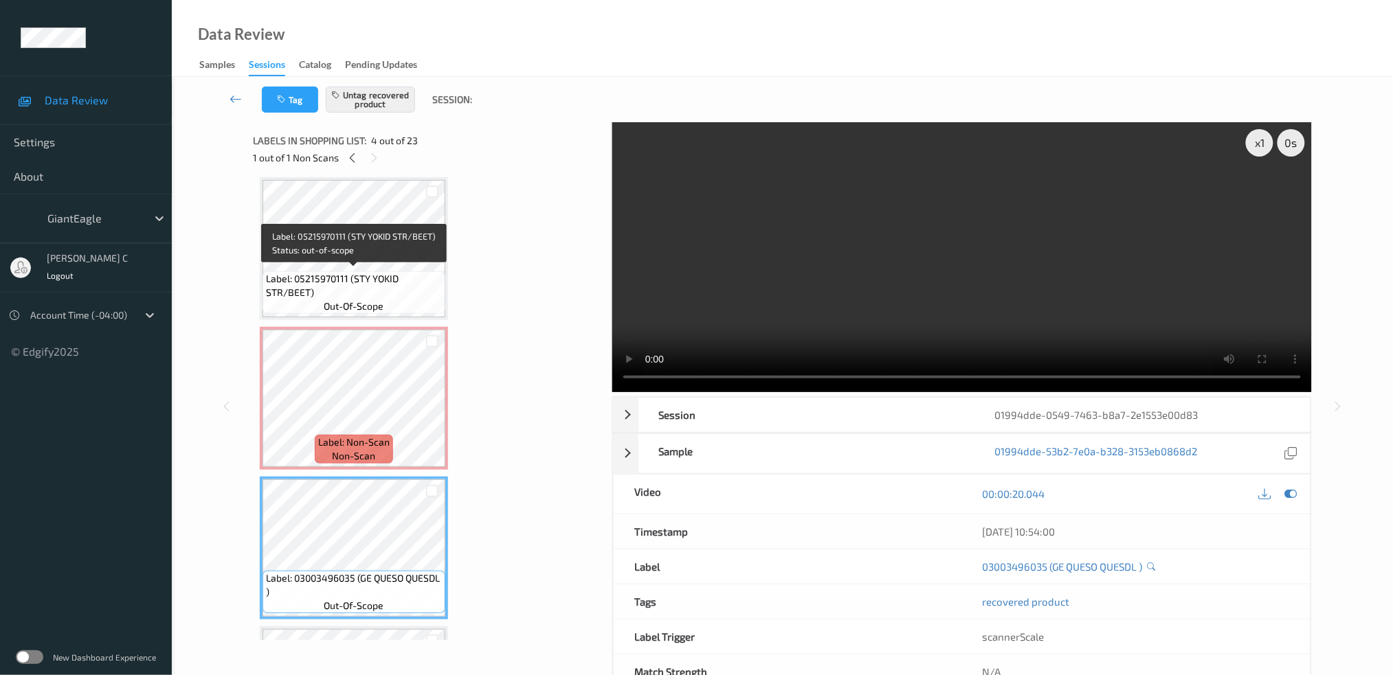
click at [330, 281] on span "Label: 05215970111 (STY YOKID STR/BEET)" at bounding box center [354, 285] width 176 height 27
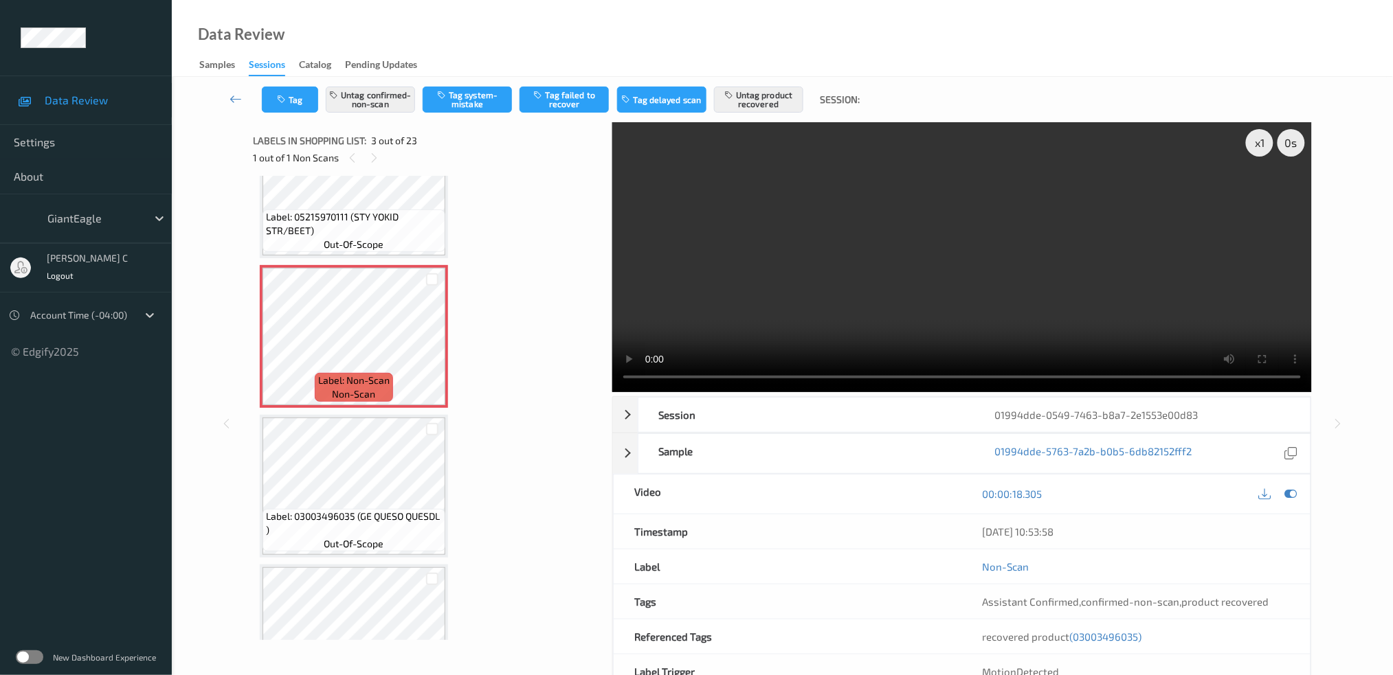
scroll to position [247, 0]
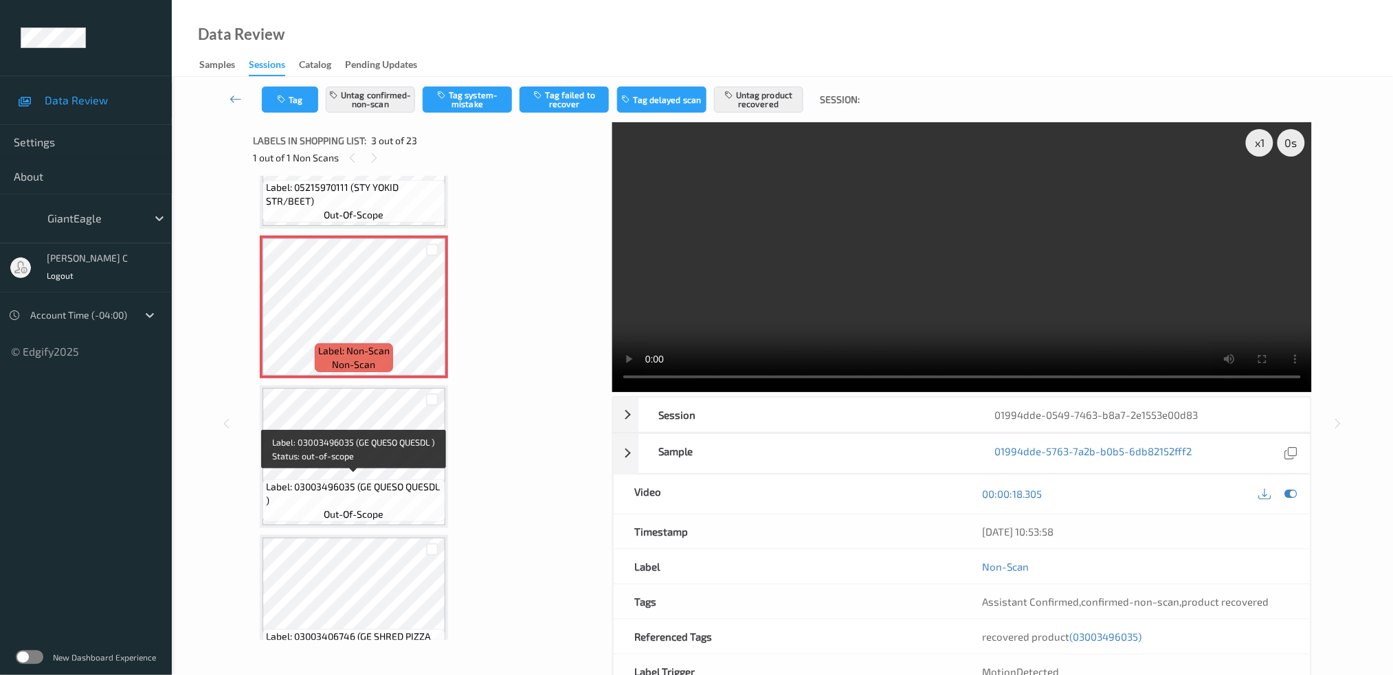
click at [365, 495] on span "Label: 03003496035 (GE QUESO QUESDL )" at bounding box center [354, 493] width 176 height 27
click at [786, 92] on button "Untag product recovered" at bounding box center [758, 100] width 89 height 26
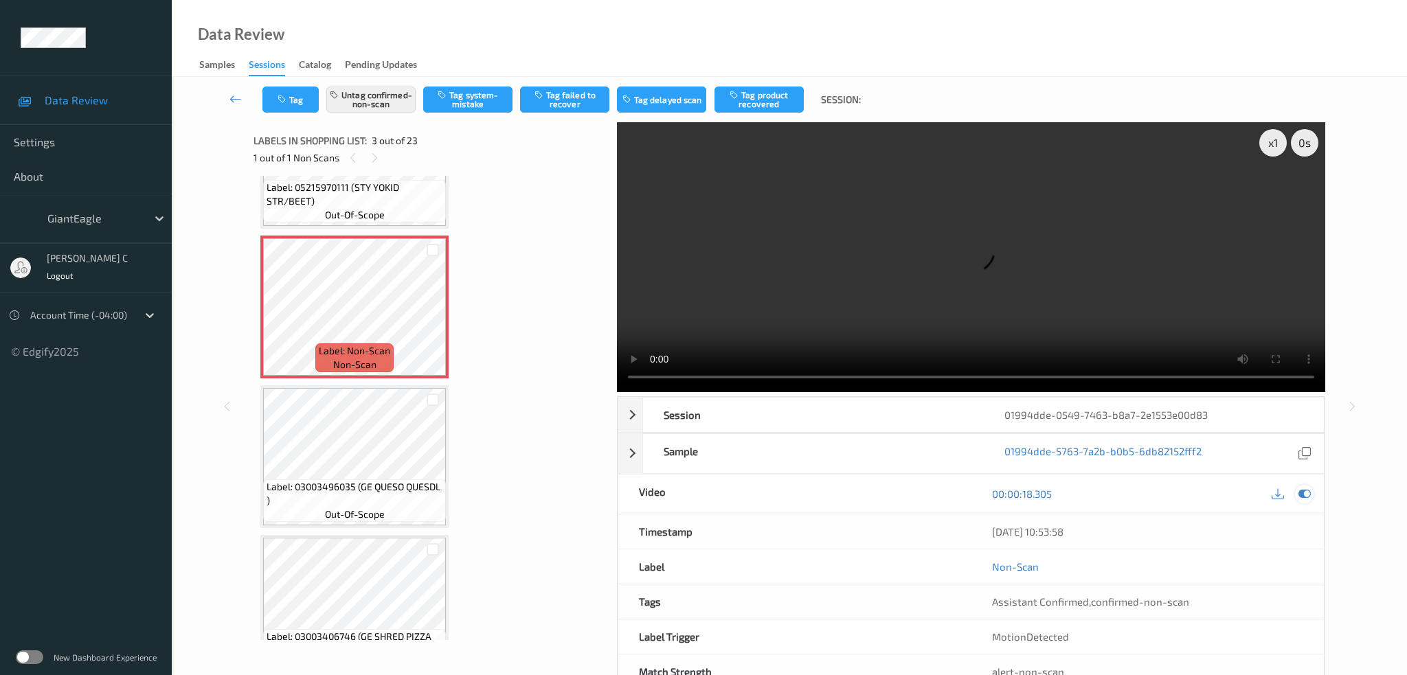
click at [1305, 488] on icon at bounding box center [1305, 494] width 12 height 12
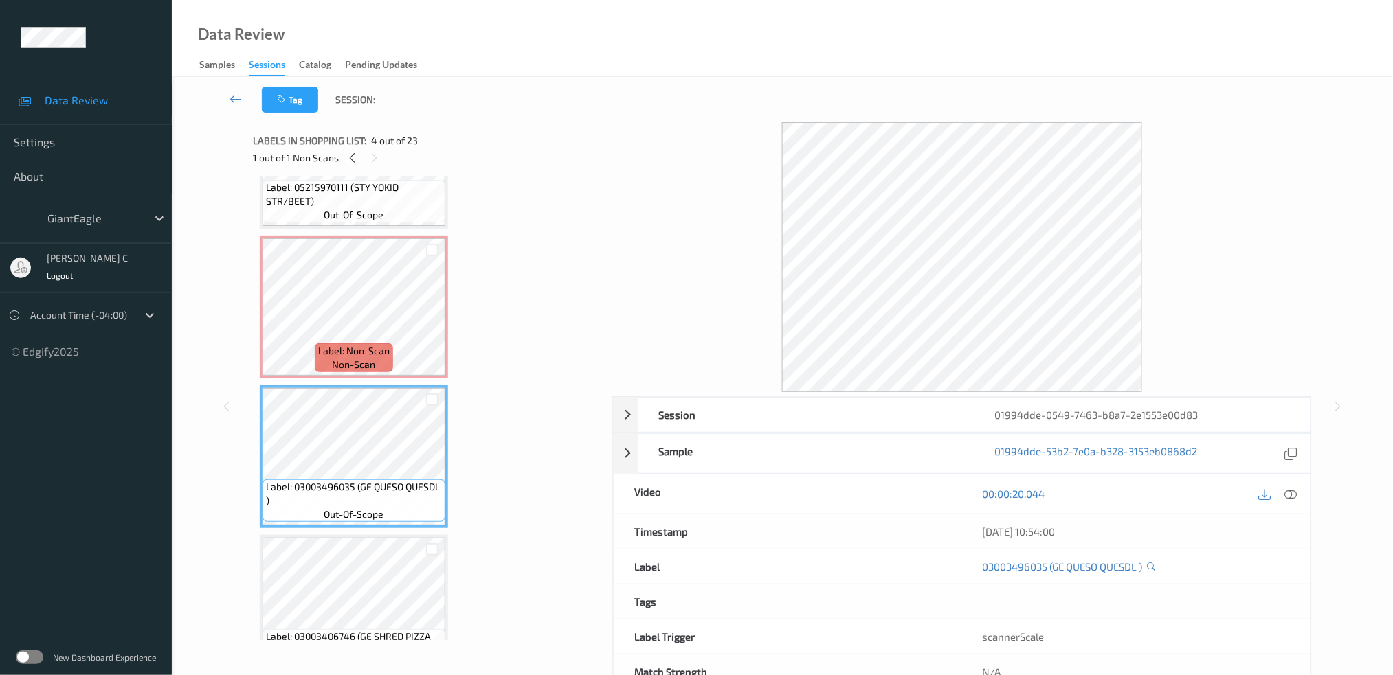
scroll to position [338, 0]
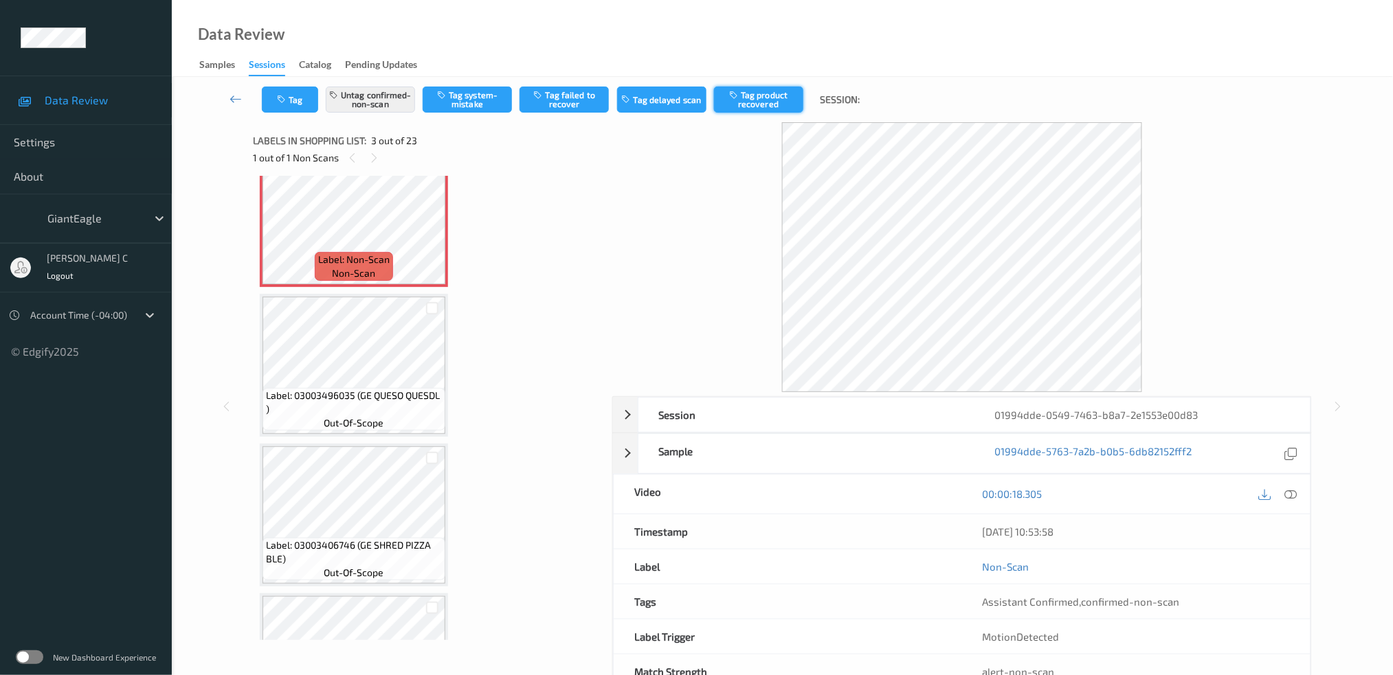
click at [752, 101] on button "Tag product recovered" at bounding box center [758, 100] width 89 height 26
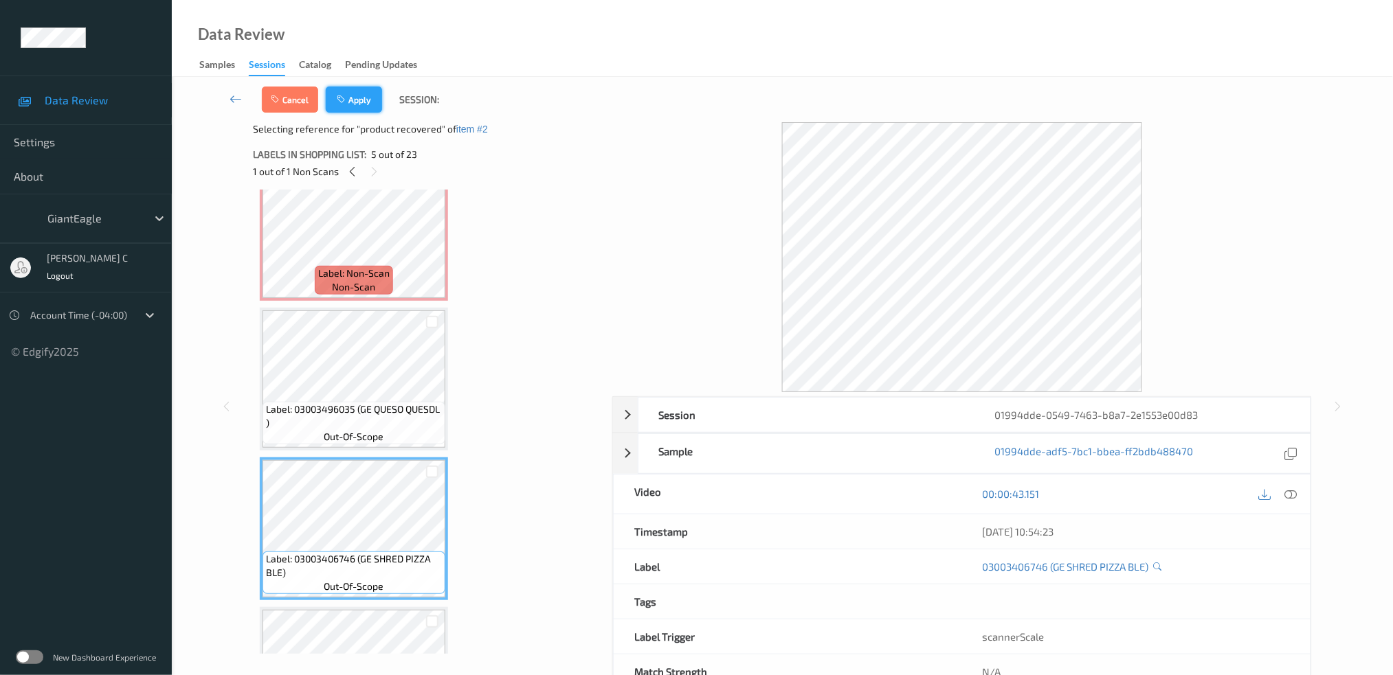
click at [357, 103] on button "Apply" at bounding box center [354, 100] width 56 height 26
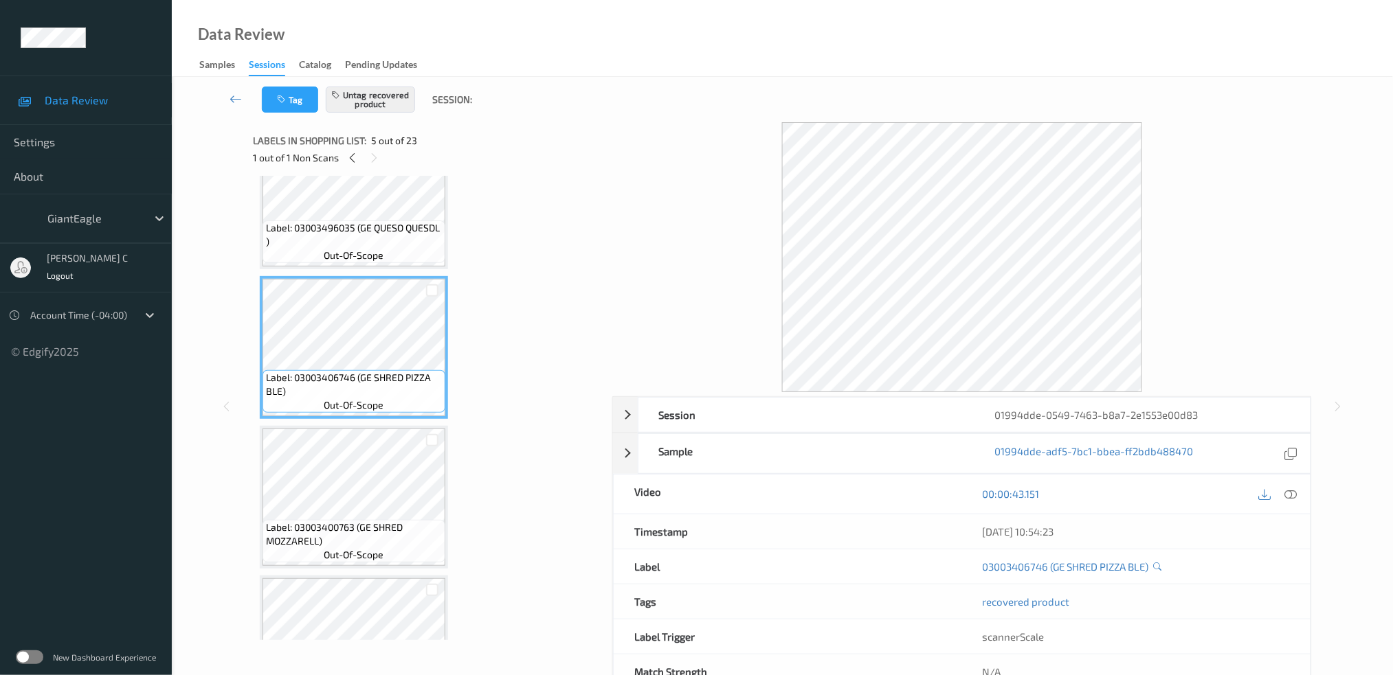
scroll to position [521, 0]
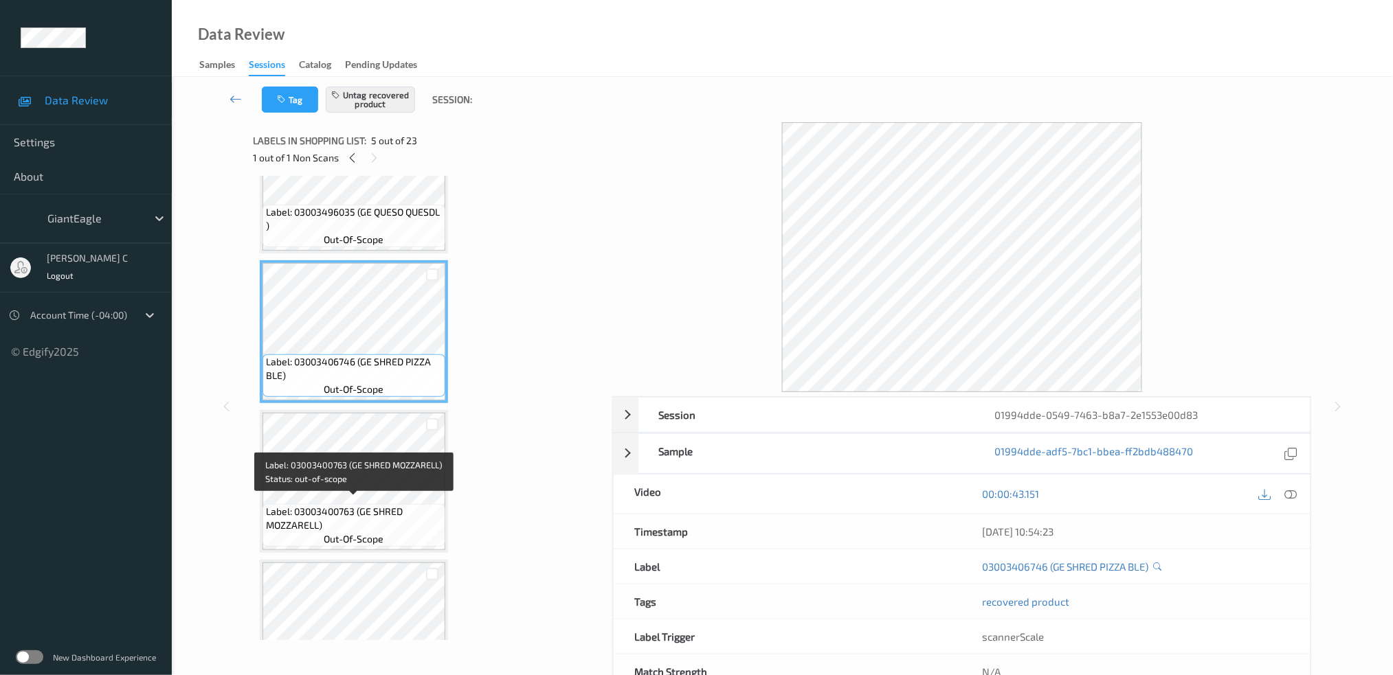
click at [352, 532] on span "out-of-scope" at bounding box center [354, 539] width 60 height 14
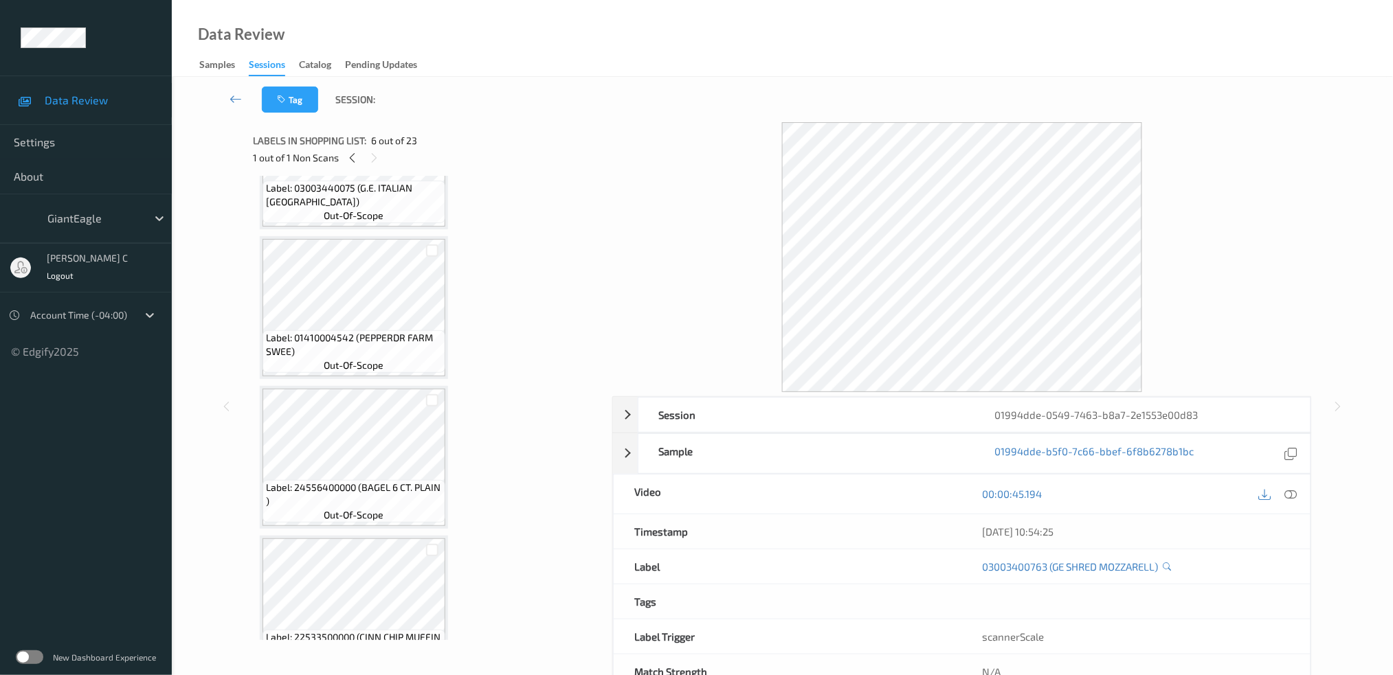
scroll to position [1346, 0]
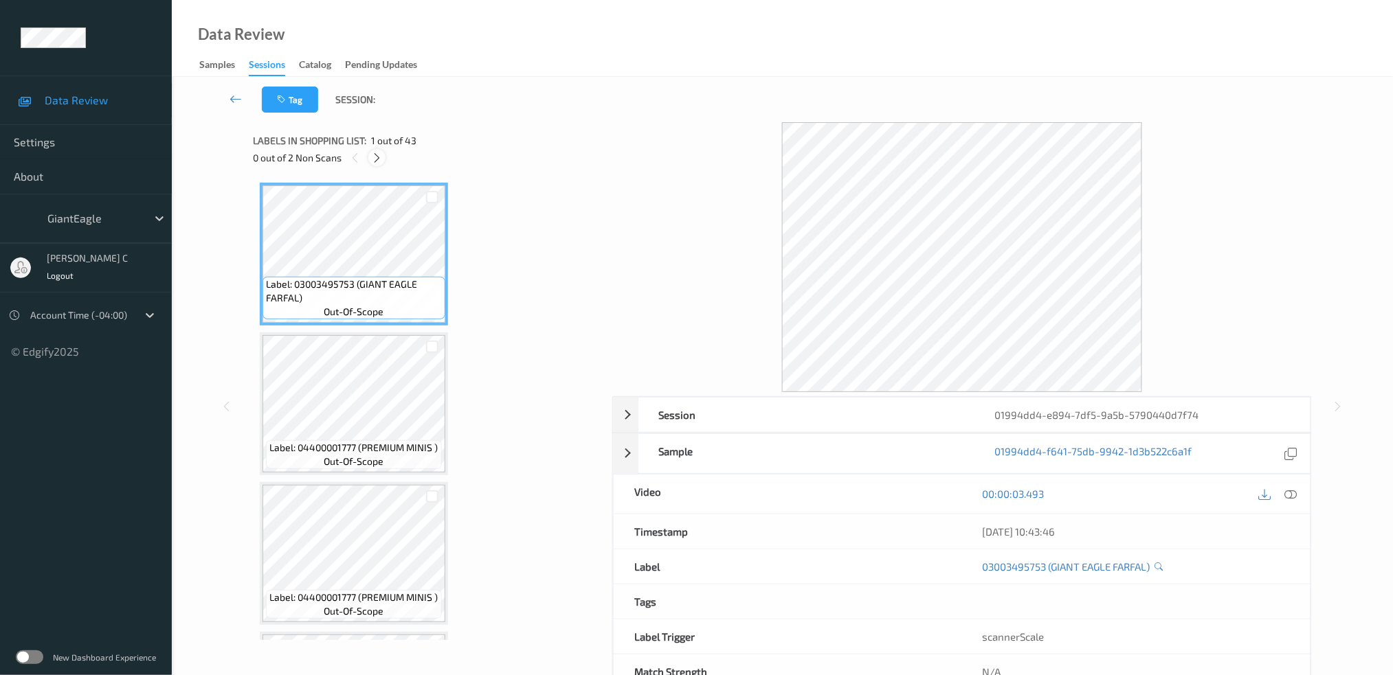
click at [381, 155] on icon at bounding box center [377, 158] width 12 height 12
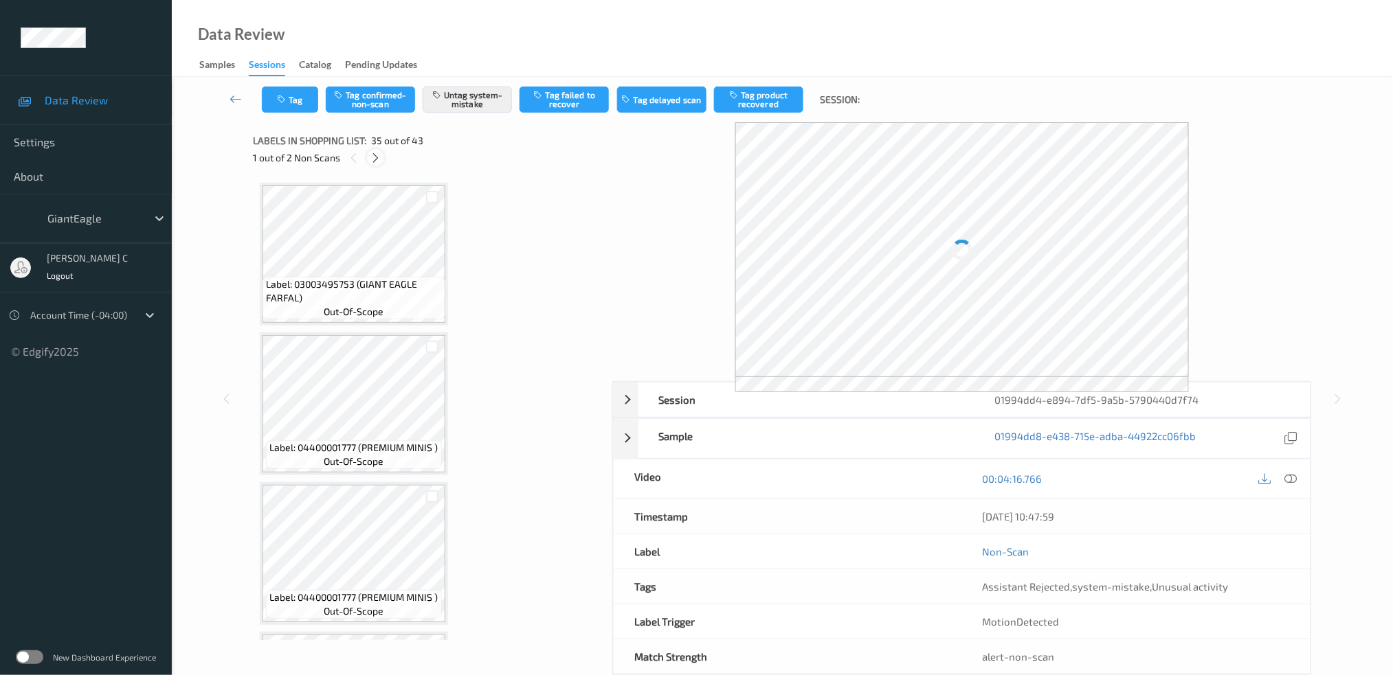
scroll to position [4913, 0]
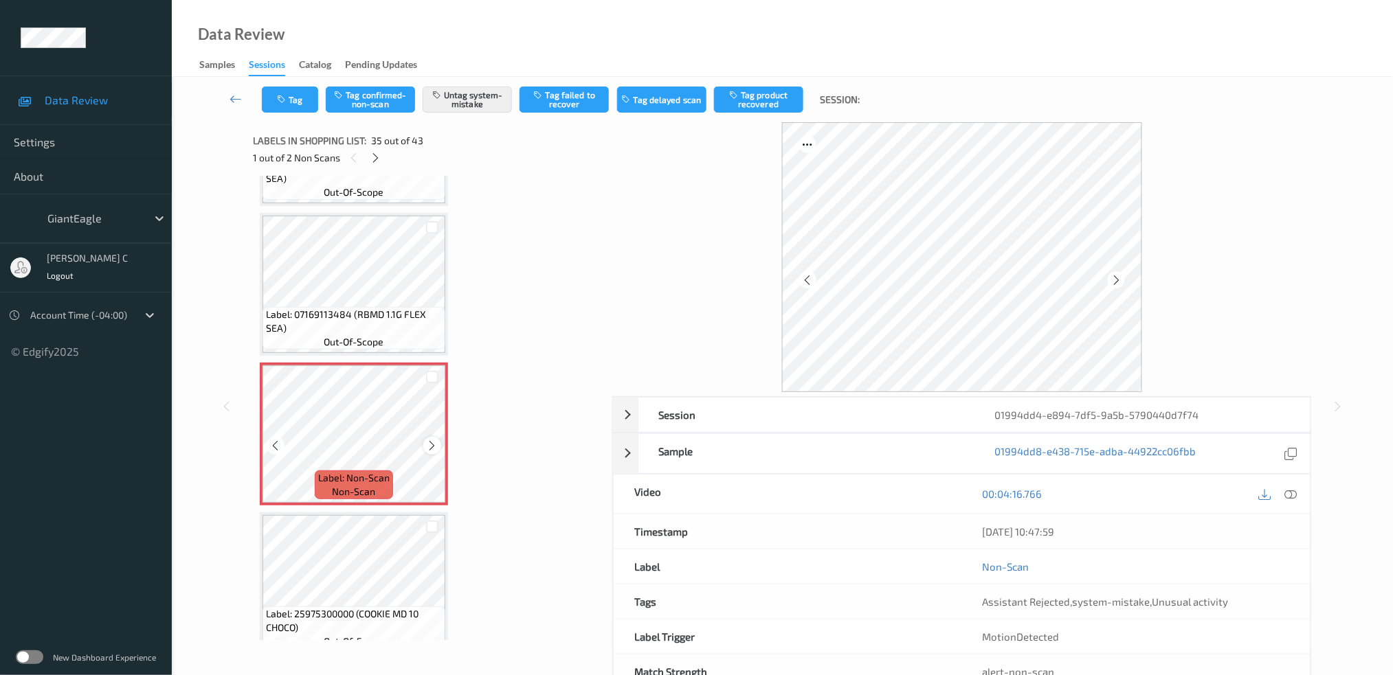
click at [436, 440] on icon at bounding box center [433, 446] width 12 height 12
click at [378, 308] on span "Label: 07169113484 (RBMD 1.1G FLEX SEA)" at bounding box center [354, 321] width 176 height 27
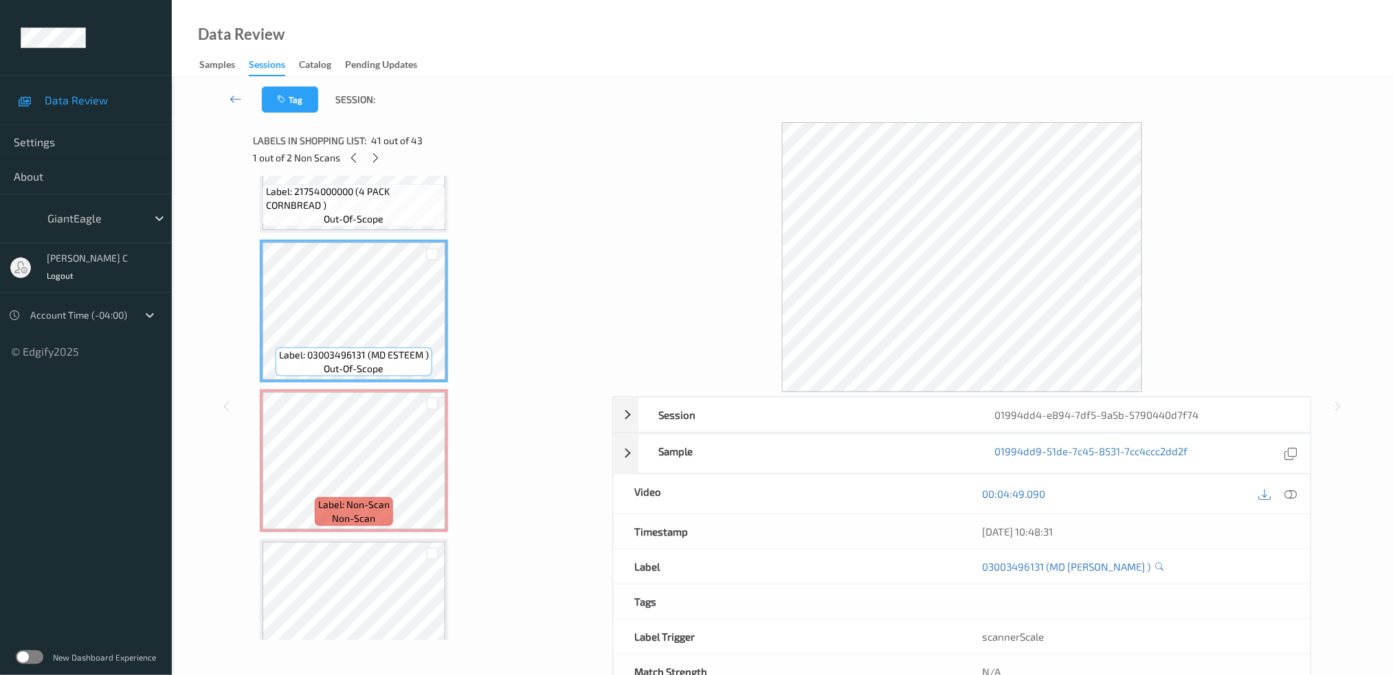
scroll to position [5843, 0]
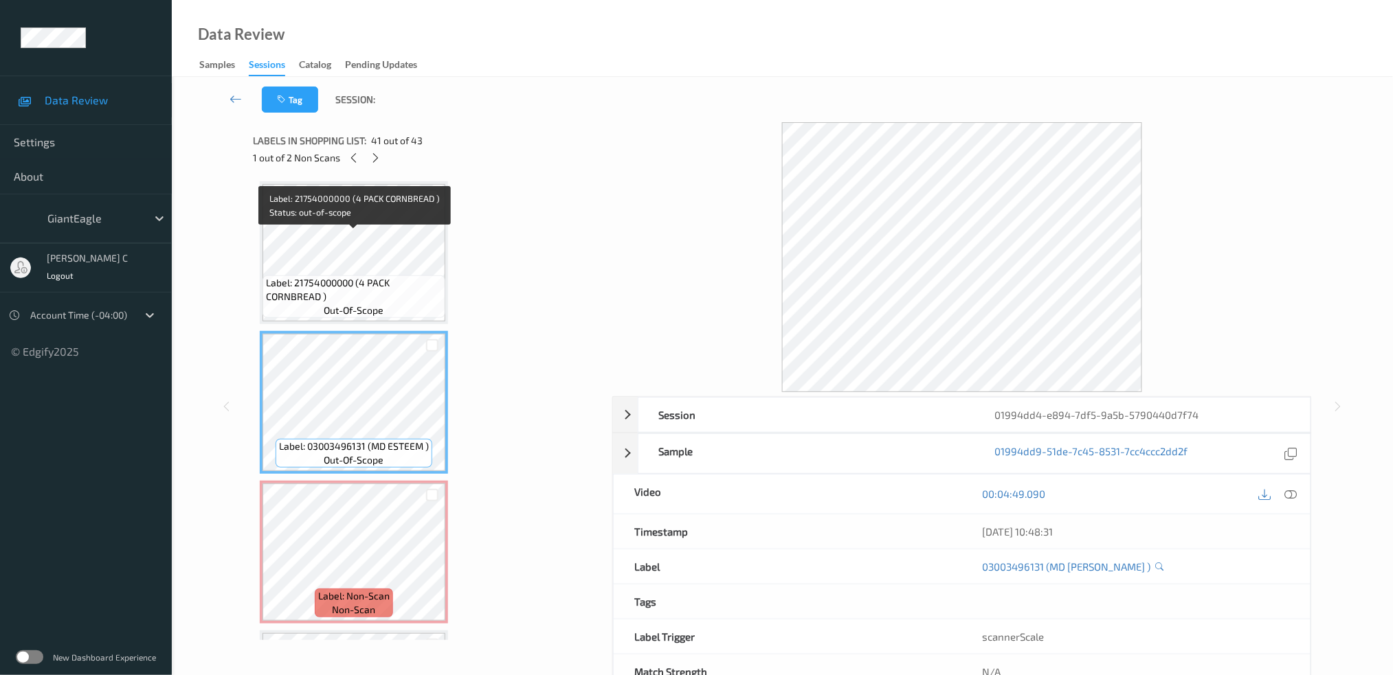
click at [335, 276] on span "Label: 21754000000 (4 PACK CORNBREAD )" at bounding box center [354, 289] width 176 height 27
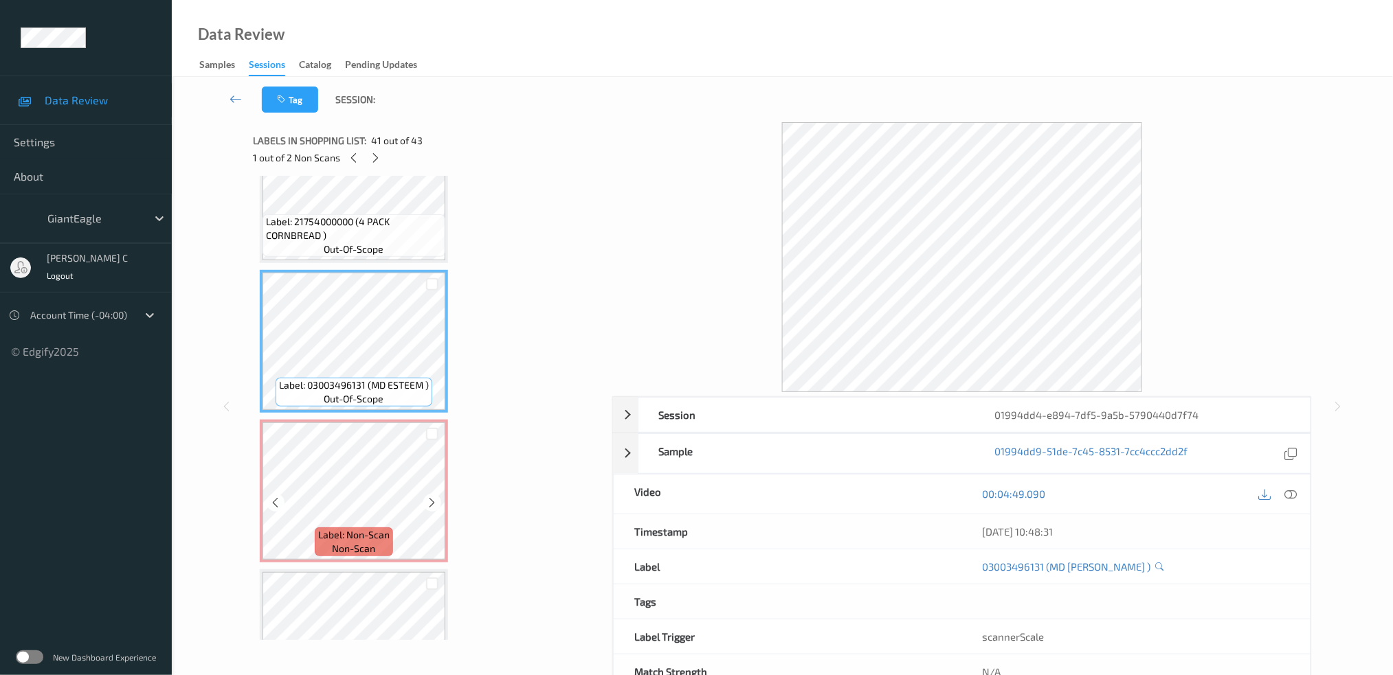
scroll to position [5934, 0]
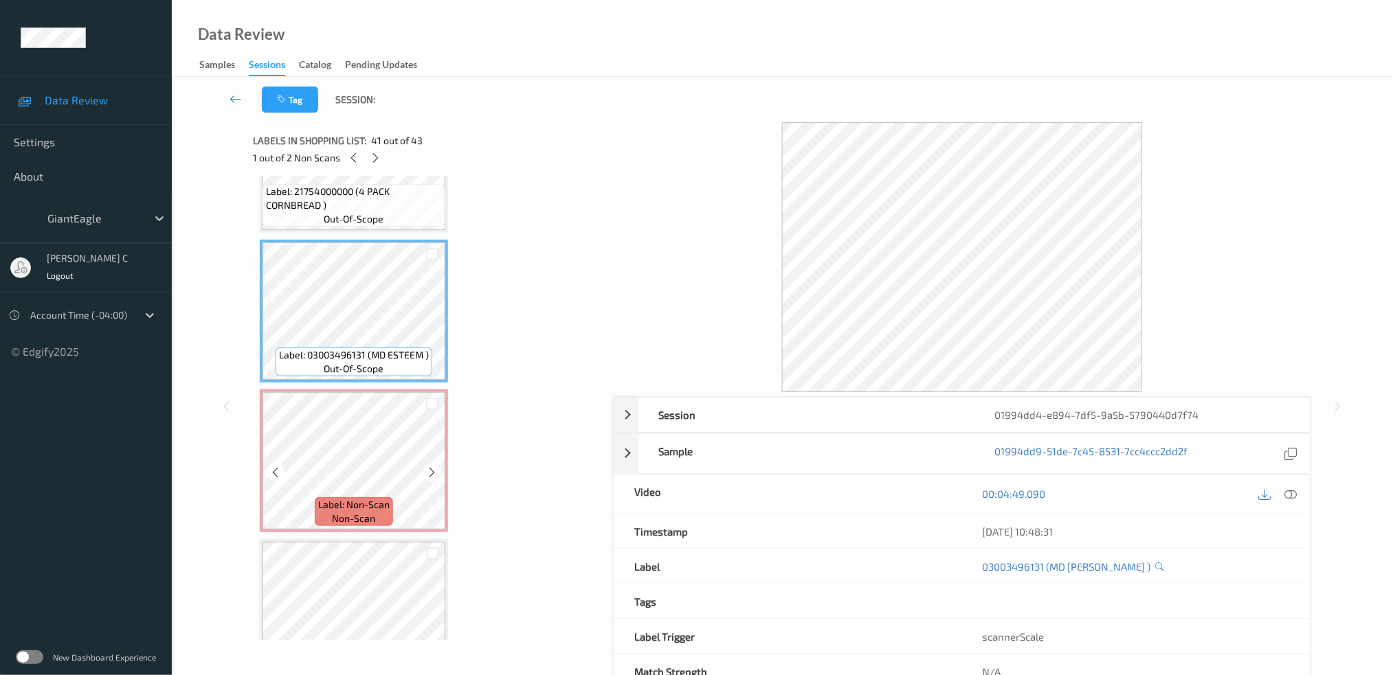
click at [335, 498] on span "Label: Non-Scan" at bounding box center [353, 505] width 71 height 14
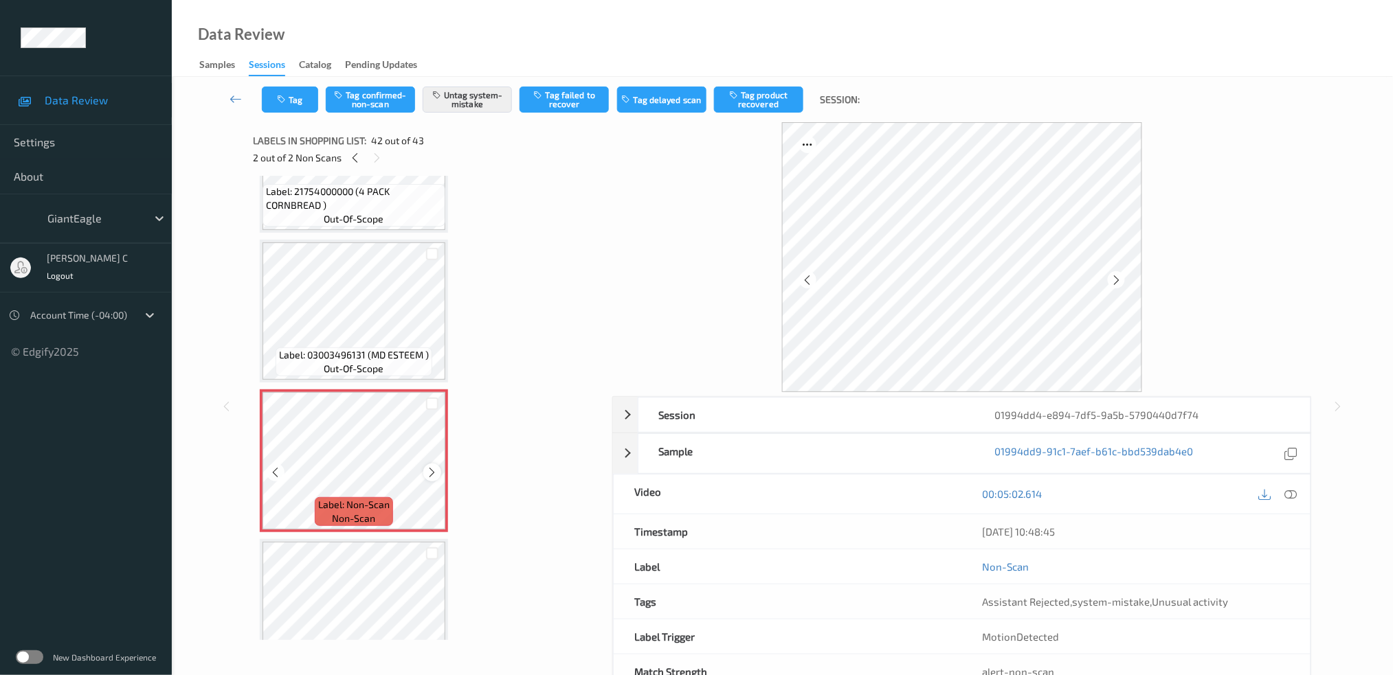
click at [431, 467] on icon at bounding box center [433, 473] width 12 height 12
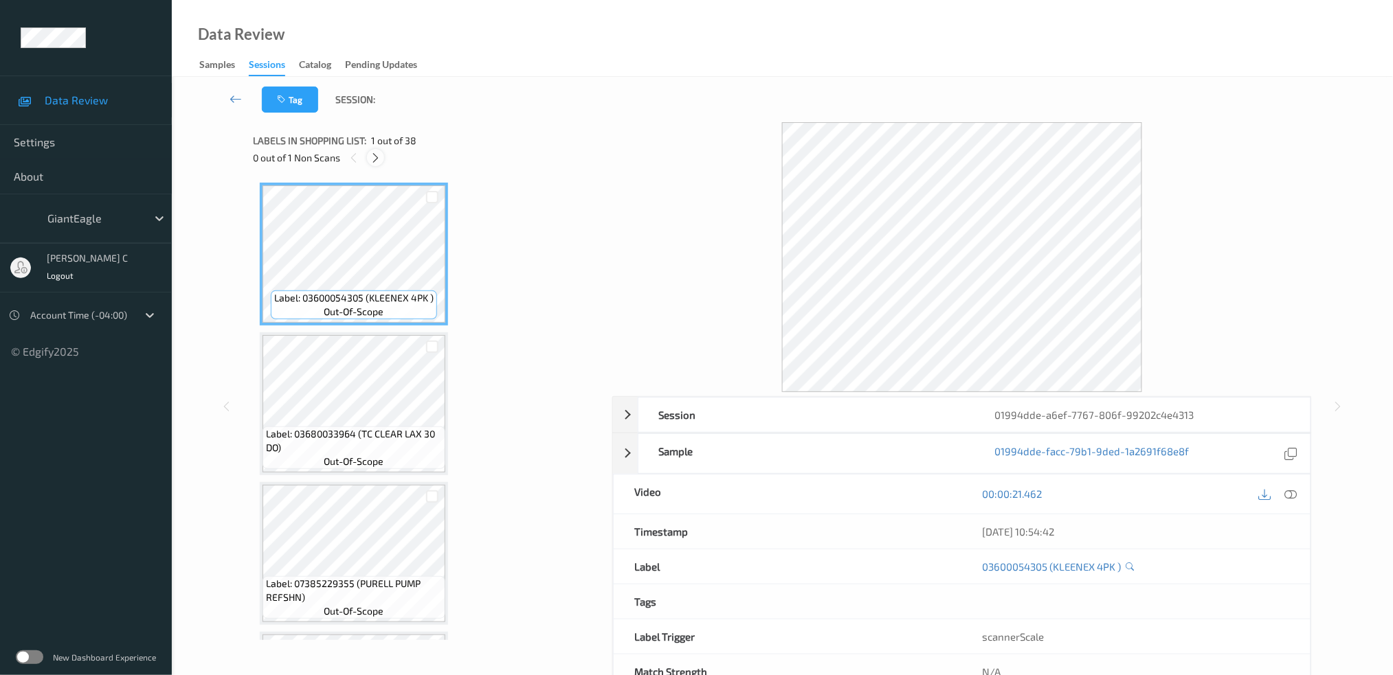
click at [374, 158] on icon at bounding box center [376, 158] width 12 height 12
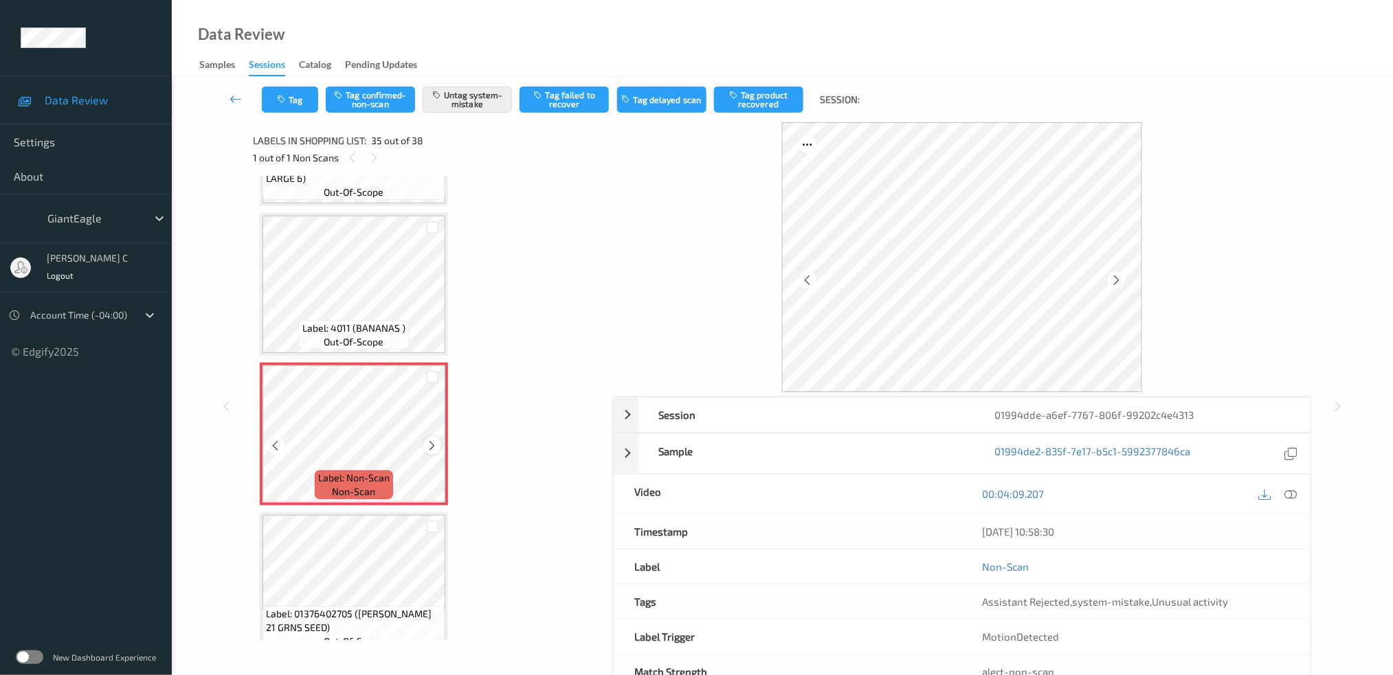
click at [433, 440] on icon at bounding box center [433, 446] width 12 height 12
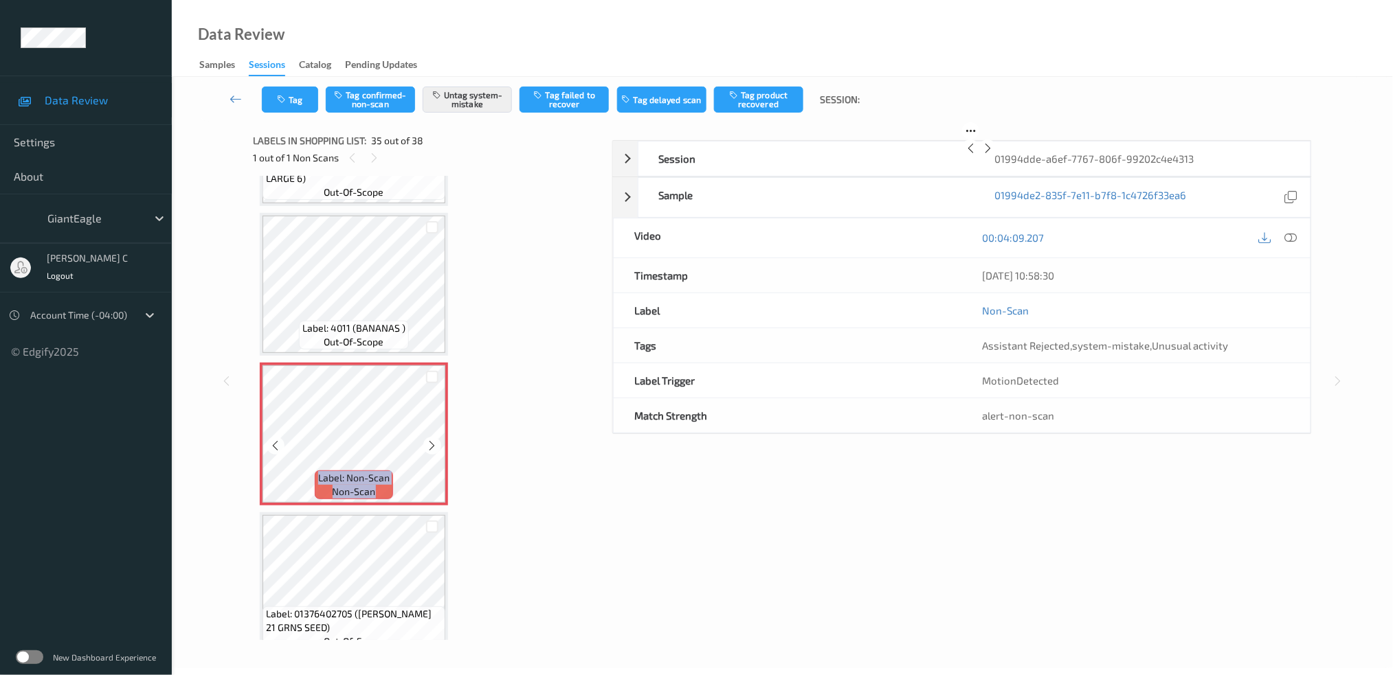
click at [433, 440] on icon at bounding box center [433, 446] width 12 height 12
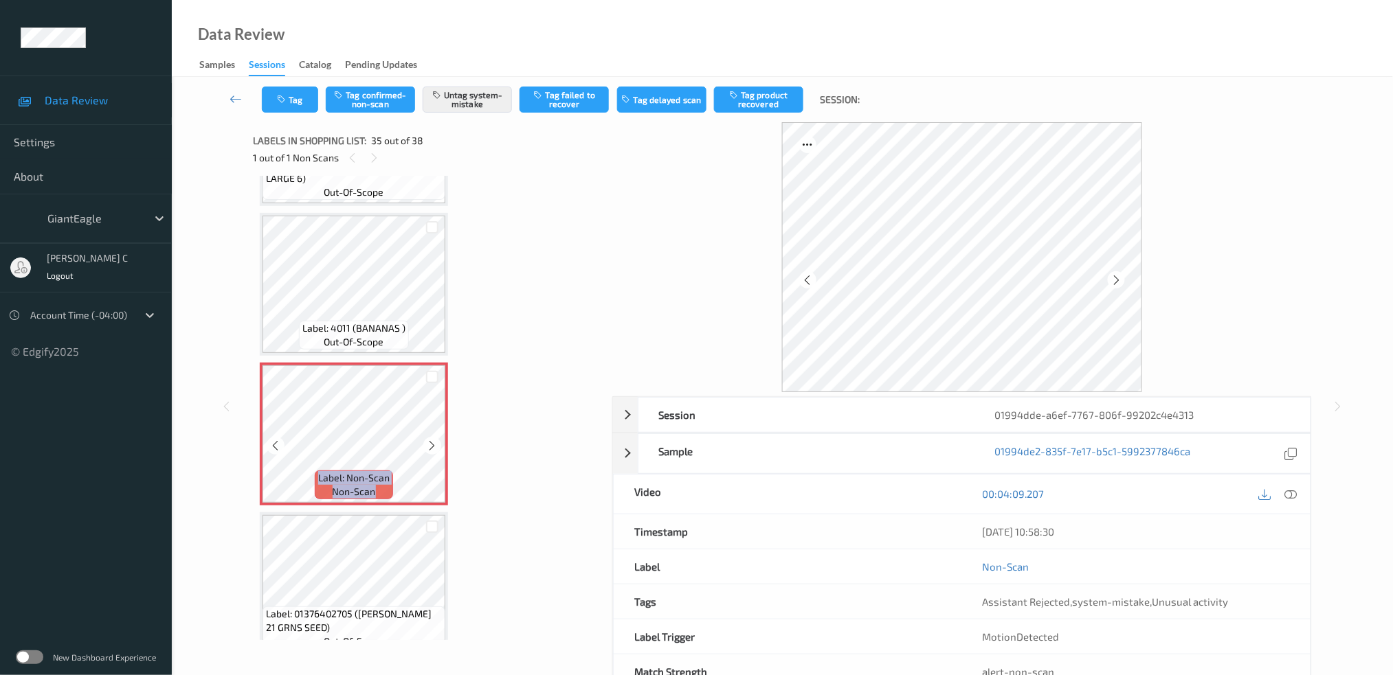
click at [433, 440] on icon at bounding box center [433, 446] width 12 height 12
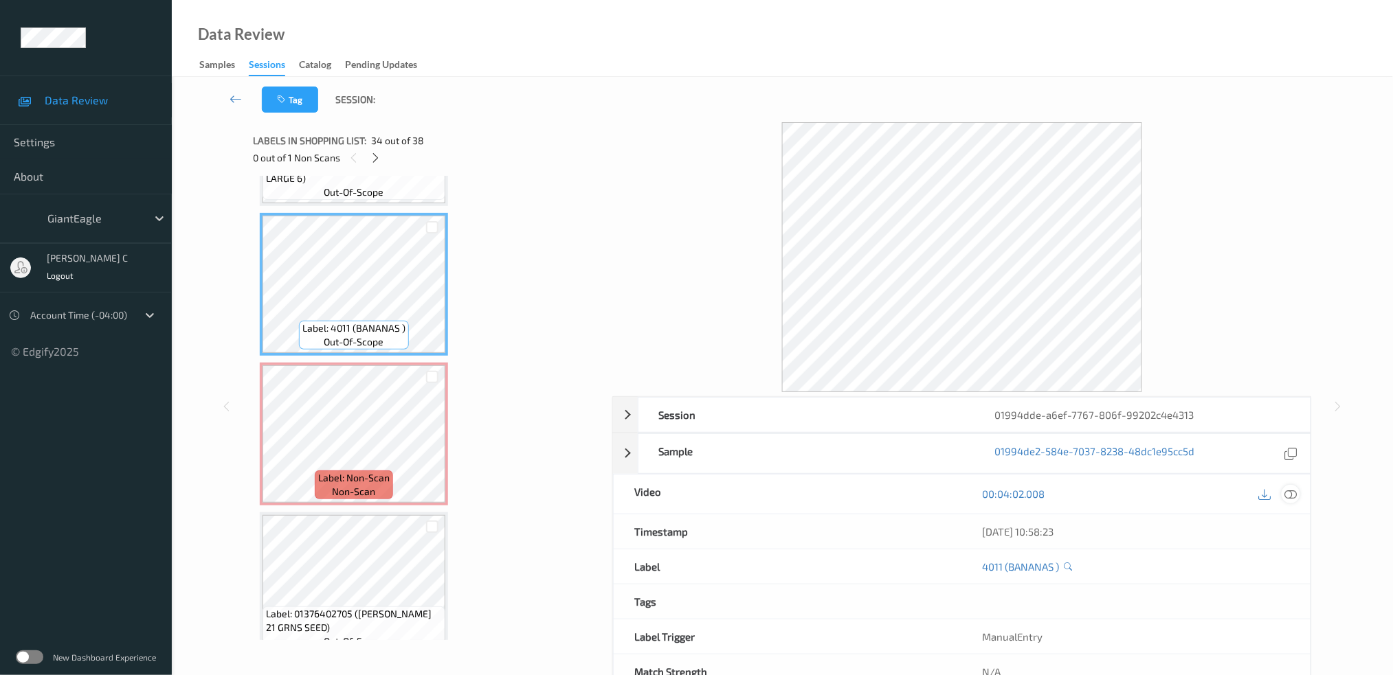
click at [1295, 488] on icon at bounding box center [1290, 494] width 12 height 12
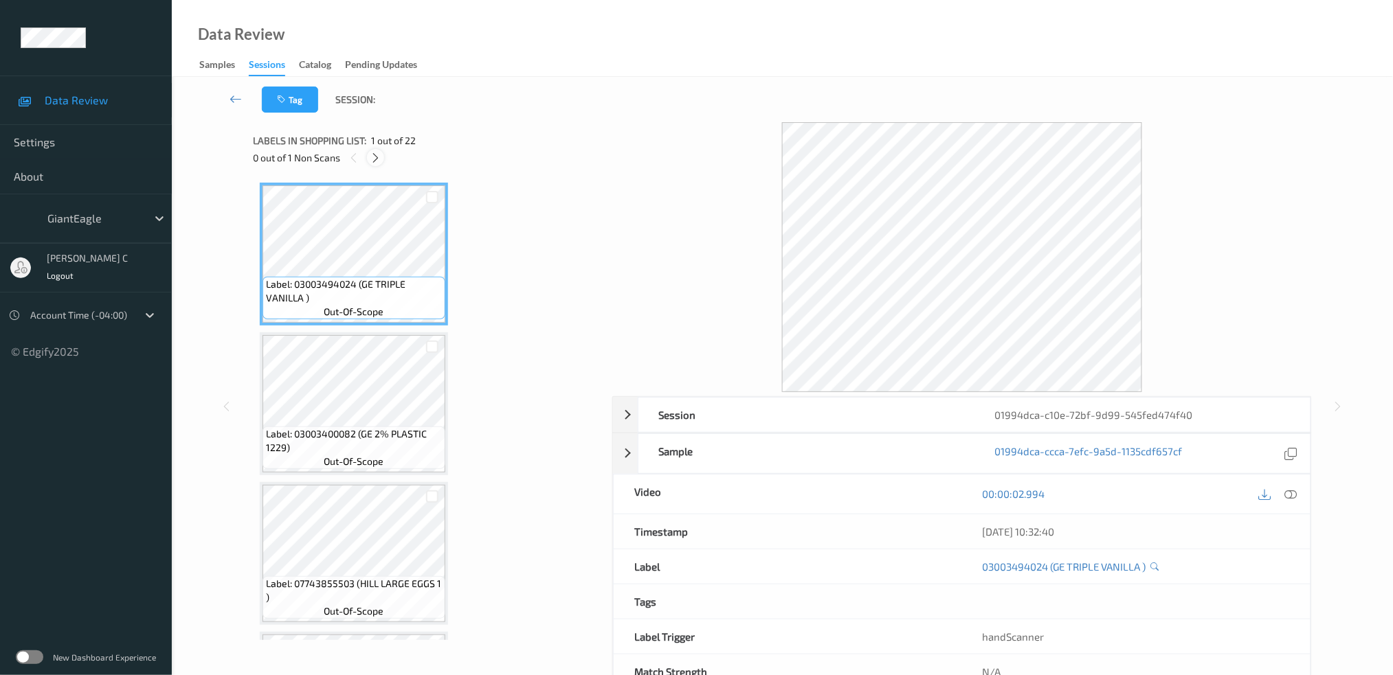
click at [372, 155] on icon at bounding box center [376, 158] width 12 height 12
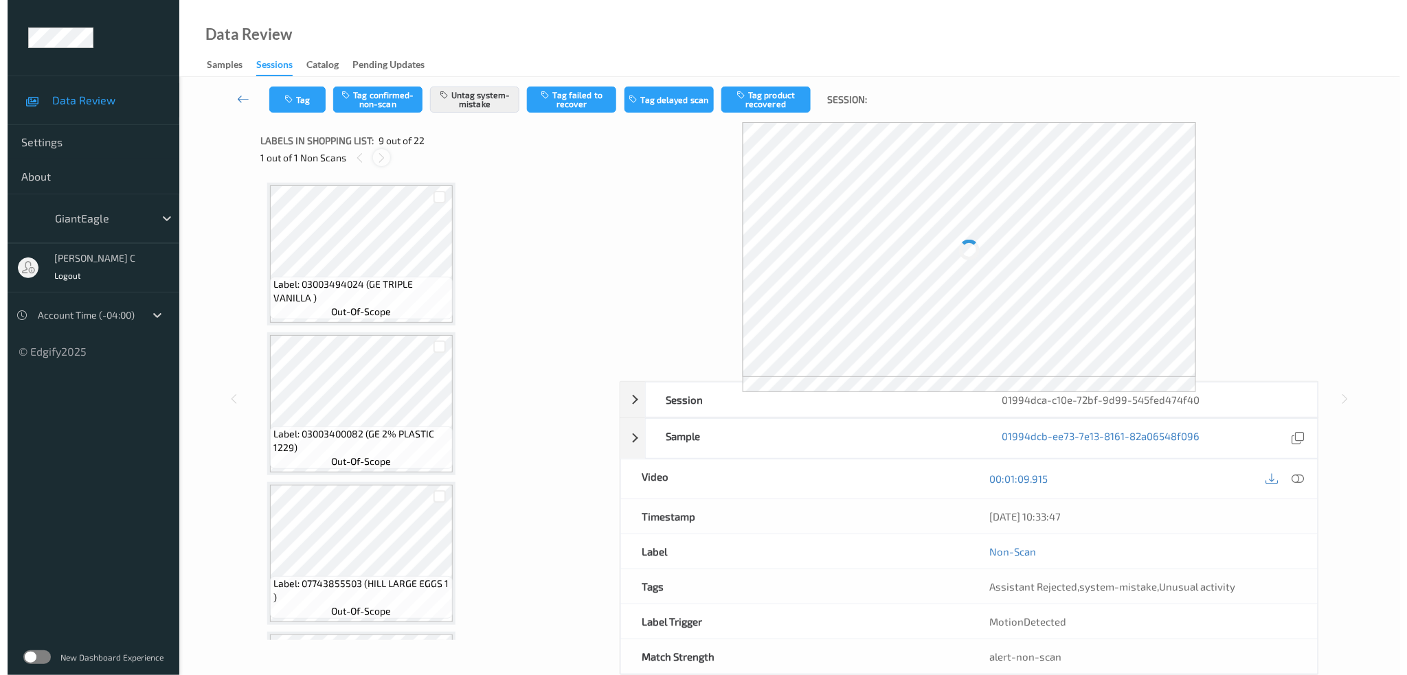
scroll to position [1048, 0]
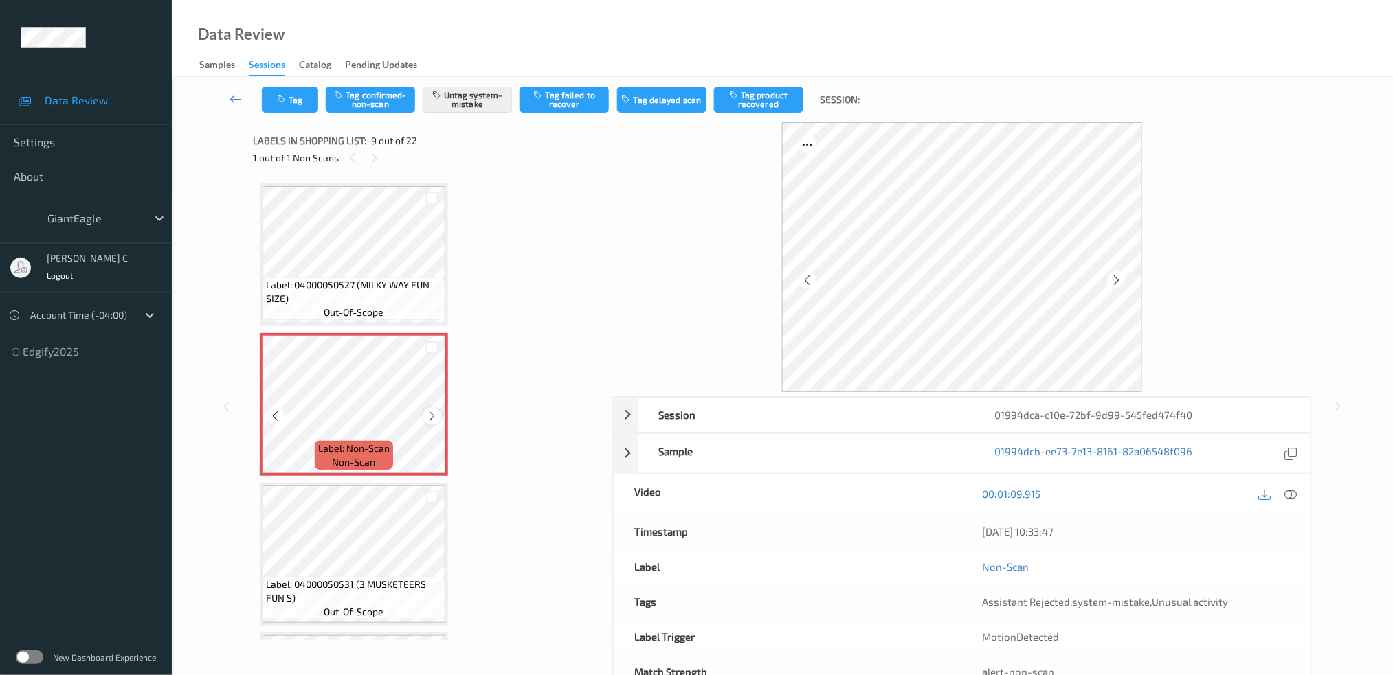
click at [431, 407] on div at bounding box center [431, 415] width 17 height 17
click at [431, 410] on icon at bounding box center [433, 416] width 12 height 12
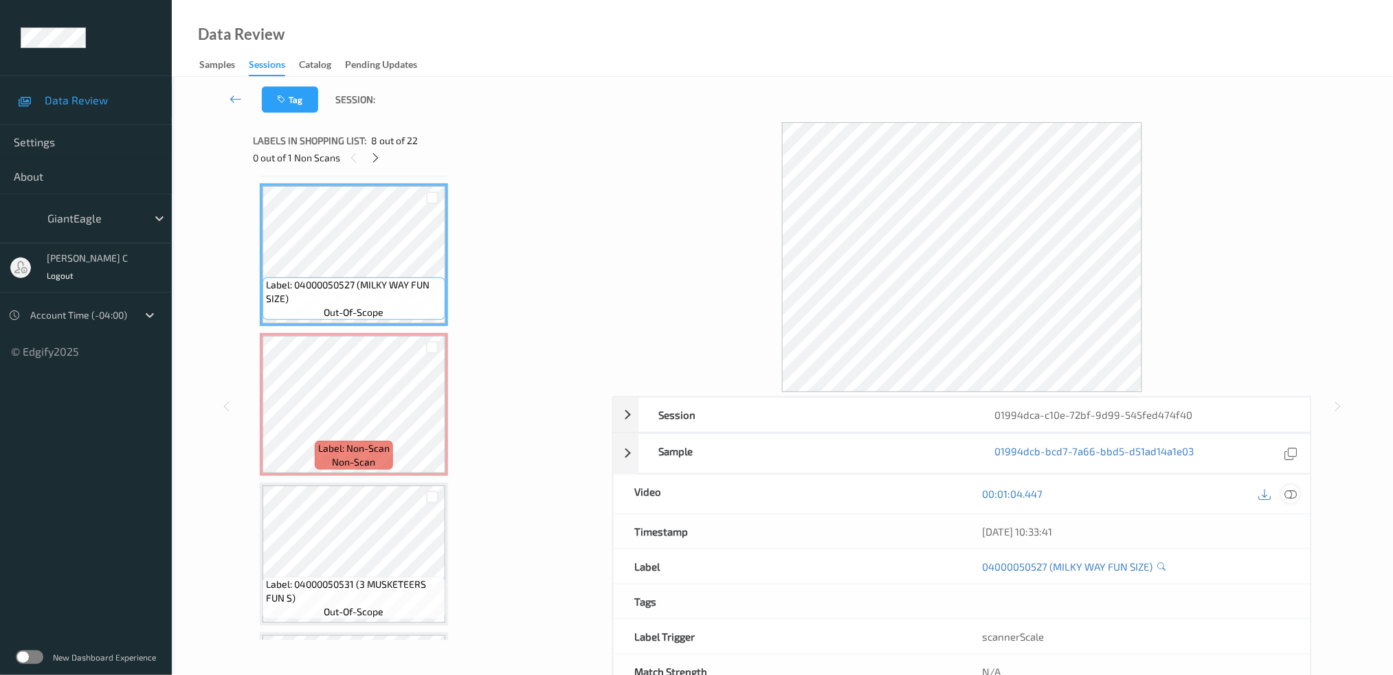
click at [1292, 491] on icon at bounding box center [1290, 494] width 12 height 12
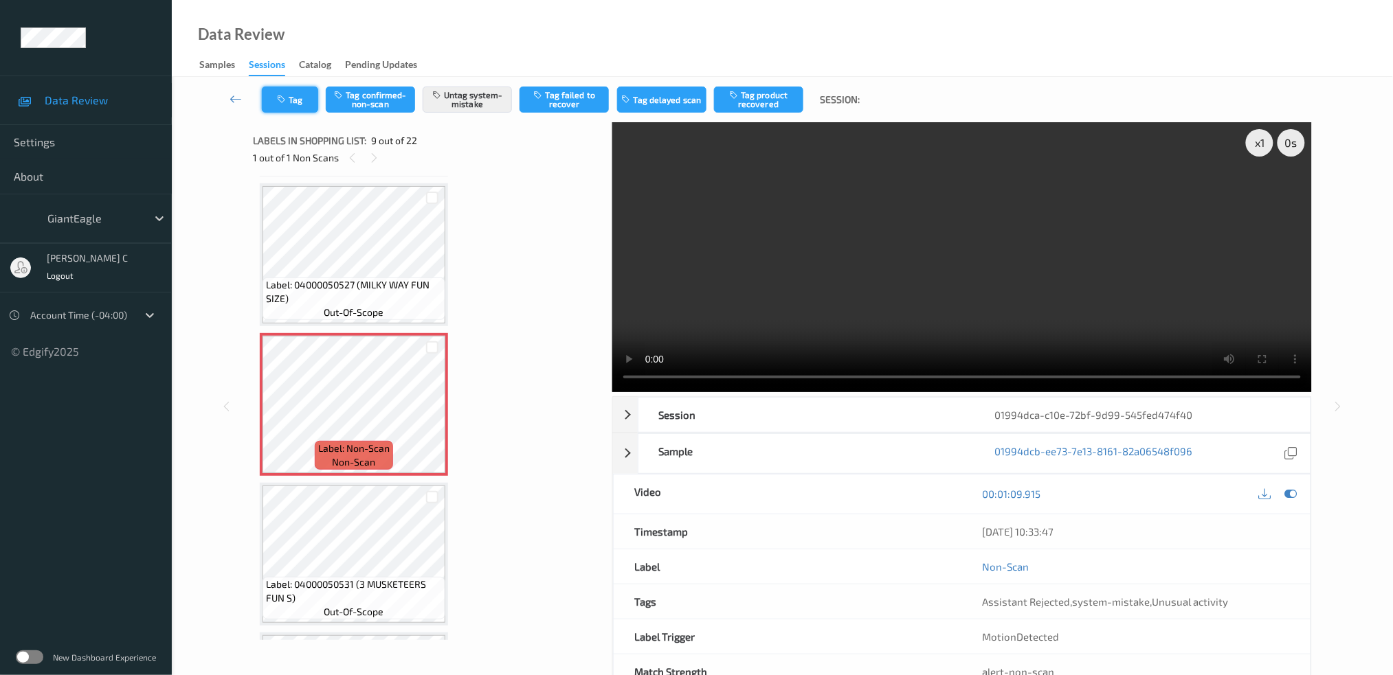
click at [295, 102] on button "Tag" at bounding box center [290, 100] width 56 height 26
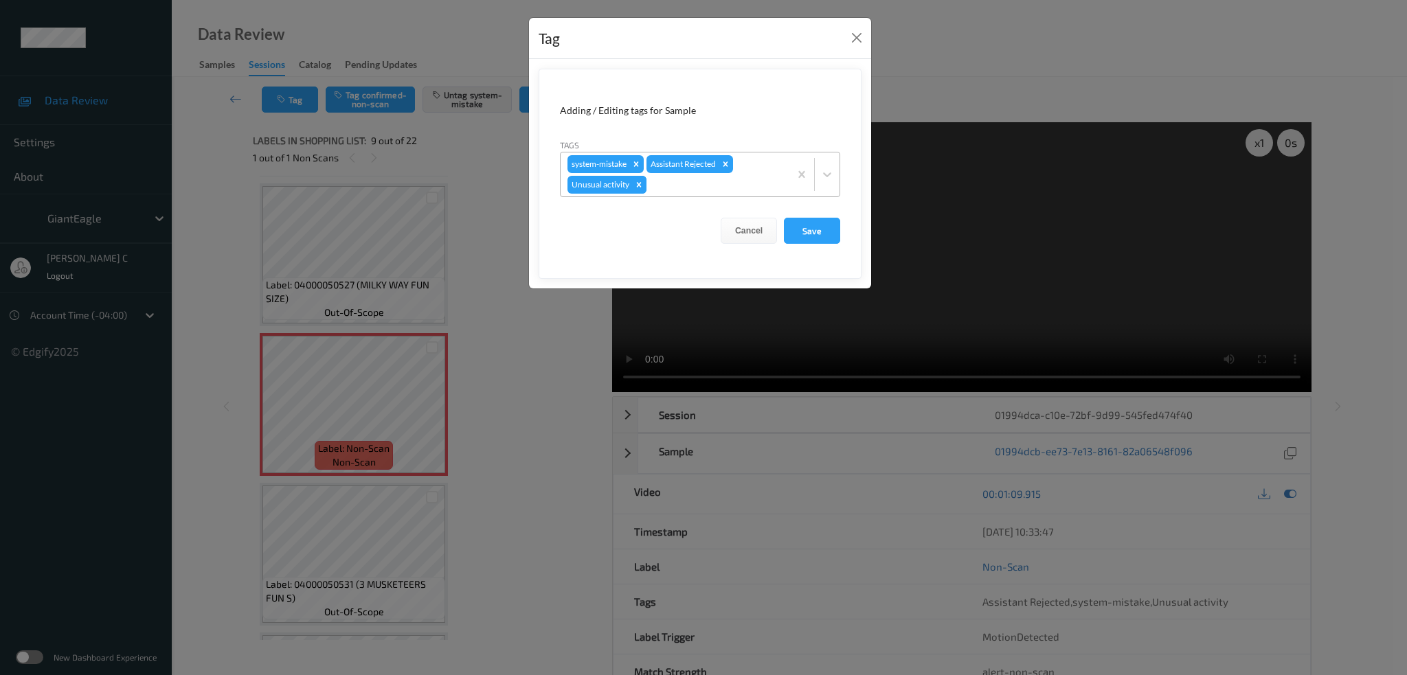
click at [636, 186] on icon "Remove Unusual activity" at bounding box center [639, 185] width 10 height 10
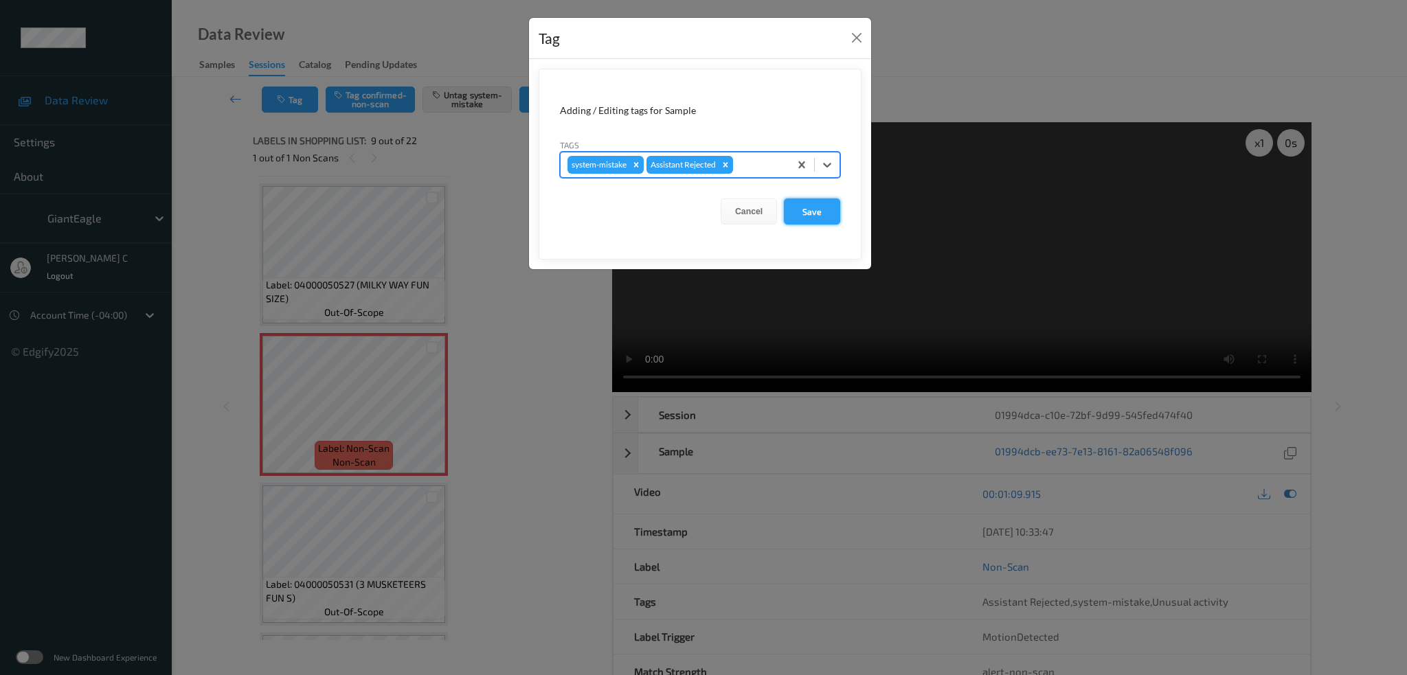
click at [811, 207] on button "Save" at bounding box center [812, 212] width 56 height 26
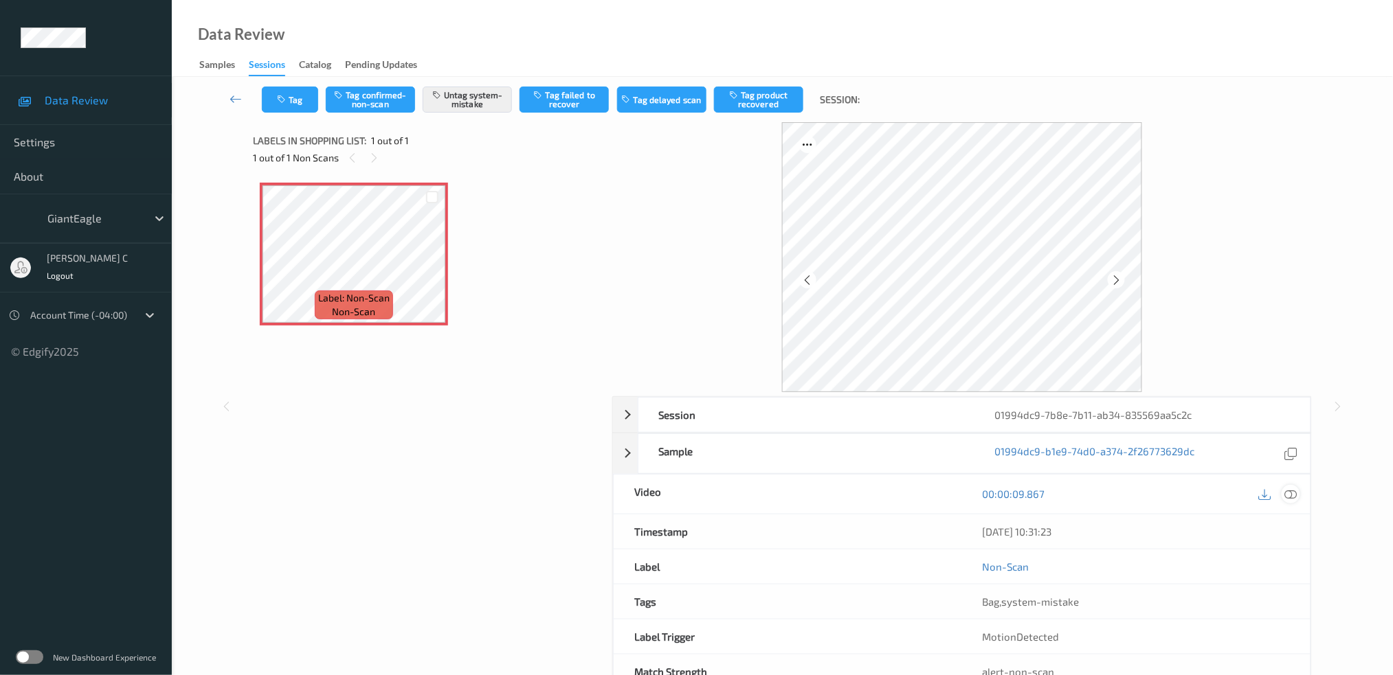
click at [1294, 495] on icon at bounding box center [1290, 494] width 12 height 12
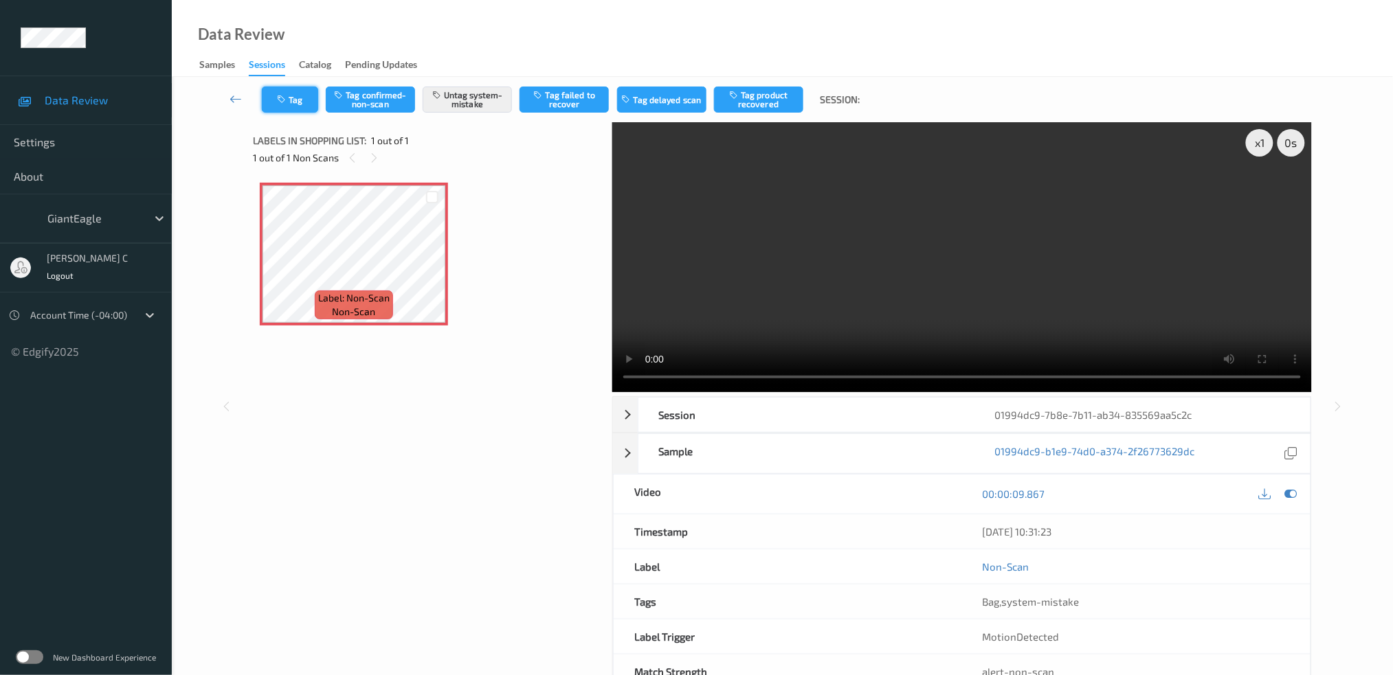
click at [297, 107] on button "Tag" at bounding box center [290, 100] width 56 height 26
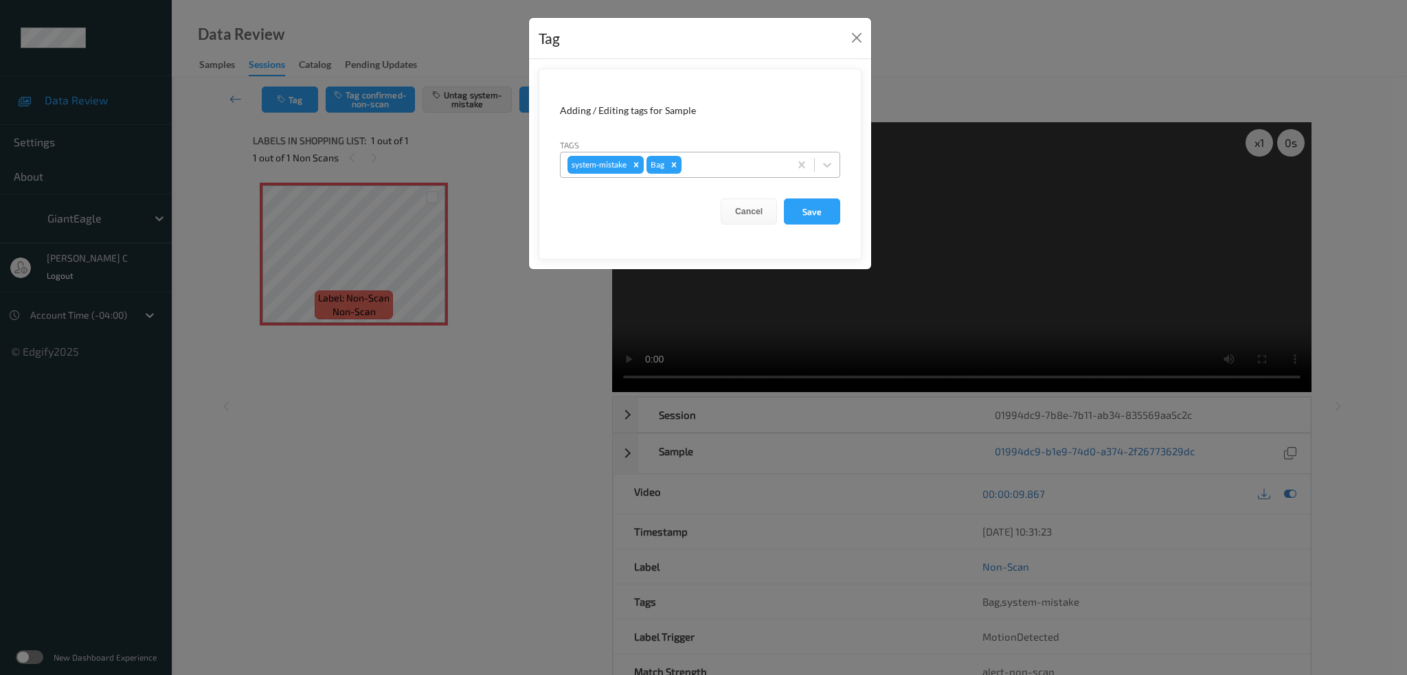
click at [696, 175] on div "system-mistake Bag" at bounding box center [675, 164] width 229 height 23
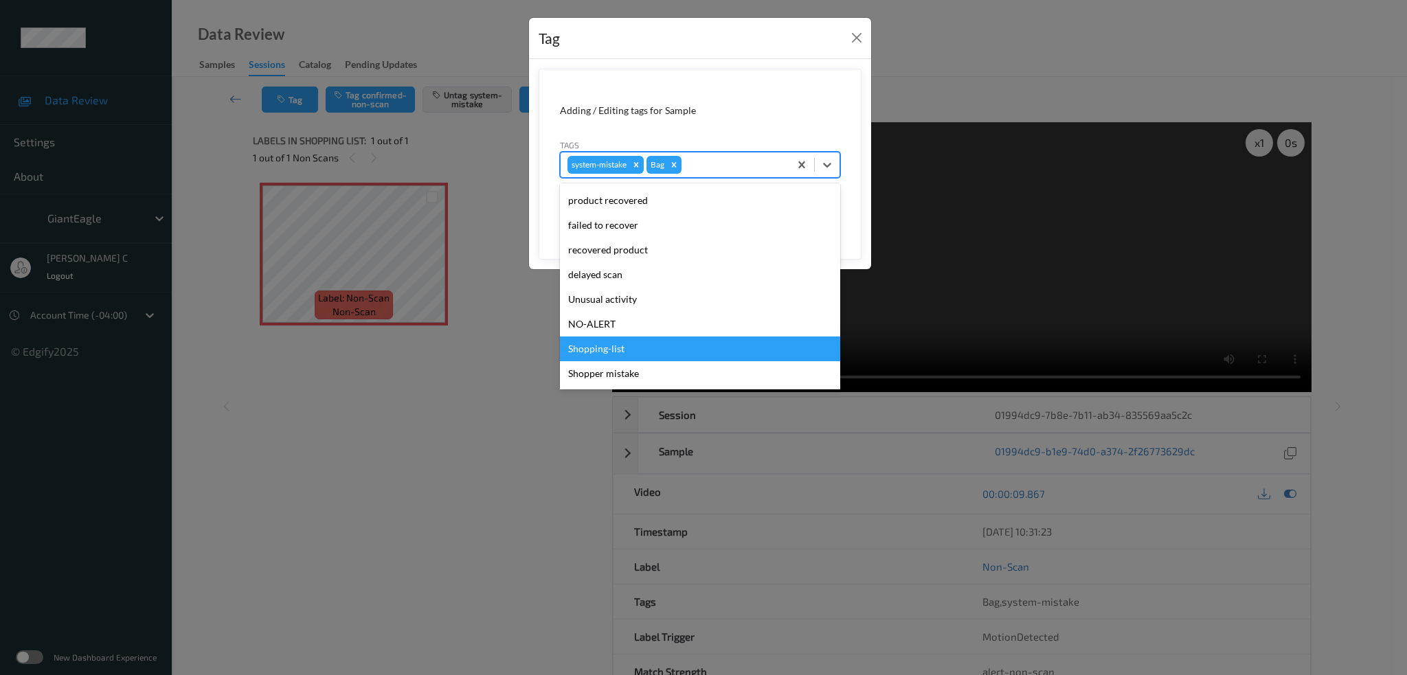
scroll to position [146, 0]
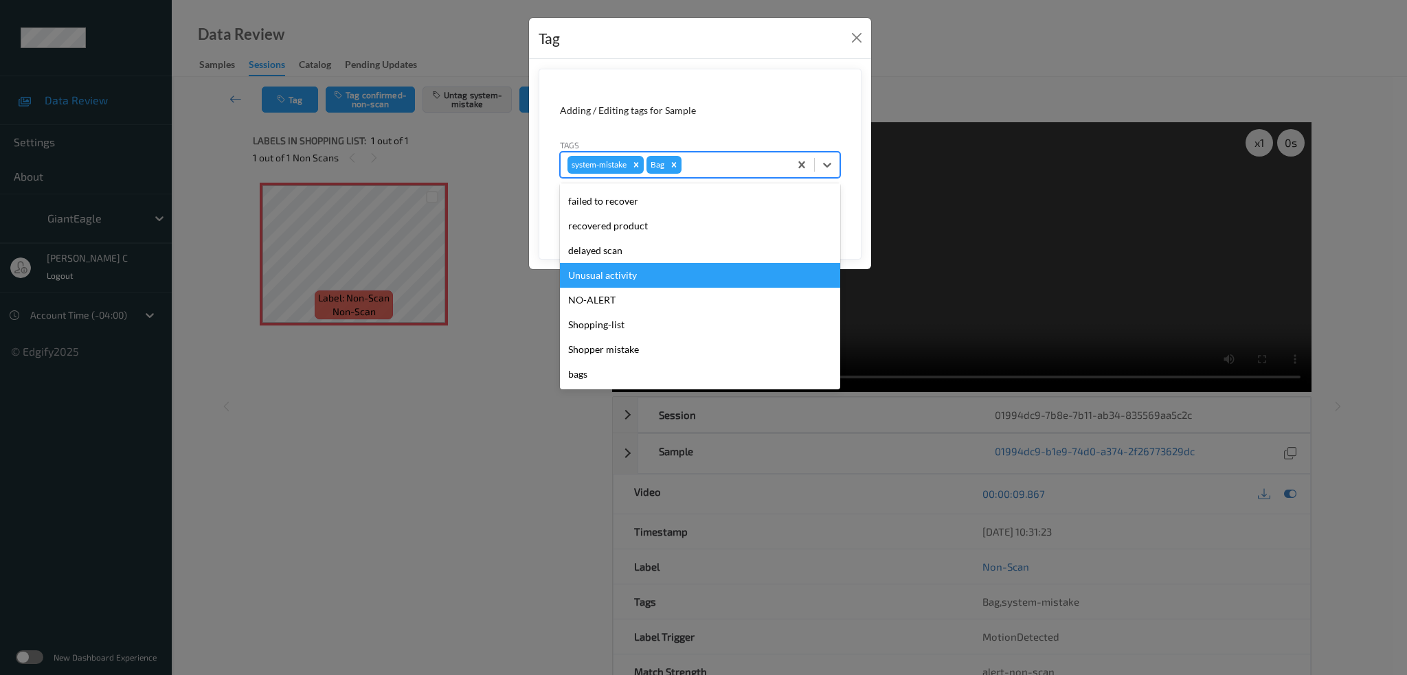
click at [628, 276] on div "Unusual activity" at bounding box center [700, 275] width 280 height 25
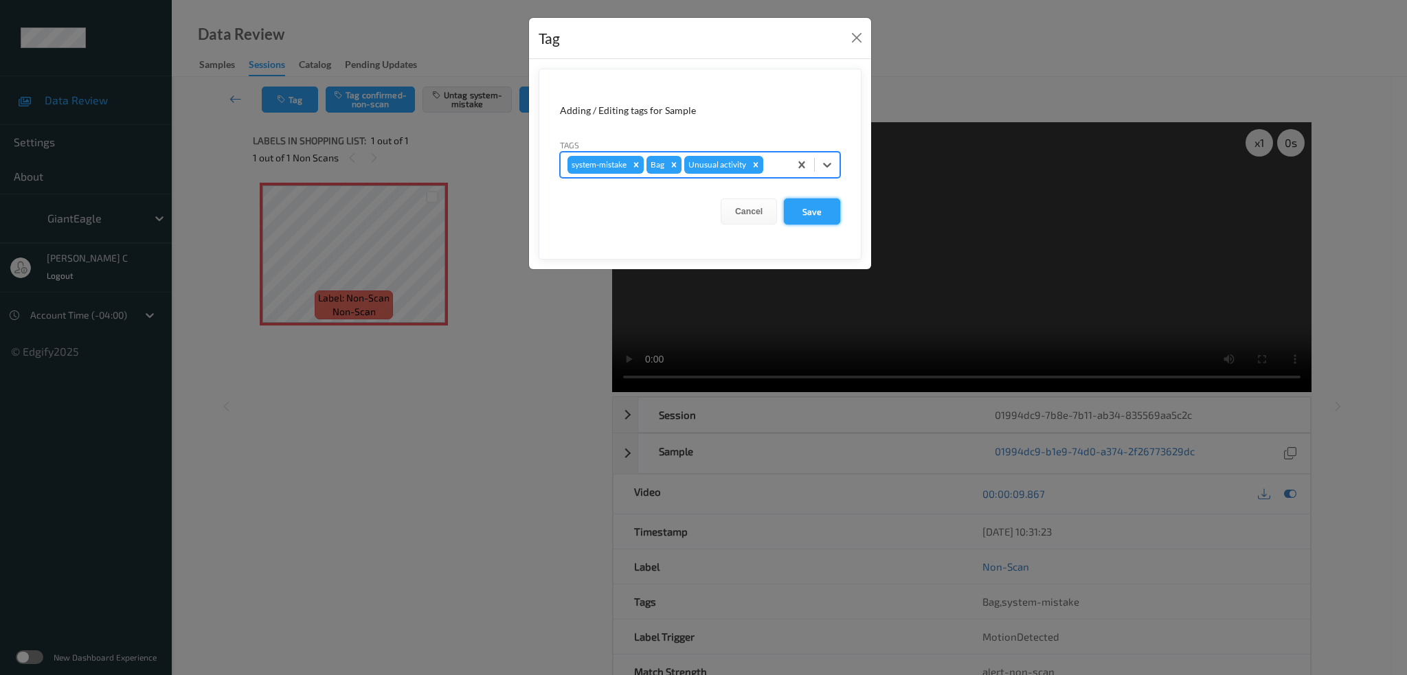
click at [823, 218] on button "Save" at bounding box center [812, 212] width 56 height 26
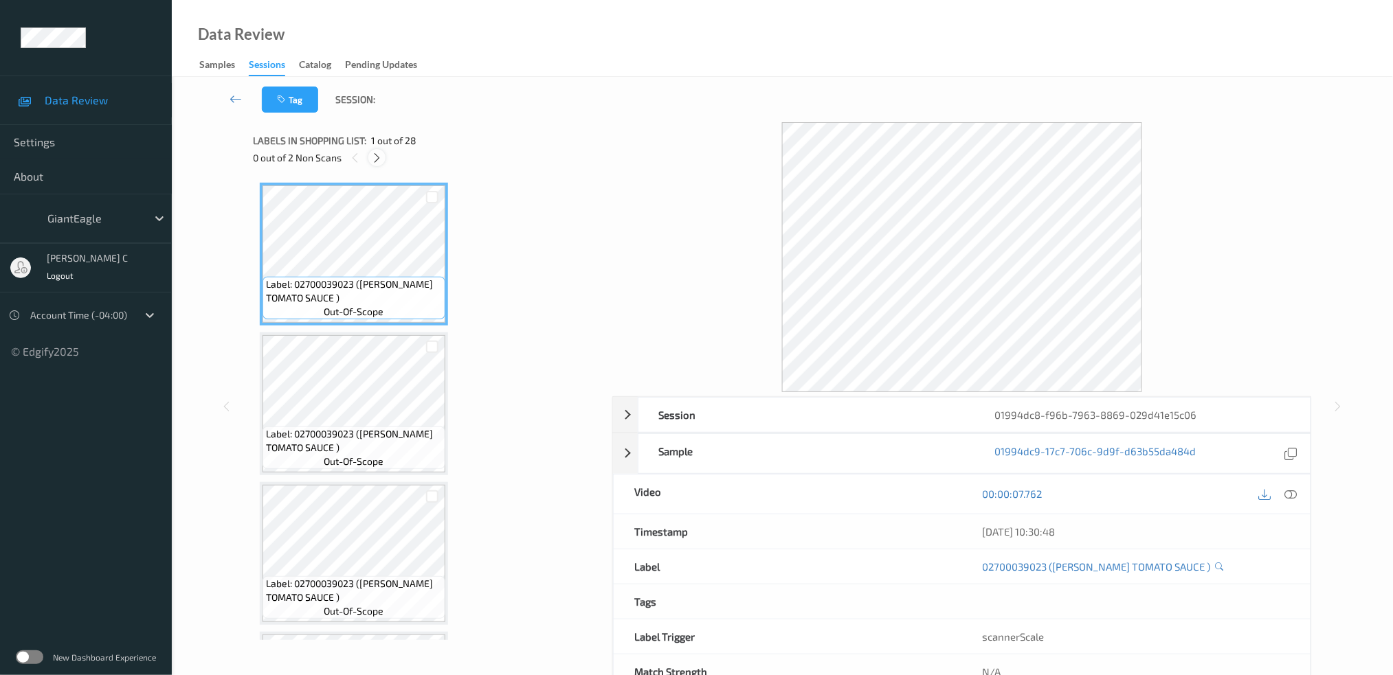
click at [377, 157] on icon at bounding box center [377, 158] width 12 height 12
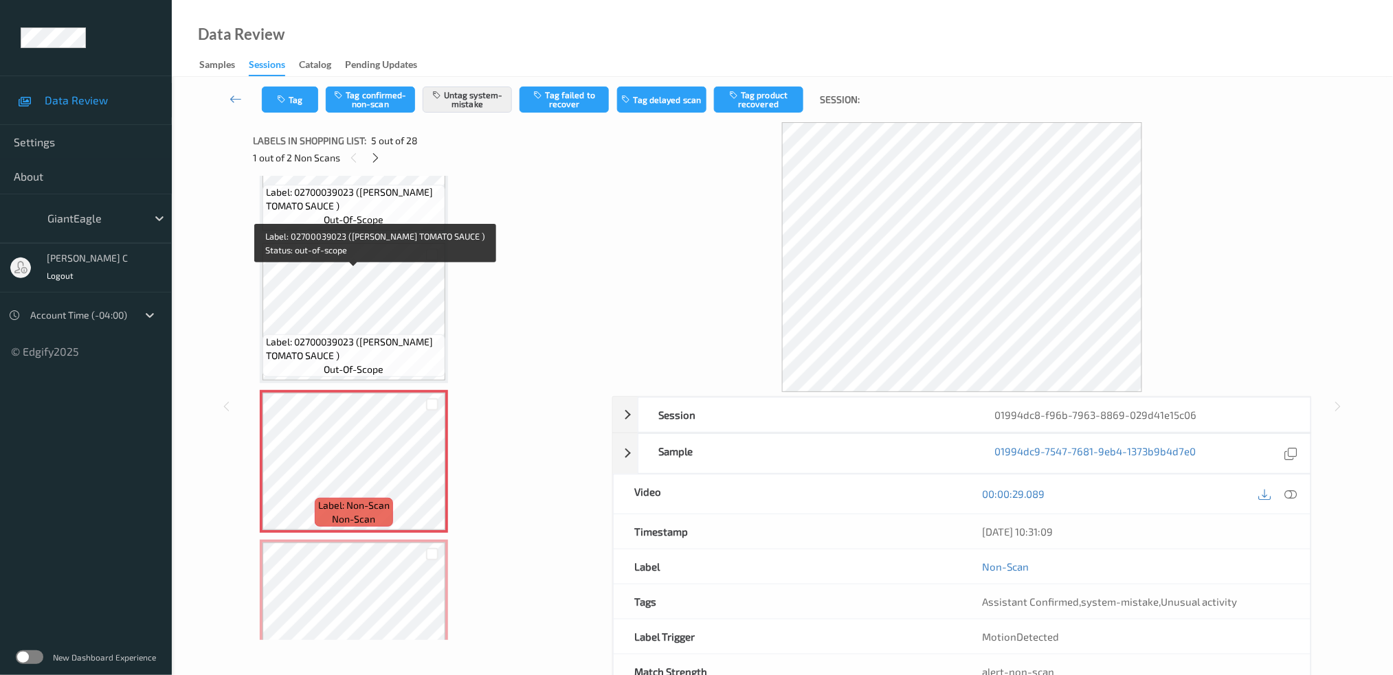
scroll to position [361, 0]
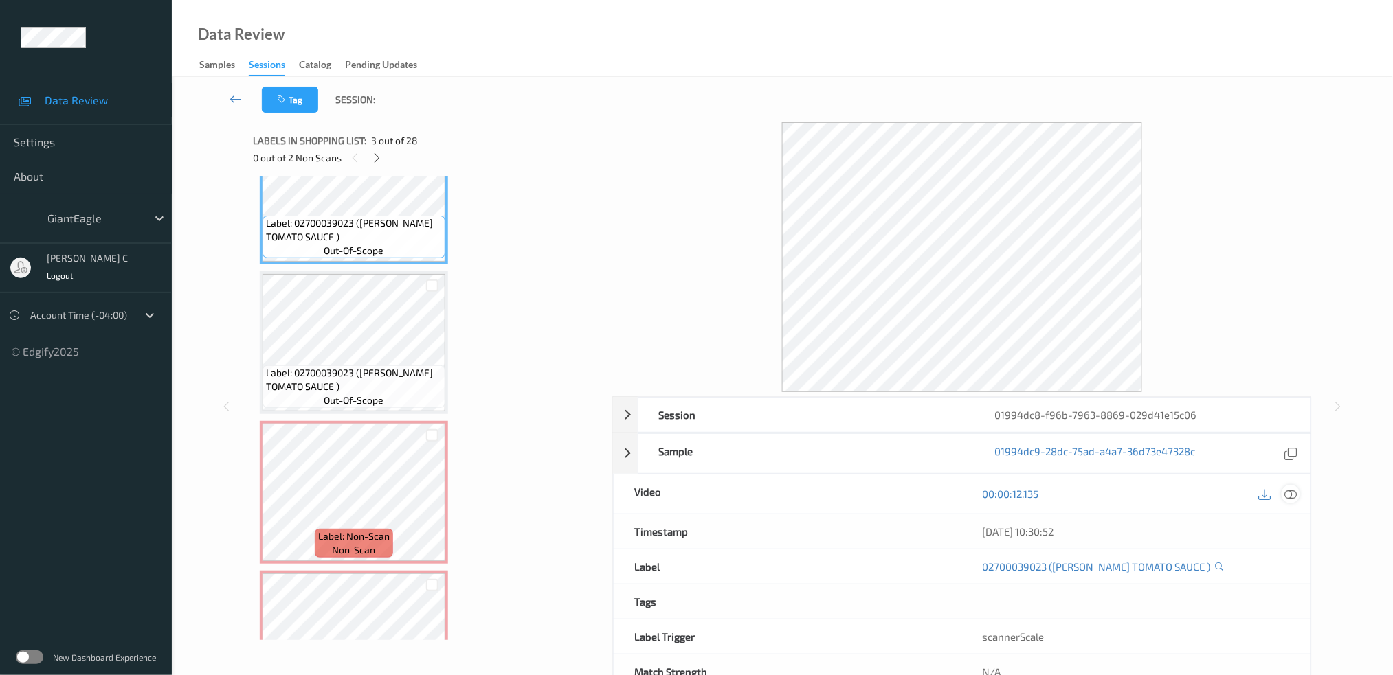
click at [1288, 497] on icon at bounding box center [1290, 494] width 12 height 12
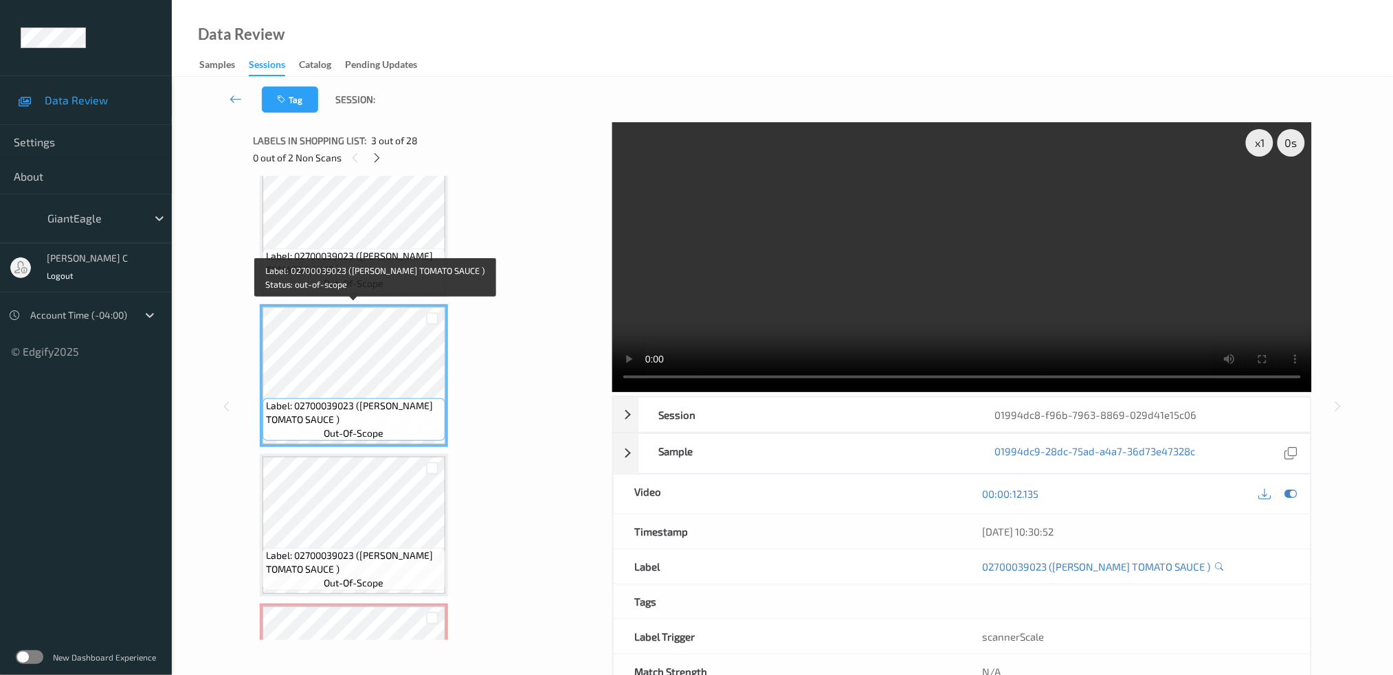
click at [342, 272] on span "Label: 02700039023 (HUNT TOMATO SAUCE )" at bounding box center [354, 262] width 176 height 27
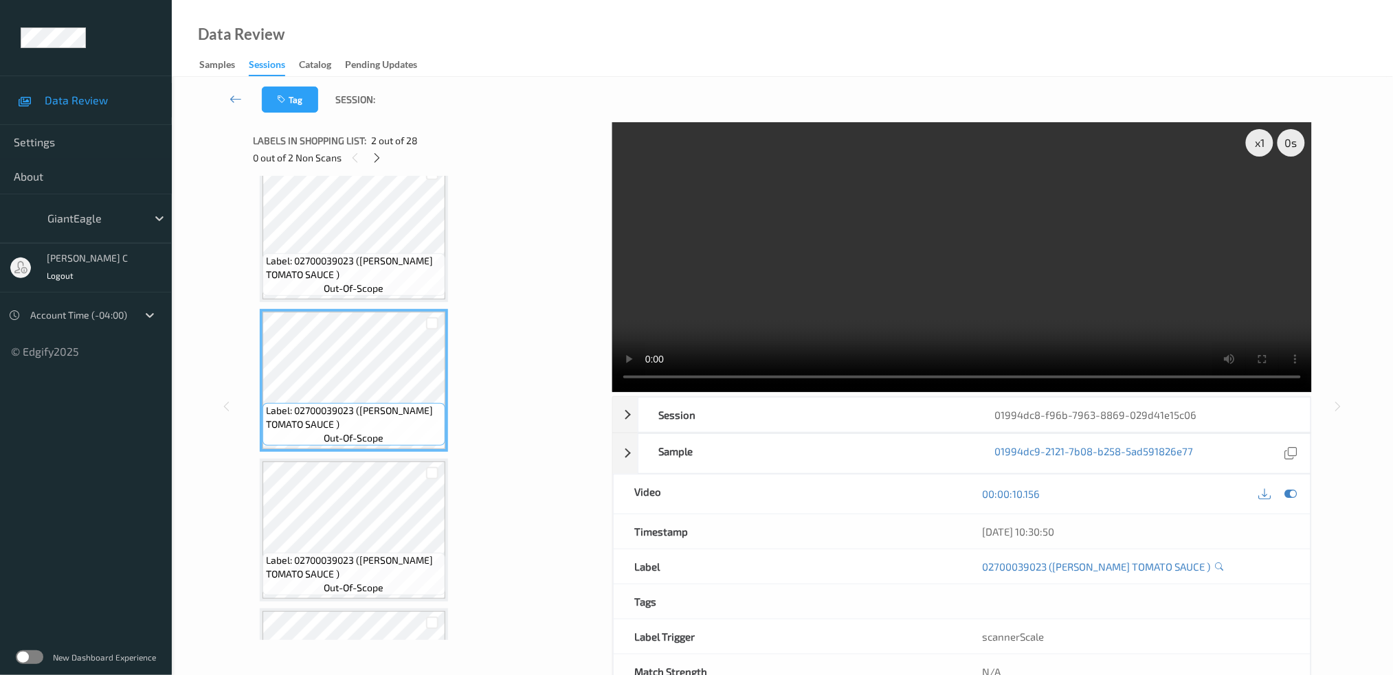
scroll to position [0, 0]
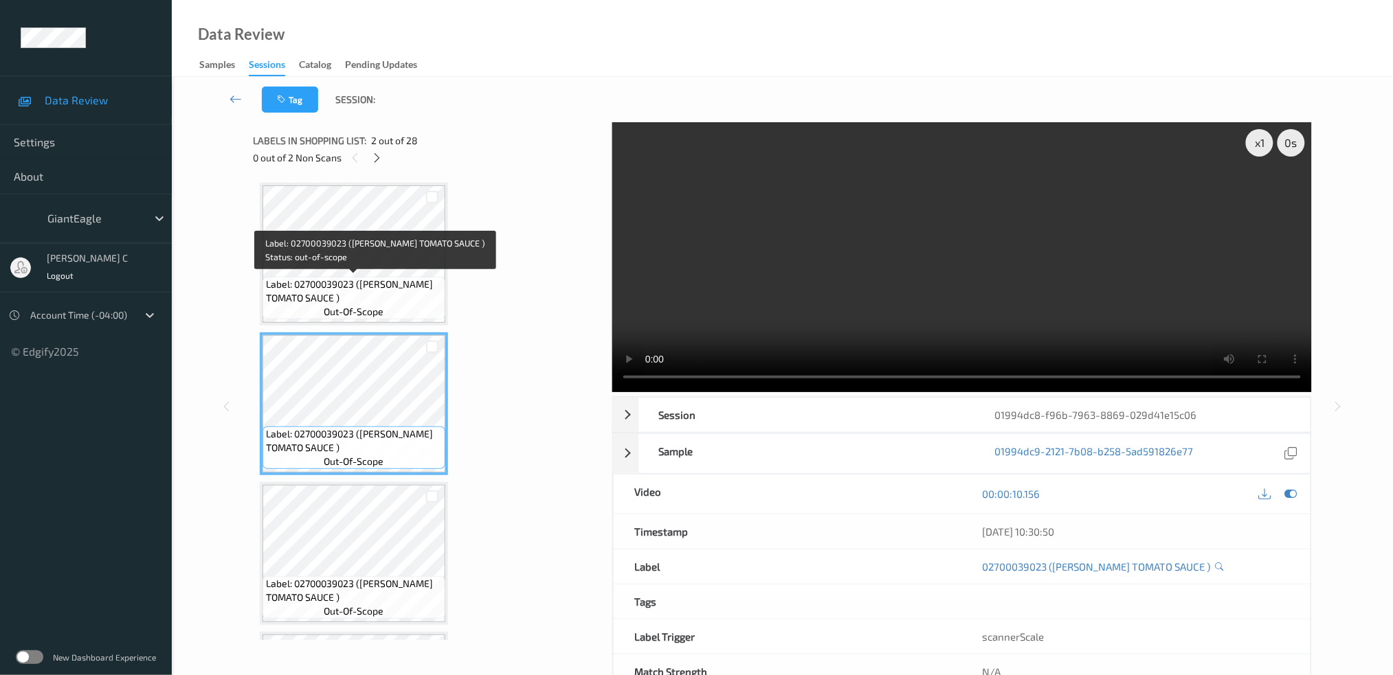
click at [315, 278] on span "Label: 02700039023 (HUNT TOMATO SAUCE )" at bounding box center [354, 291] width 176 height 27
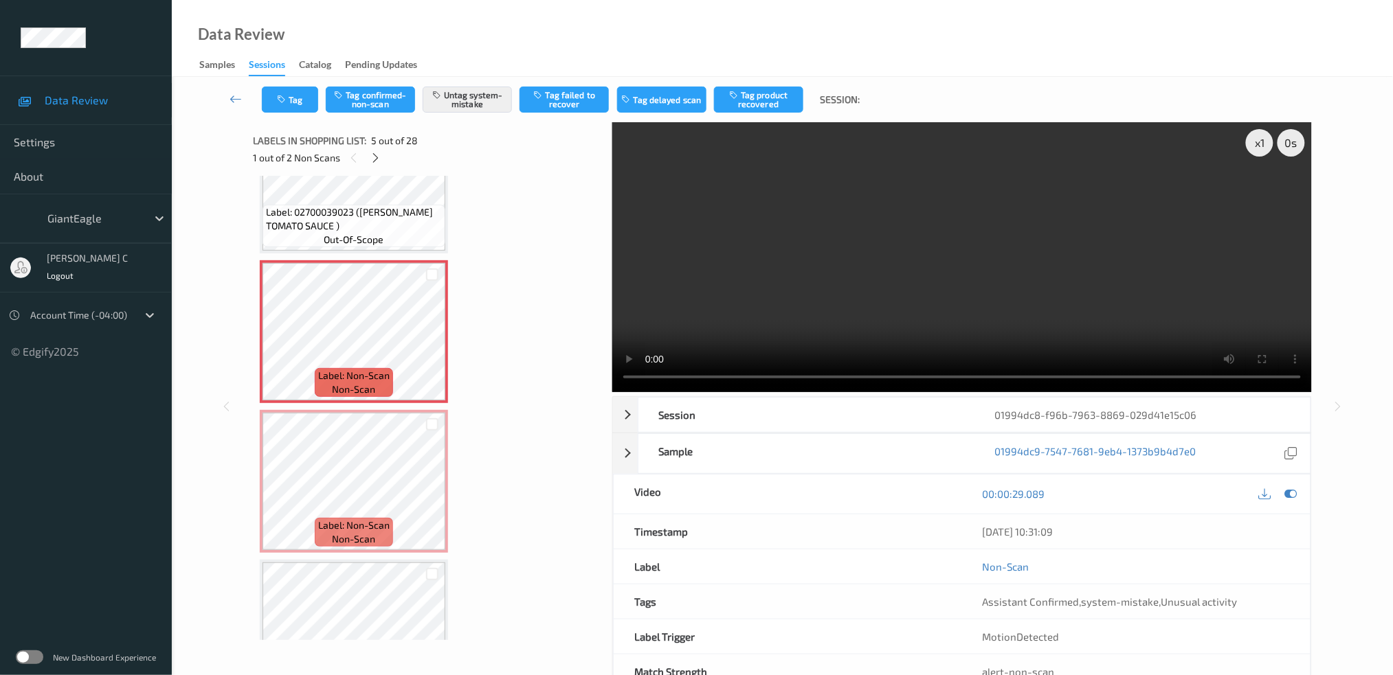
scroll to position [550, 0]
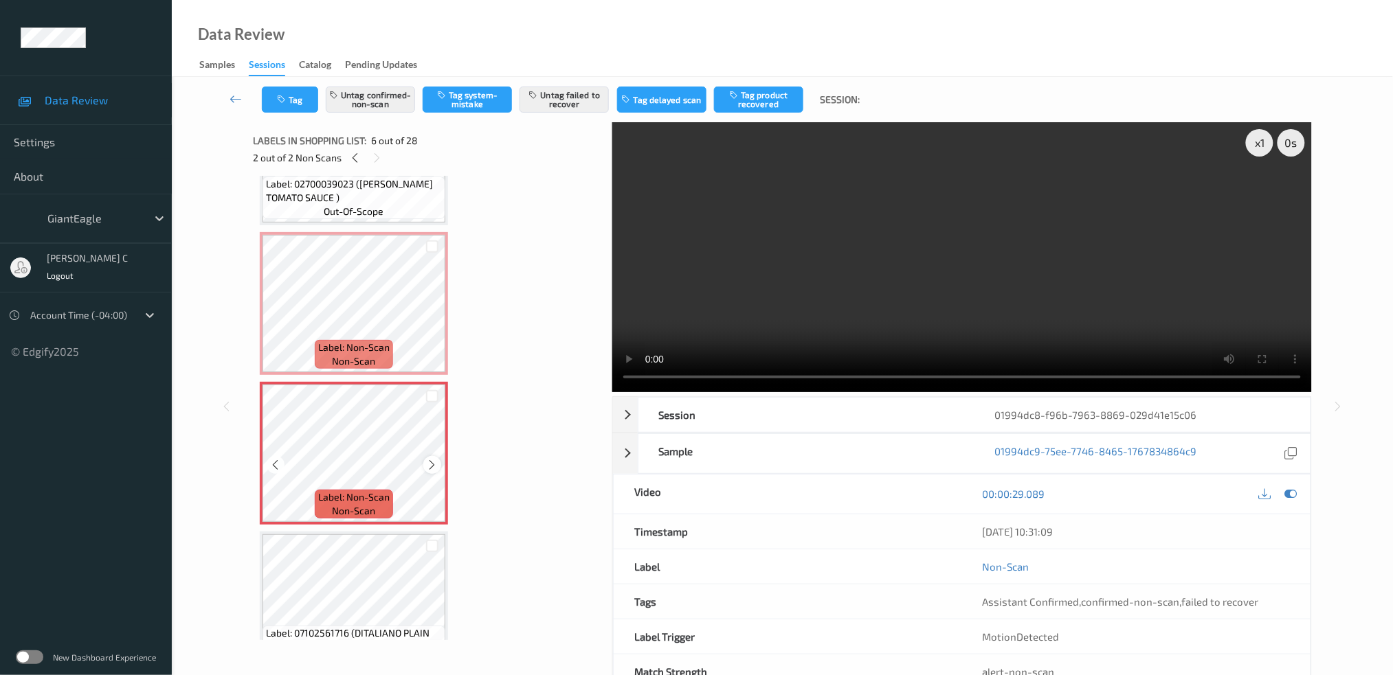
click at [433, 461] on icon at bounding box center [433, 465] width 12 height 12
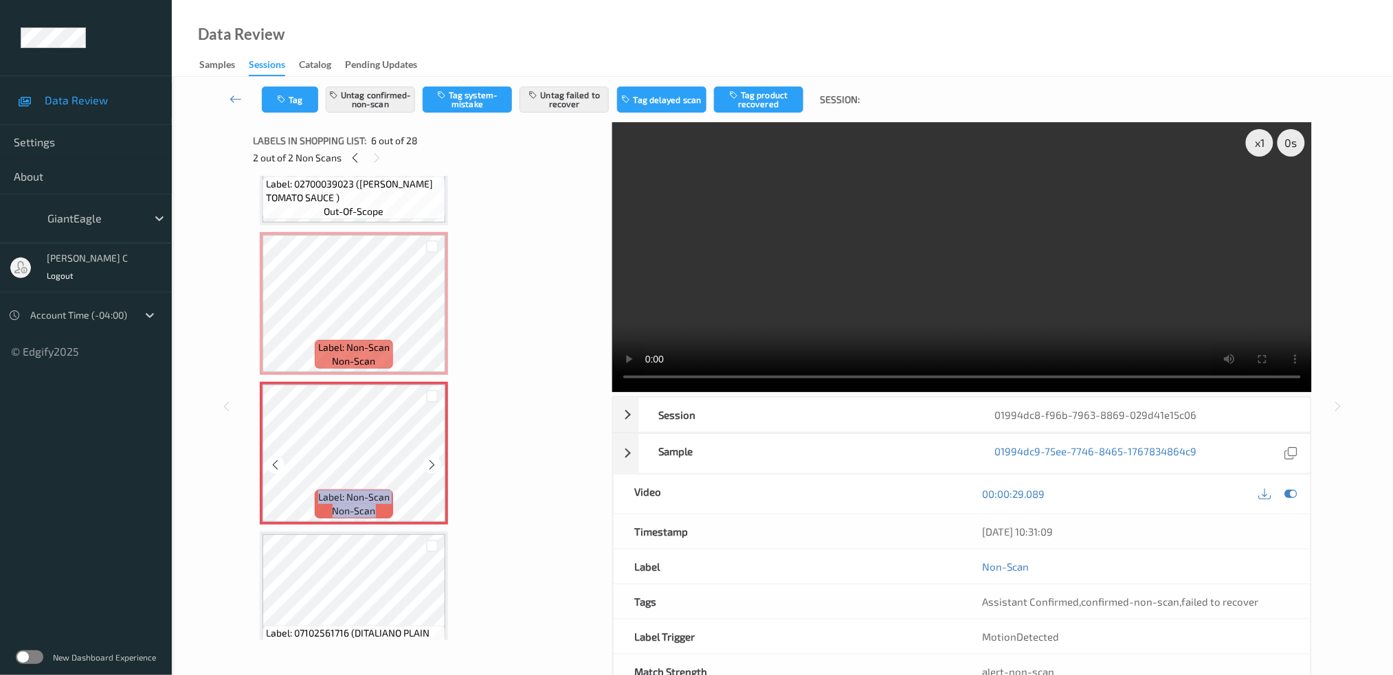
click at [433, 461] on icon at bounding box center [433, 465] width 12 height 12
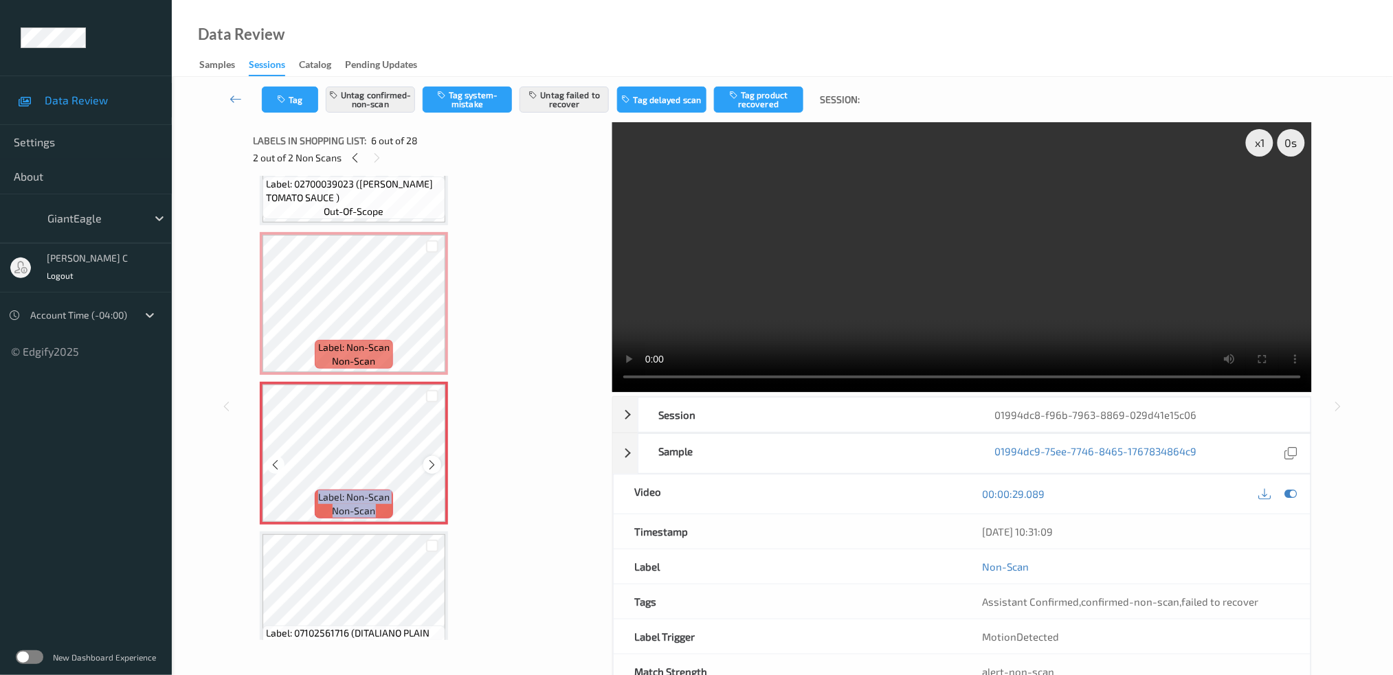
click at [429, 459] on icon at bounding box center [433, 465] width 12 height 12
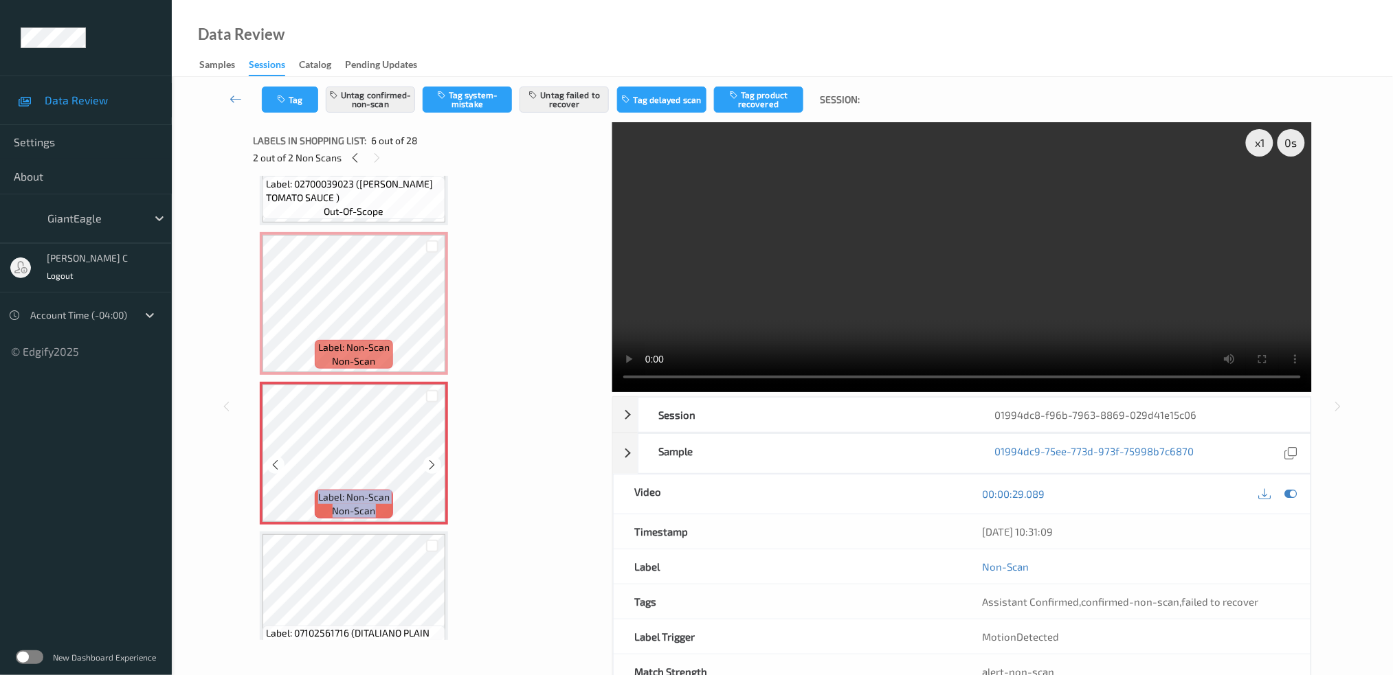
click at [429, 459] on icon at bounding box center [433, 465] width 12 height 12
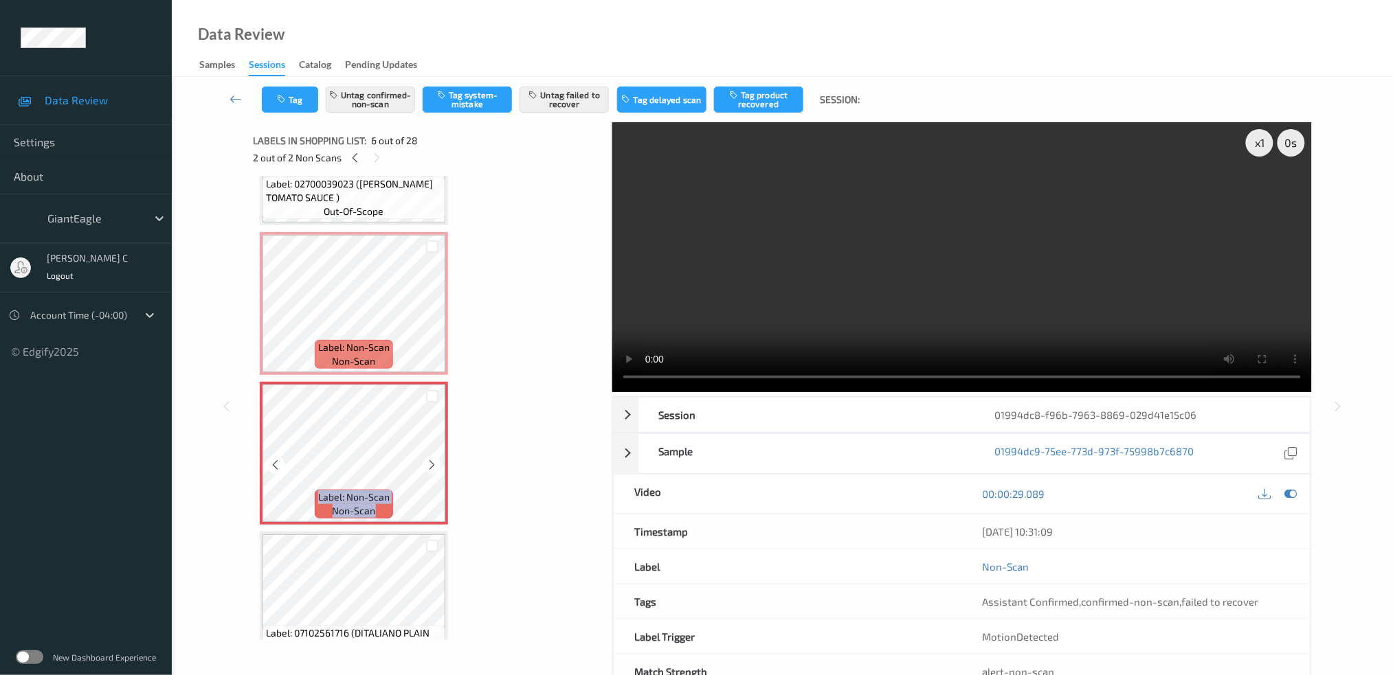
click at [429, 459] on icon at bounding box center [433, 465] width 12 height 12
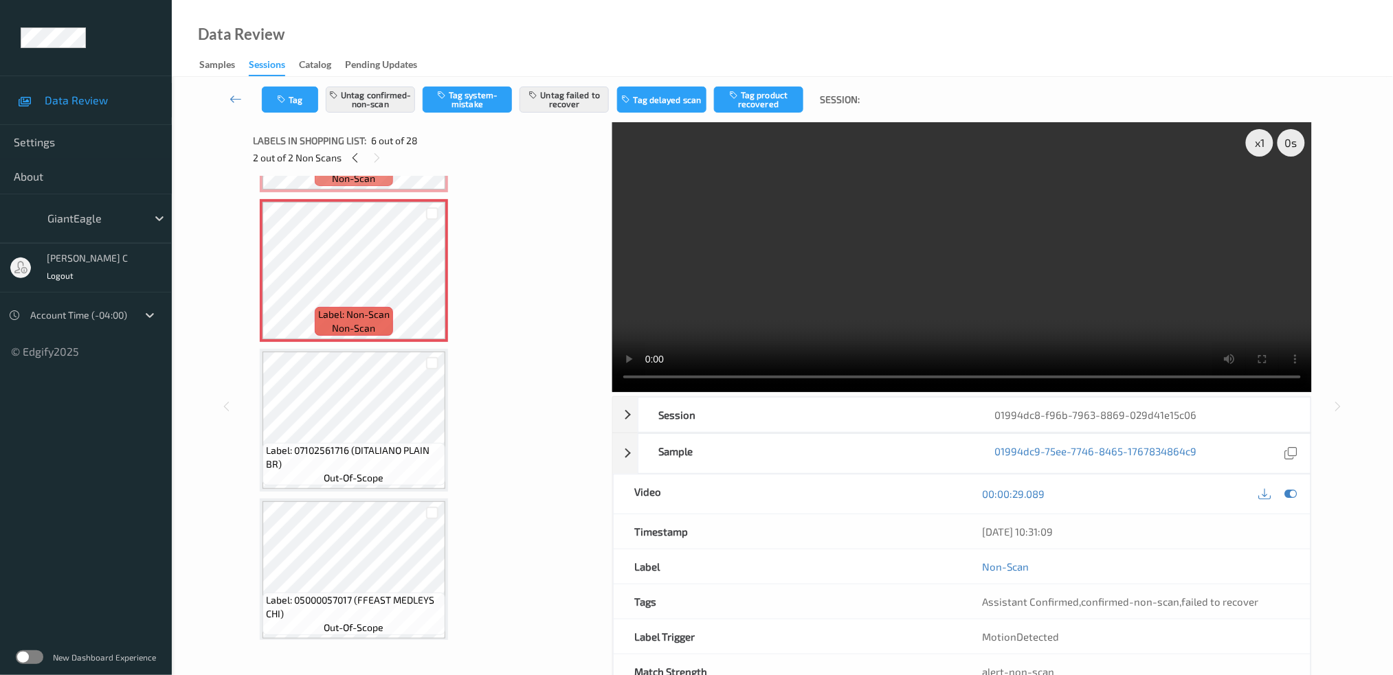
scroll to position [641, 0]
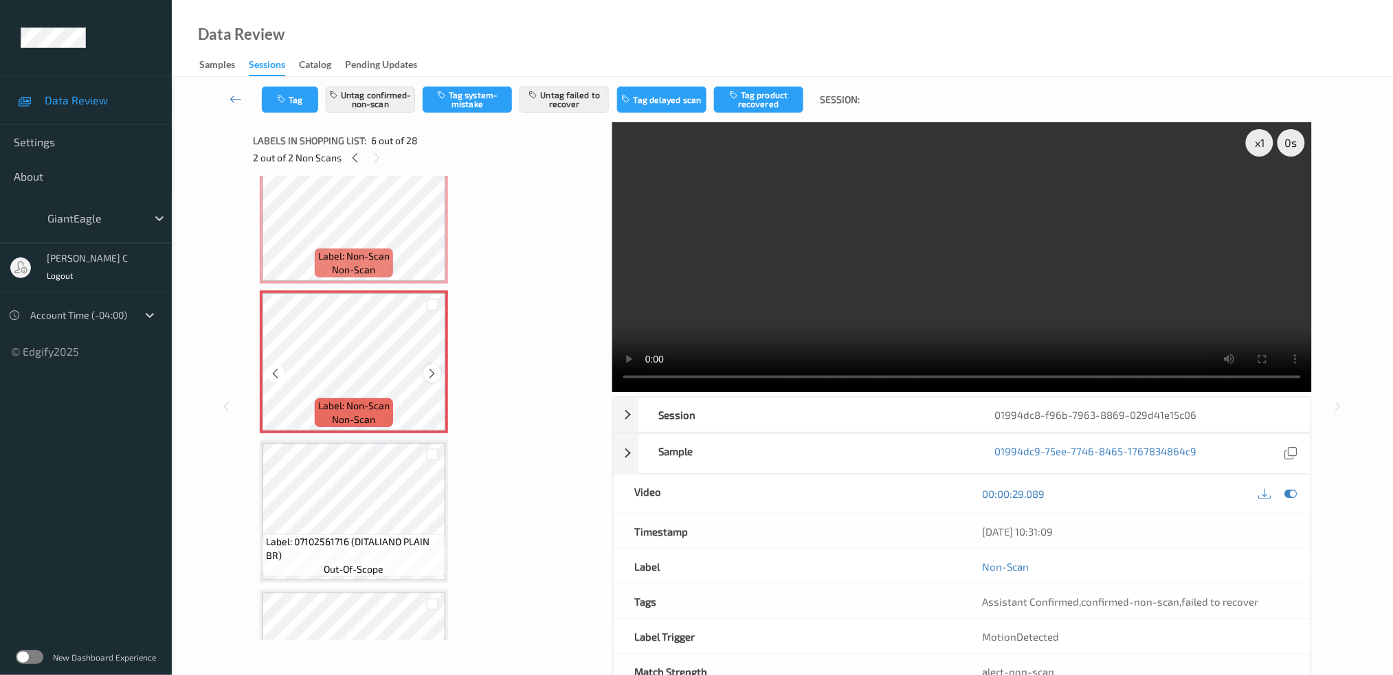
click at [434, 372] on icon at bounding box center [433, 374] width 12 height 12
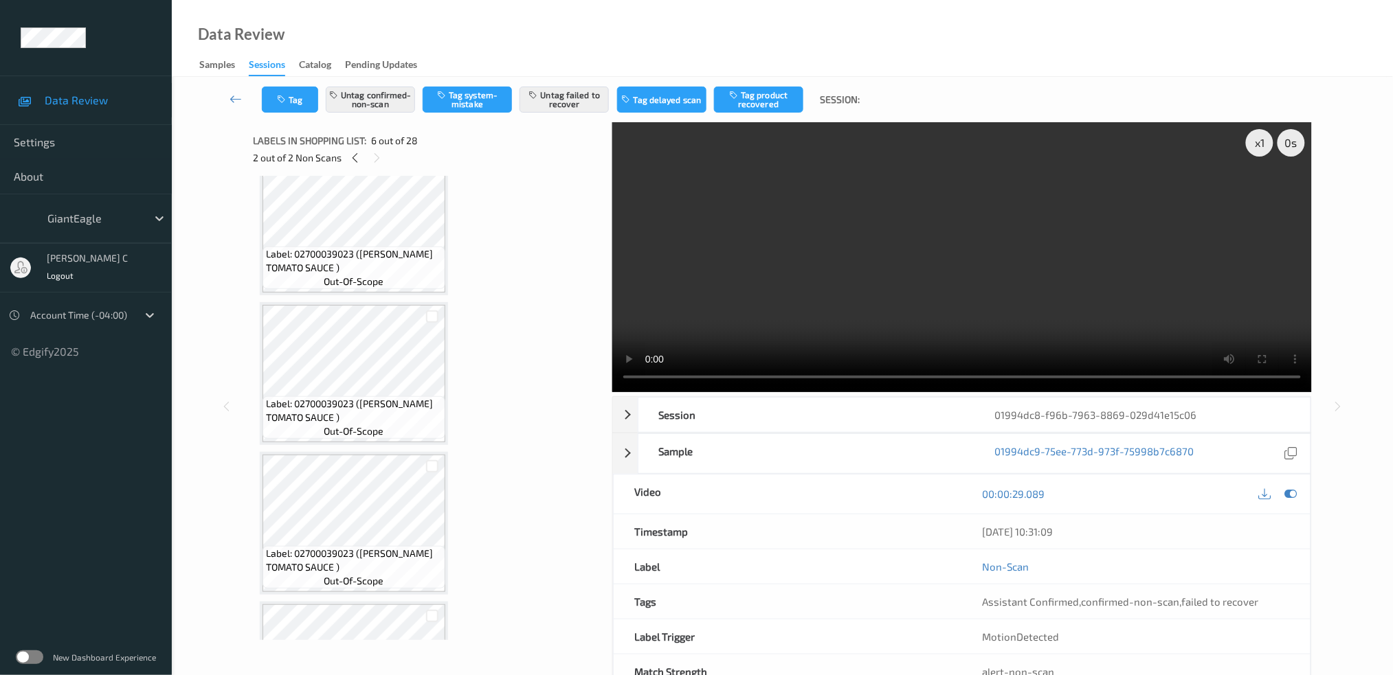
scroll to position [0, 0]
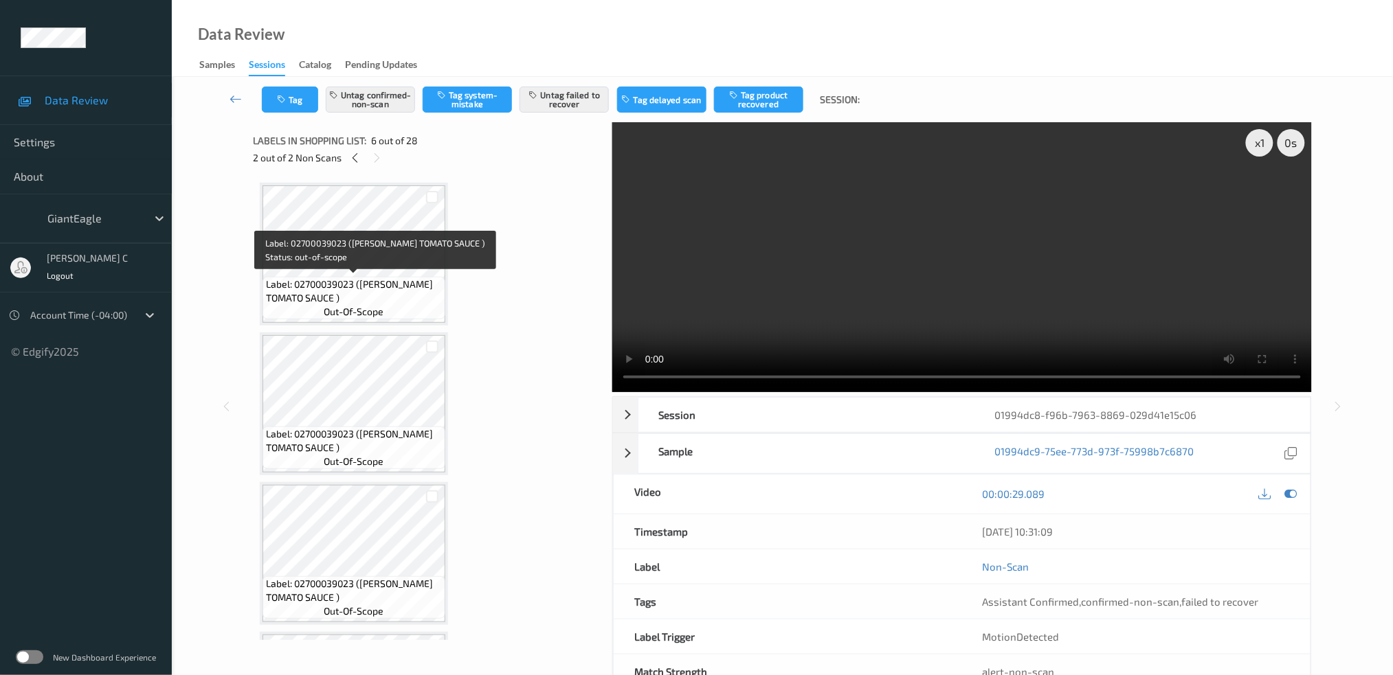
click at [348, 278] on span "Label: 02700039023 (HUNT TOMATO SAUCE )" at bounding box center [354, 291] width 176 height 27
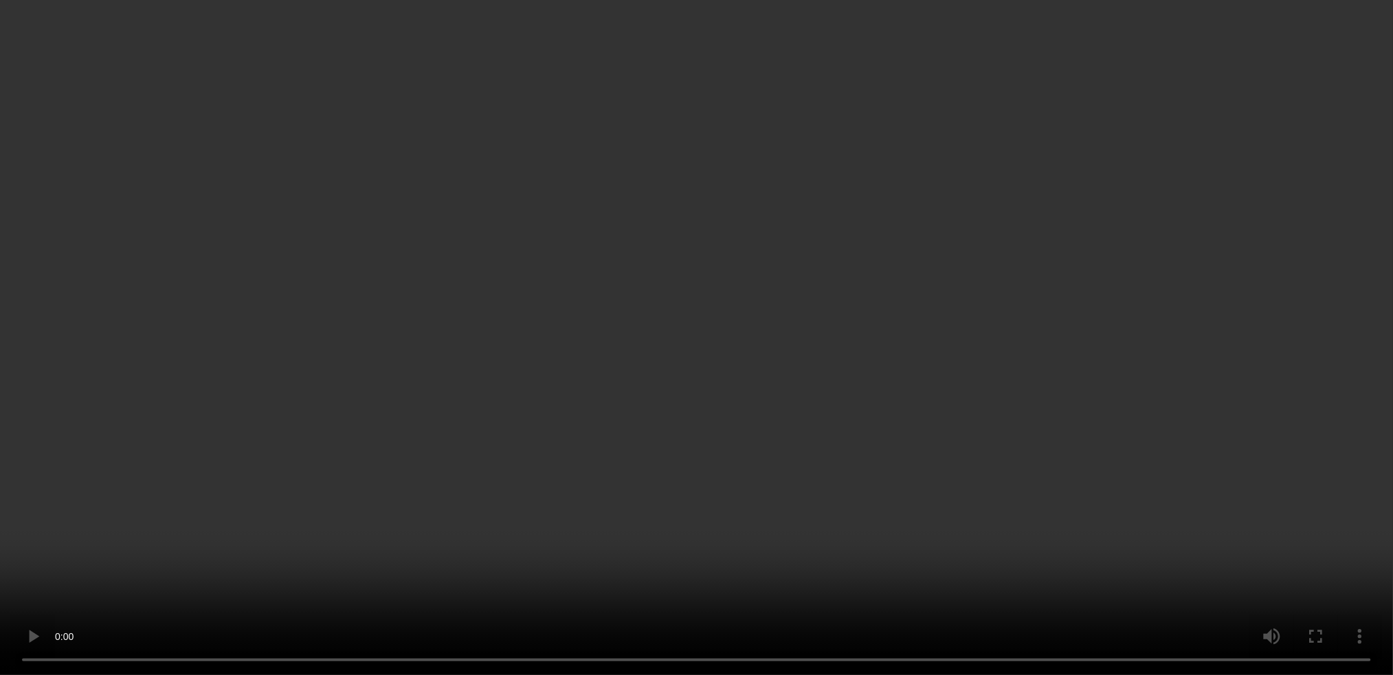
scroll to position [641, 0]
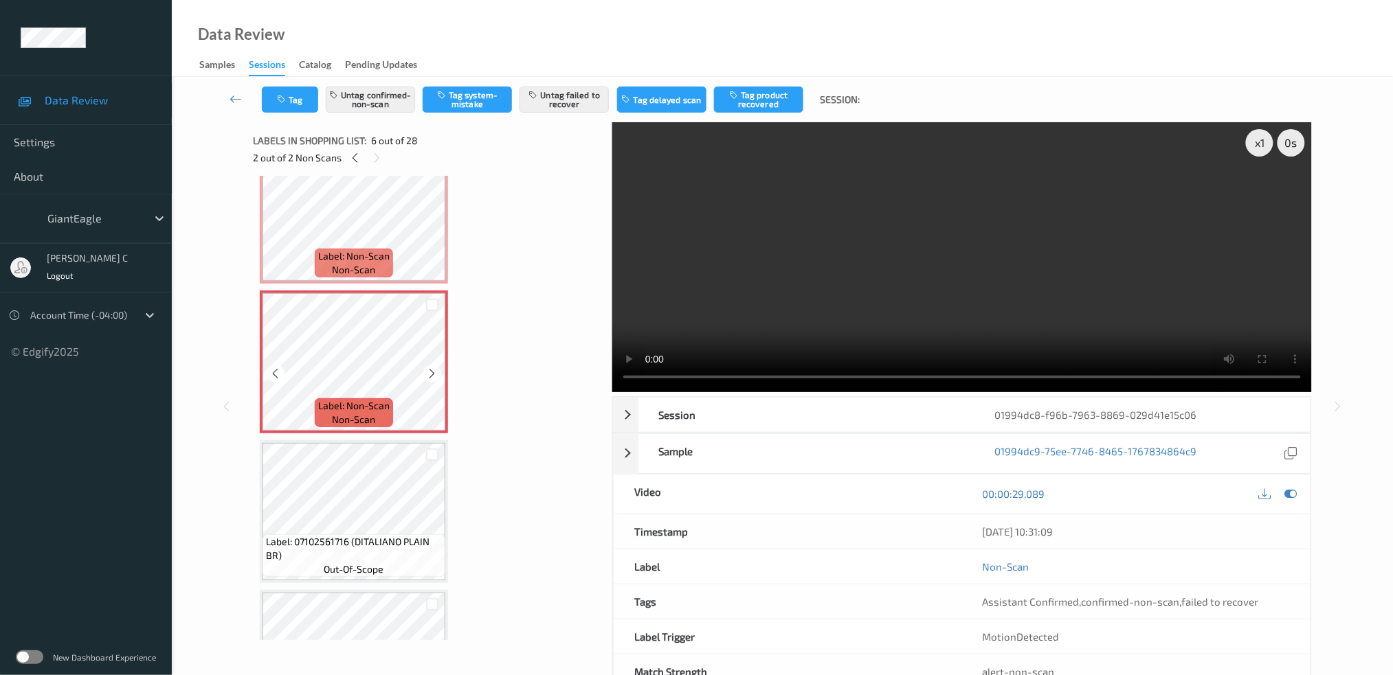
click at [366, 263] on span "non-scan" at bounding box center [354, 270] width 43 height 14
click at [399, 102] on button "Untag confirmed-non-scan" at bounding box center [370, 100] width 89 height 26
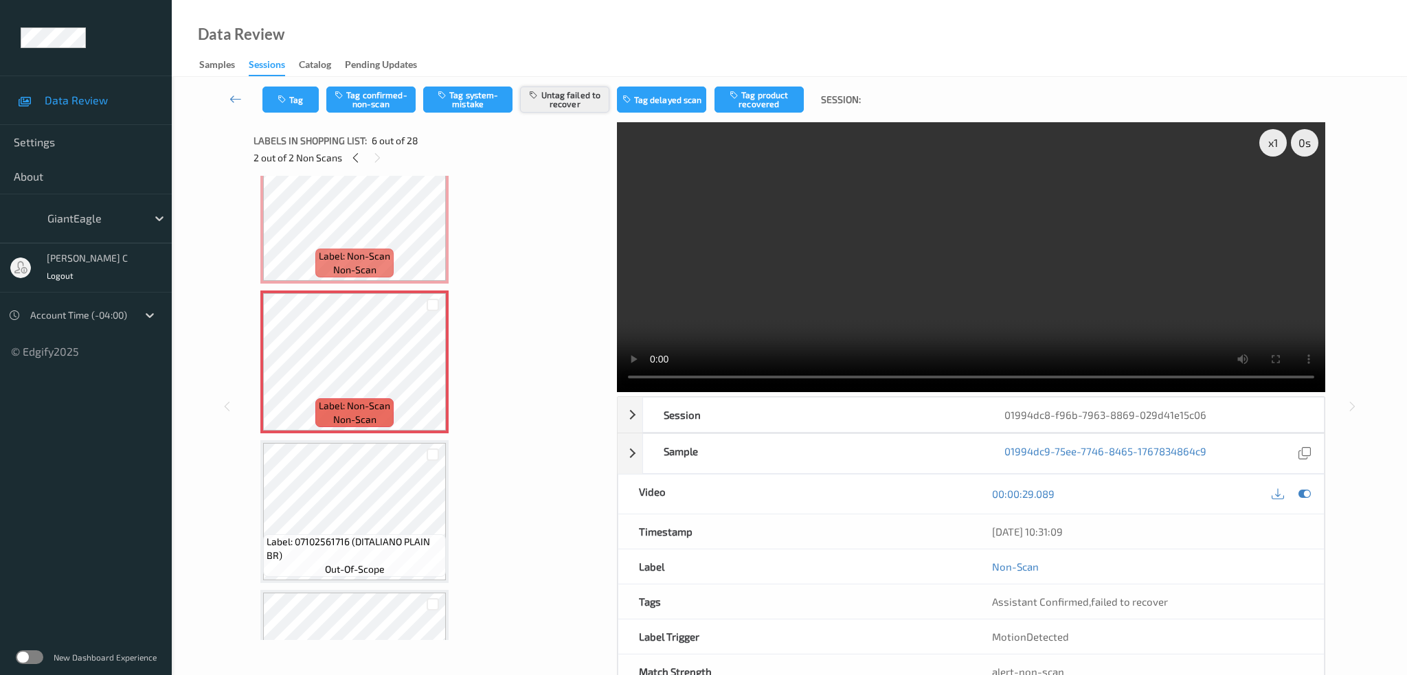
click at [566, 103] on button "Untag failed to recover" at bounding box center [564, 100] width 89 height 26
click at [459, 106] on button "Tag system-mistake" at bounding box center [467, 100] width 89 height 26
click at [284, 110] on button "Tag" at bounding box center [290, 100] width 56 height 26
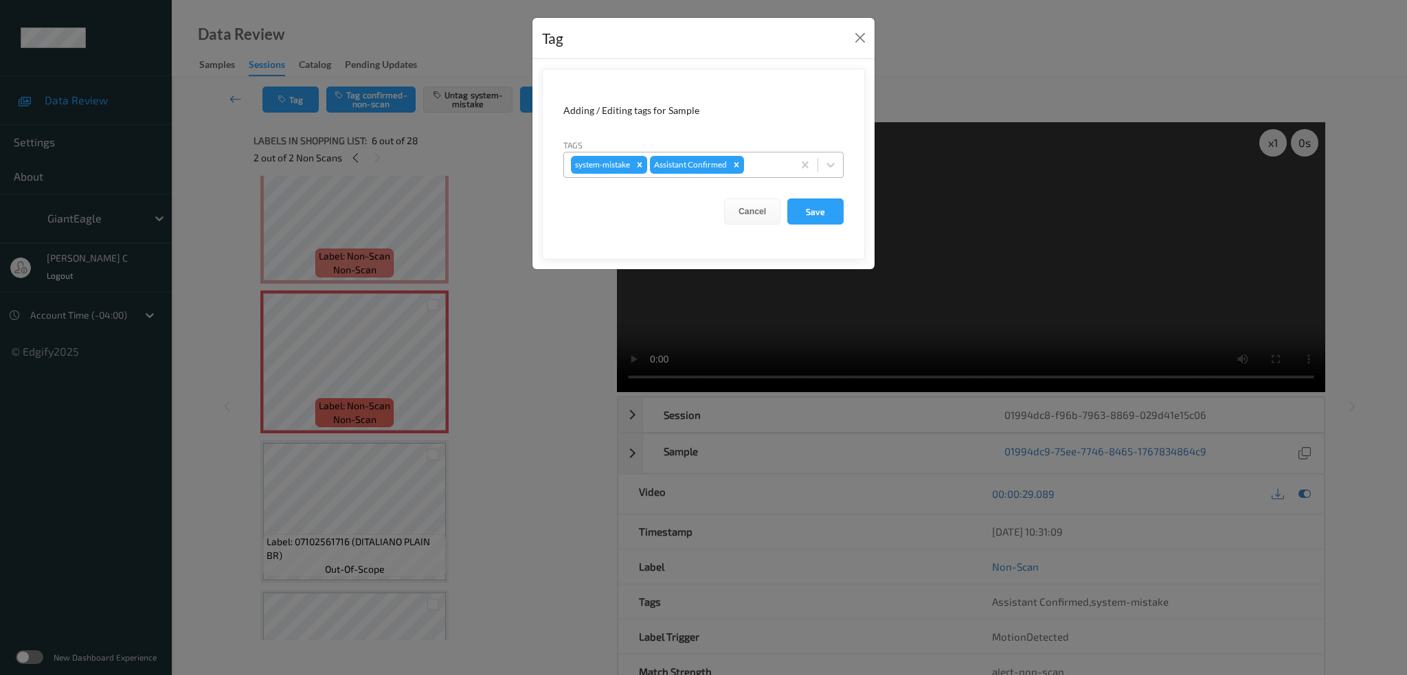
click at [767, 166] on div at bounding box center [766, 165] width 39 height 16
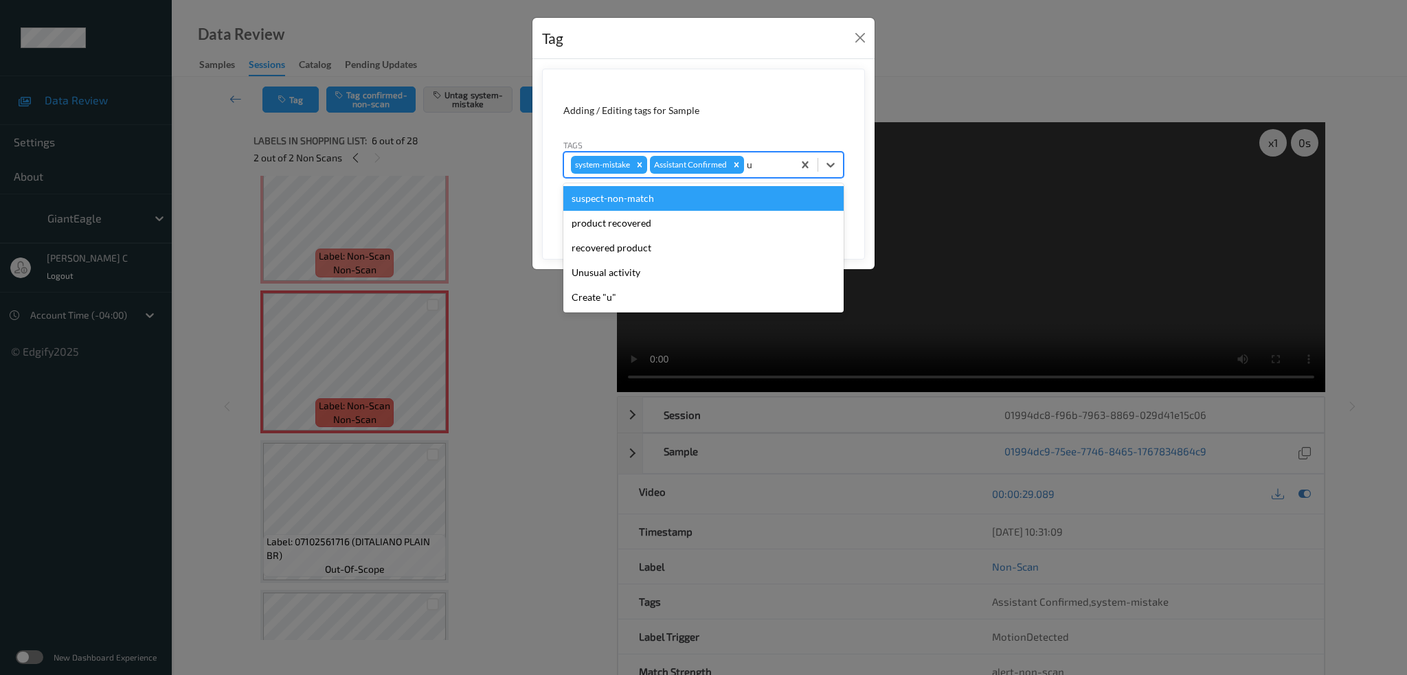
type input "un"
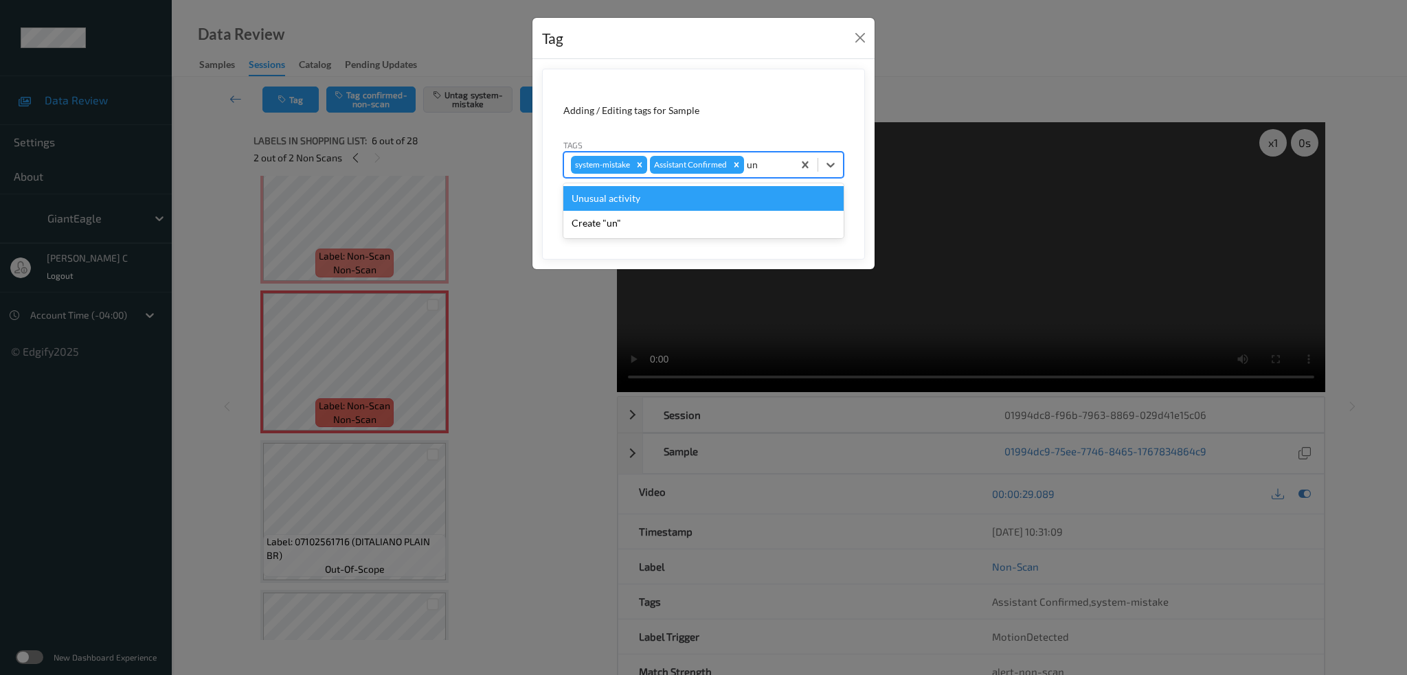
click at [668, 202] on div "Unusual activity" at bounding box center [703, 198] width 280 height 25
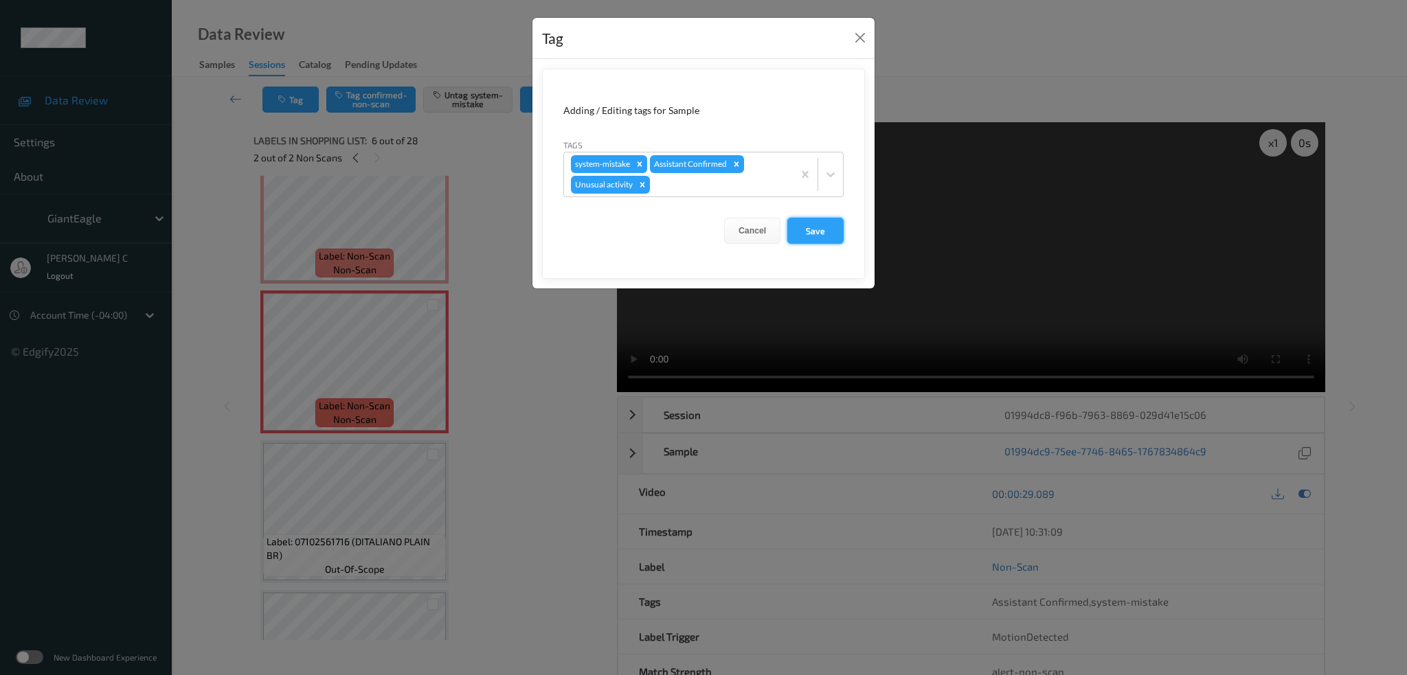
click at [822, 225] on button "Save" at bounding box center [815, 231] width 56 height 26
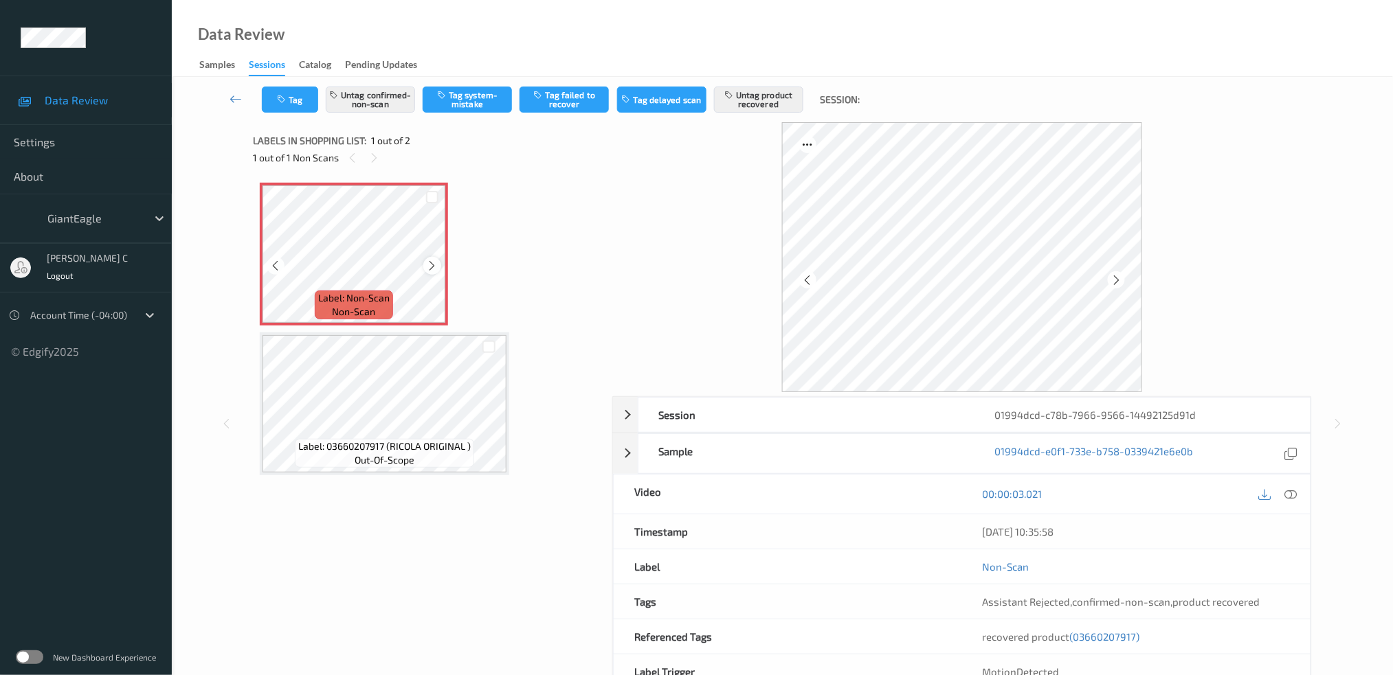
click at [433, 262] on icon at bounding box center [433, 266] width 12 height 12
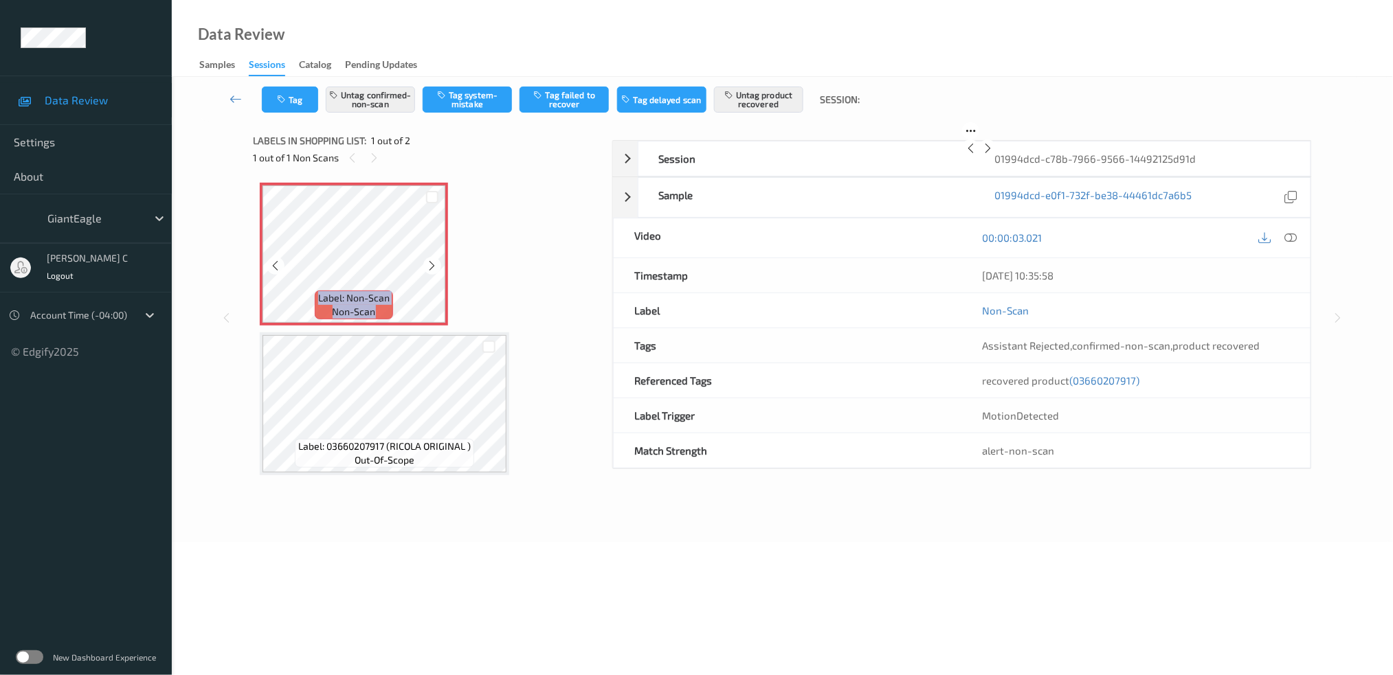
click at [433, 262] on icon at bounding box center [433, 266] width 12 height 12
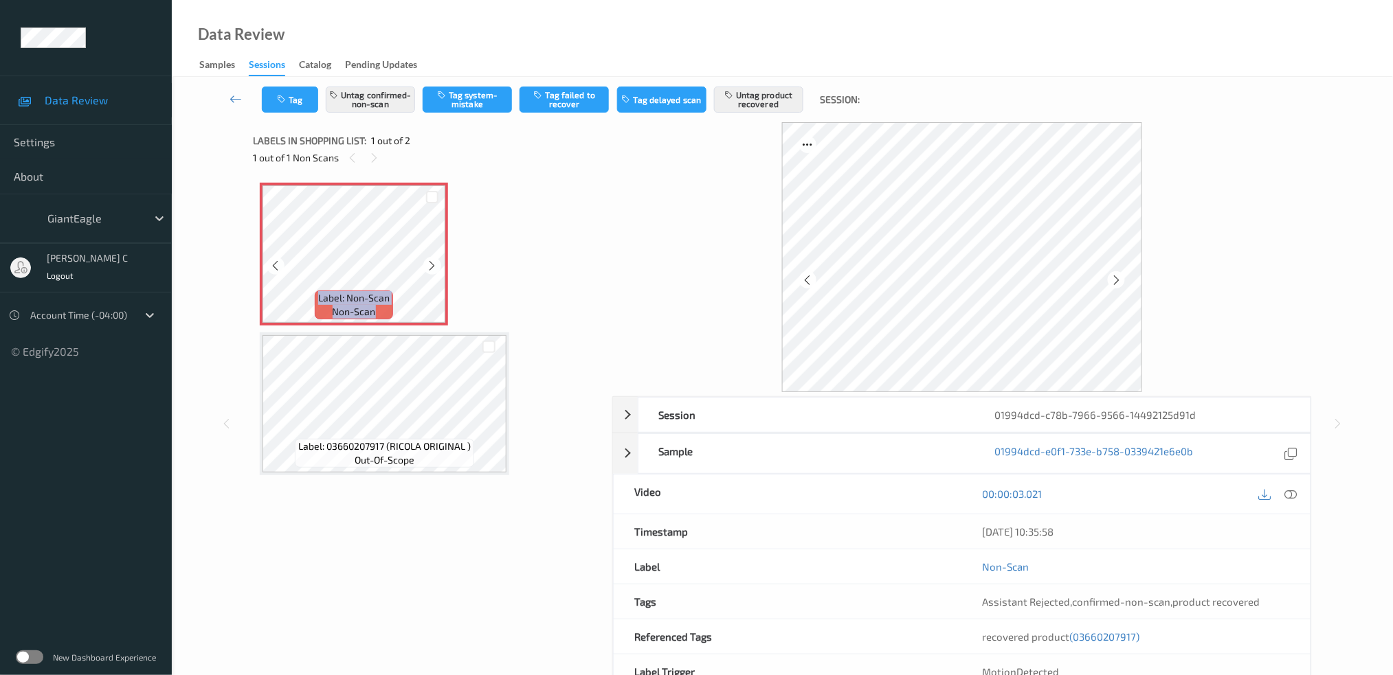
click at [433, 262] on icon at bounding box center [433, 266] width 12 height 12
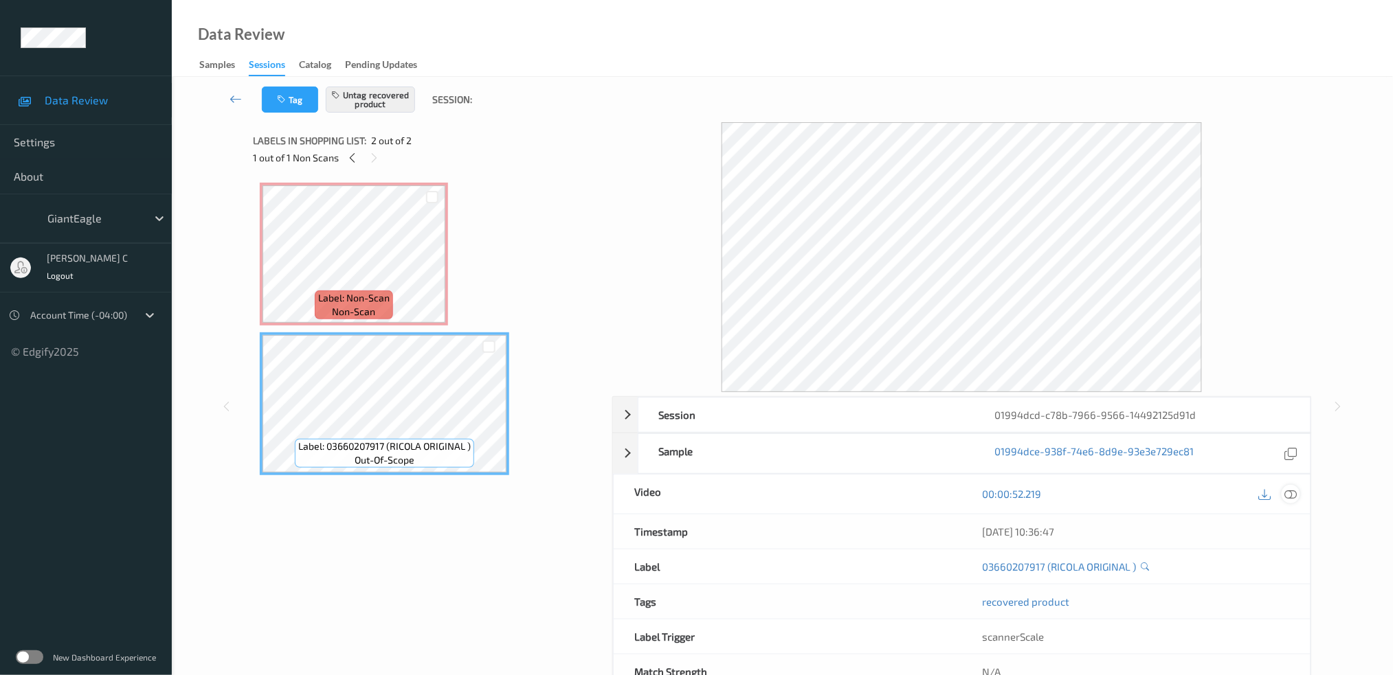
drag, startPoint x: 1289, startPoint y: 495, endPoint x: 1087, endPoint y: 466, distance: 204.0
click at [1290, 495] on icon at bounding box center [1290, 494] width 12 height 12
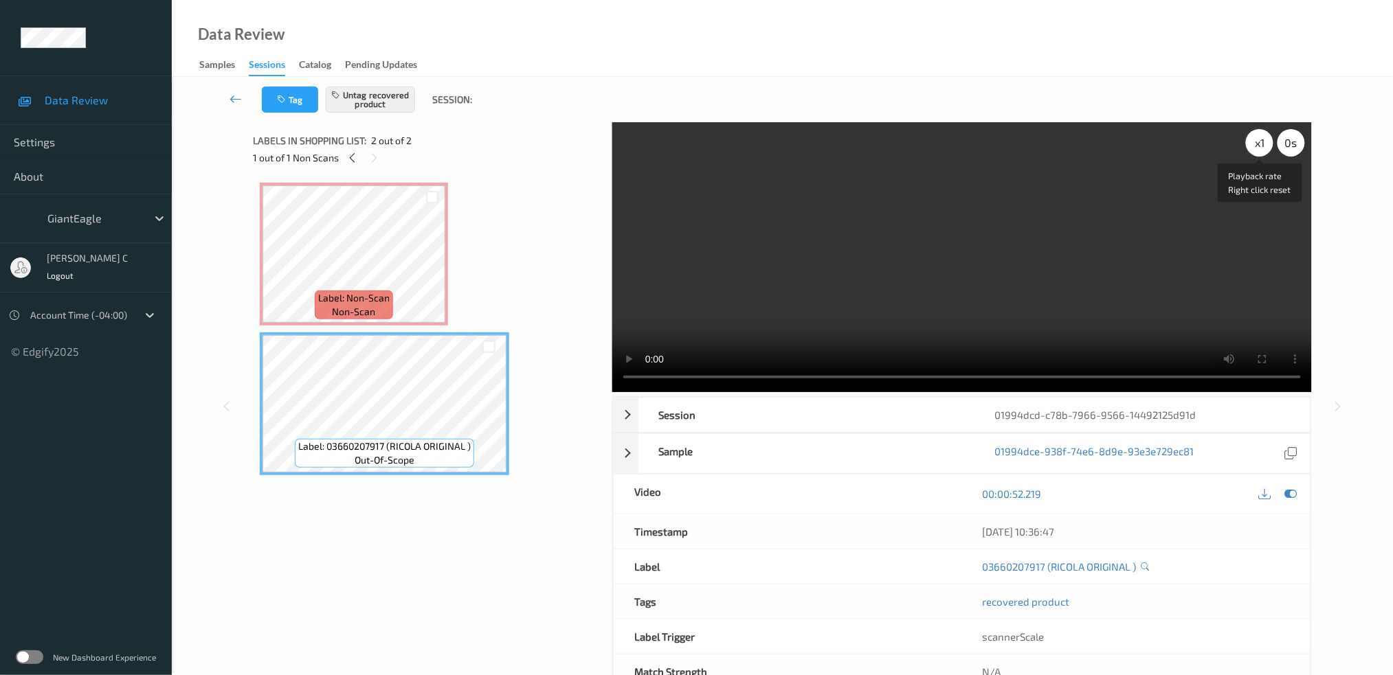
click at [1257, 146] on div "x 1" at bounding box center [1259, 142] width 27 height 27
click at [319, 309] on div "Label: Non-Scan non-scan" at bounding box center [354, 305] width 78 height 29
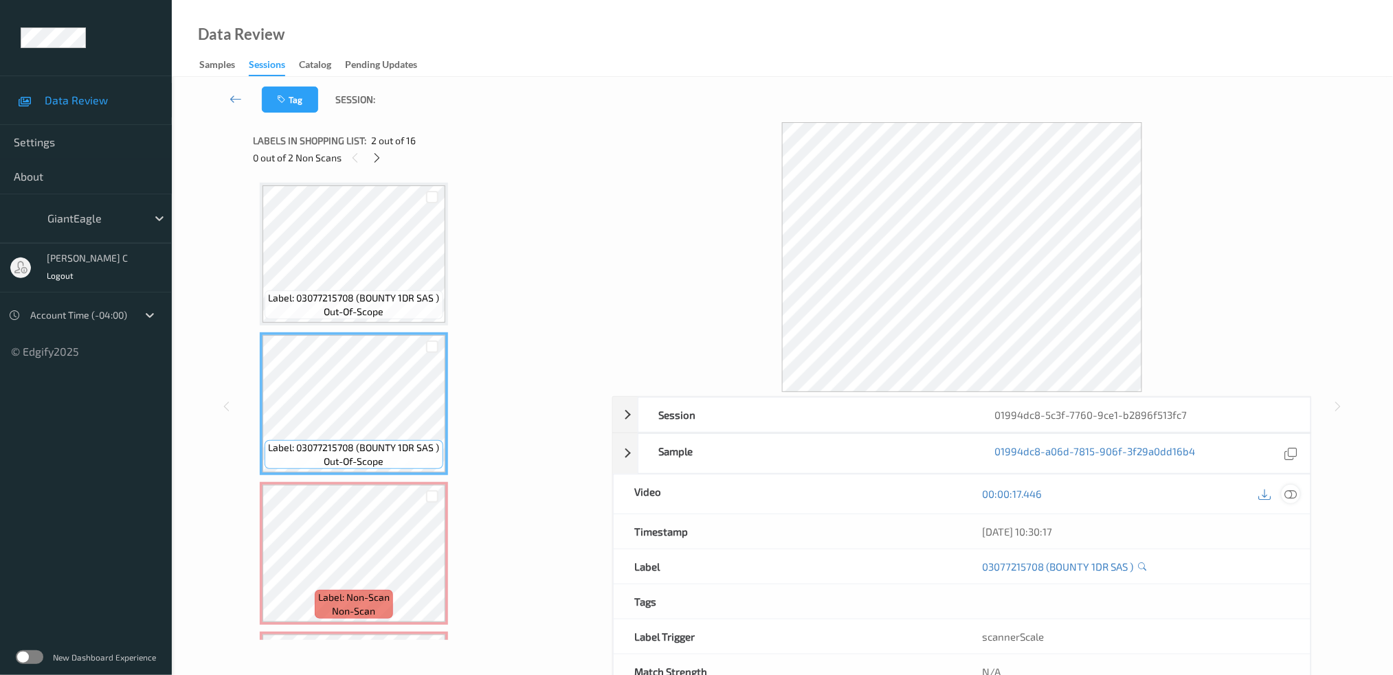
click at [1295, 499] on icon at bounding box center [1290, 494] width 12 height 12
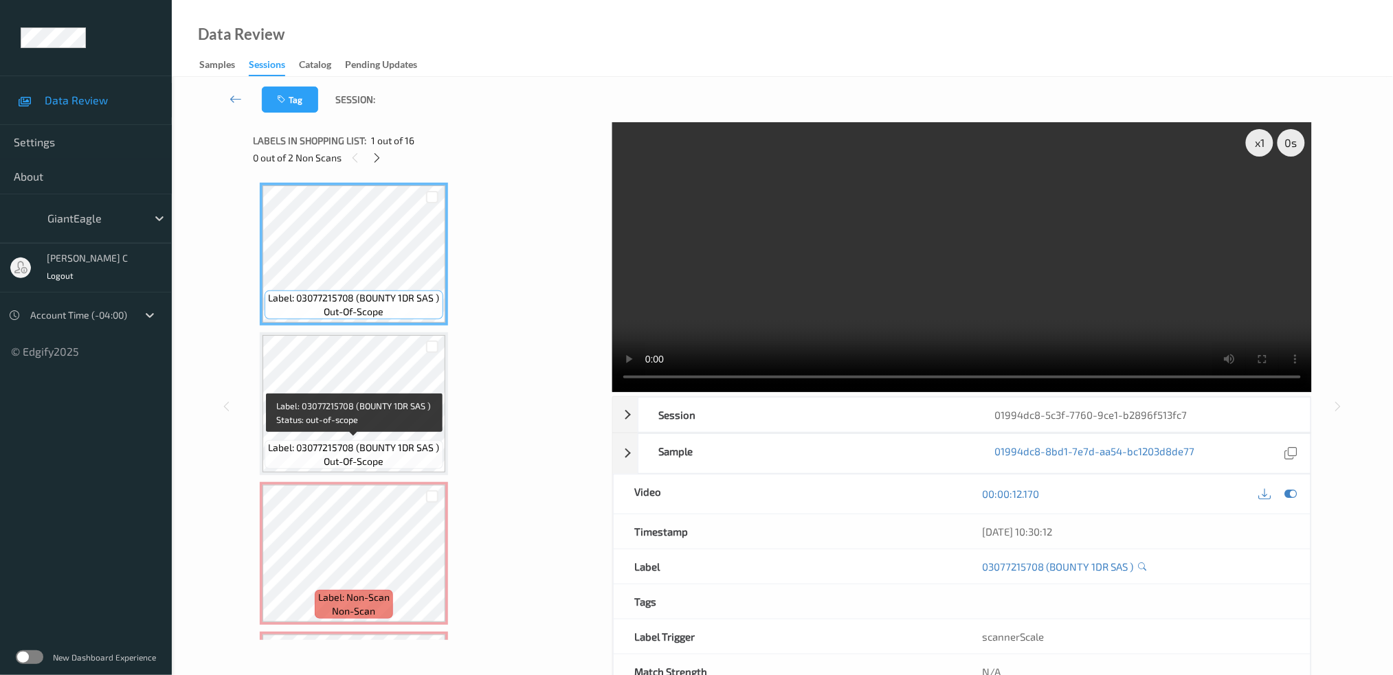
click at [374, 460] on span "out-of-scope" at bounding box center [354, 462] width 60 height 14
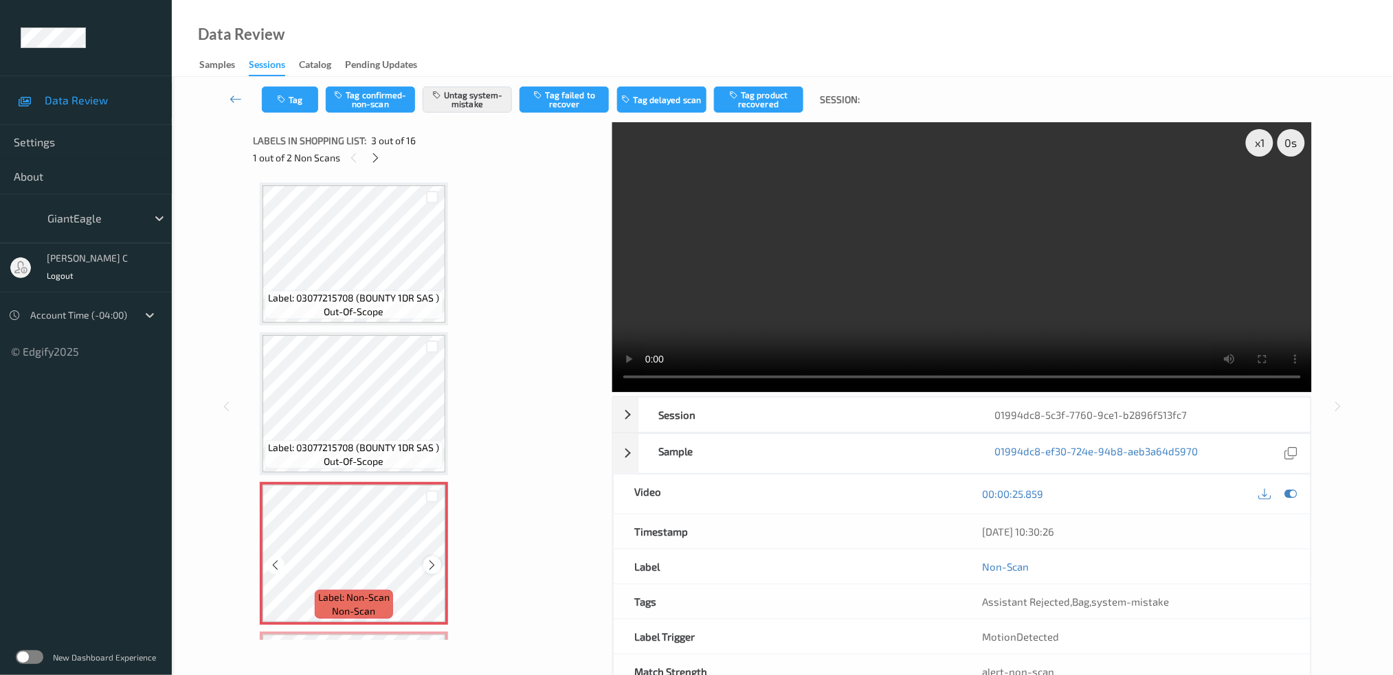
click at [429, 563] on icon at bounding box center [433, 565] width 12 height 12
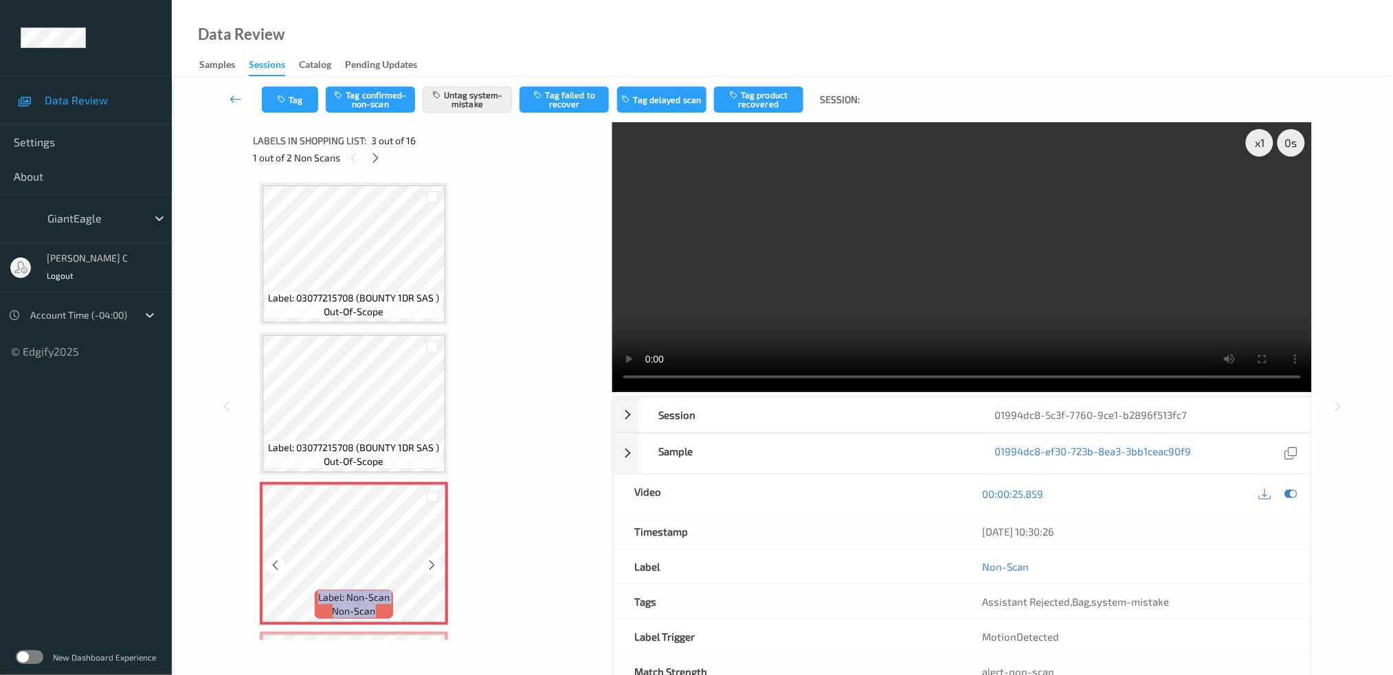
click at [429, 563] on icon at bounding box center [433, 565] width 12 height 12
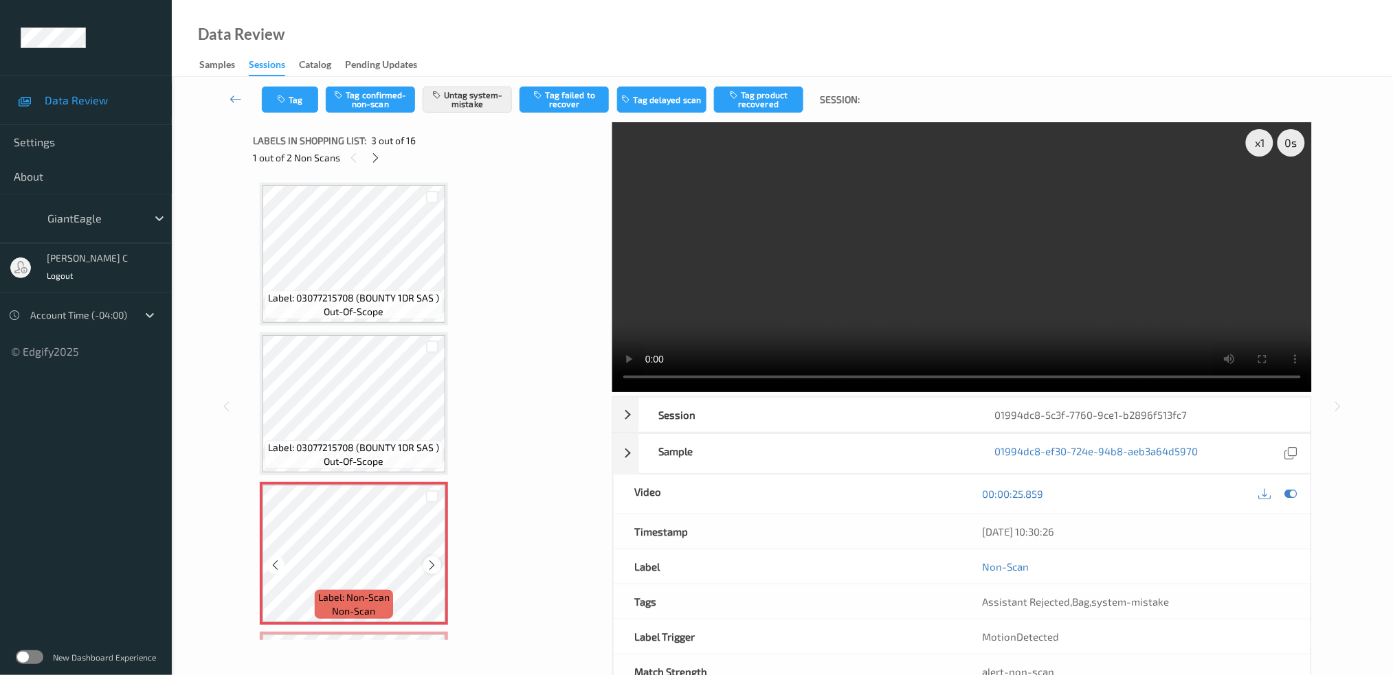
click at [433, 557] on div at bounding box center [431, 565] width 17 height 17
click at [436, 559] on icon at bounding box center [433, 565] width 12 height 12
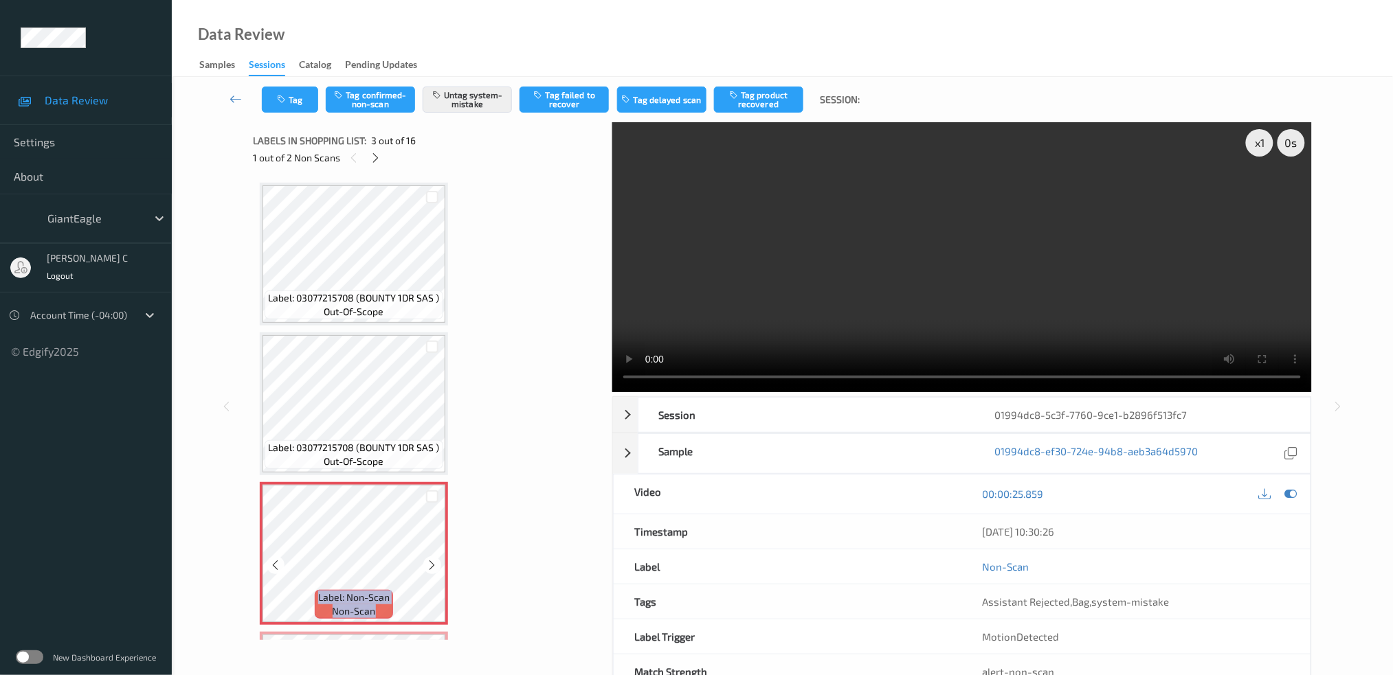
click at [436, 559] on icon at bounding box center [433, 565] width 12 height 12
click at [292, 91] on button "Tag" at bounding box center [290, 100] width 56 height 26
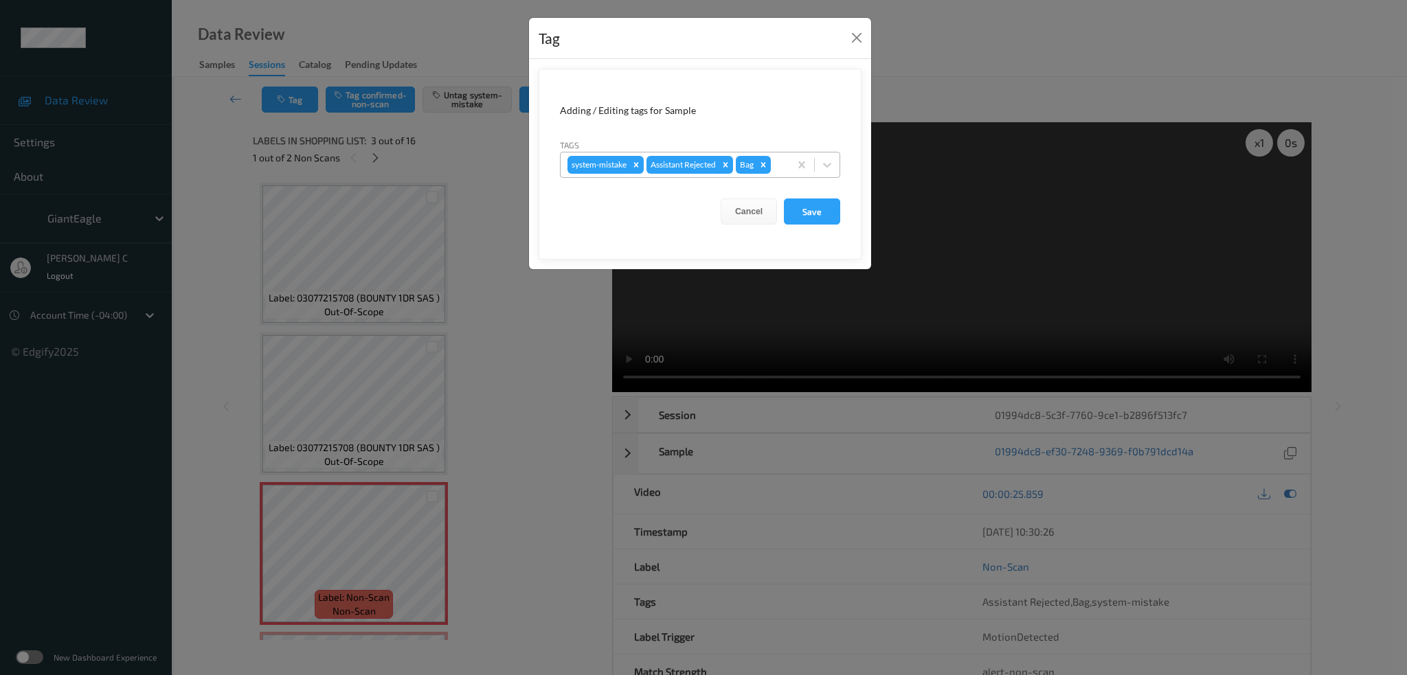
click at [779, 173] on div at bounding box center [778, 165] width 9 height 16
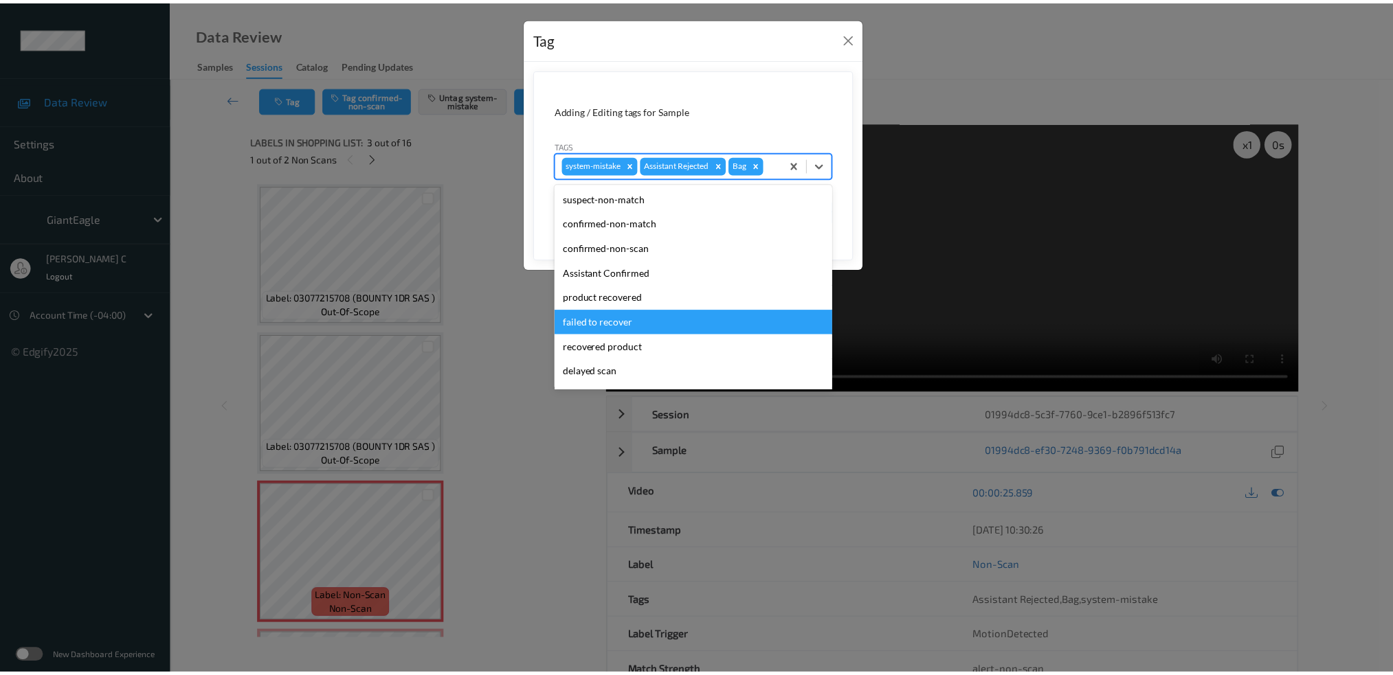
scroll to position [121, 0]
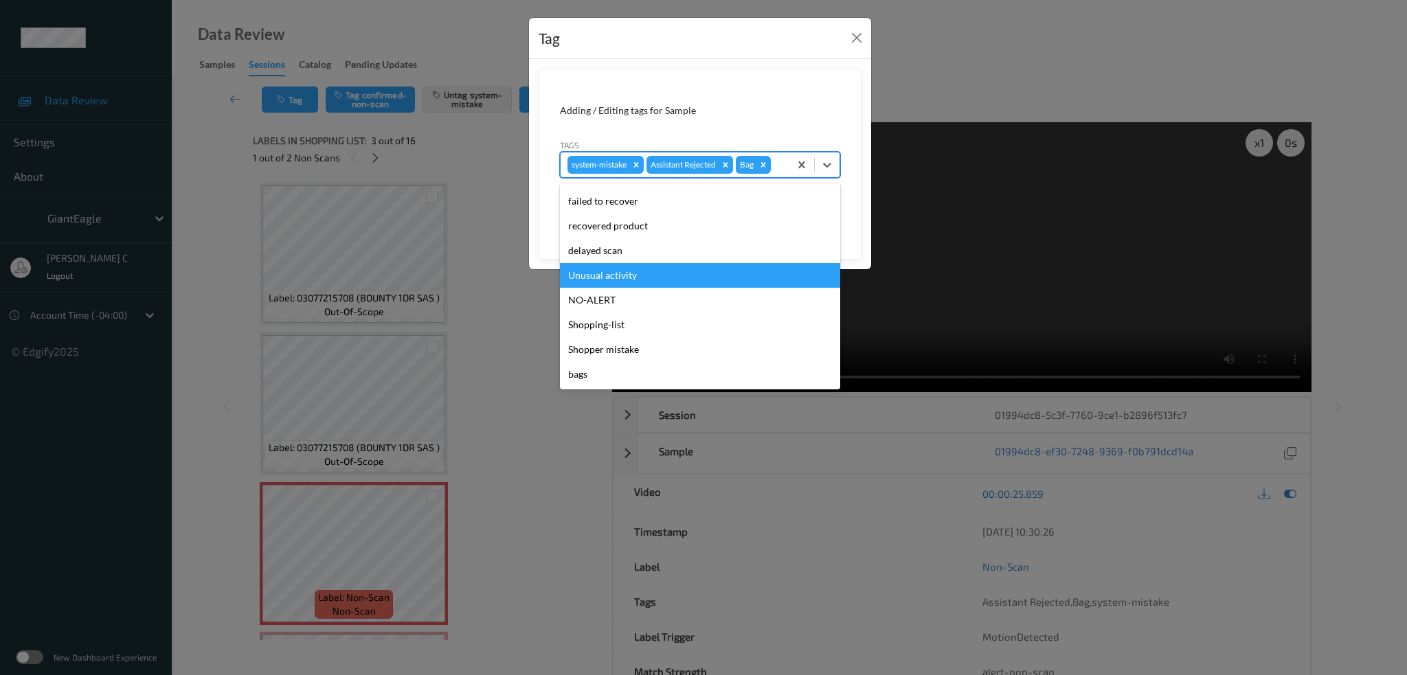
click at [629, 280] on div "Unusual activity" at bounding box center [700, 275] width 280 height 25
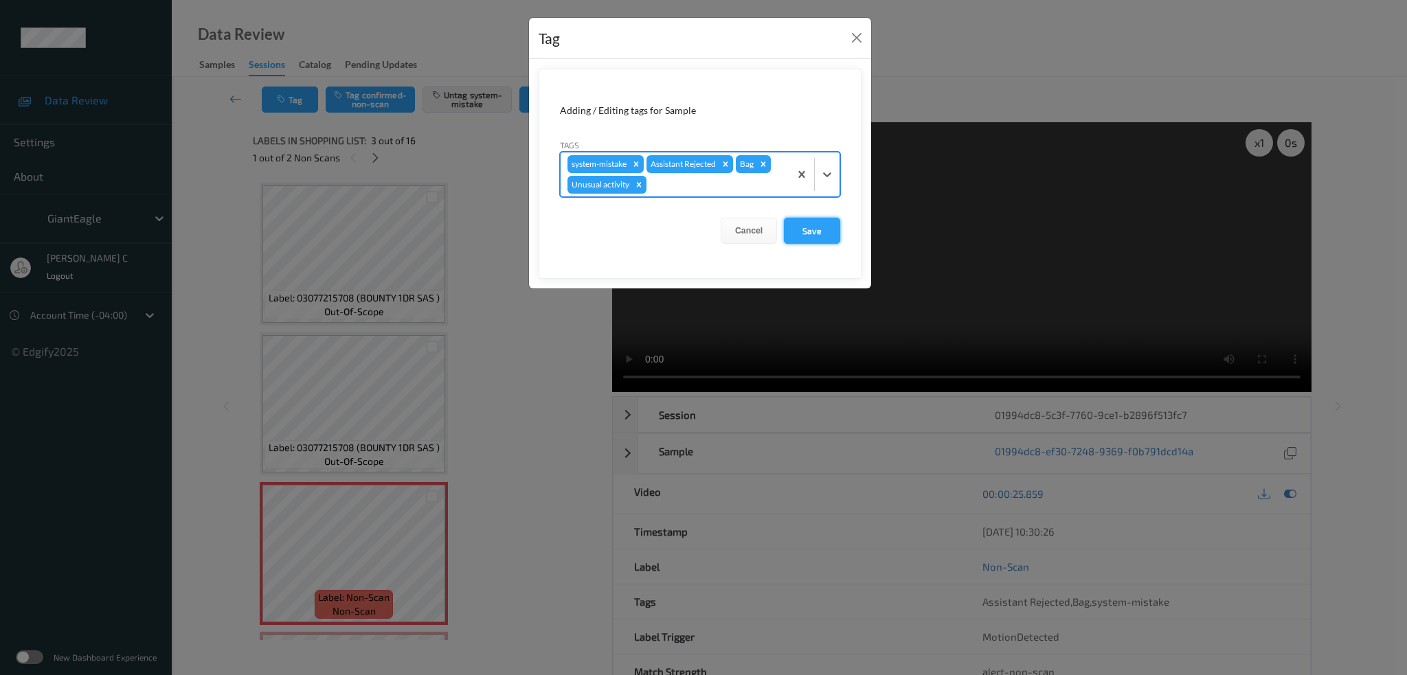
click at [826, 225] on button "Save" at bounding box center [812, 231] width 56 height 26
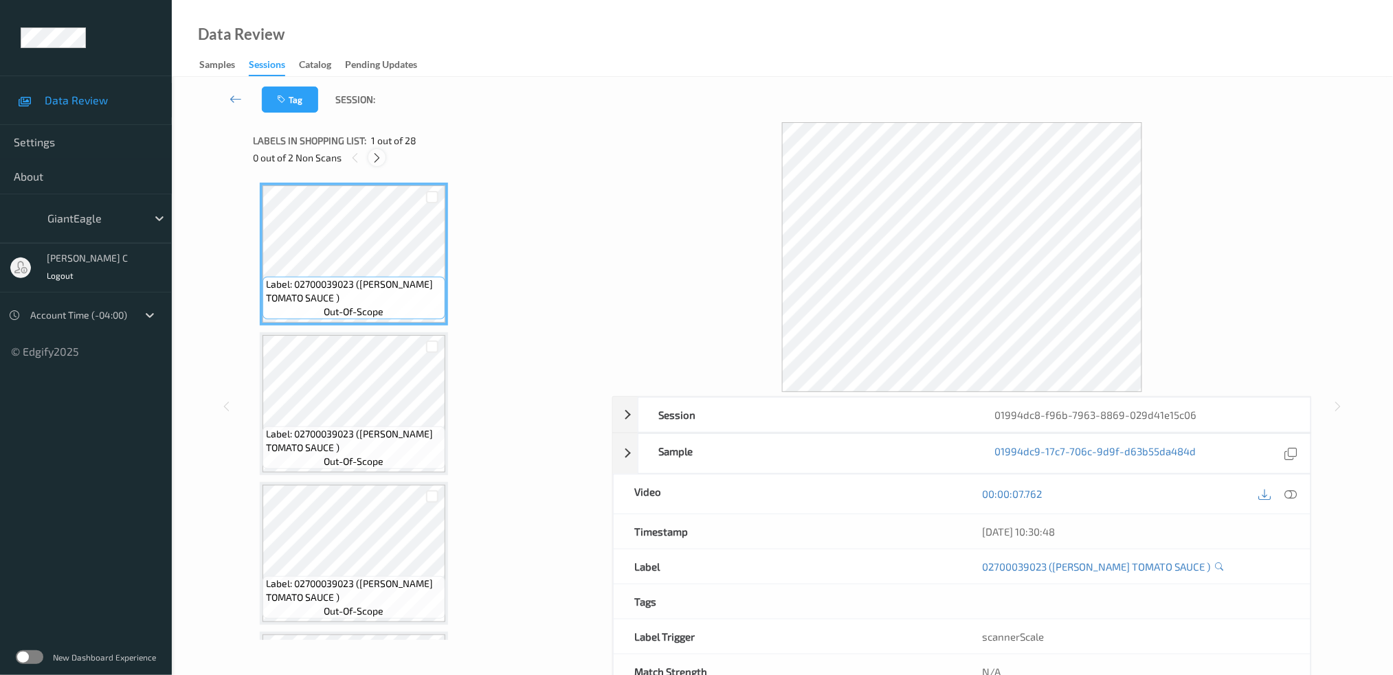
click at [372, 155] on icon at bounding box center [377, 158] width 12 height 12
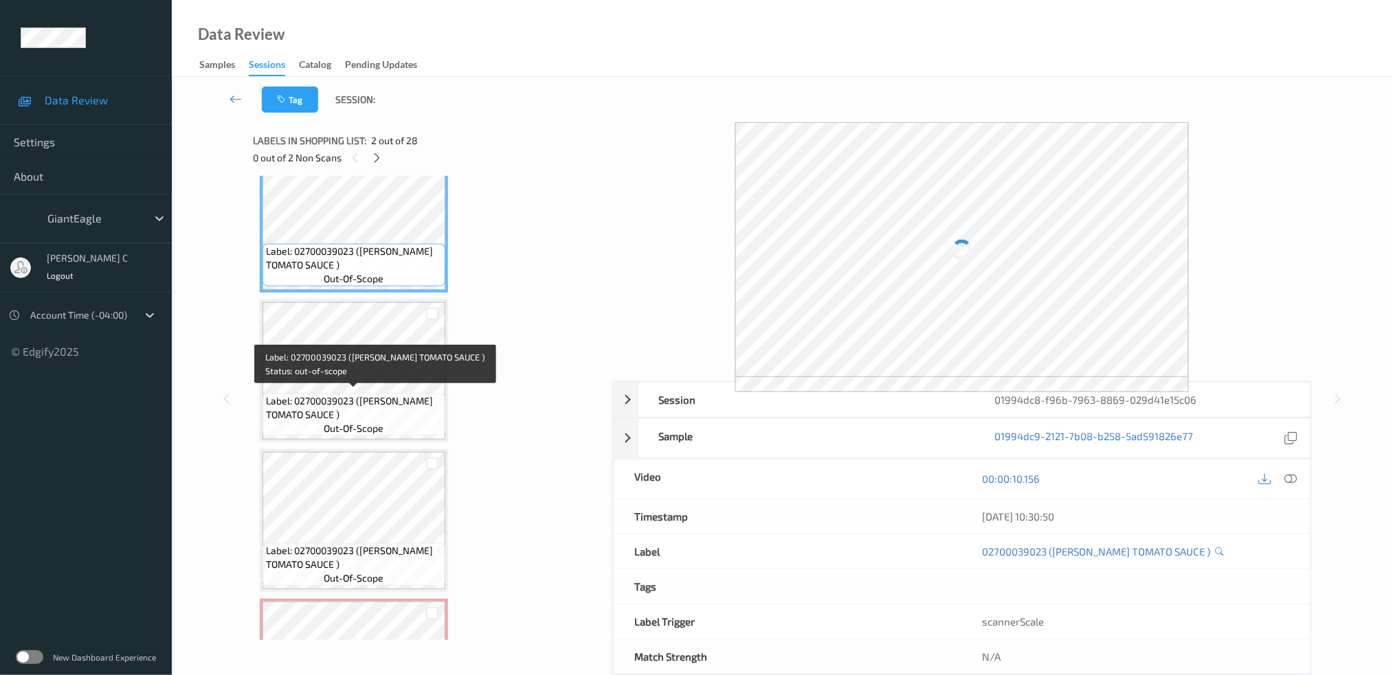
click at [374, 416] on span "Label: 02700039023 ([PERSON_NAME] TOMATO SAUCE )" at bounding box center [354, 407] width 176 height 27
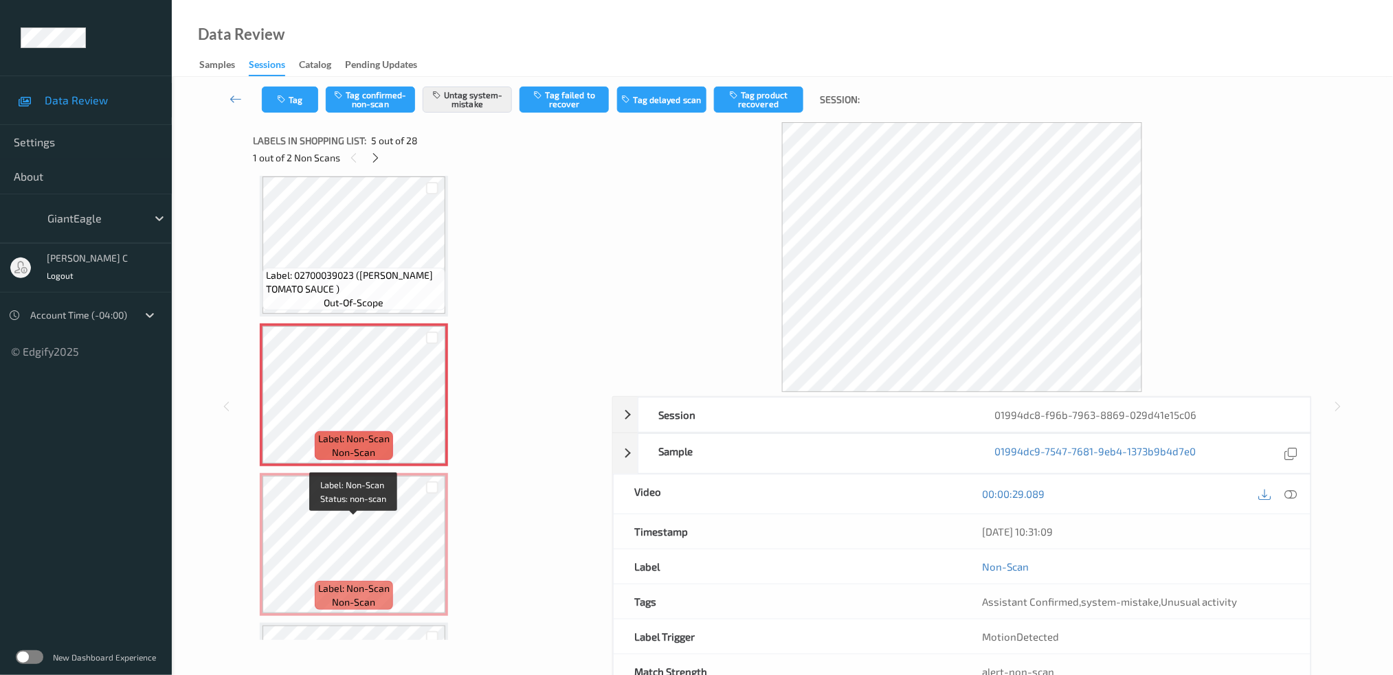
scroll to position [550, 0]
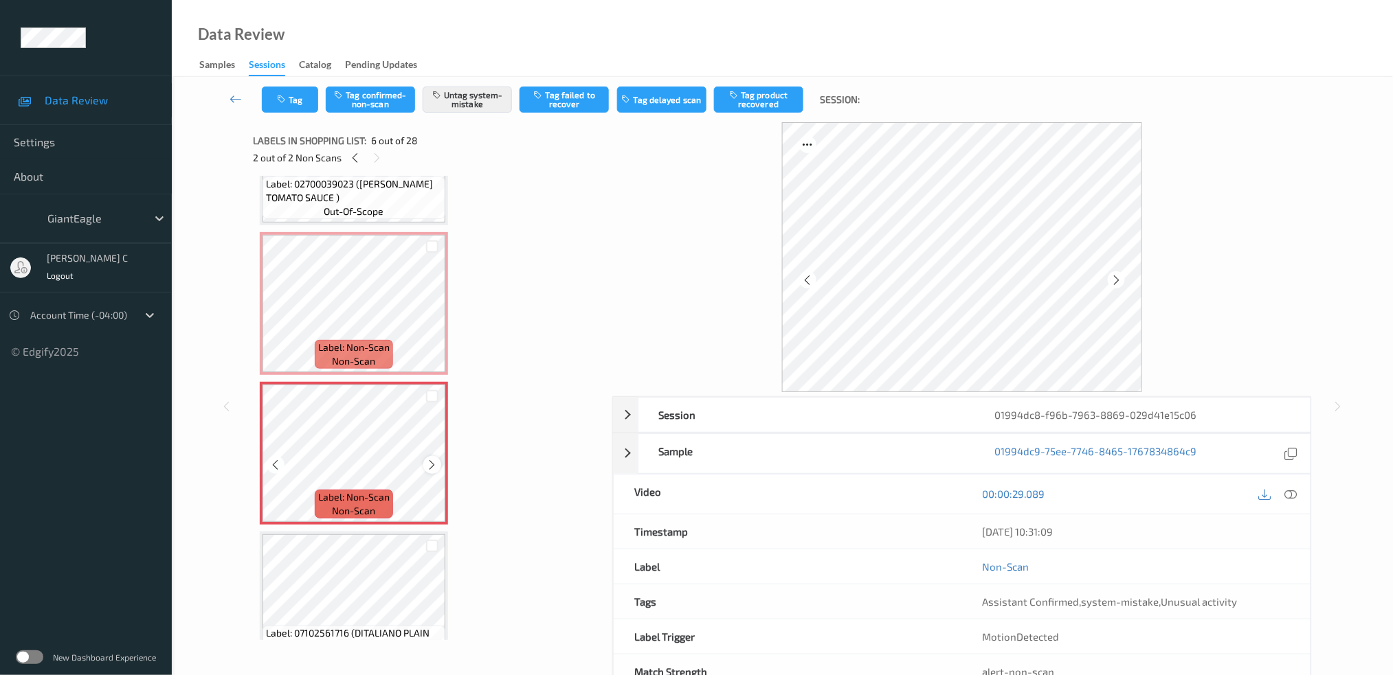
click at [429, 466] on div at bounding box center [431, 464] width 17 height 17
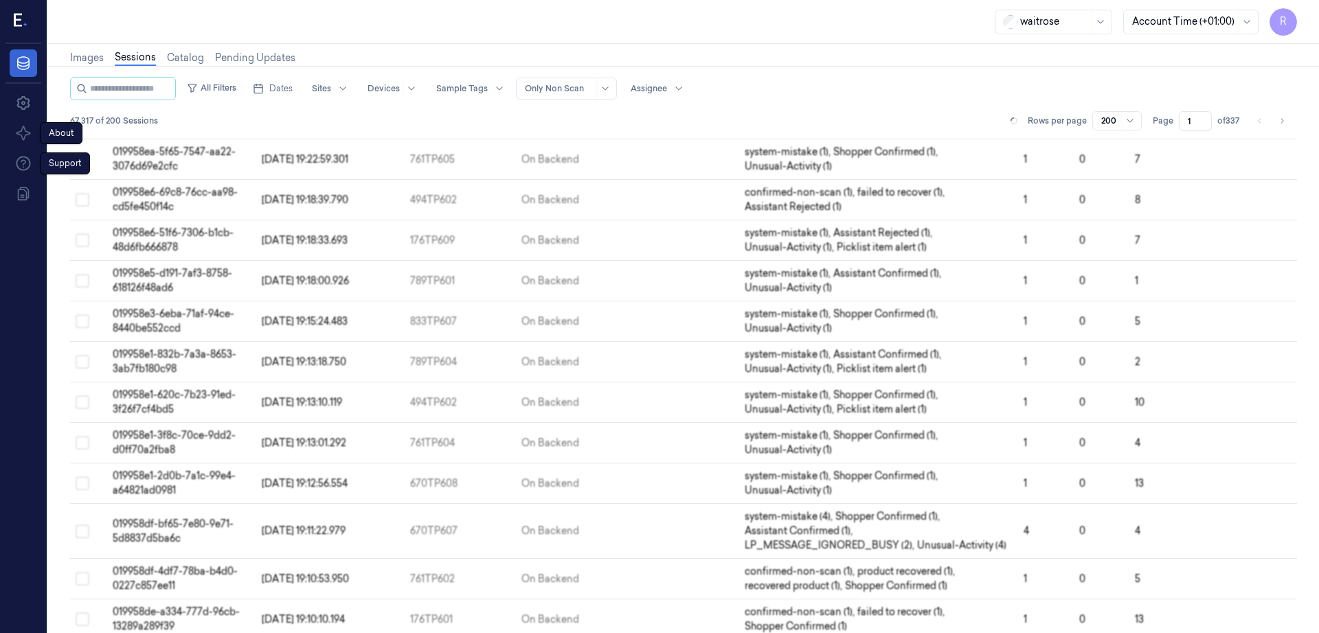
scroll to position [59, 0]
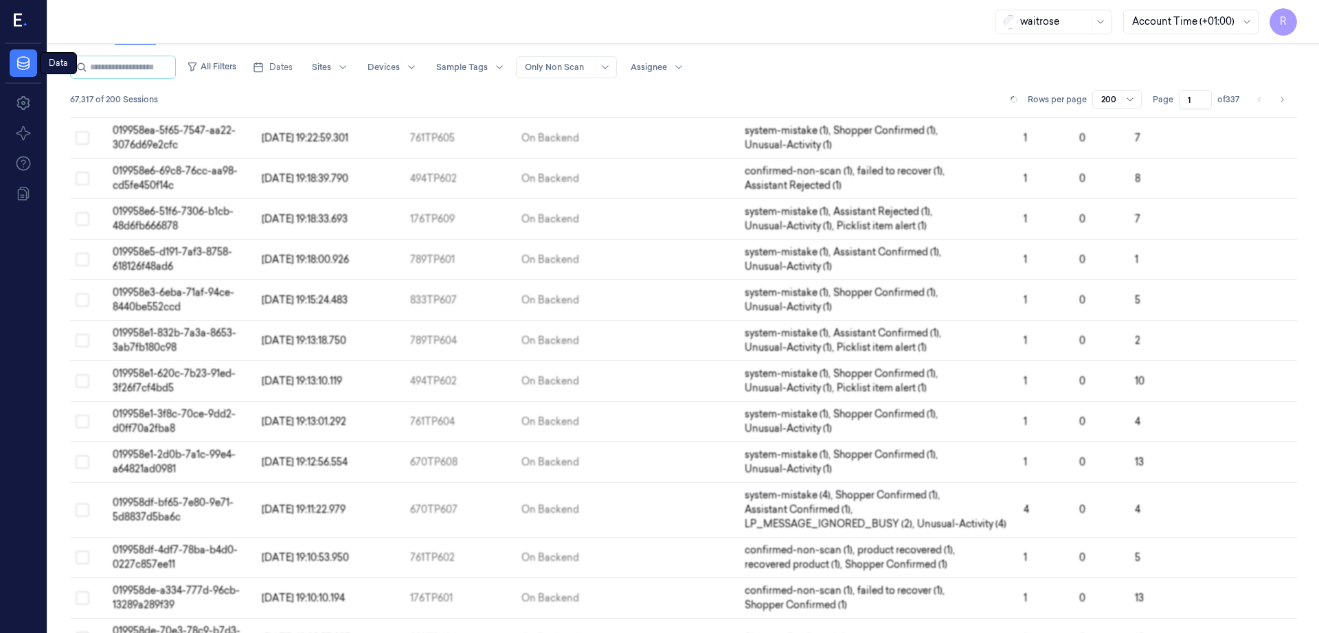
click at [28, 22] on div "R" at bounding box center [23, 22] width 36 height 44
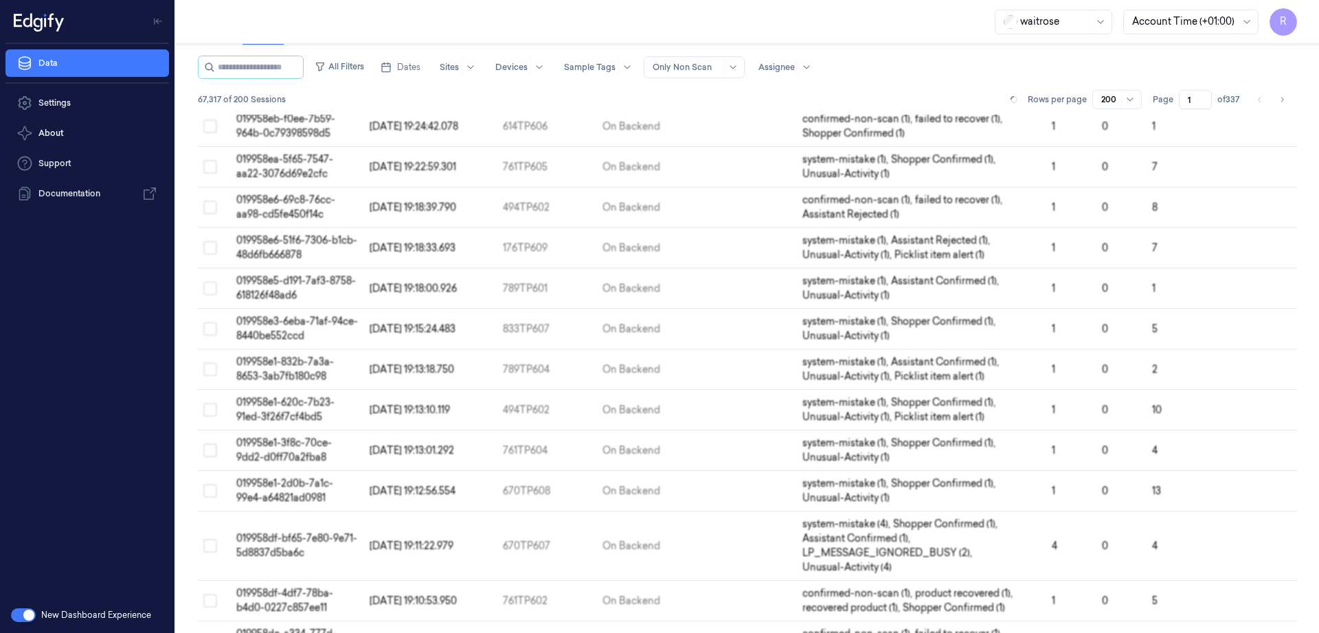
click at [18, 615] on button "button" at bounding box center [23, 616] width 25 height 14
